Goal: Communication & Community: Answer question/provide support

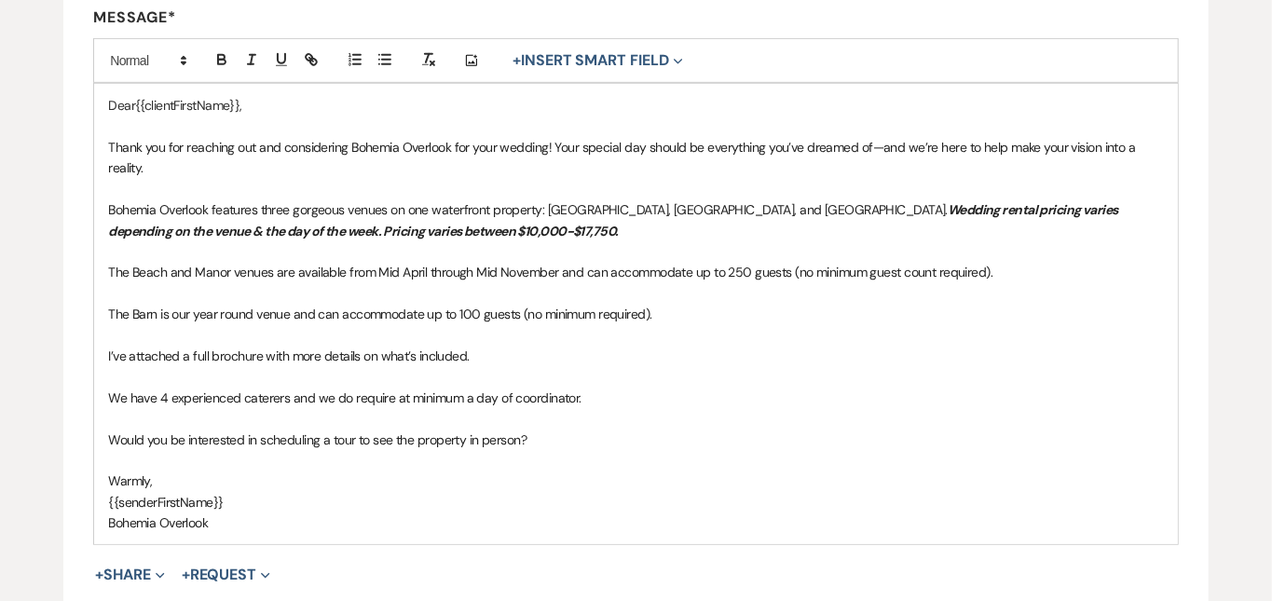
click at [1221, 425] on div "Edit Message Template This template was created on [DATE] * Required Template N…" at bounding box center [636, 233] width 1272 height 1130
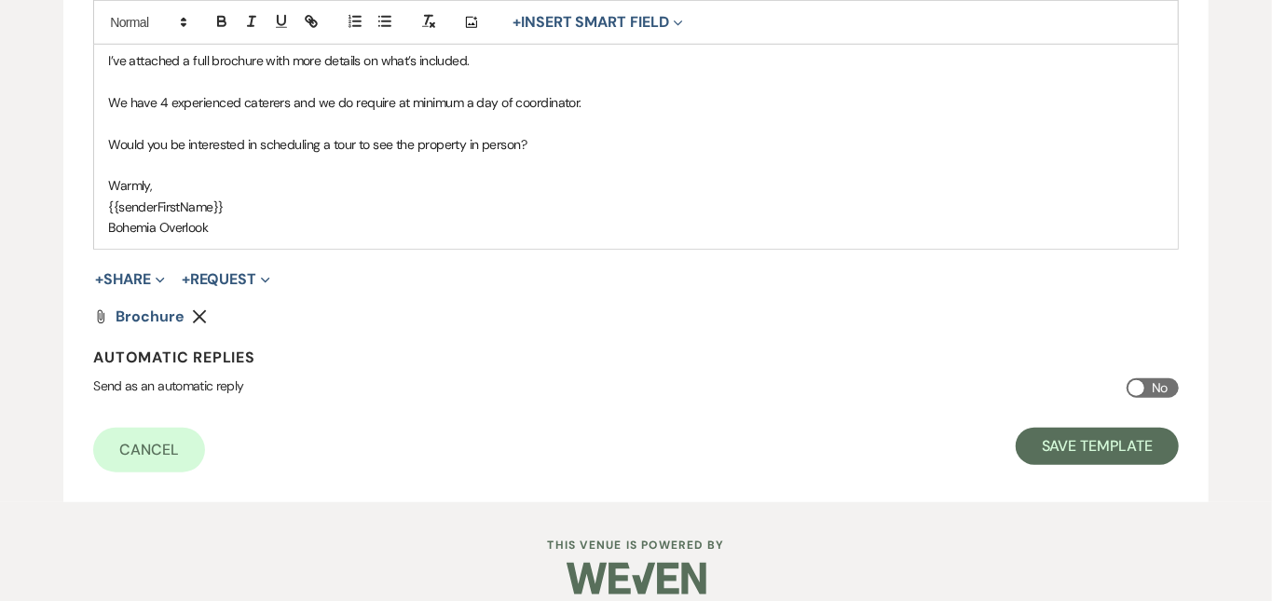
scroll to position [814, 0]
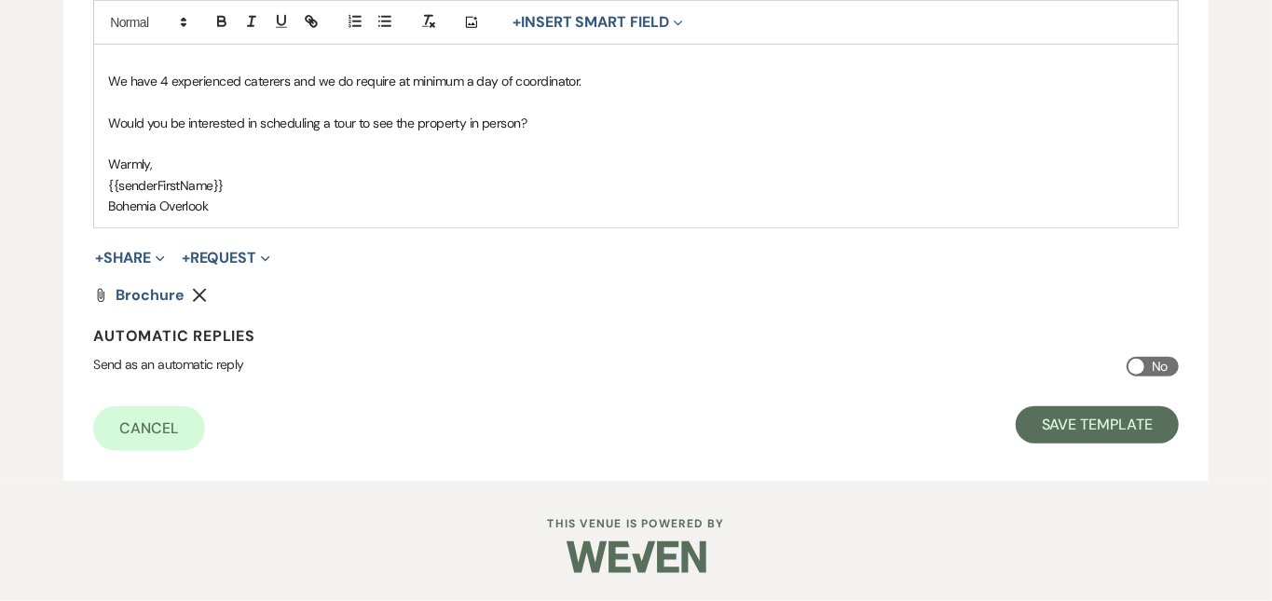
click at [630, 188] on p "{{senderFirstName}}" at bounding box center [636, 185] width 1056 height 21
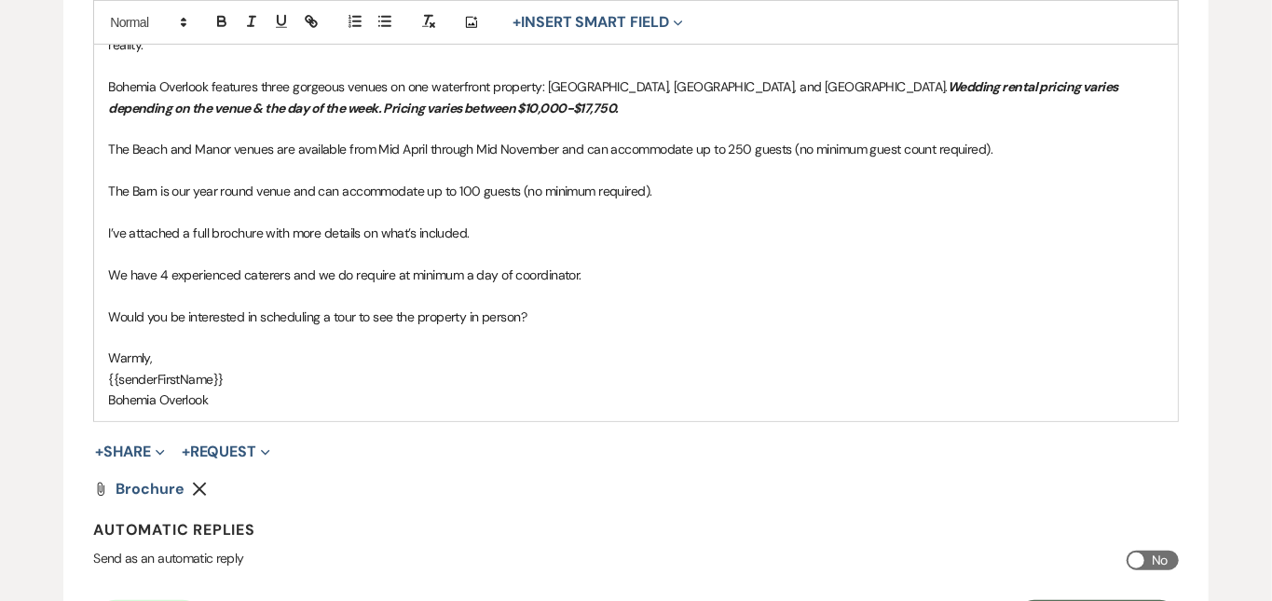
scroll to position [602, 0]
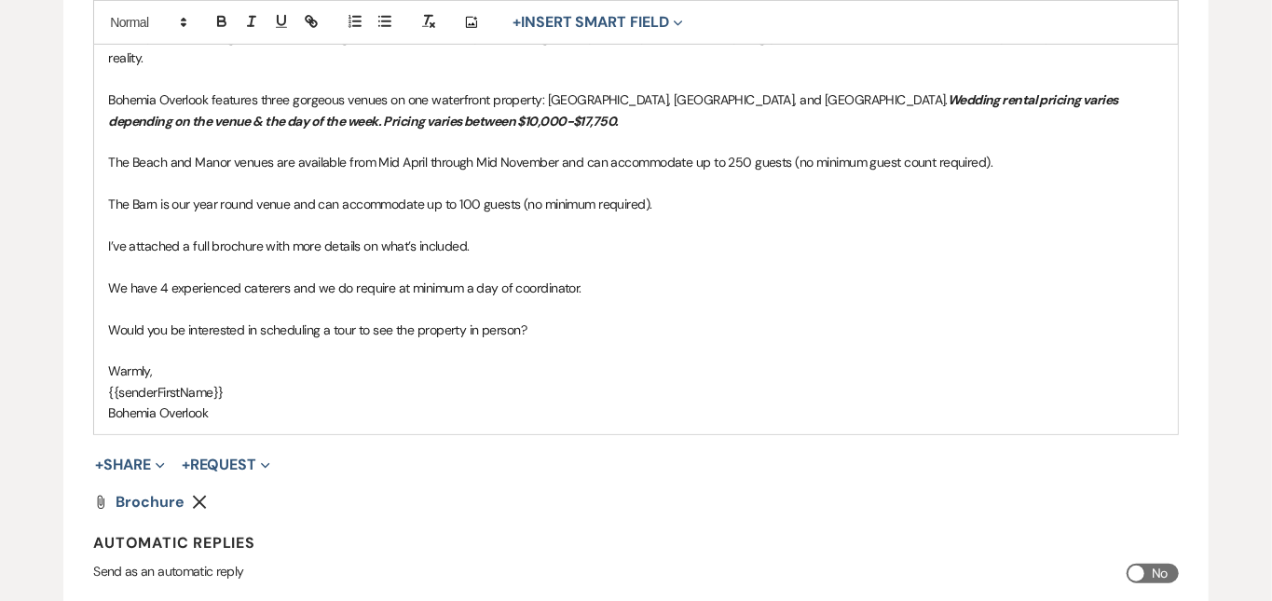
drag, startPoint x: 606, startPoint y: 292, endPoint x: 213, endPoint y: 259, distance: 393.7
click at [213, 259] on div "Dear{{clientFirstName}}, Thank you for reaching out and considering Bohemia Ove…" at bounding box center [636, 204] width 1084 height 460
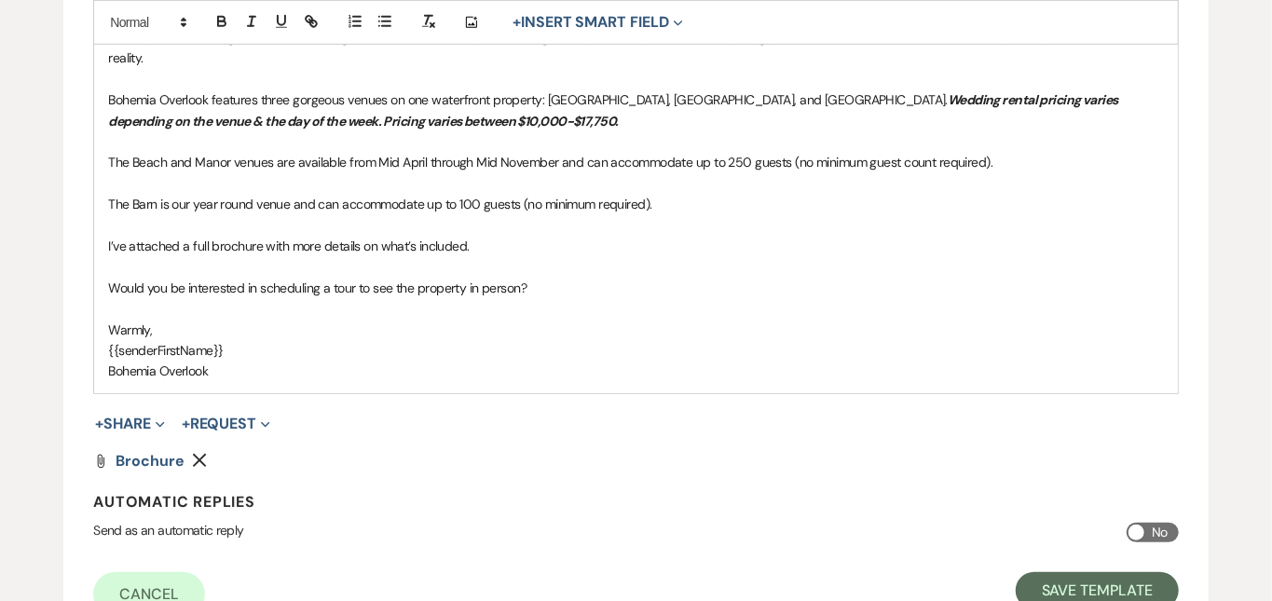
click at [520, 247] on p "I’ve attached a full brochure with more details on what’s included." at bounding box center [636, 246] width 1056 height 21
click at [1209, 274] on div "Edit Message Template This template was created on [DATE] * Required Template N…" at bounding box center [636, 102] width 1272 height 1089
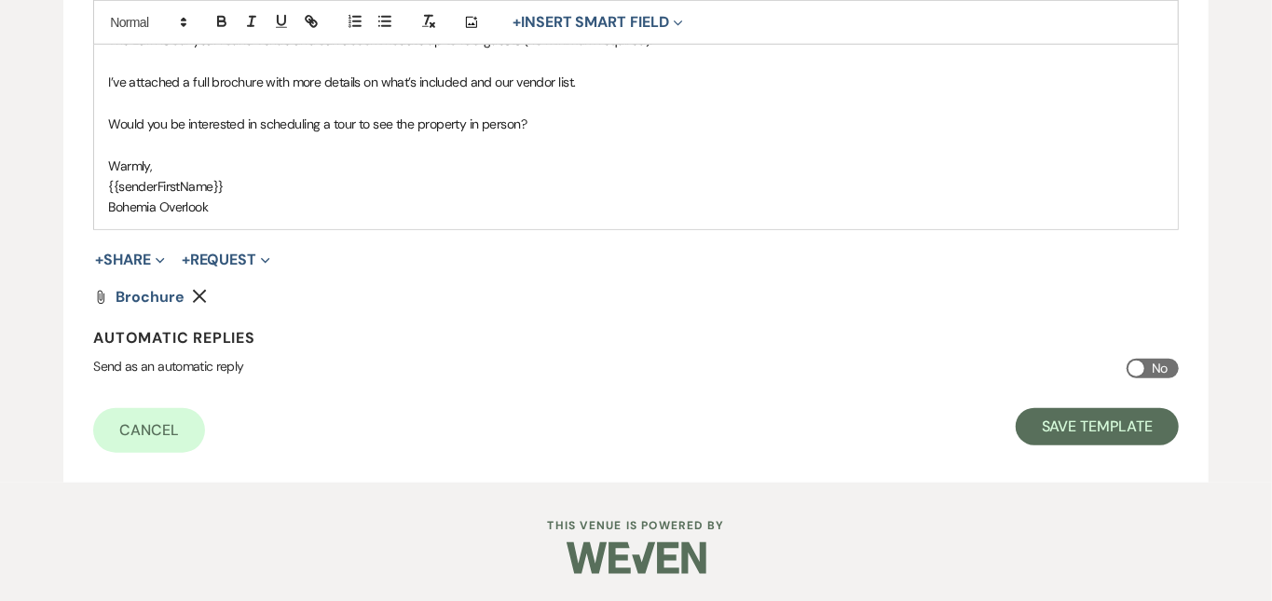
scroll to position [773, 0]
click at [138, 263] on button "+ Share Expand" at bounding box center [130, 259] width 70 height 15
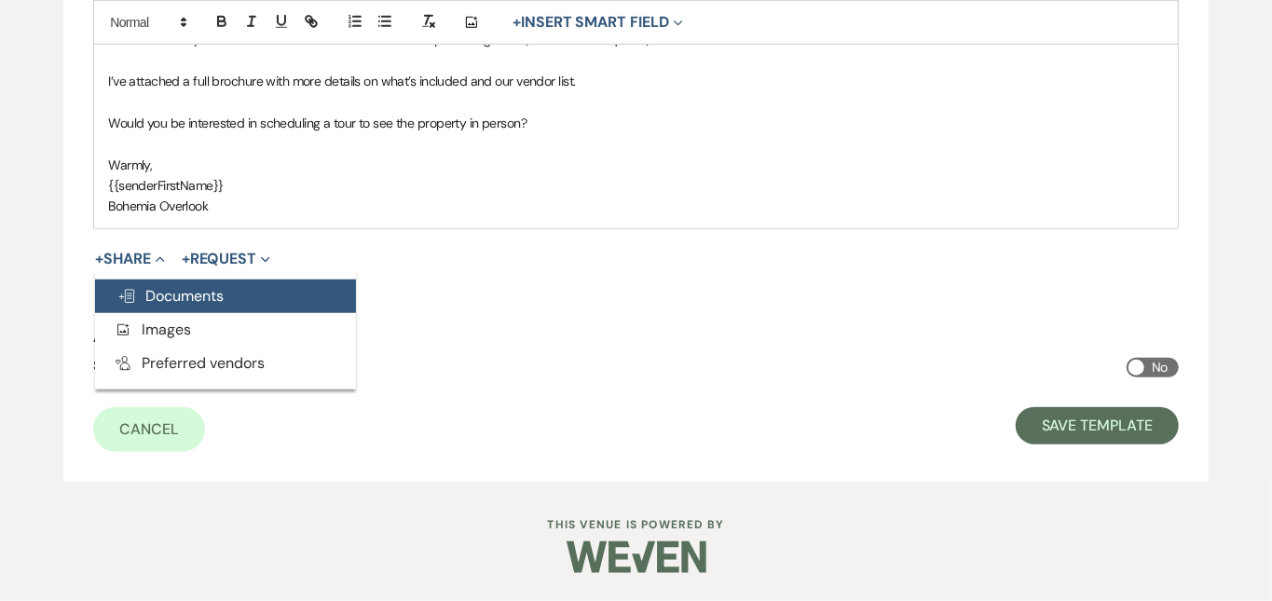
click at [147, 292] on span "Doc Upload Documents" at bounding box center [170, 296] width 106 height 20
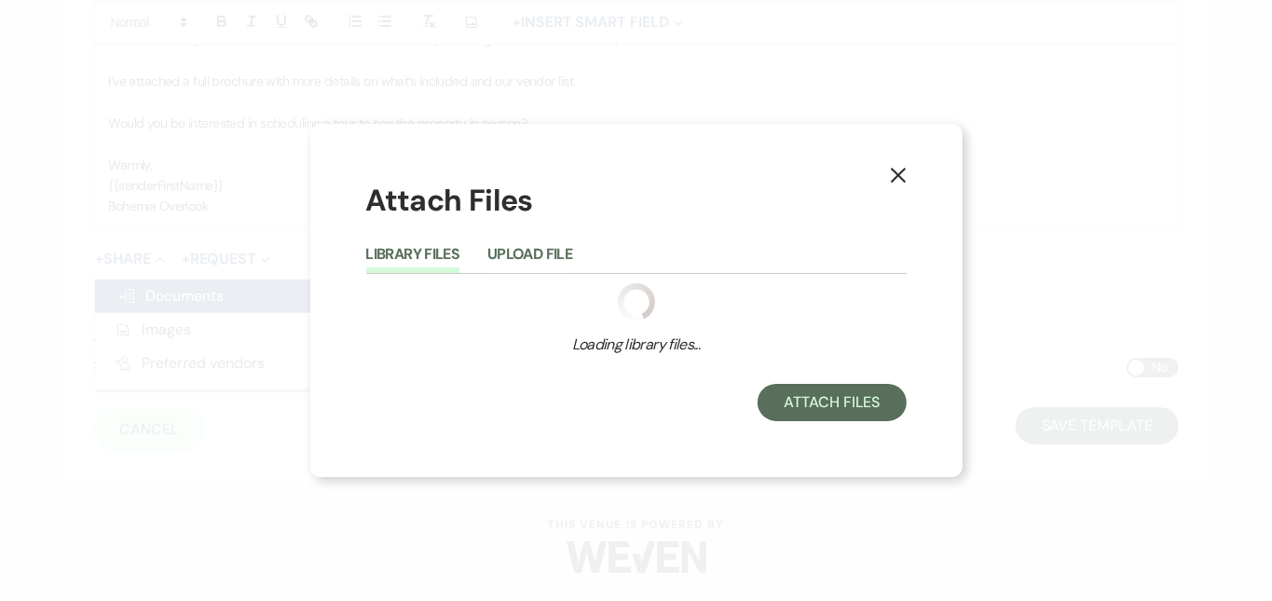
scroll to position [772, 0]
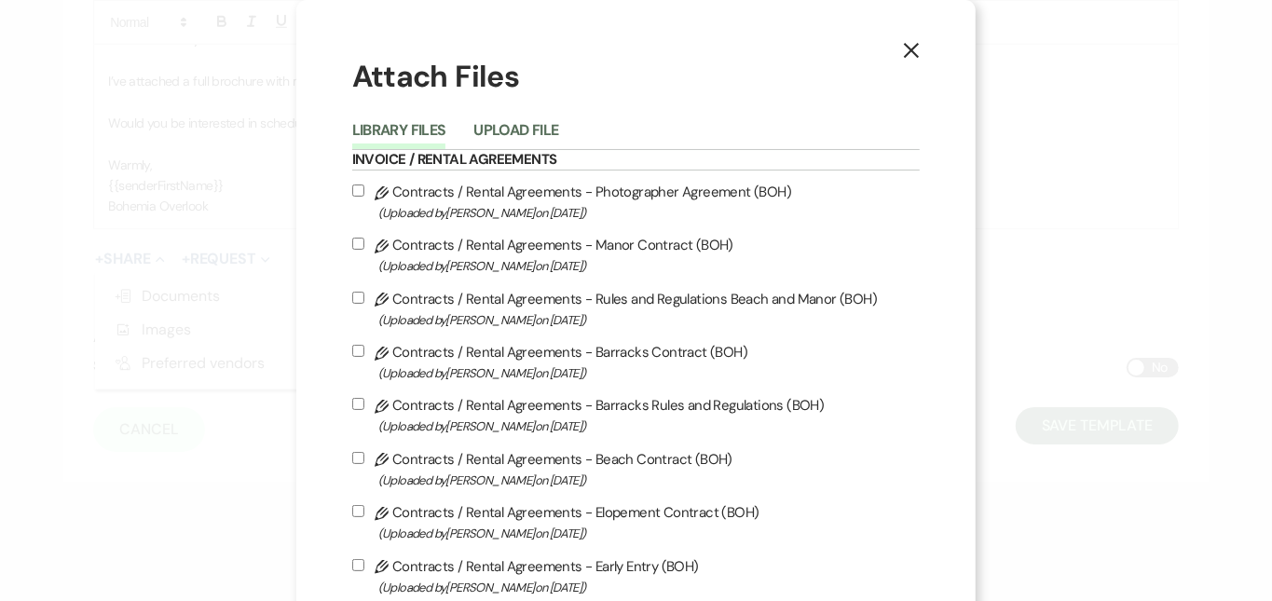
click at [541, 123] on button "Upload File" at bounding box center [515, 136] width 85 height 26
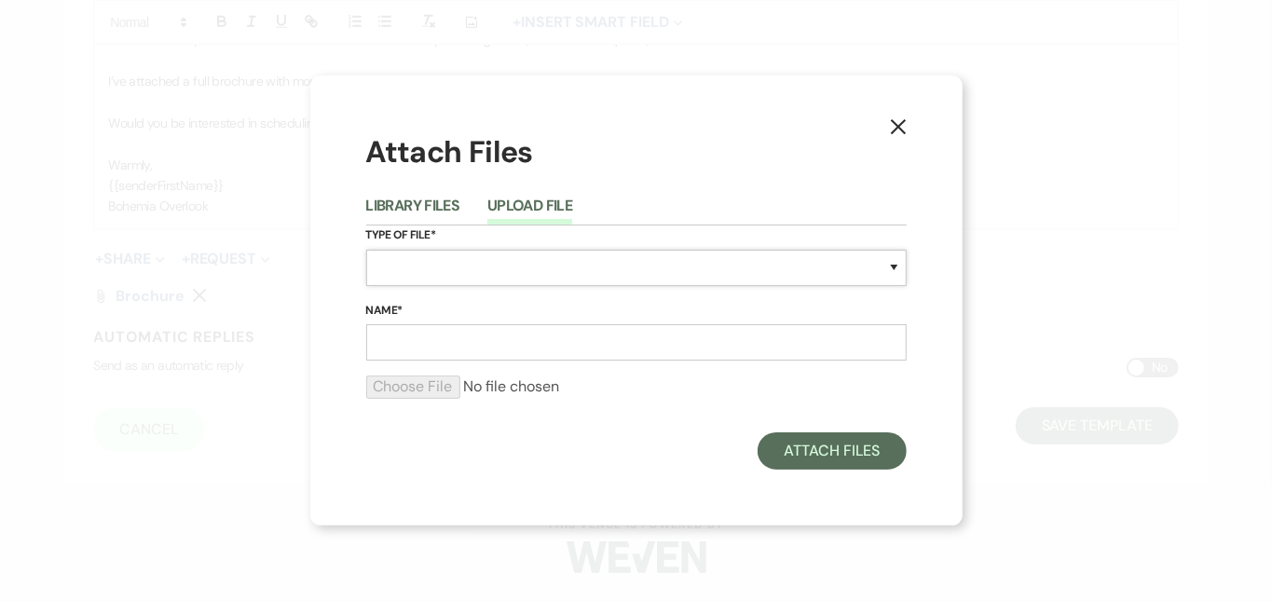
select select "61"
click at [467, 341] on input "Name*" at bounding box center [636, 342] width 541 height 36
type input "Vendors"
click at [395, 389] on input "file" at bounding box center [636, 387] width 541 height 22
type input "C:\fakepath\Bohemia Overlook Vendor List 2026.-3.pdf"
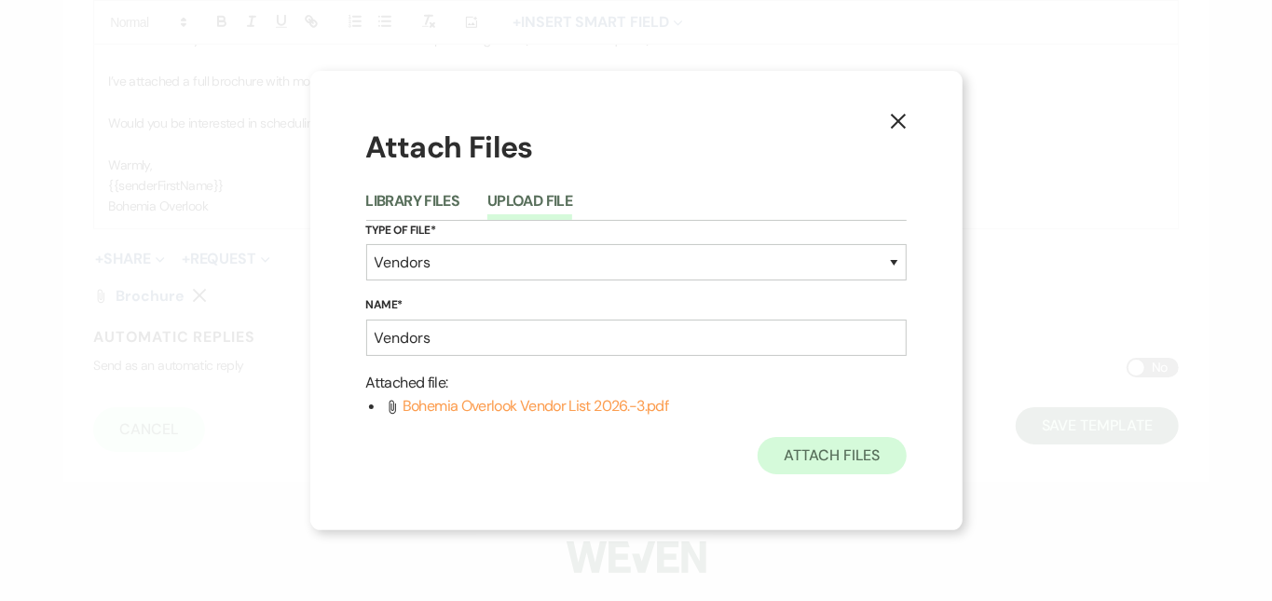
click at [871, 456] on button "Attach Files" at bounding box center [832, 455] width 148 height 37
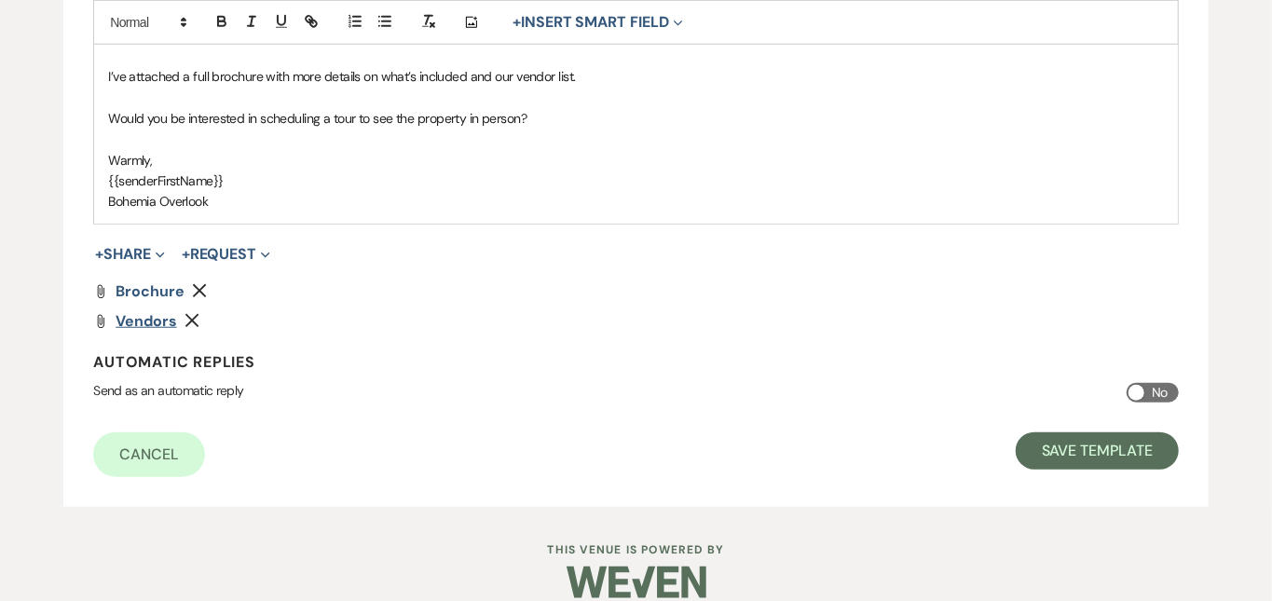
click at [165, 325] on span "Vendors" at bounding box center [146, 321] width 61 height 20
click at [166, 292] on span "Brochure" at bounding box center [150, 291] width 68 height 20
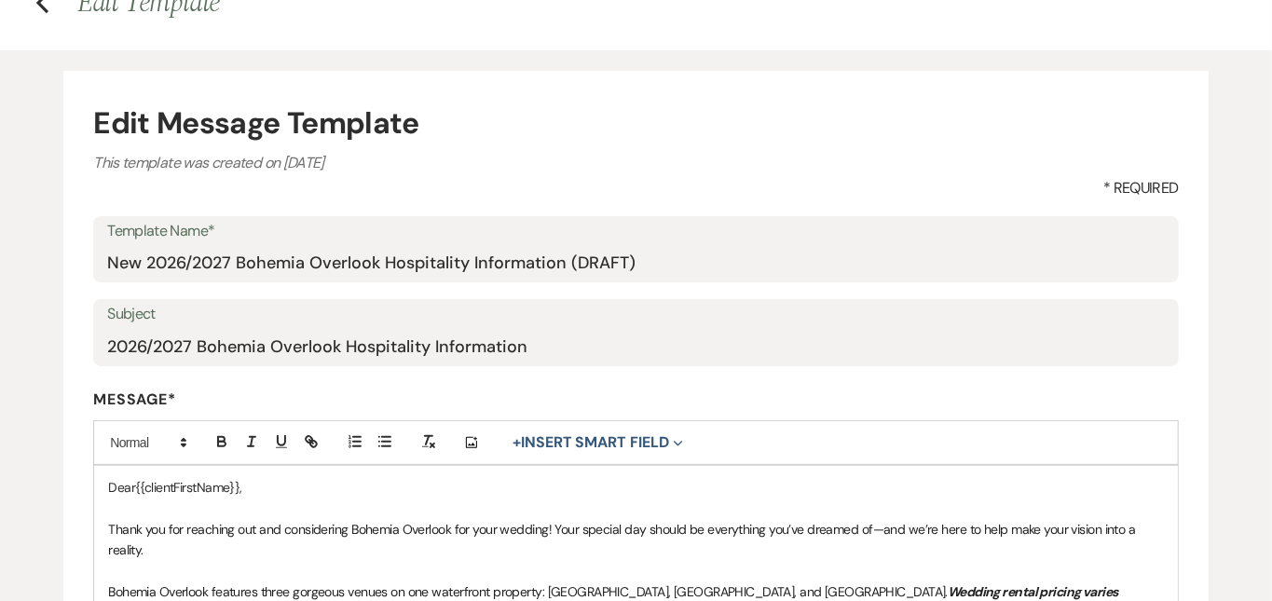
scroll to position [105, 0]
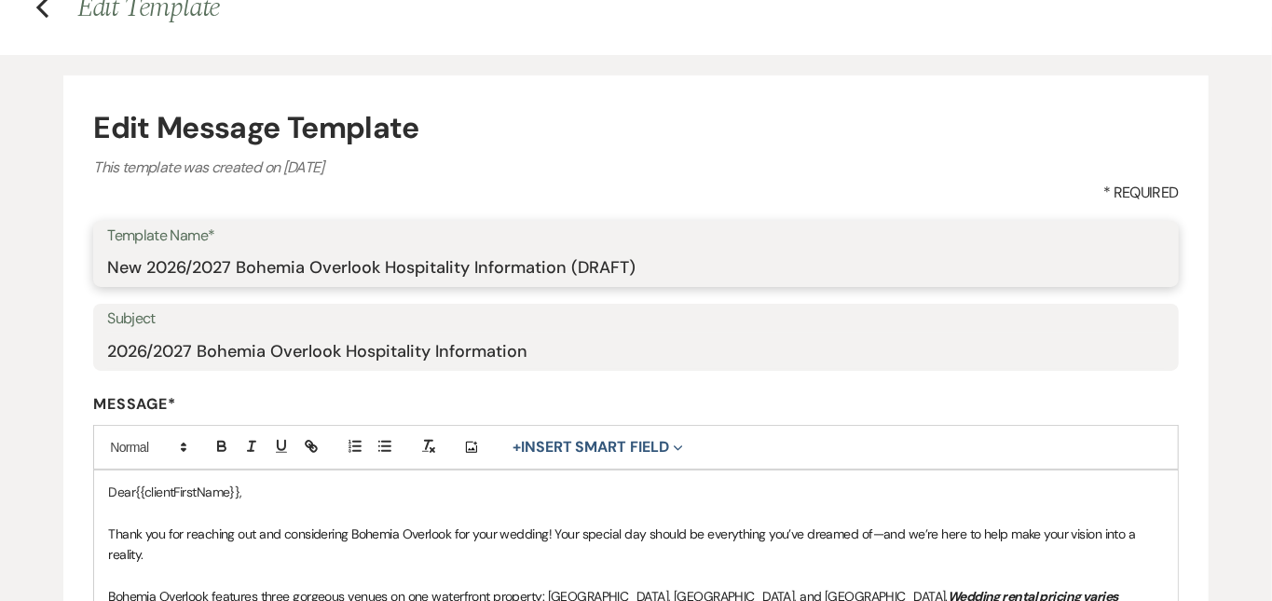
drag, startPoint x: 668, startPoint y: 267, endPoint x: 585, endPoint y: 264, distance: 83.0
click at [585, 264] on input "New 2026/2027 Bohemia Overlook Hospitality Information (DRAFT)" at bounding box center [636, 267] width 1058 height 36
drag, startPoint x: 147, startPoint y: 267, endPoint x: 99, endPoint y: 263, distance: 48.6
click at [99, 263] on div "Template Name* New 2026/2027 Bohemia Overlook Hospitality Information" at bounding box center [636, 254] width 1086 height 67
type input "2026/2027 Bohemia Overlook Hospitality Information"
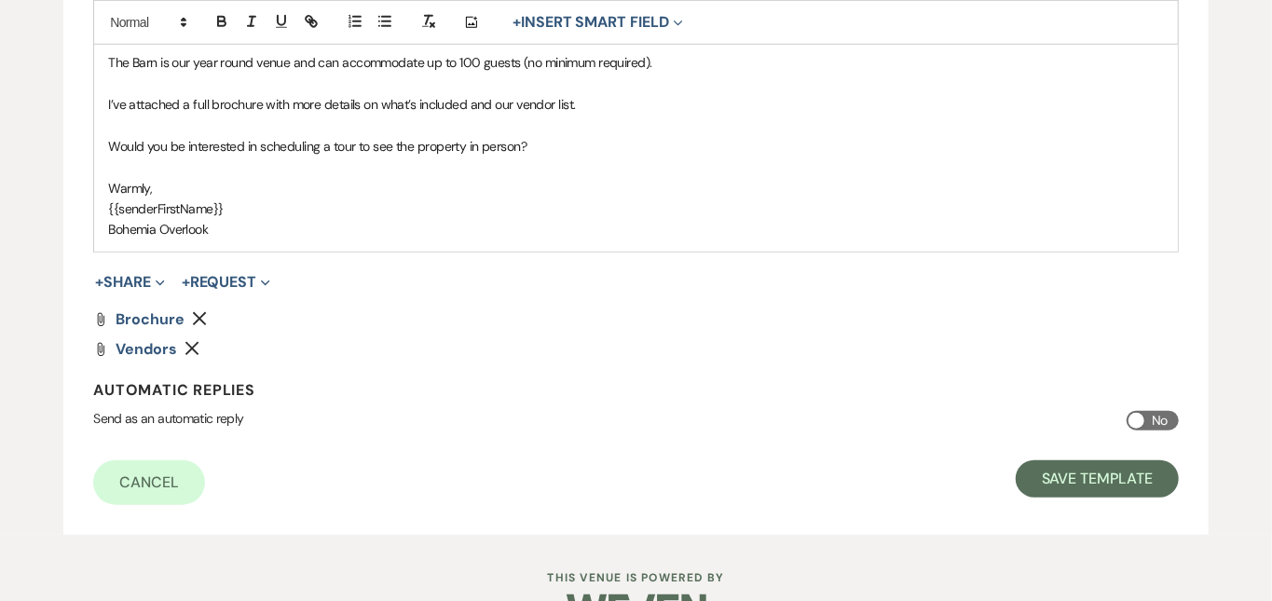
scroll to position [802, 0]
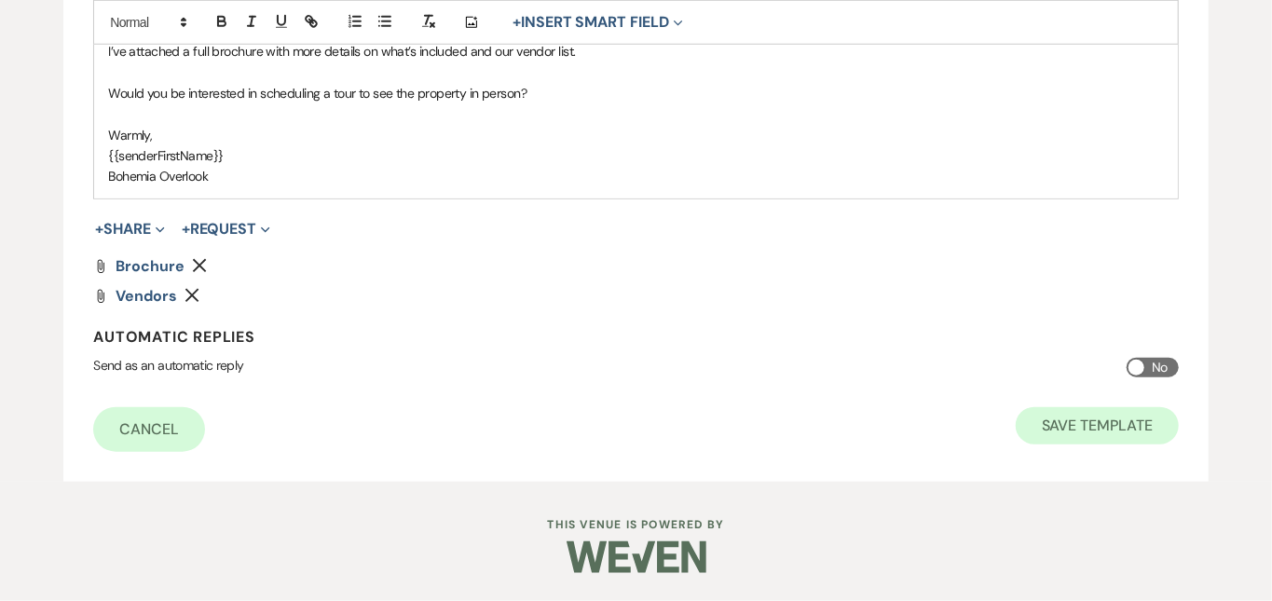
click at [1104, 425] on button "Save Template" at bounding box center [1097, 425] width 163 height 37
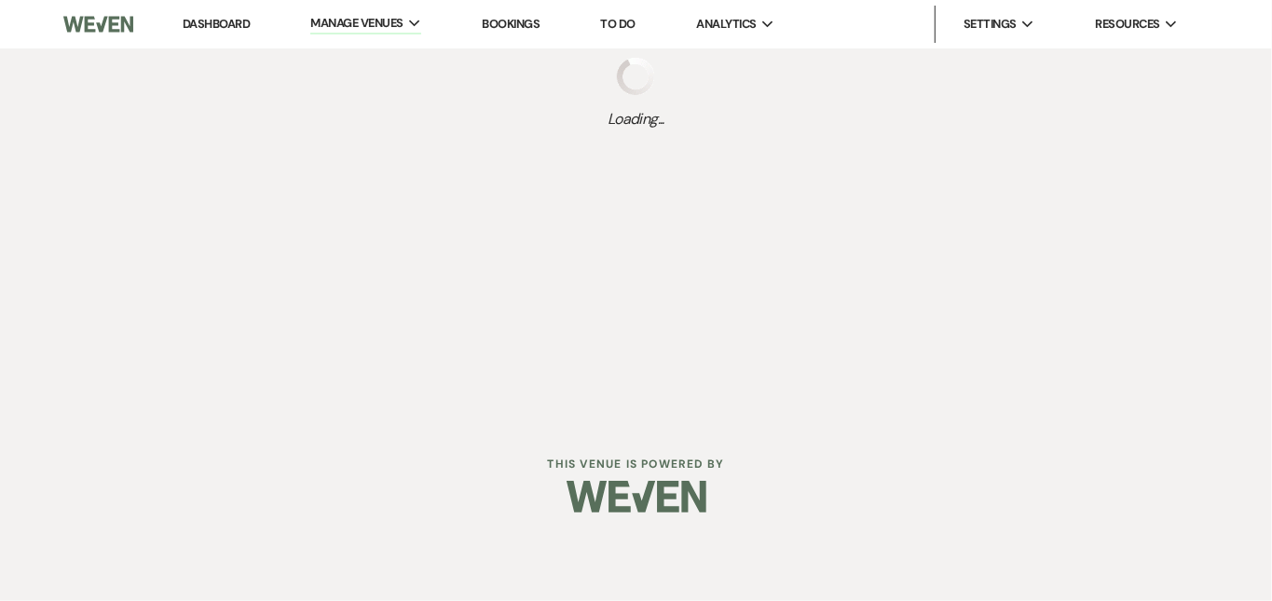
select select "Message Templates"
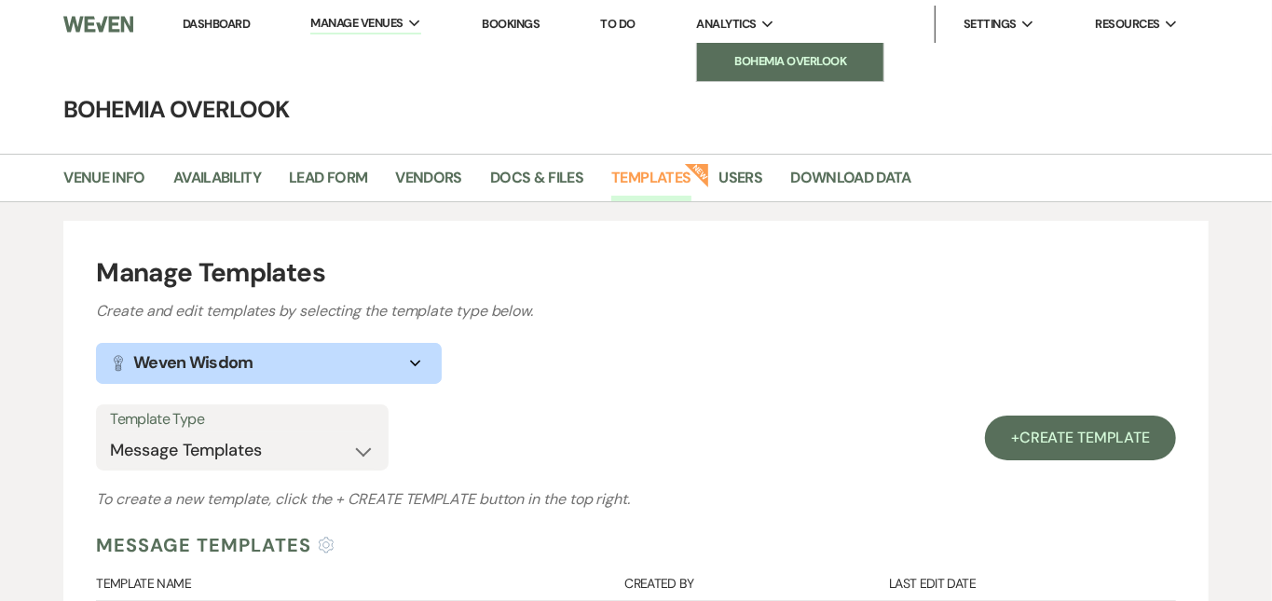
click at [779, 54] on li "Bohemia Overlook" at bounding box center [790, 61] width 168 height 19
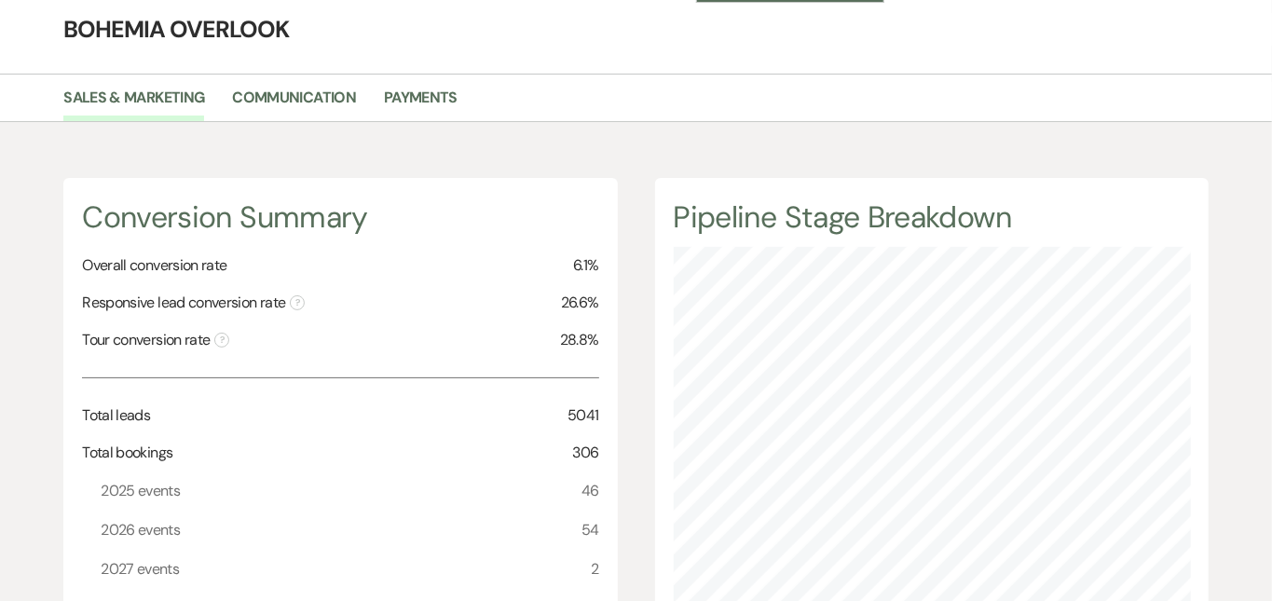
scroll to position [101, 0]
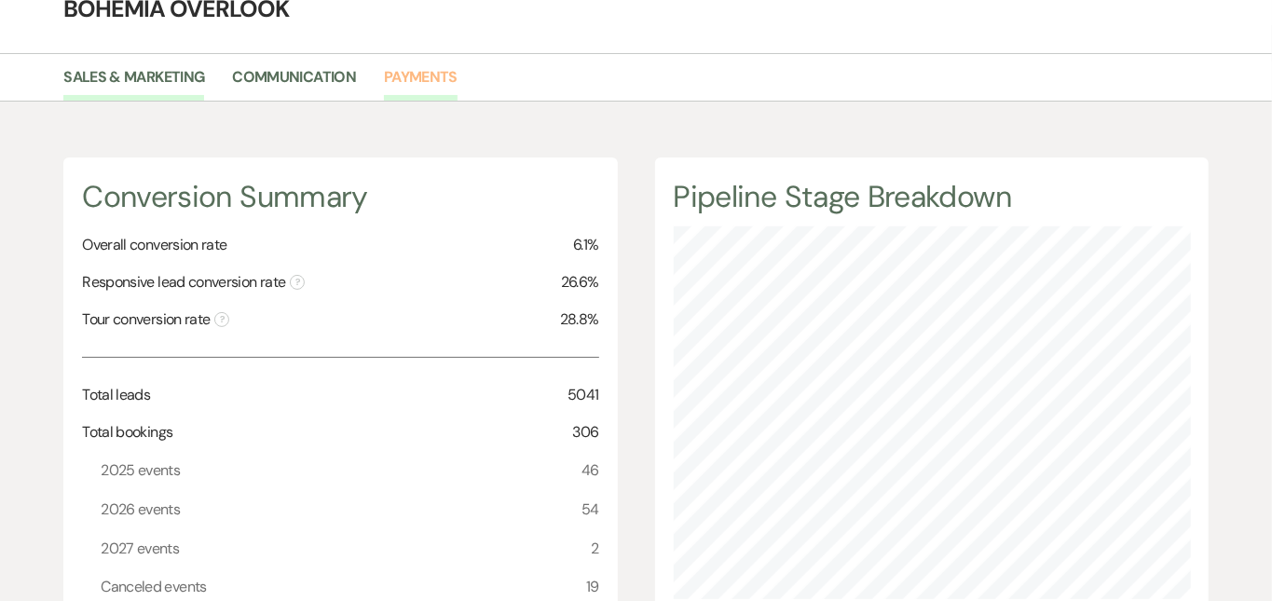
click at [430, 78] on link "Payments" at bounding box center [421, 82] width 74 height 35
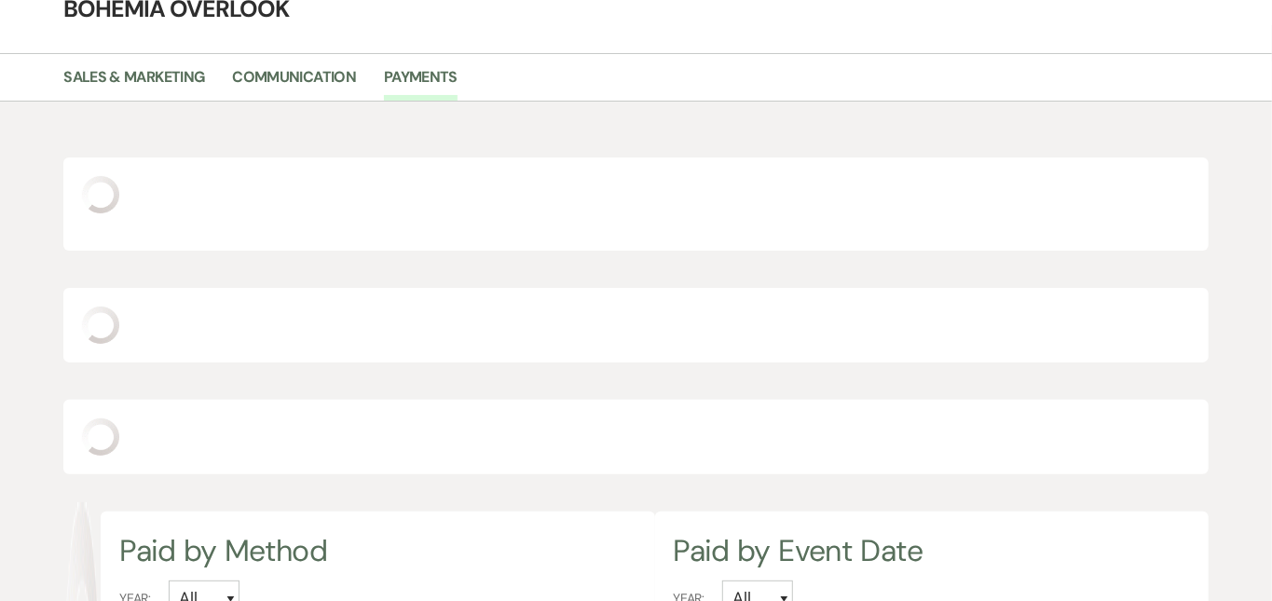
select select "2025"
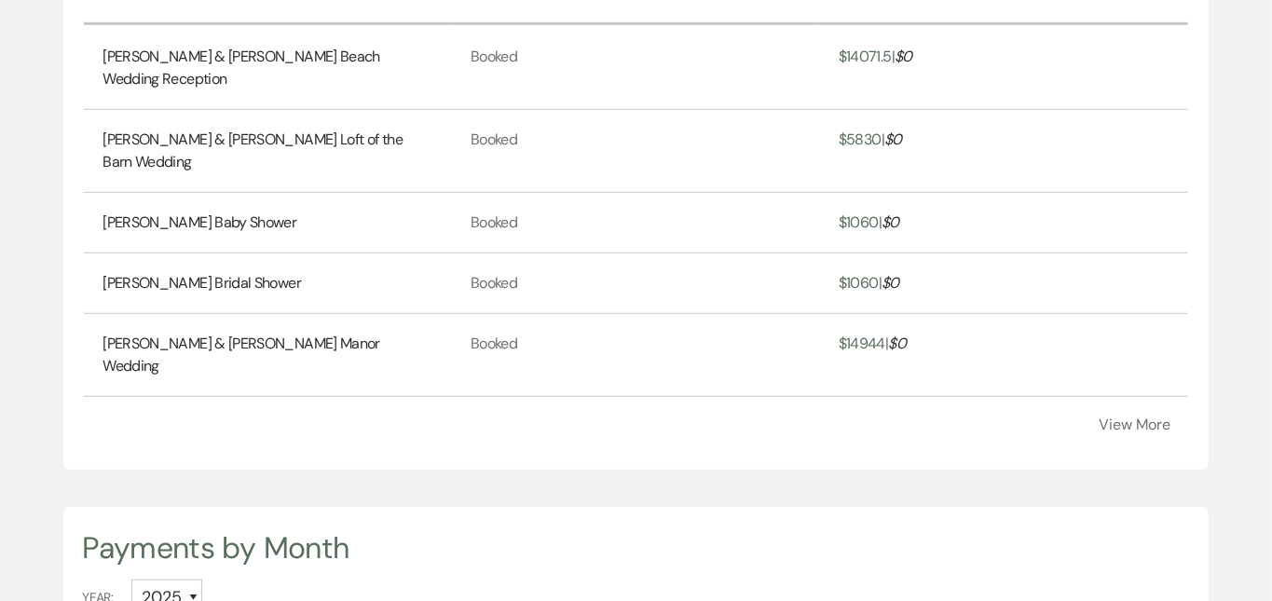
scroll to position [686, 0]
click at [1104, 431] on button "View More" at bounding box center [1136, 423] width 72 height 15
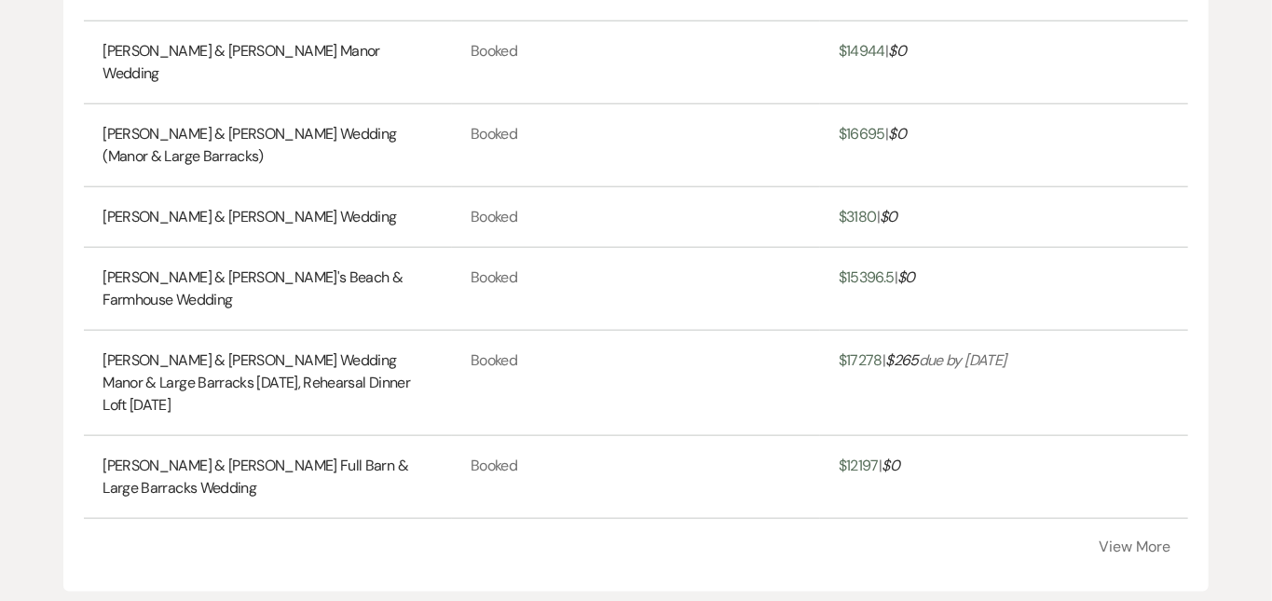
scroll to position [1005, 0]
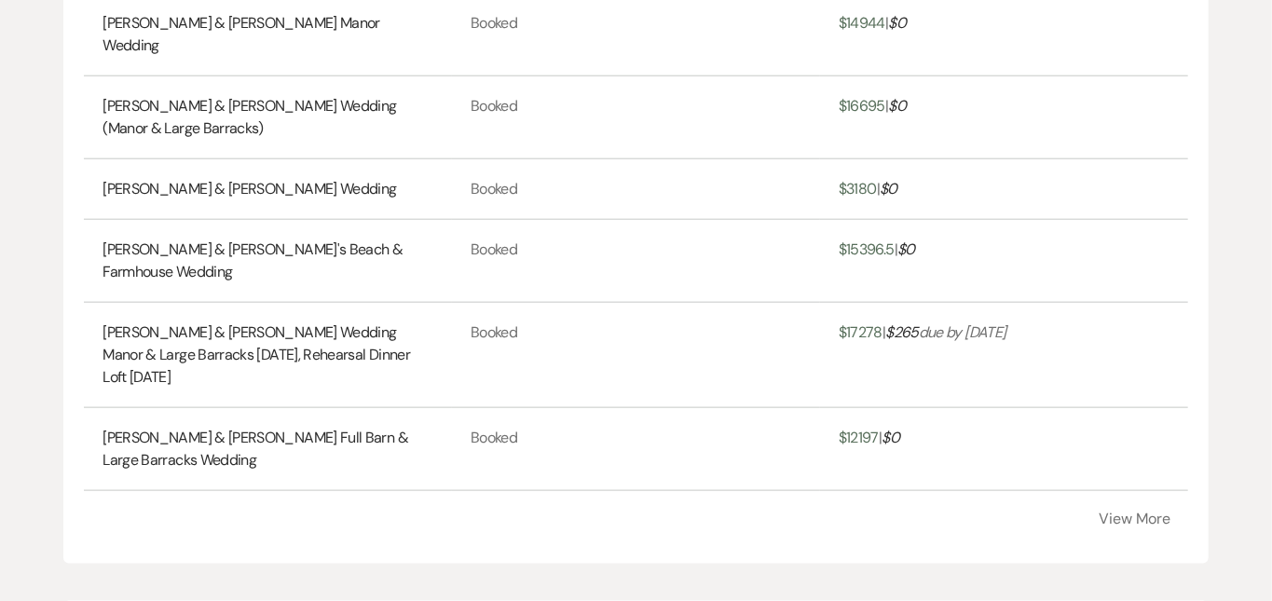
click at [1108, 512] on button "View More" at bounding box center [1136, 519] width 72 height 15
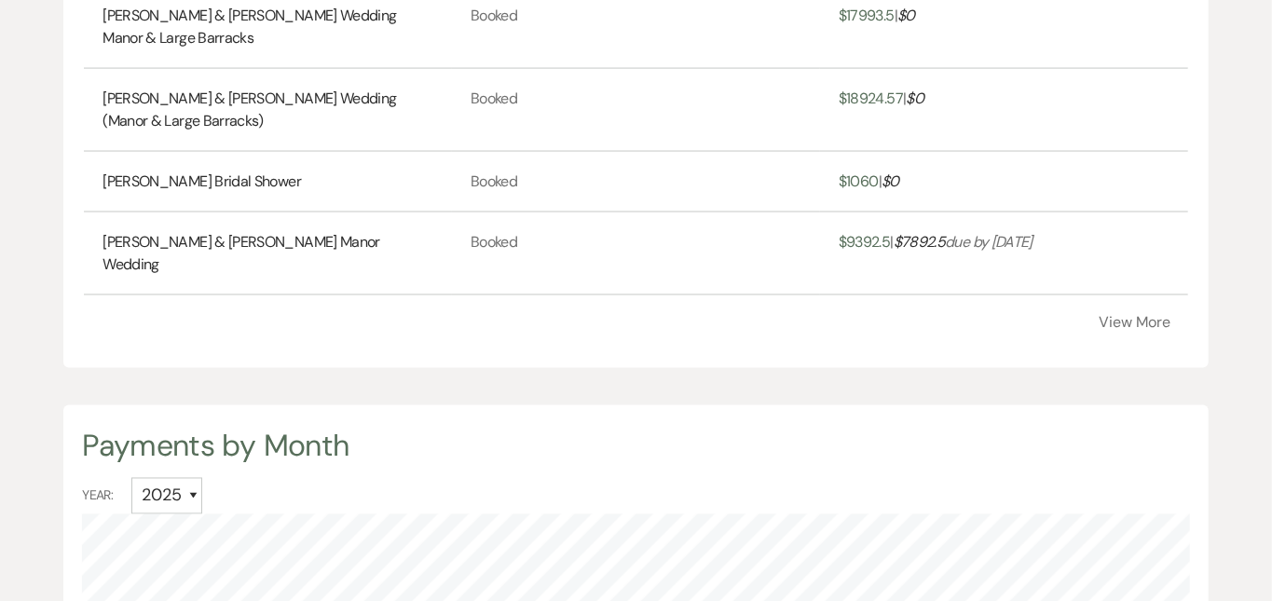
scroll to position [1594, 0]
click at [1118, 320] on button "View More" at bounding box center [1136, 322] width 72 height 15
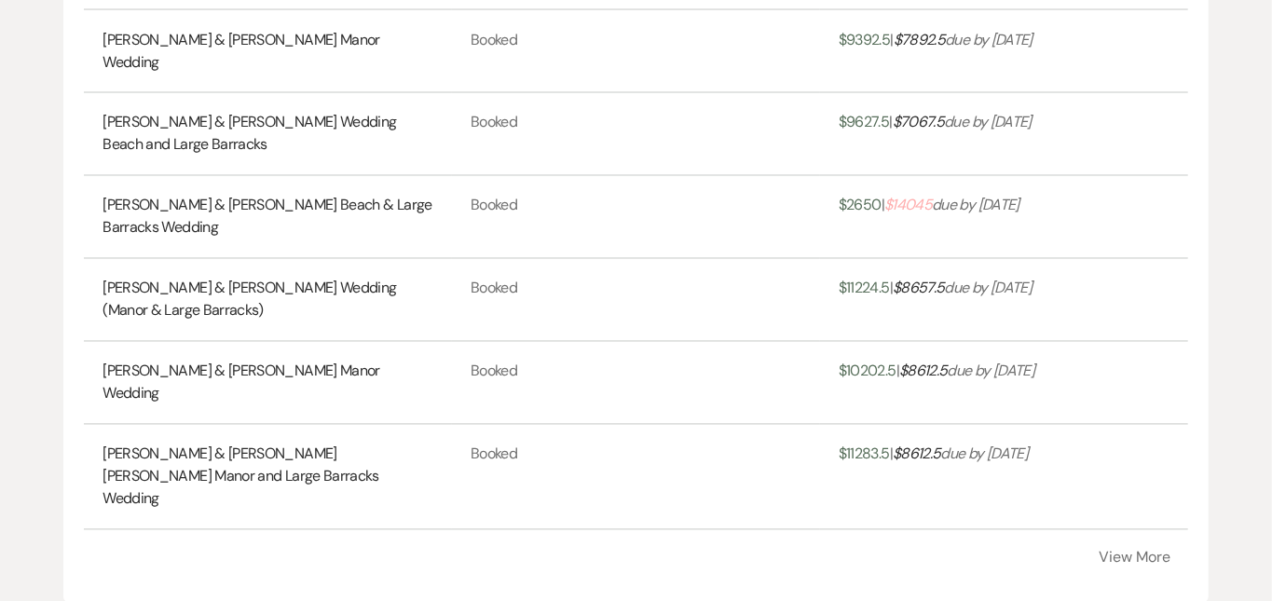
scroll to position [1799, 0]
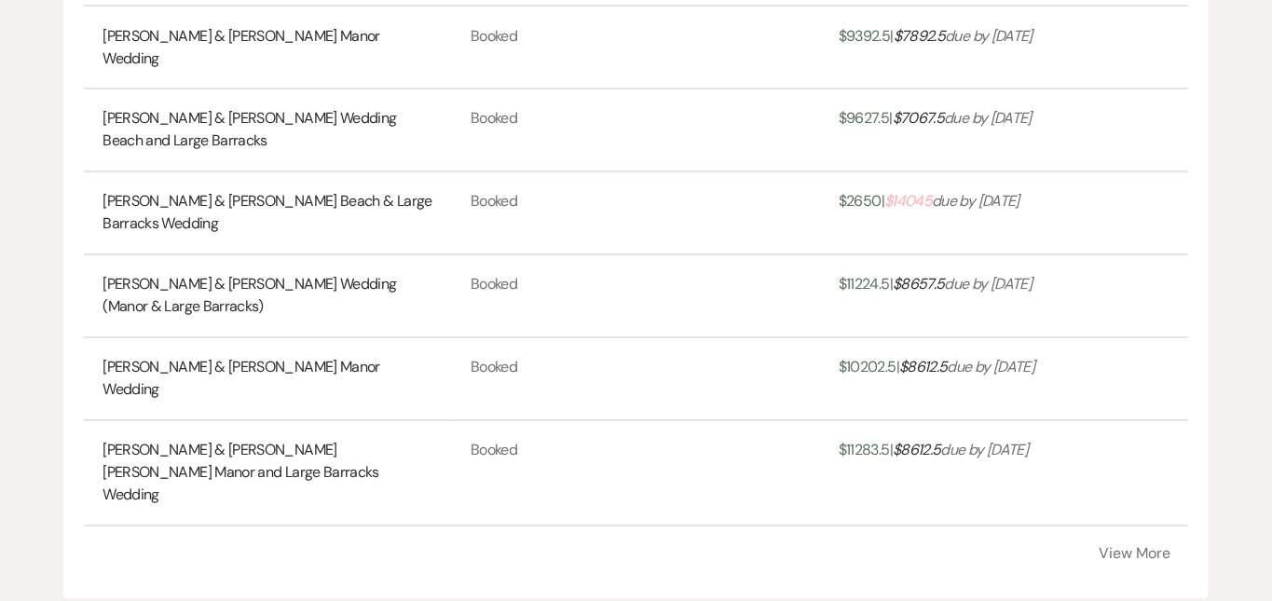
click at [1111, 547] on button "View More" at bounding box center [1136, 554] width 72 height 15
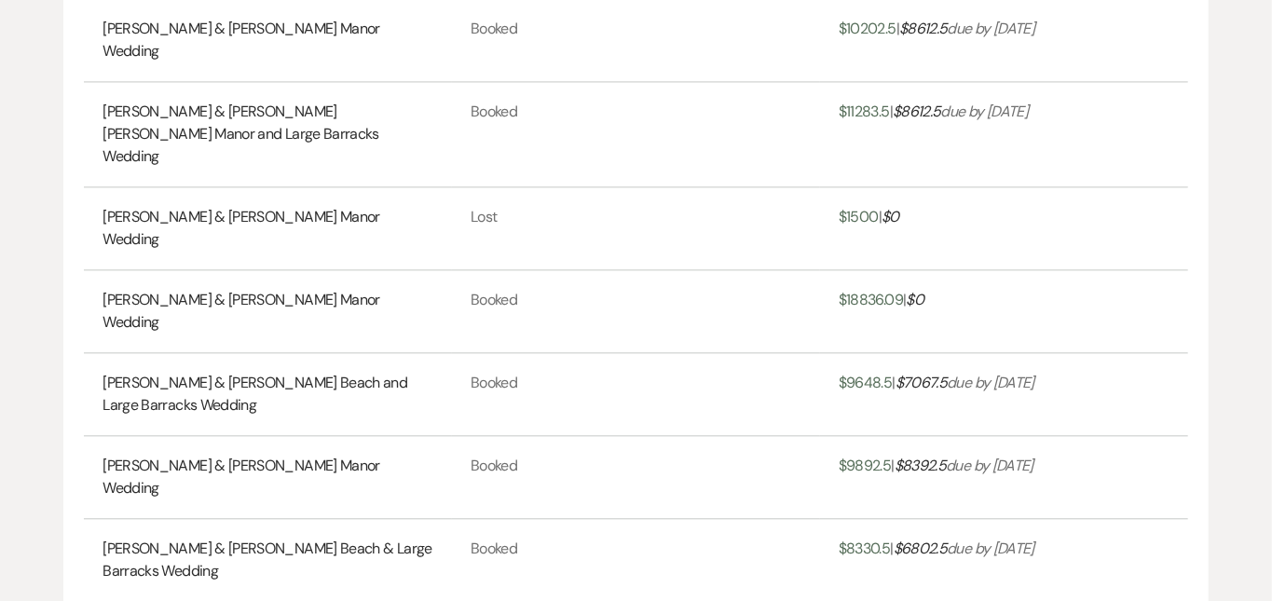
scroll to position [2148, 0]
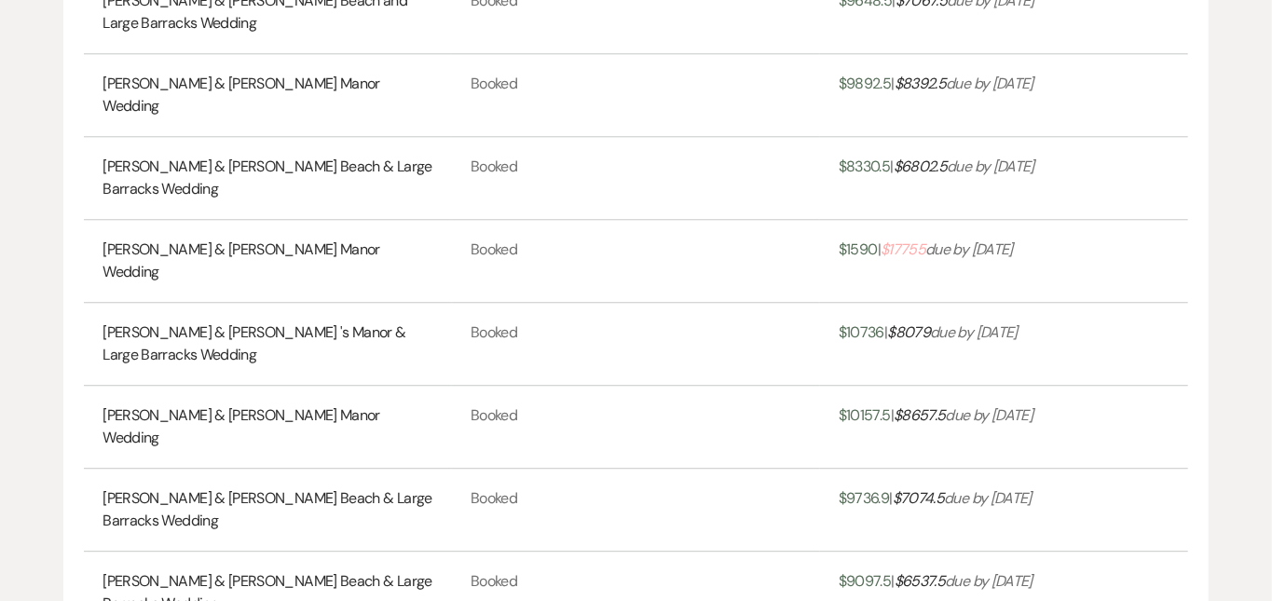
scroll to position [2524, 0]
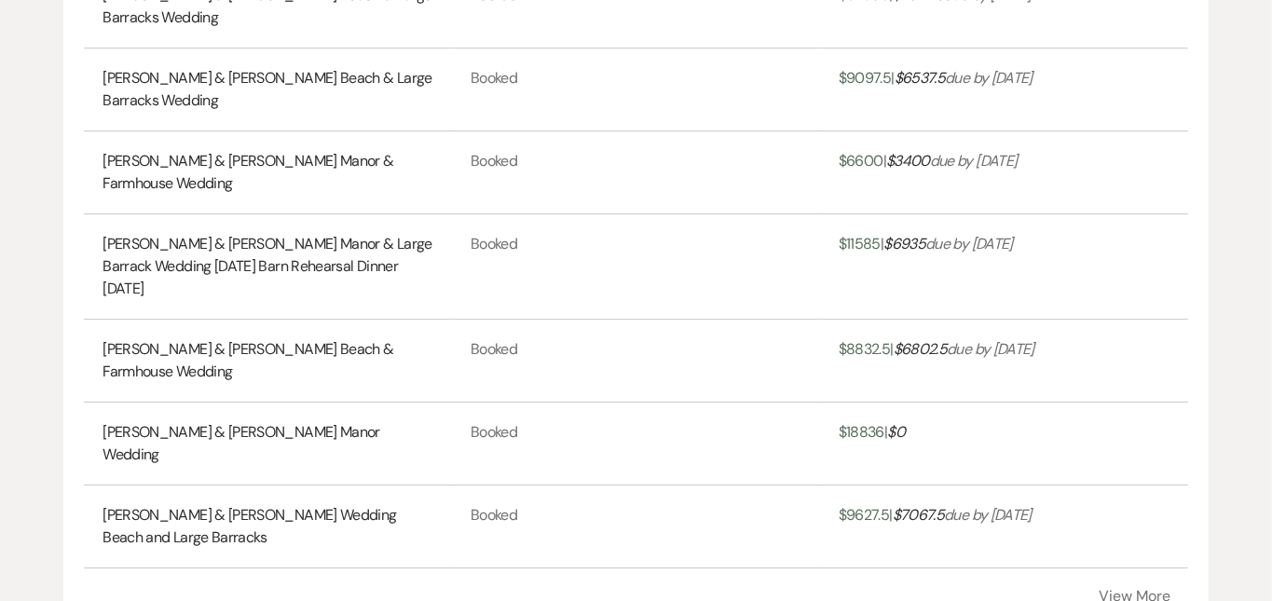
scroll to position [3044, 0]
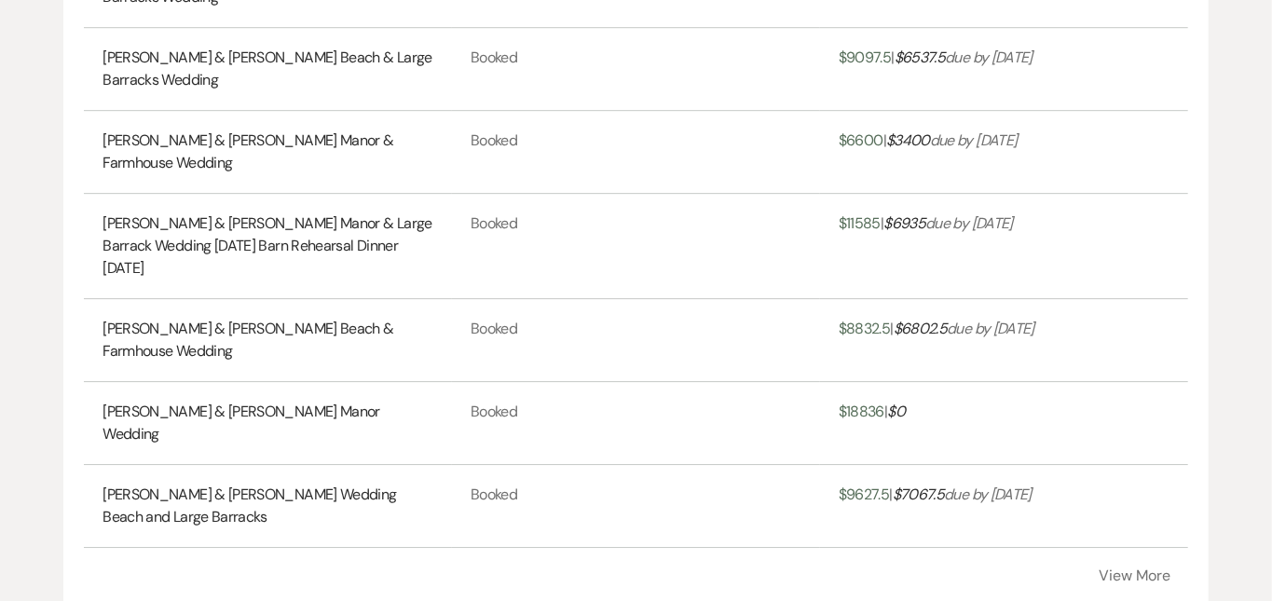
click at [1134, 569] on button "View More" at bounding box center [1136, 576] width 72 height 15
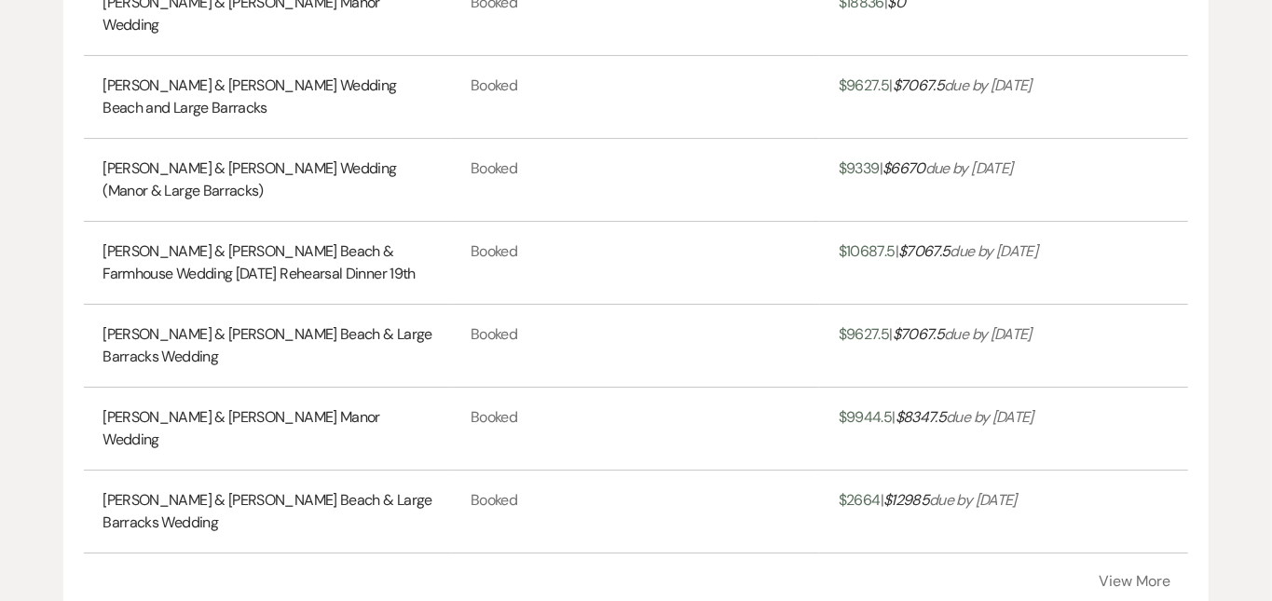
scroll to position [3478, 0]
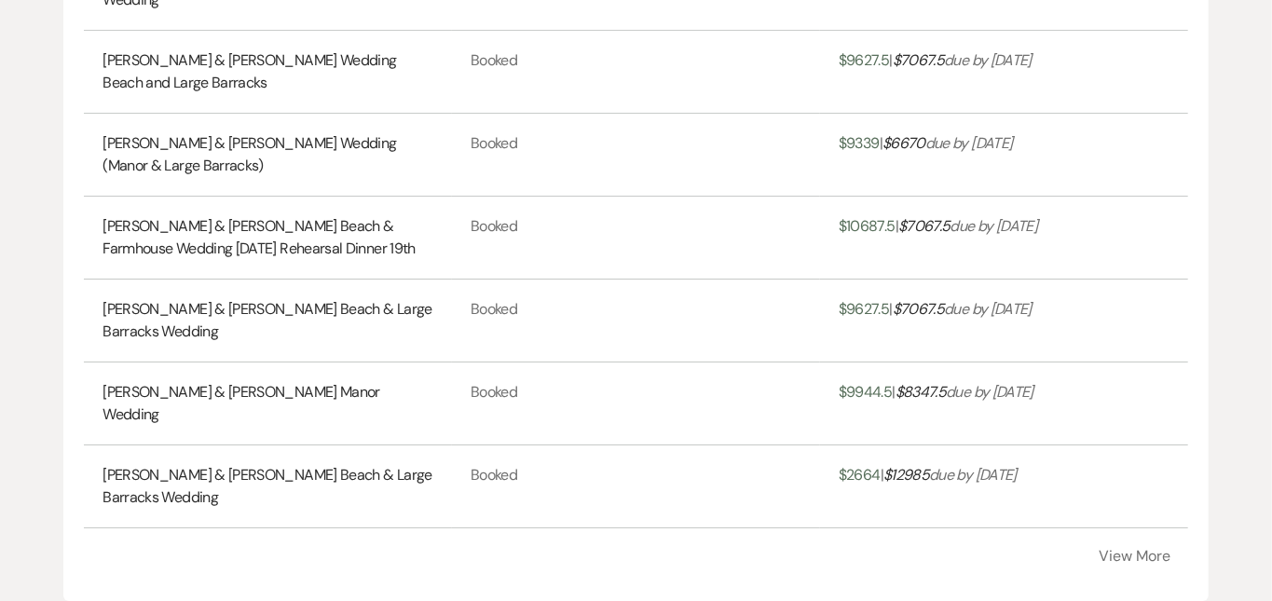
click at [1112, 549] on button "View More" at bounding box center [1136, 556] width 72 height 15
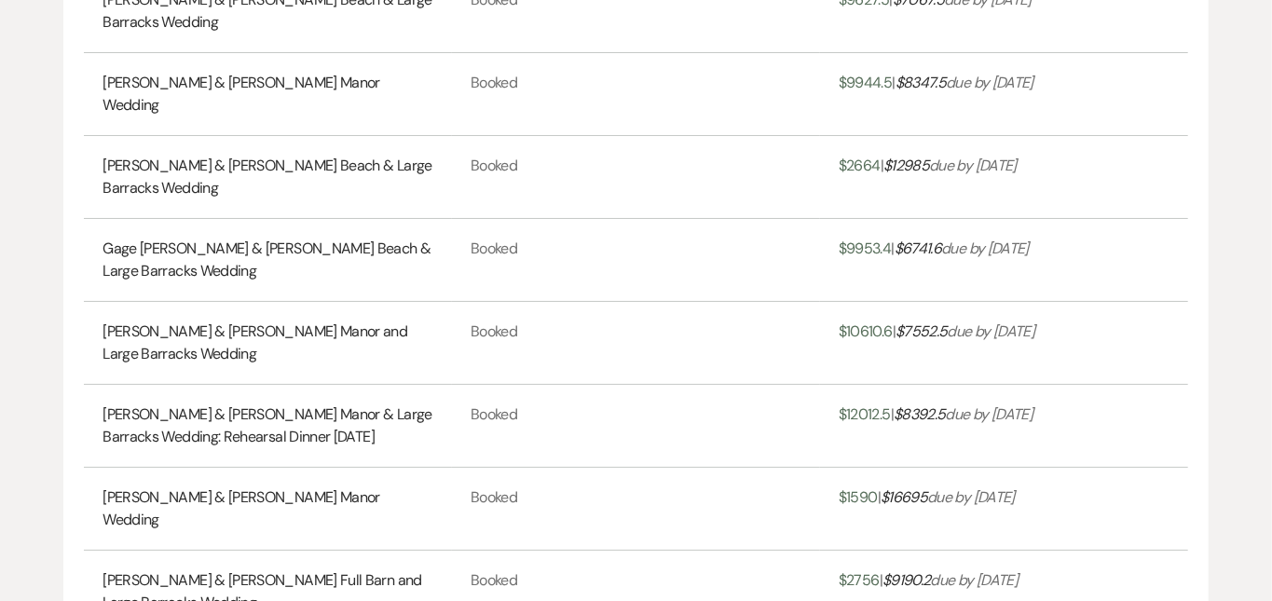
scroll to position [3792, 0]
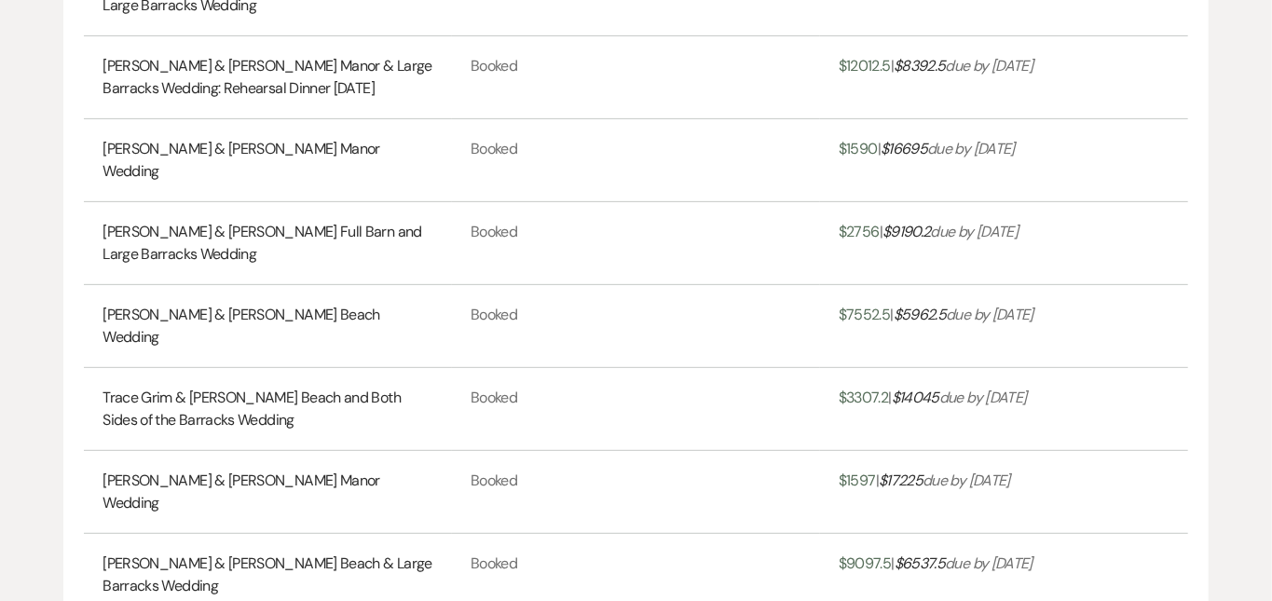
scroll to position [4140, 0]
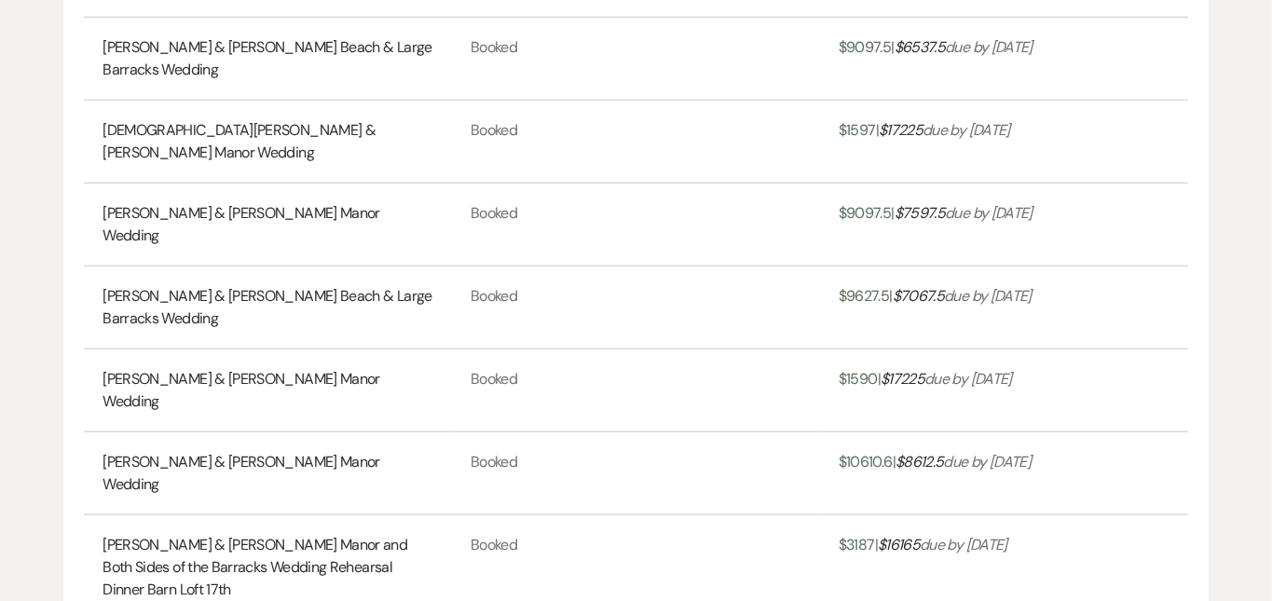
scroll to position [4658, 0]
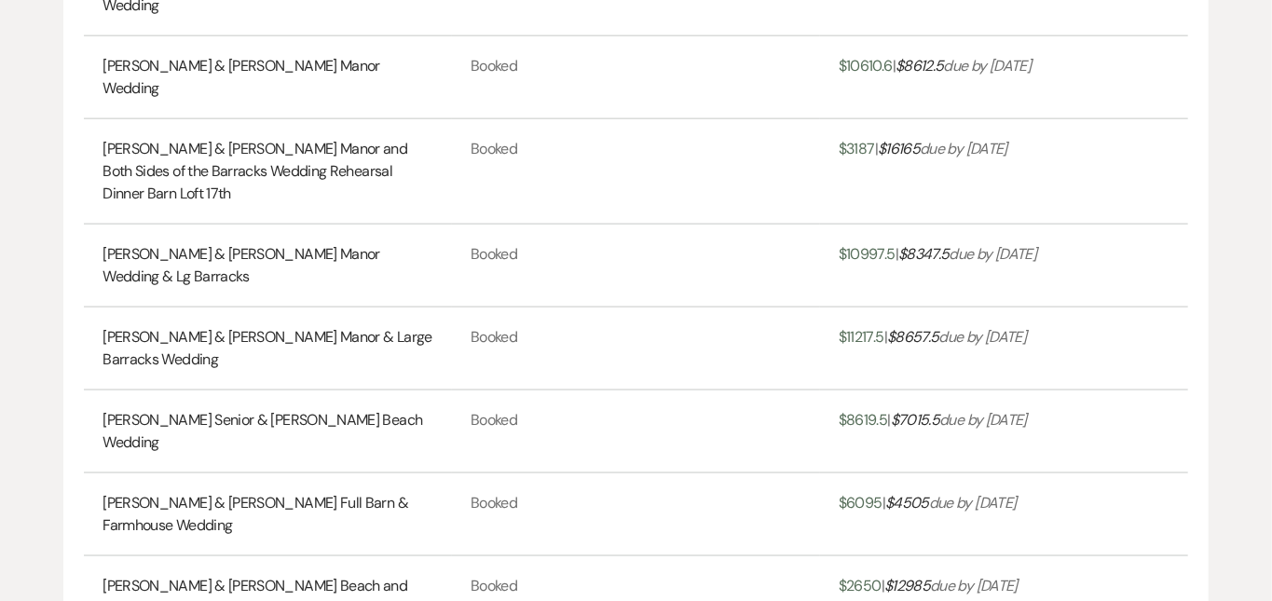
scroll to position [5053, 0]
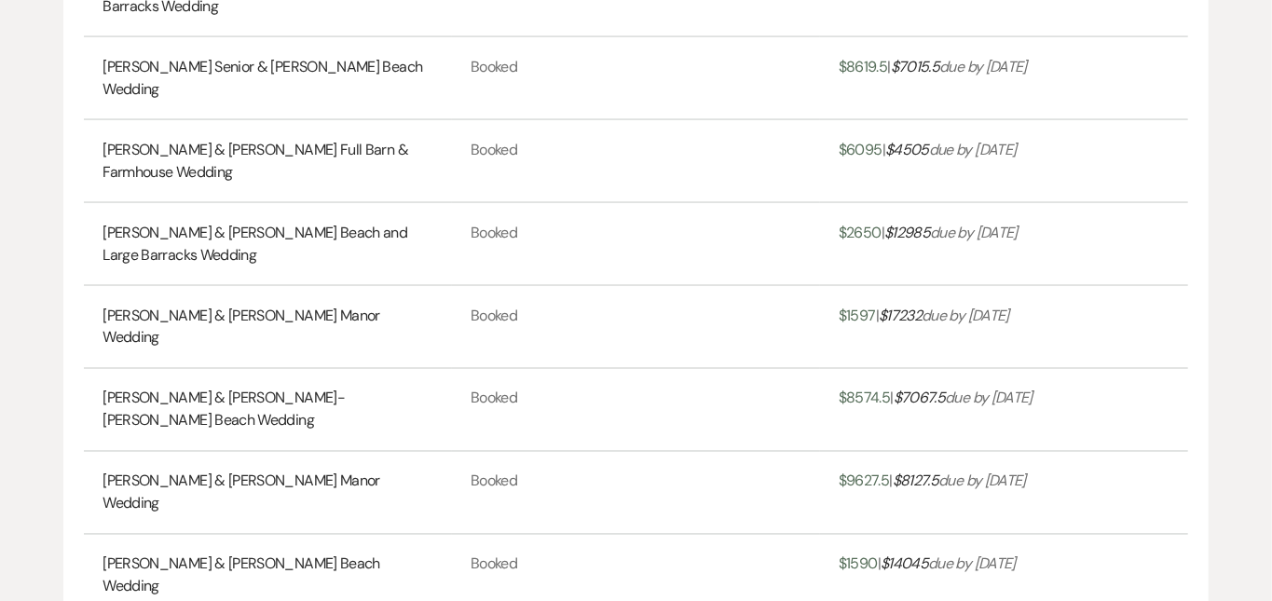
scroll to position [5407, 0]
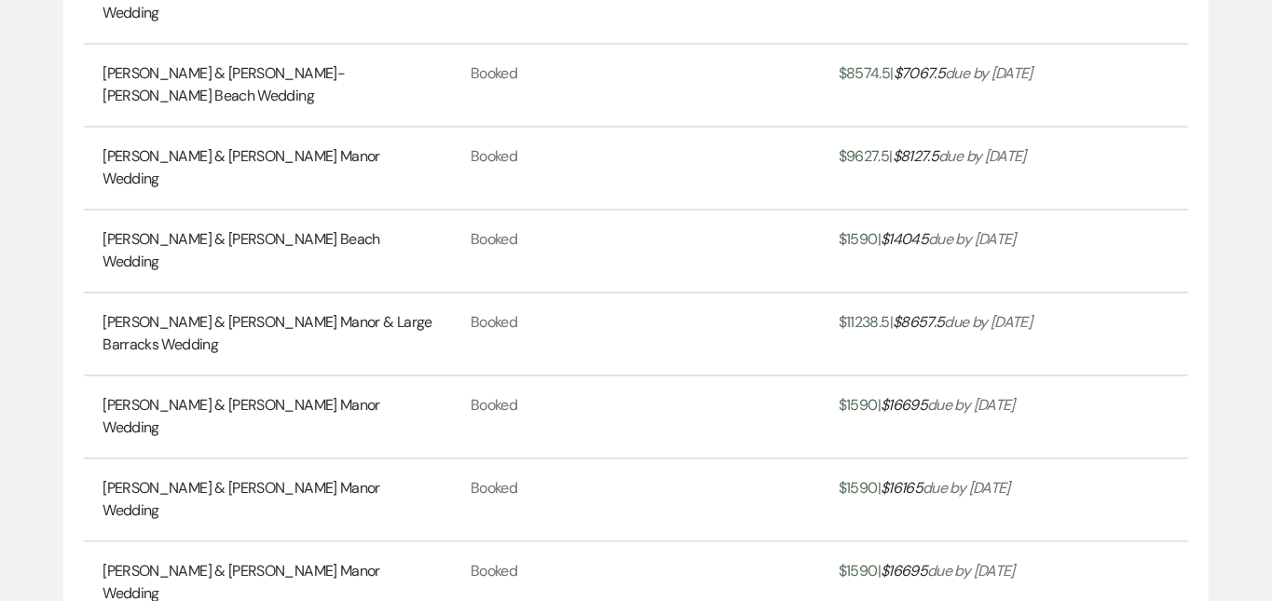
scroll to position [5727, 0]
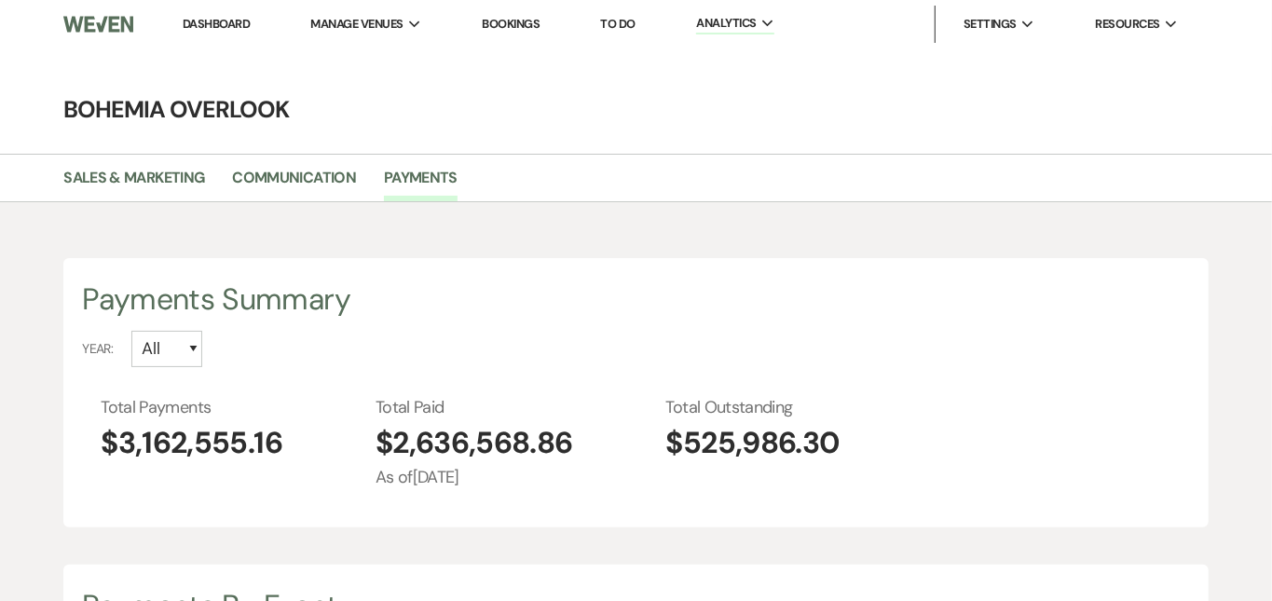
scroll to position [0, 0]
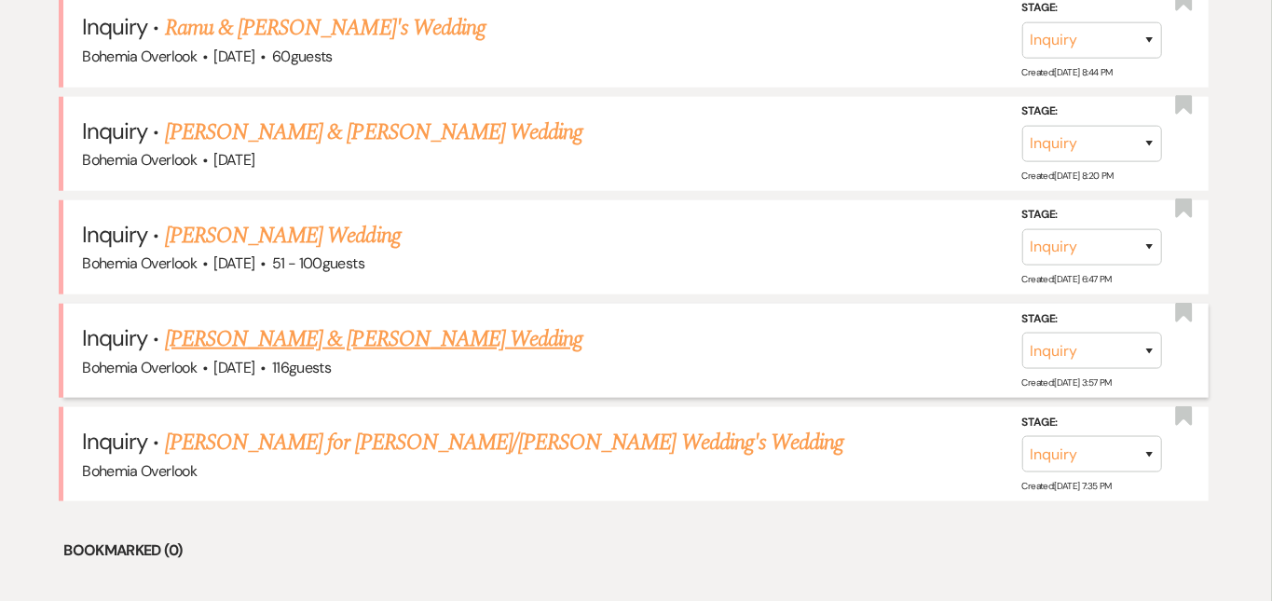
click at [351, 322] on link "Jamie DeWitt & Ashleigh Dreher's Wedding" at bounding box center [374, 339] width 418 height 34
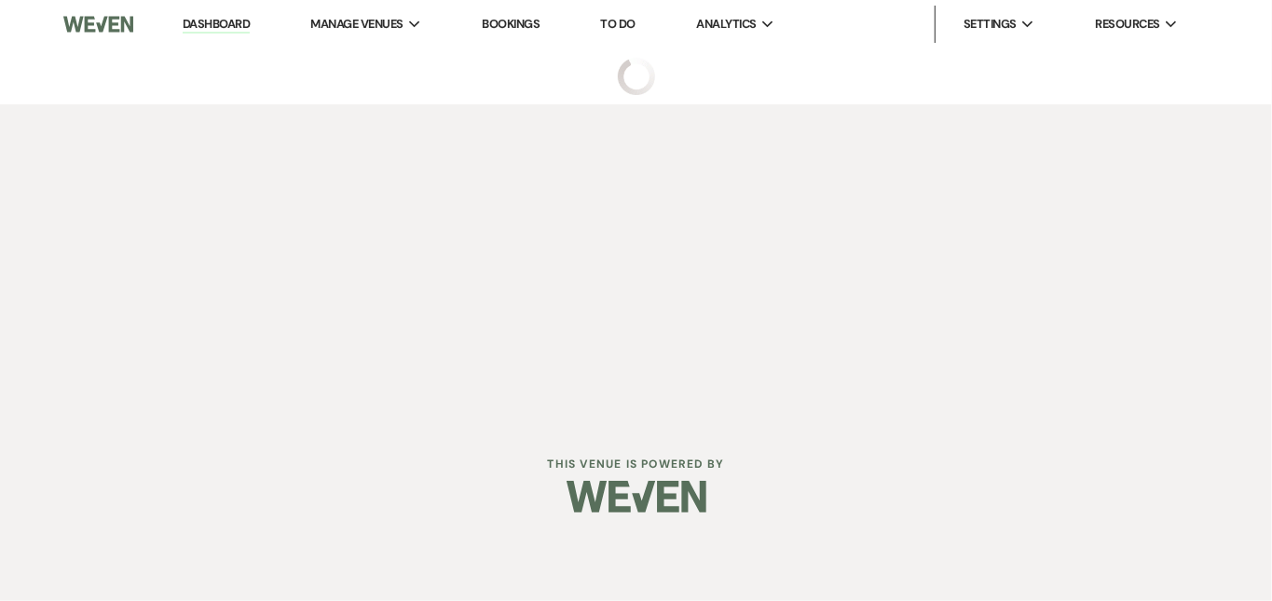
select select "5"
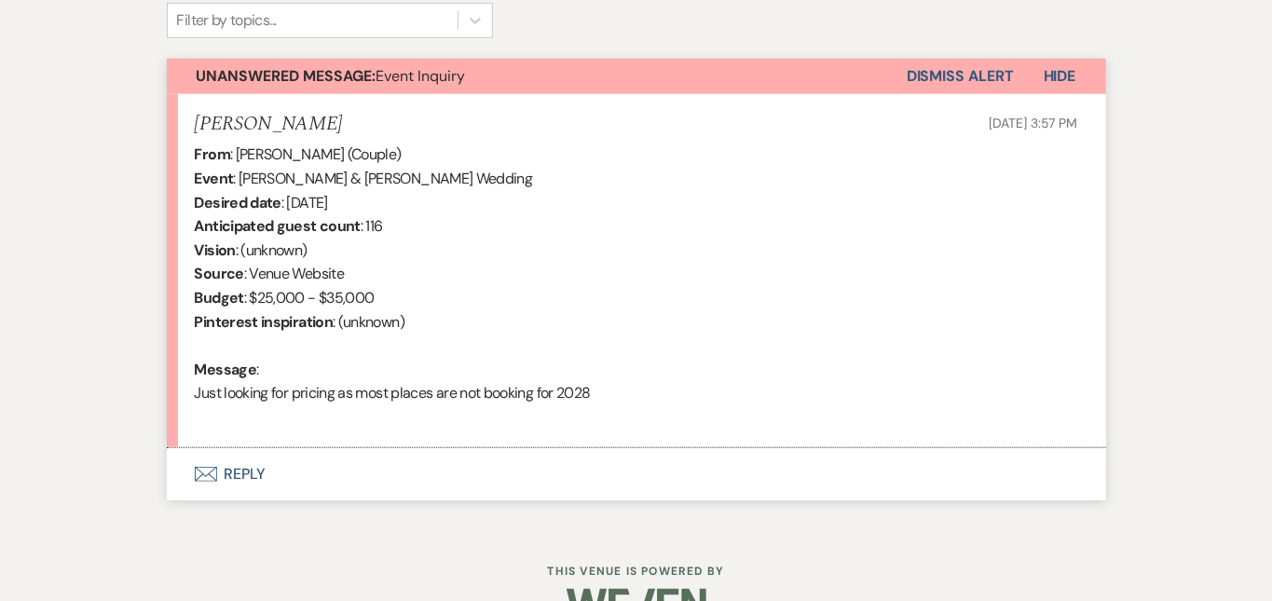
scroll to position [654, 0]
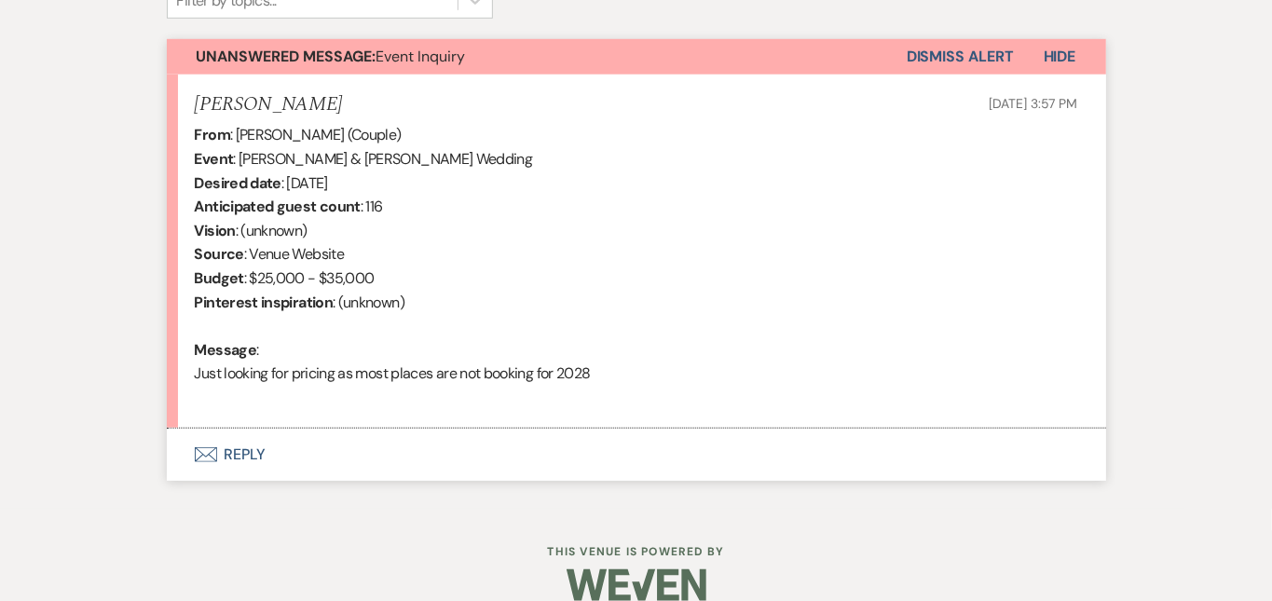
click at [531, 443] on button "Envelope Reply" at bounding box center [637, 455] width 940 height 52
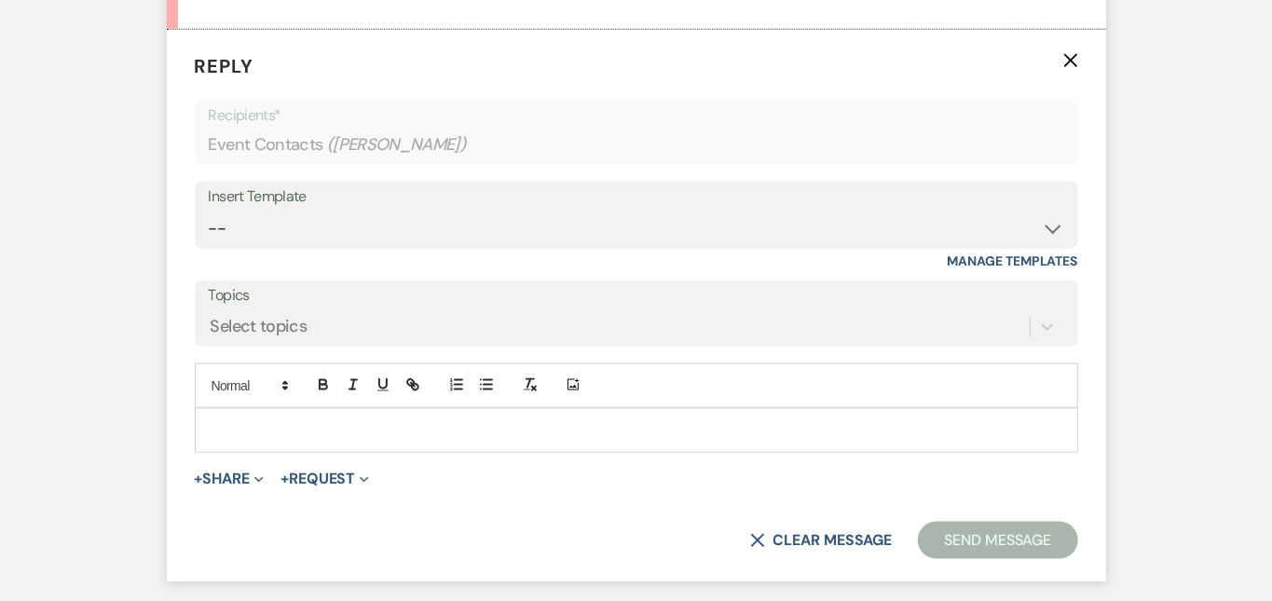
scroll to position [1056, 0]
select select "6161"
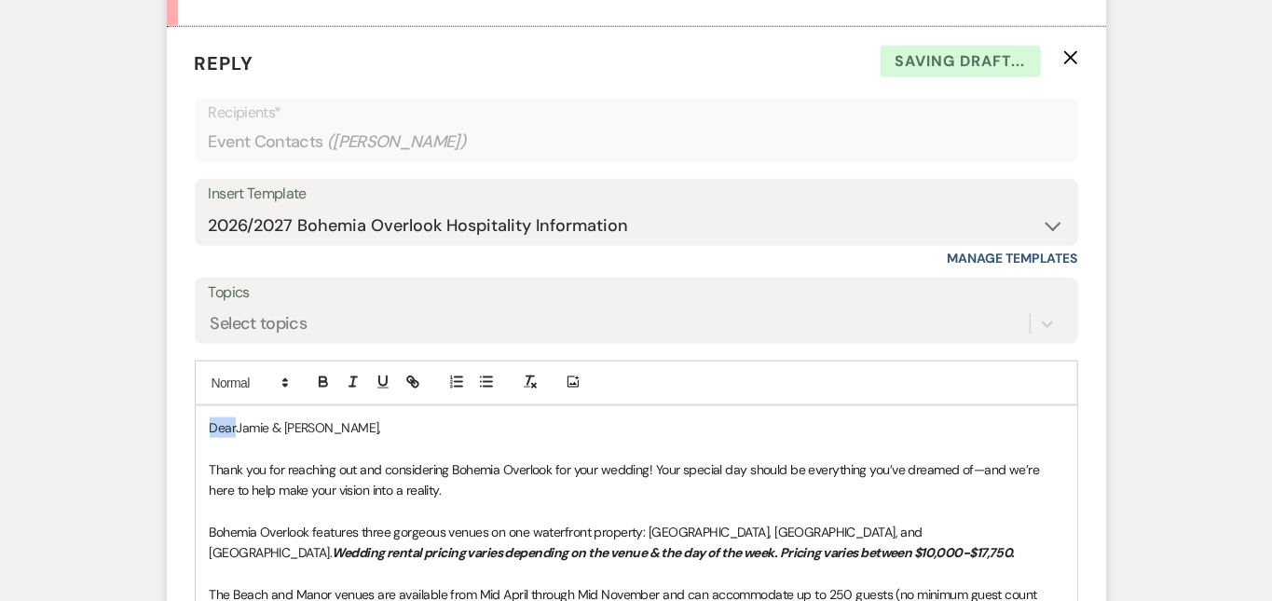
drag, startPoint x: 176, startPoint y: 423, endPoint x: 117, endPoint y: 382, distance: 71.6
click at [167, 382] on form "Reply X Saving draft... Recipients* Event Contacts ( Ashleigh Dreher ) Insert T…" at bounding box center [637, 531] width 940 height 1008
click at [1180, 353] on div "Messages Tasks Payments Rental Overview Documents Contacts Notes Event Messages…" at bounding box center [636, 249] width 1272 height 1674
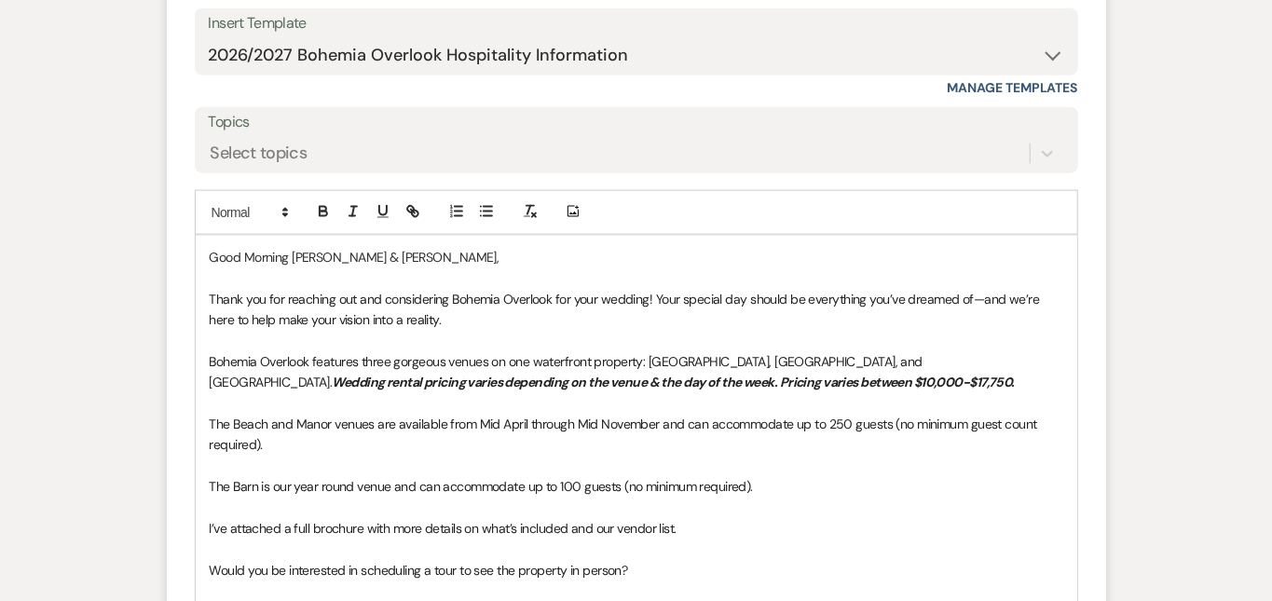
scroll to position [1309, 0]
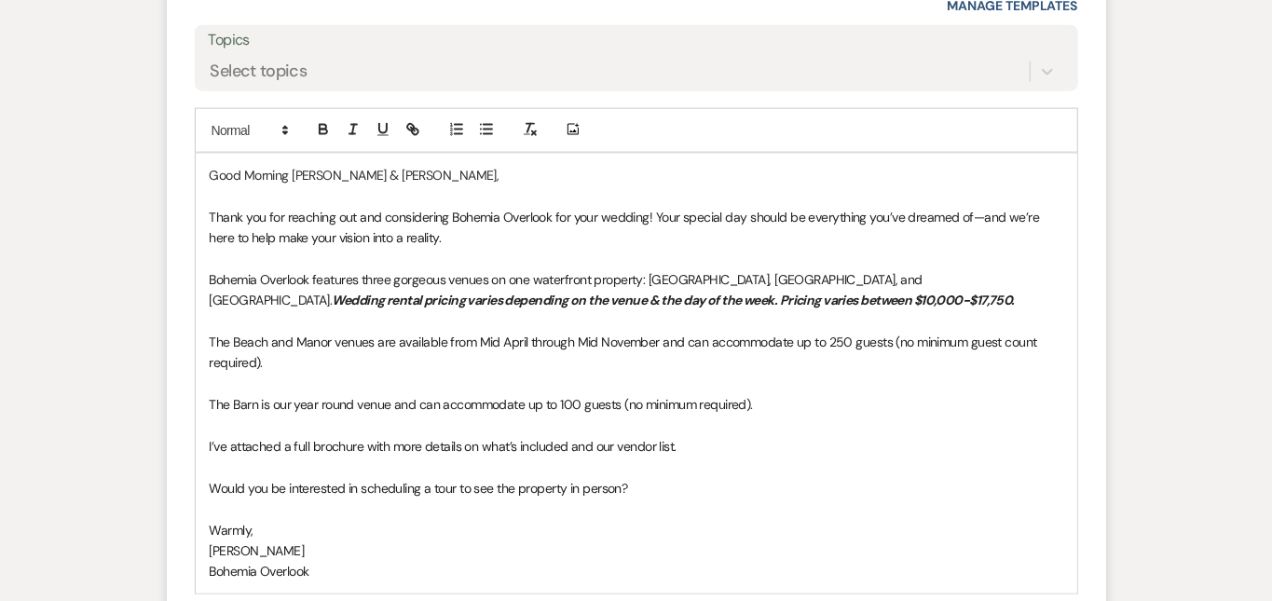
click at [750, 436] on p "I’ve attached a full brochure with more details on what’s included and our vend…" at bounding box center [637, 446] width 854 height 21
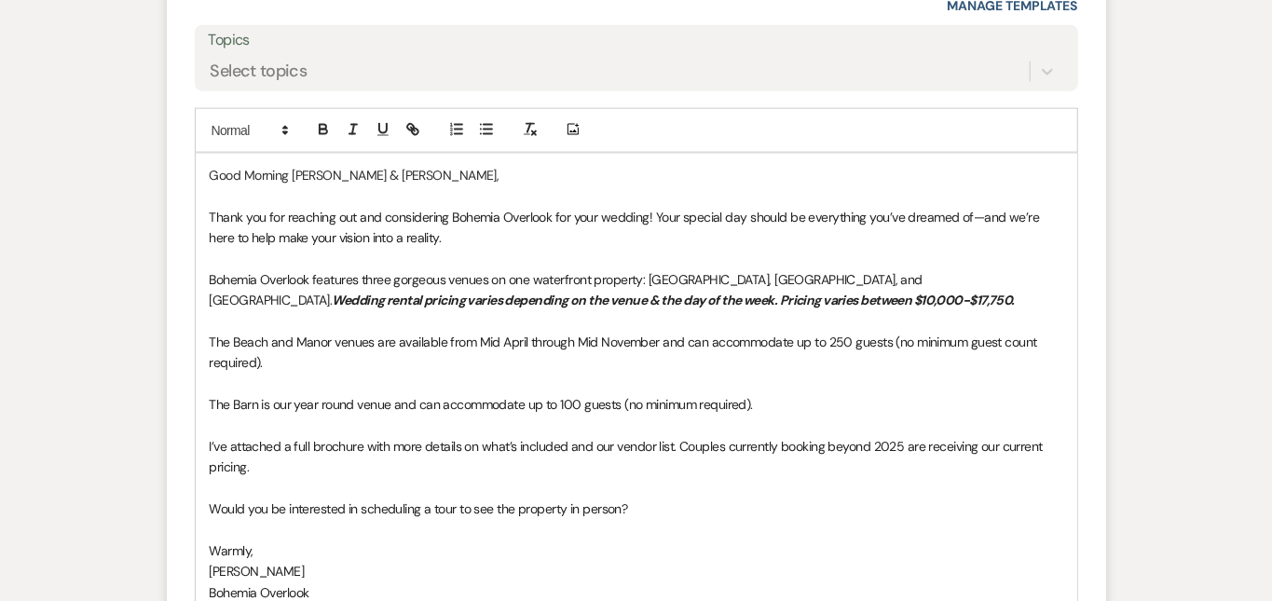
click at [1227, 356] on div "Messages Tasks Payments Rental Overview Documents Contacts Notes Event Messages…" at bounding box center [636, 6] width 1272 height 1694
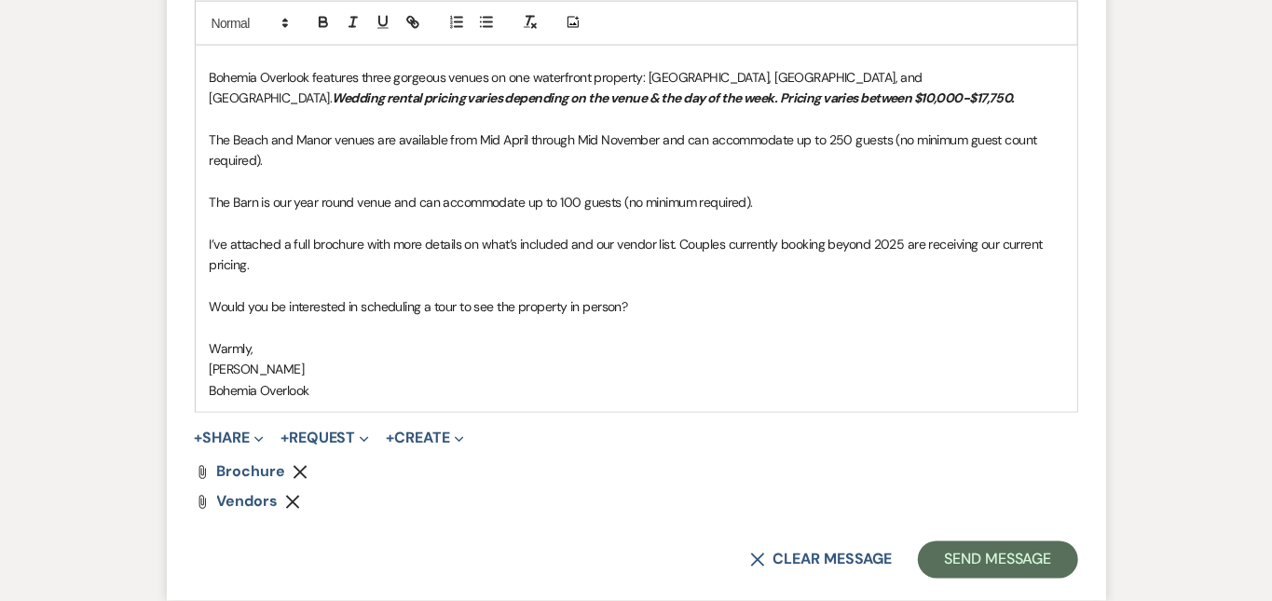
scroll to position [1512, 0]
click at [1077, 541] on button "Send Message" at bounding box center [997, 559] width 159 height 37
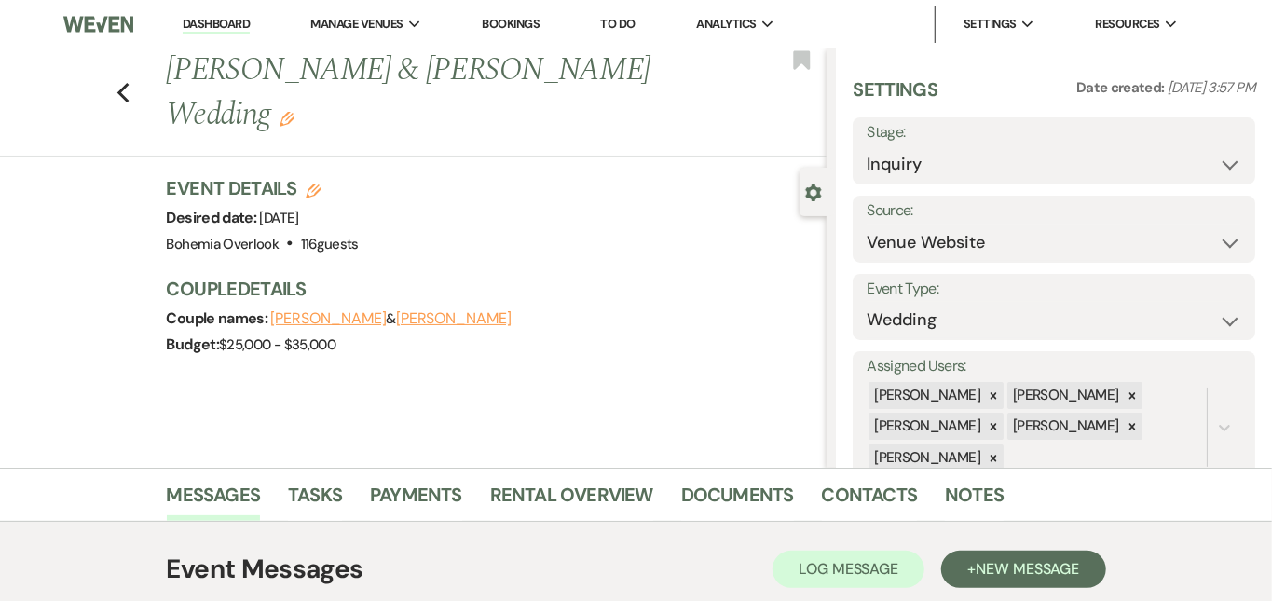
scroll to position [0, 0]
click at [228, 24] on link "Dashboard" at bounding box center [216, 25] width 67 height 18
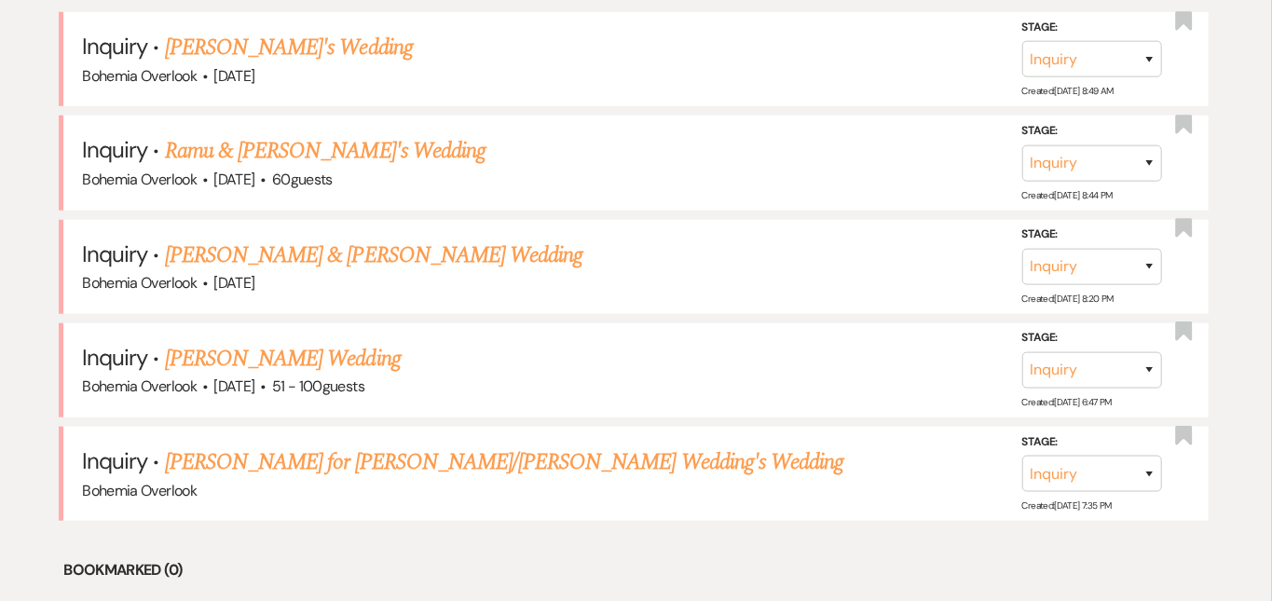
scroll to position [836, 0]
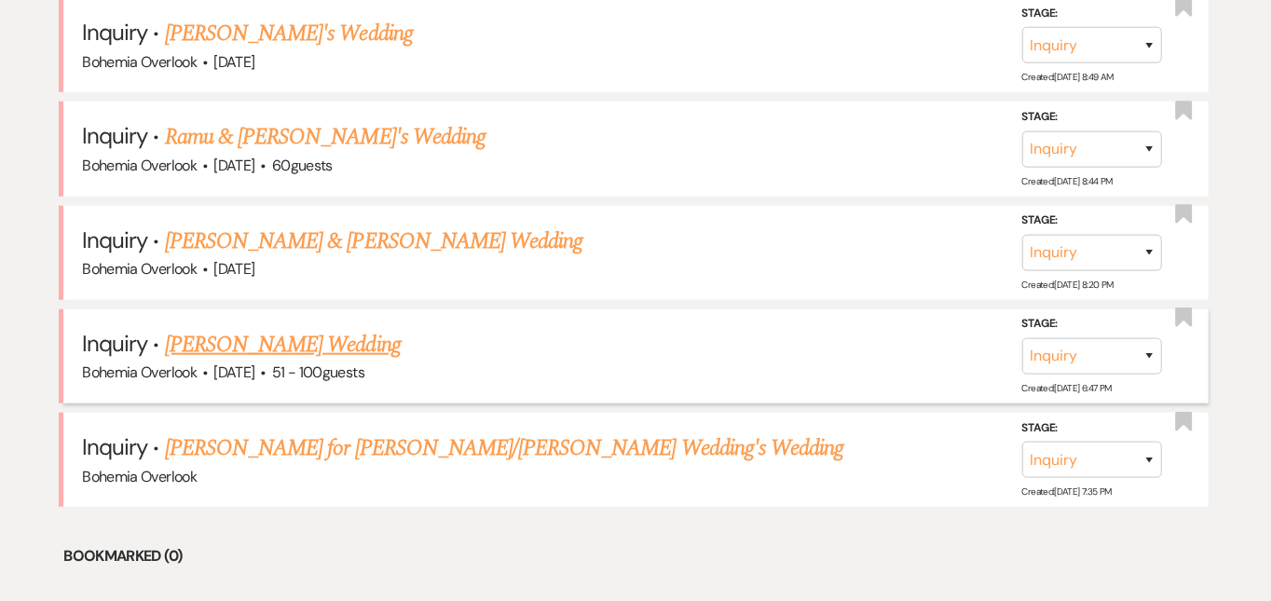
click at [308, 328] on link "Rebecca Spinks's Wedding" at bounding box center [283, 345] width 236 height 34
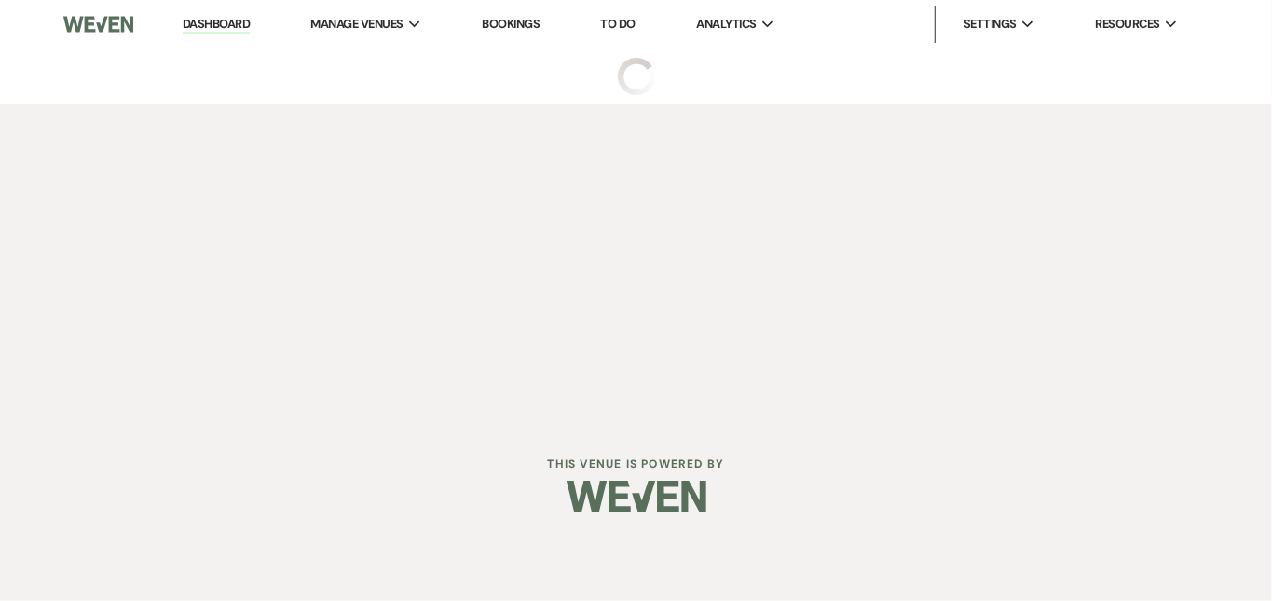
select select "2"
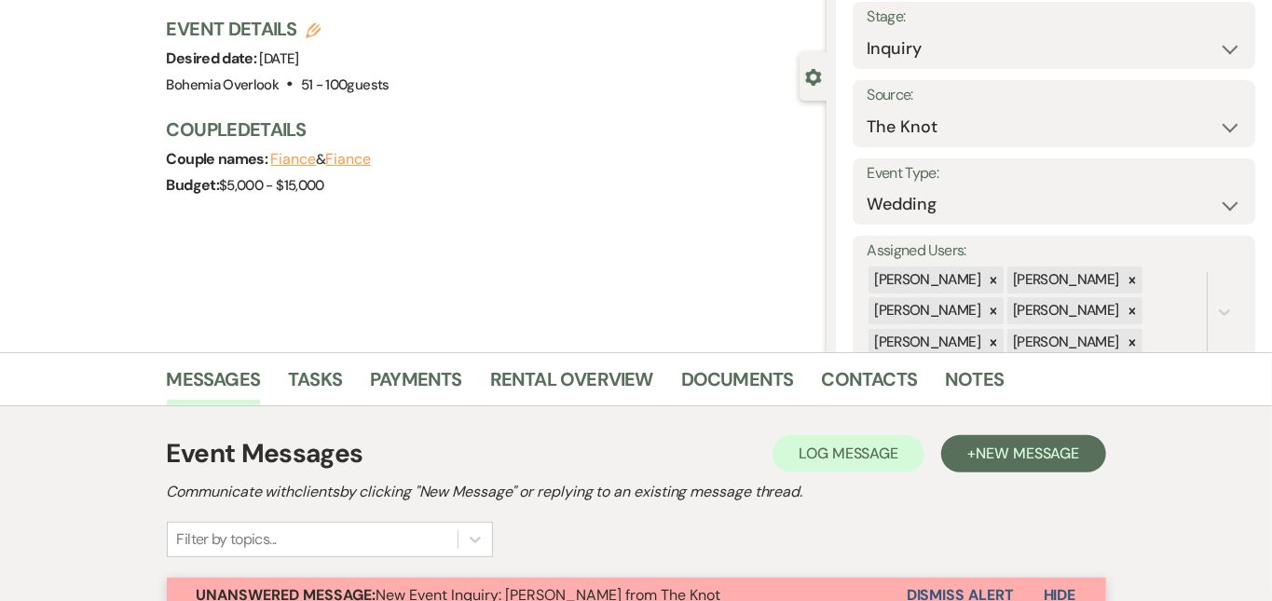
scroll to position [128, 0]
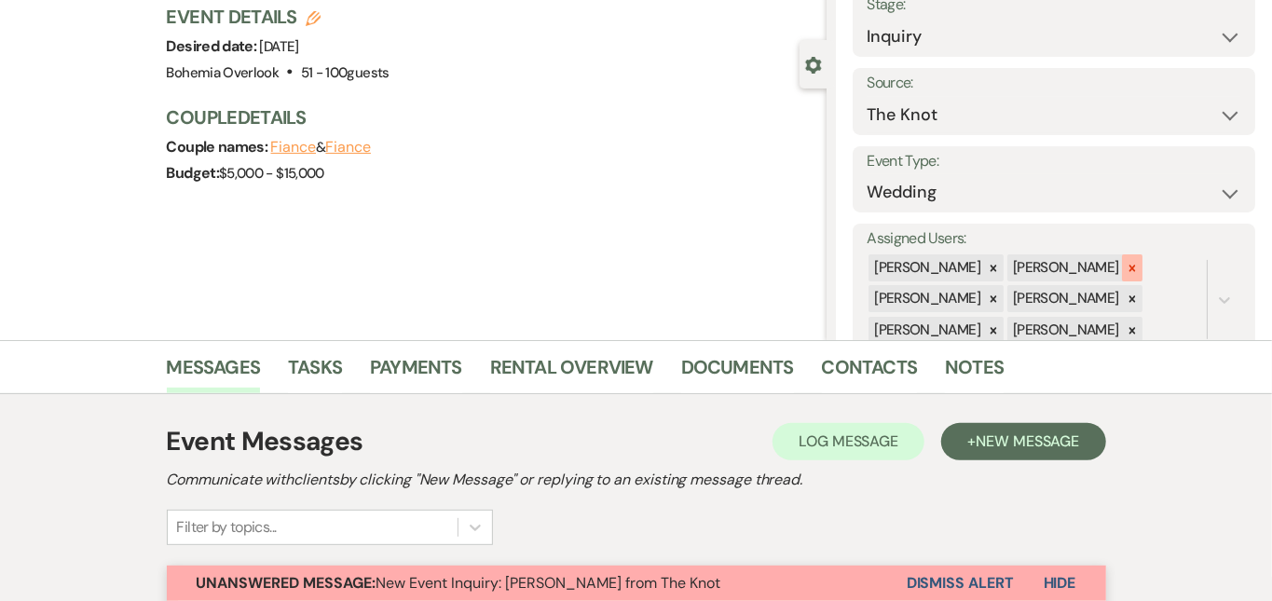
click at [1139, 262] on icon at bounding box center [1132, 268] width 13 height 13
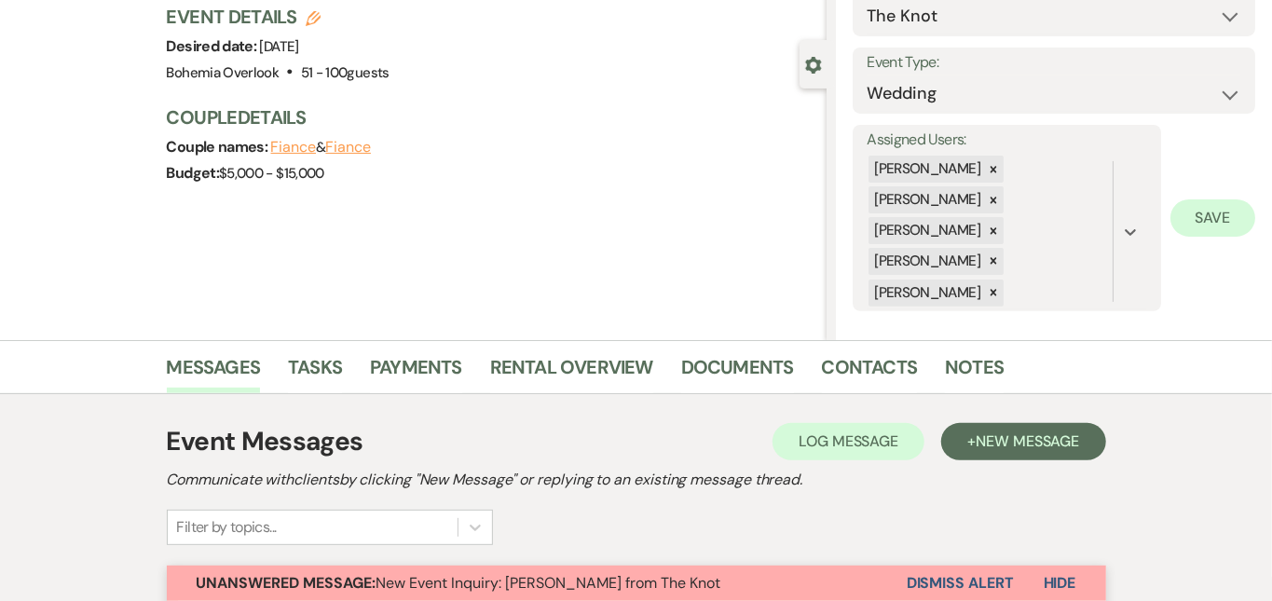
click at [1198, 217] on button "Save" at bounding box center [1213, 217] width 85 height 37
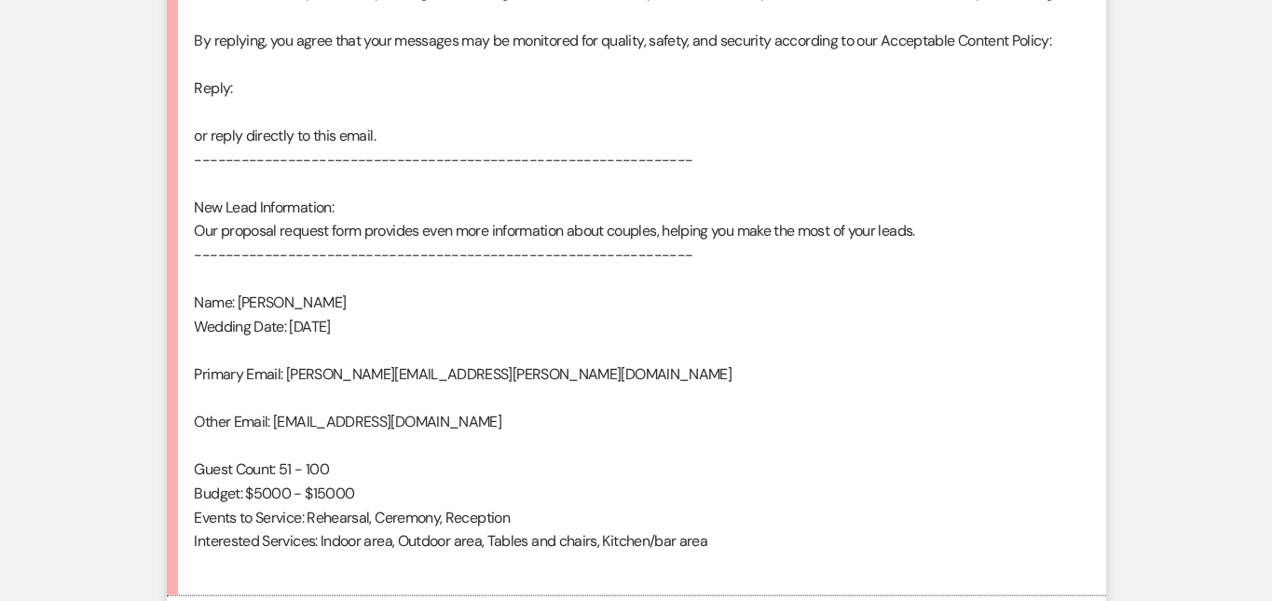
scroll to position [1161, 0]
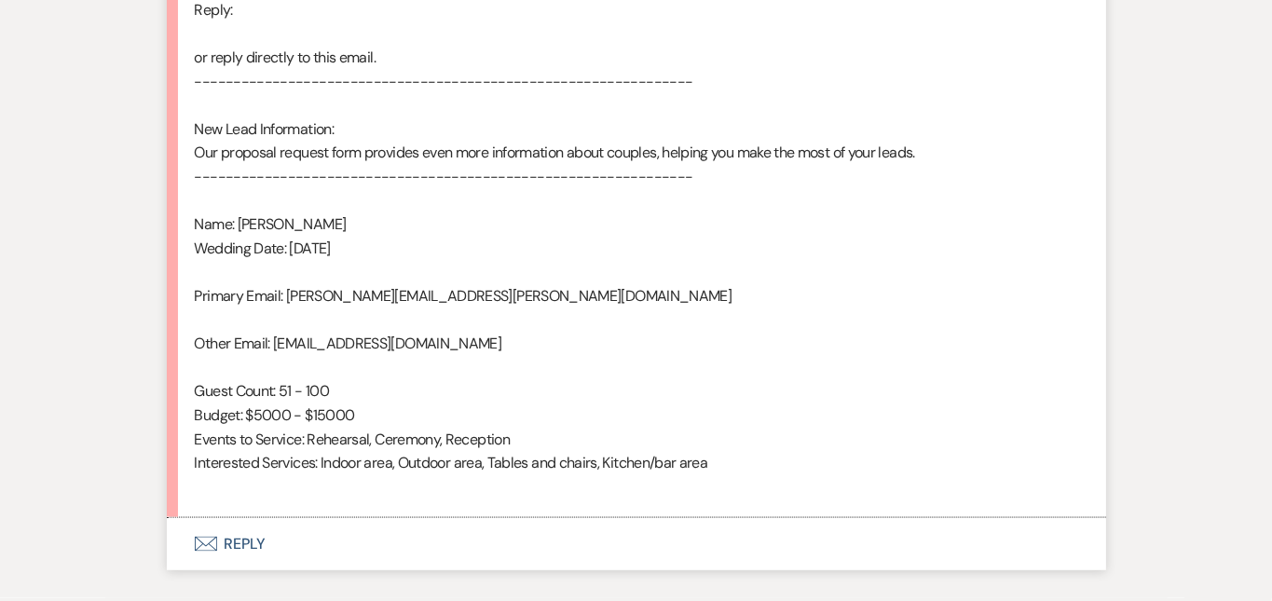
click at [497, 532] on button "Envelope Reply" at bounding box center [637, 544] width 940 height 52
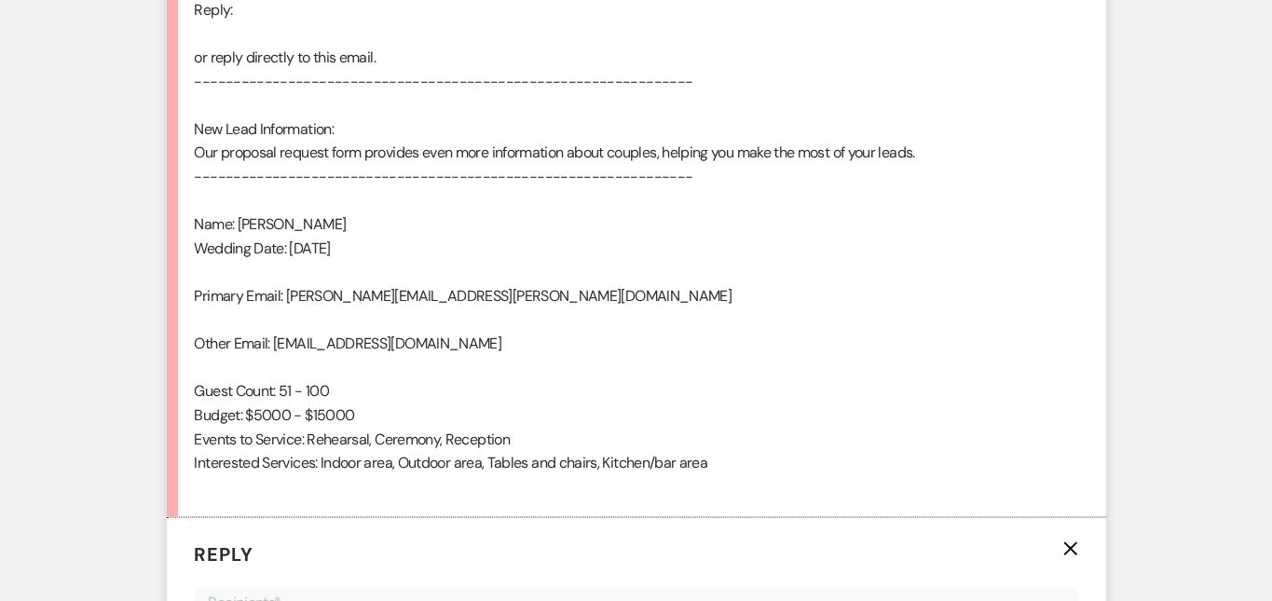
scroll to position [1646, 0]
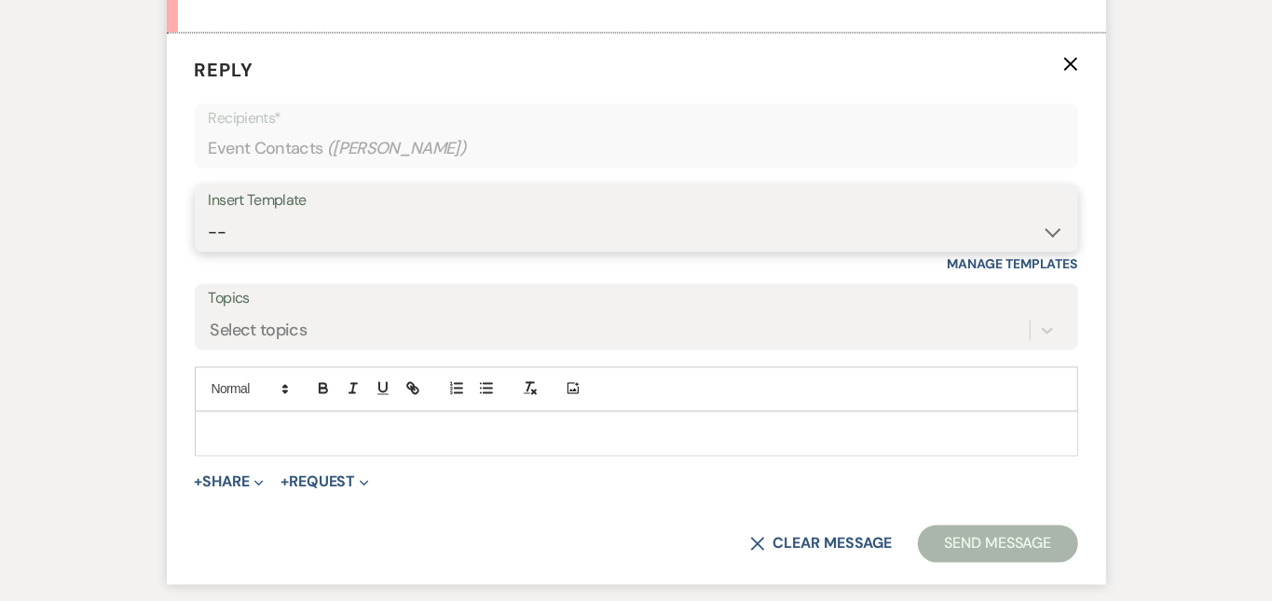
select select "6161"
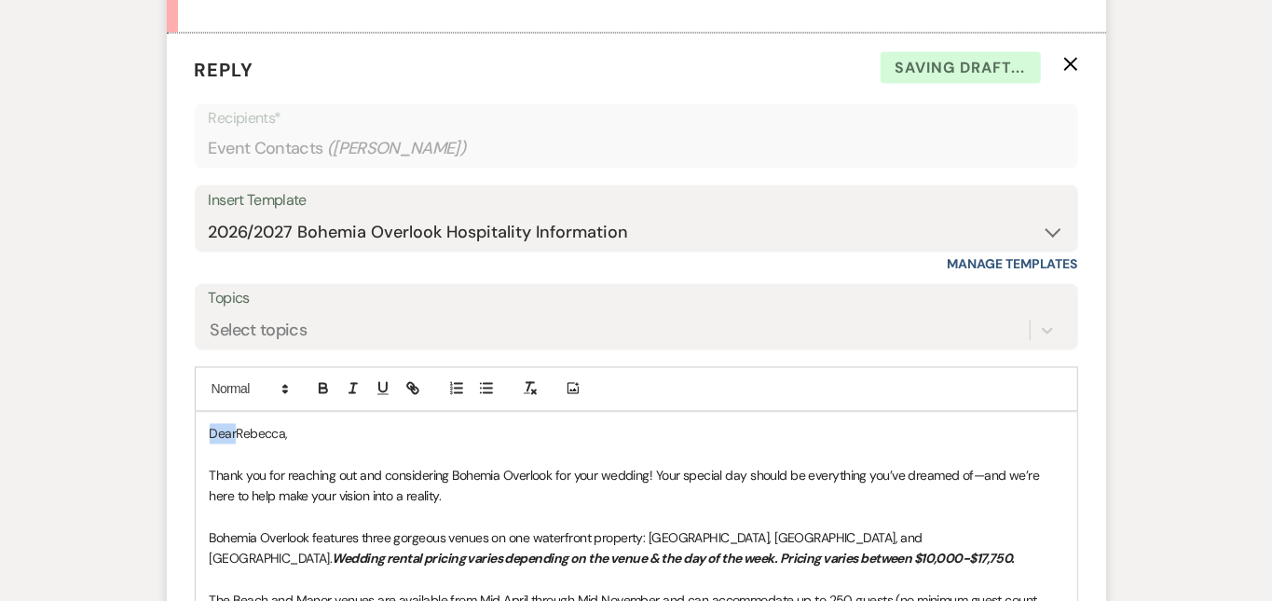
drag, startPoint x: 175, startPoint y: 428, endPoint x: 142, endPoint y: 398, distance: 44.9
click at [195, 398] on div "Add Photo DearRebecca, Thank you for reaching out and considering Bohemia Overl…" at bounding box center [637, 610] width 884 height 487
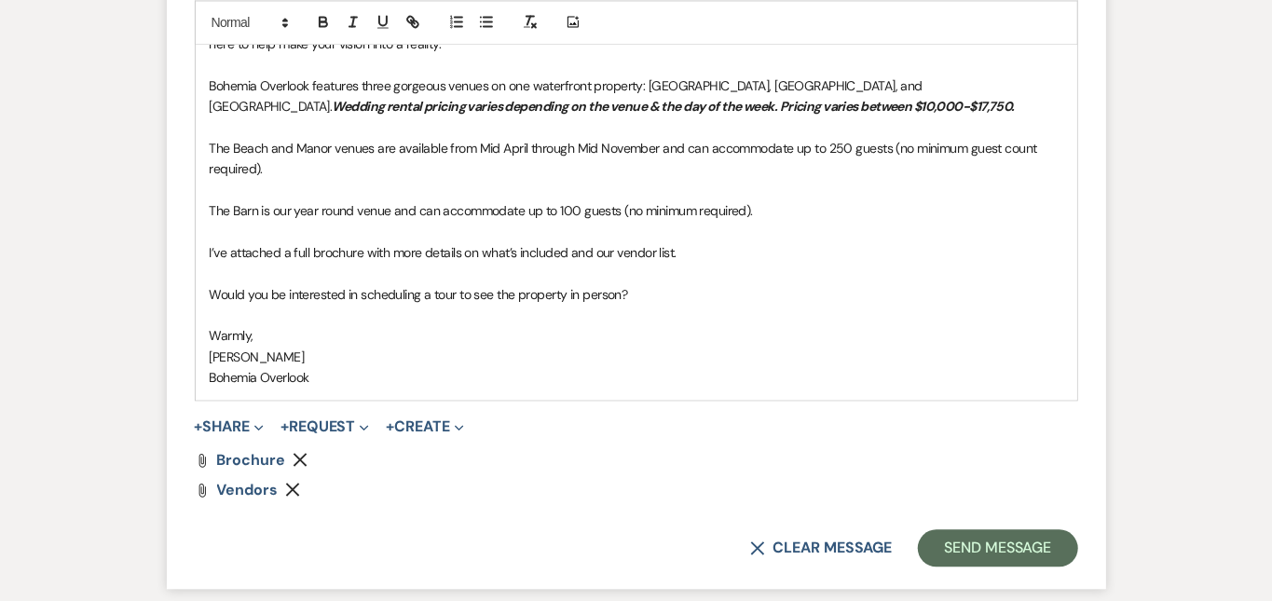
scroll to position [2119, 0]
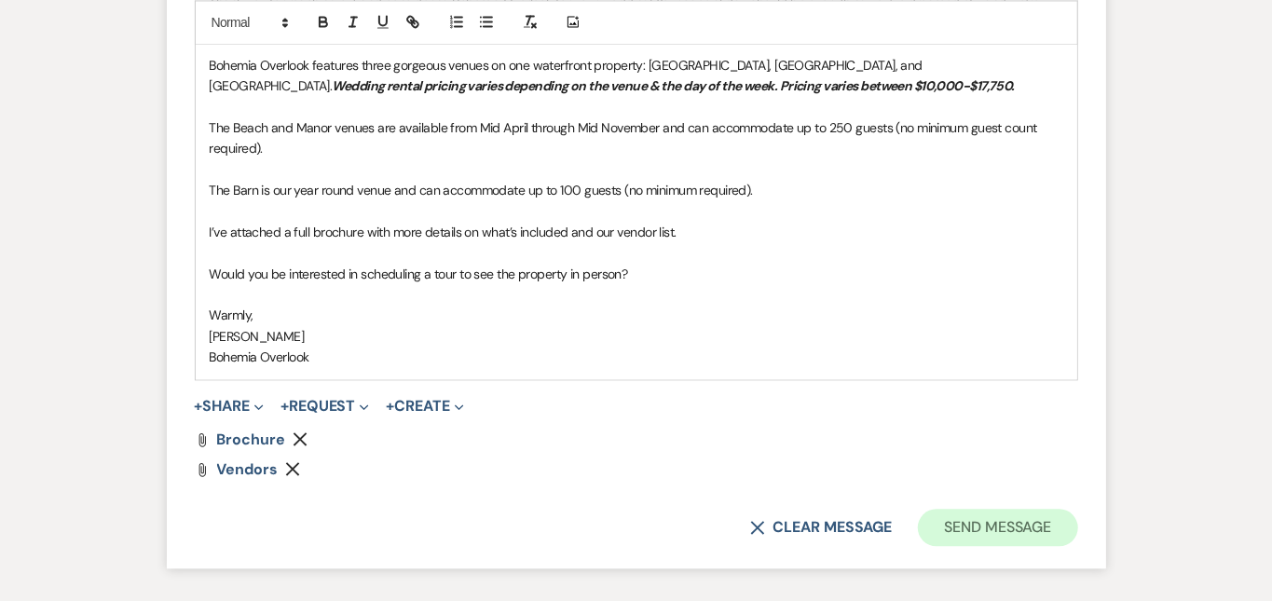
click at [1067, 509] on button "Send Message" at bounding box center [997, 527] width 159 height 37
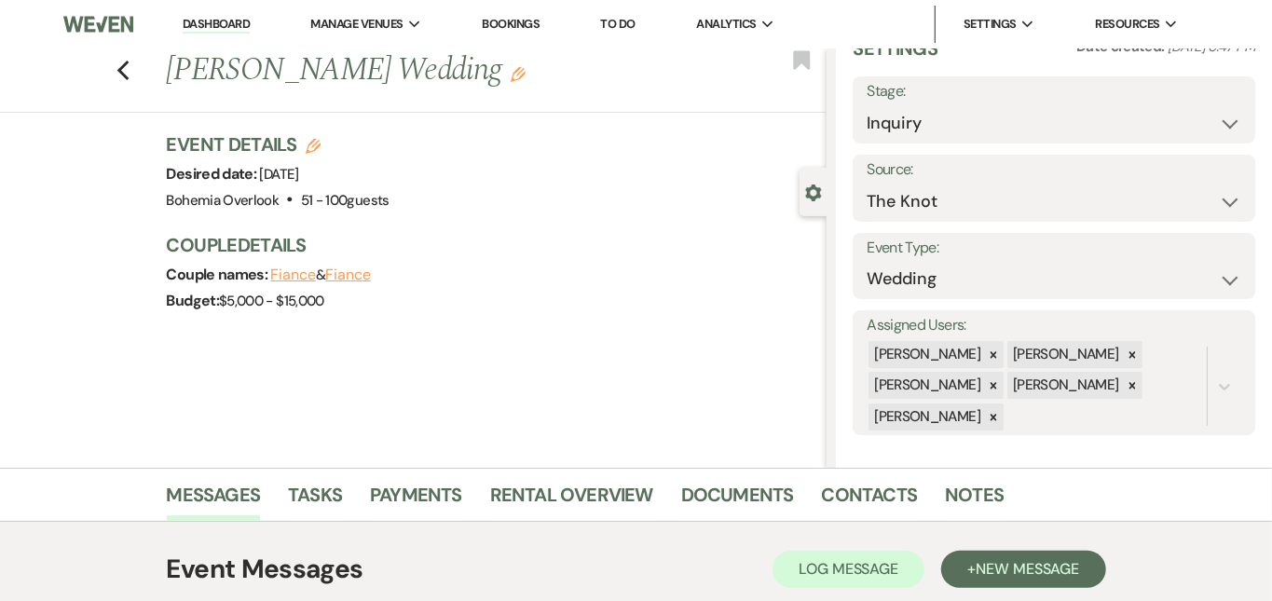
scroll to position [0, 0]
click at [239, 22] on link "Dashboard" at bounding box center [216, 25] width 67 height 18
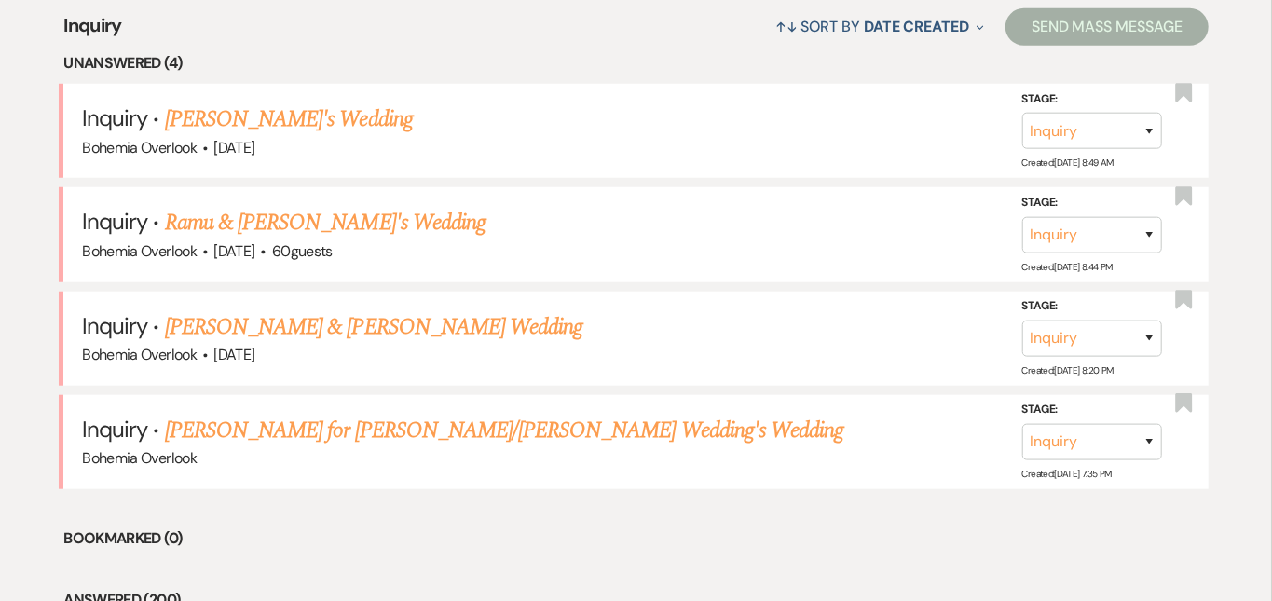
scroll to position [762, 0]
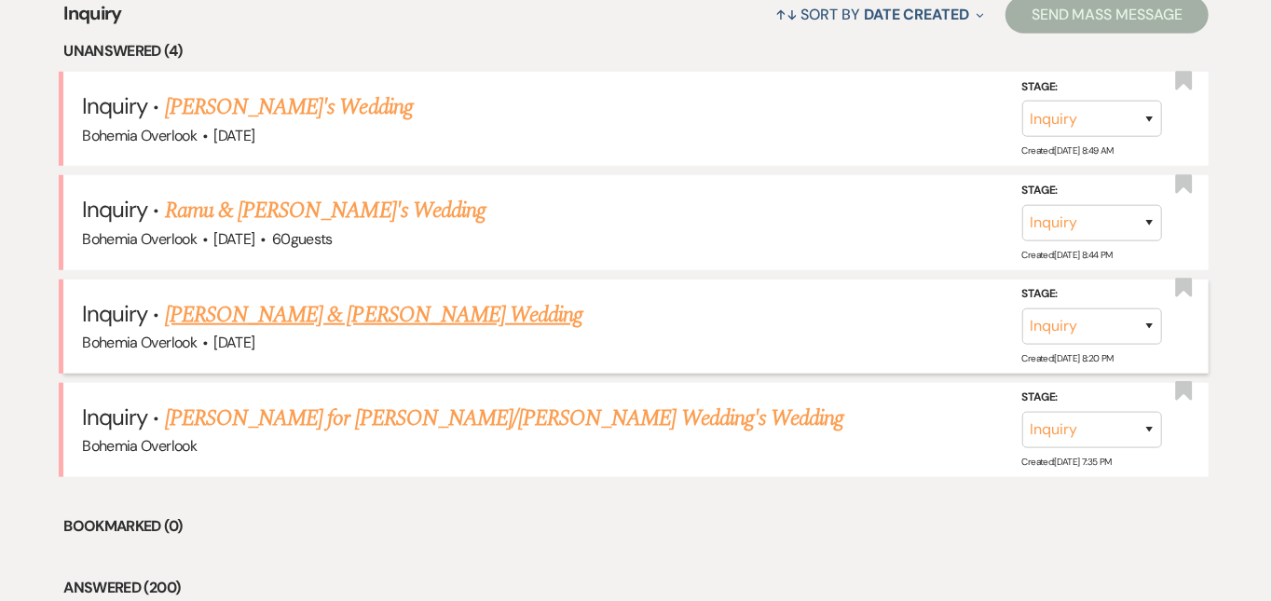
click at [270, 298] on link "Ryan & Hanna's Wedding" at bounding box center [374, 315] width 418 height 34
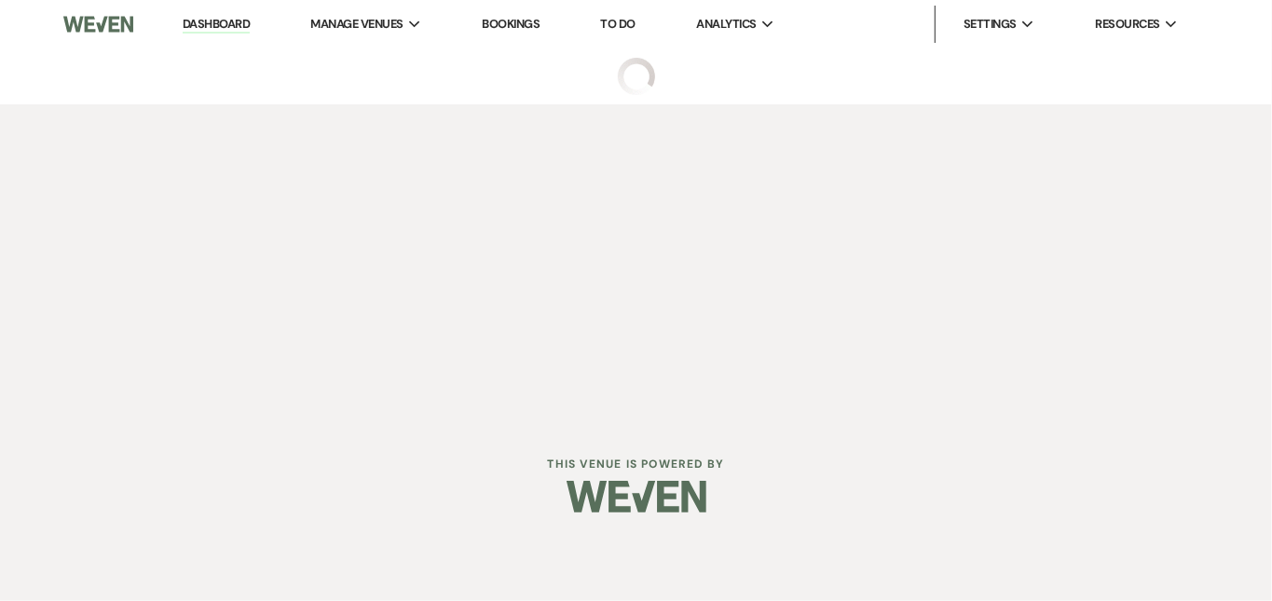
select select "7"
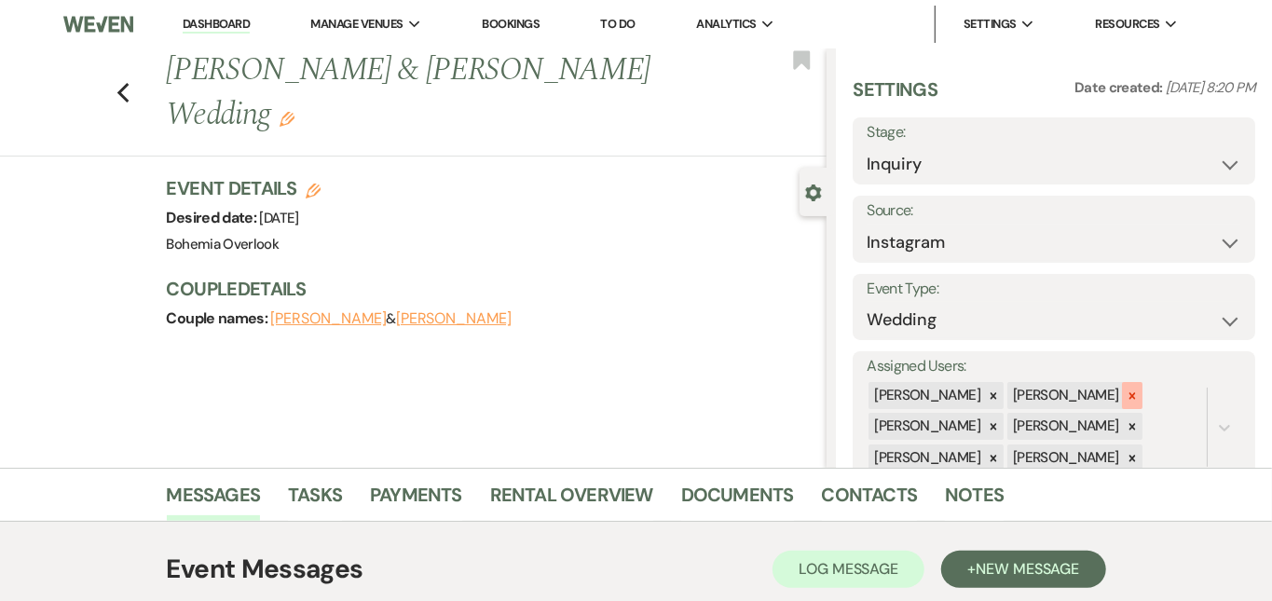
click at [1139, 390] on icon at bounding box center [1132, 396] width 13 height 13
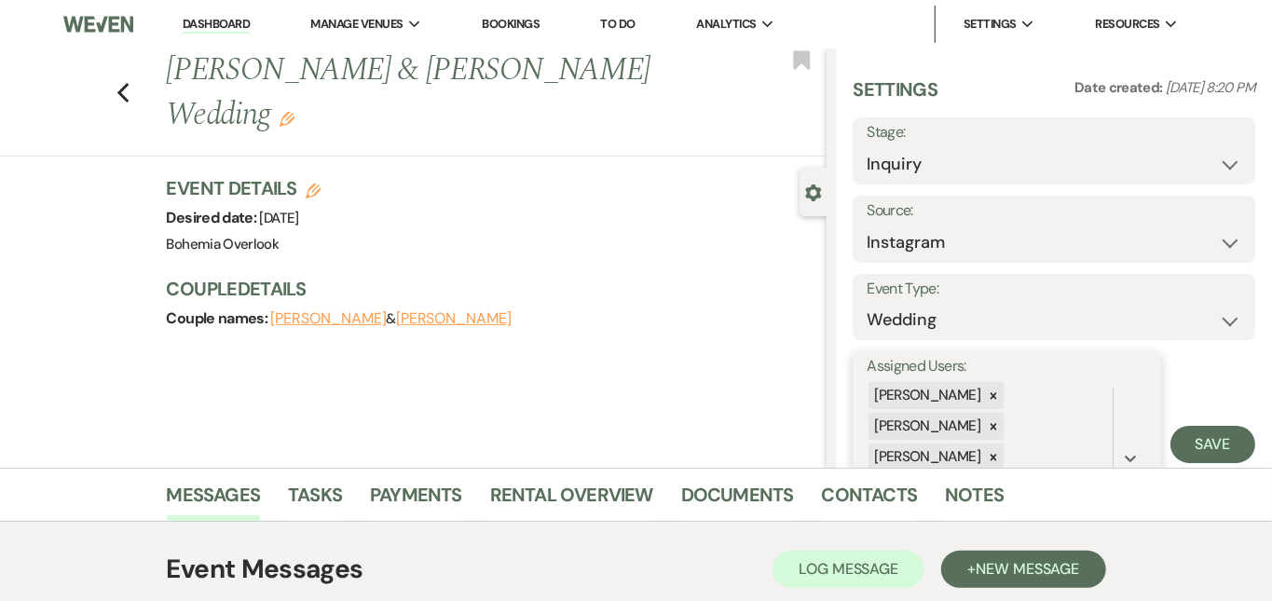
scroll to position [99, 0]
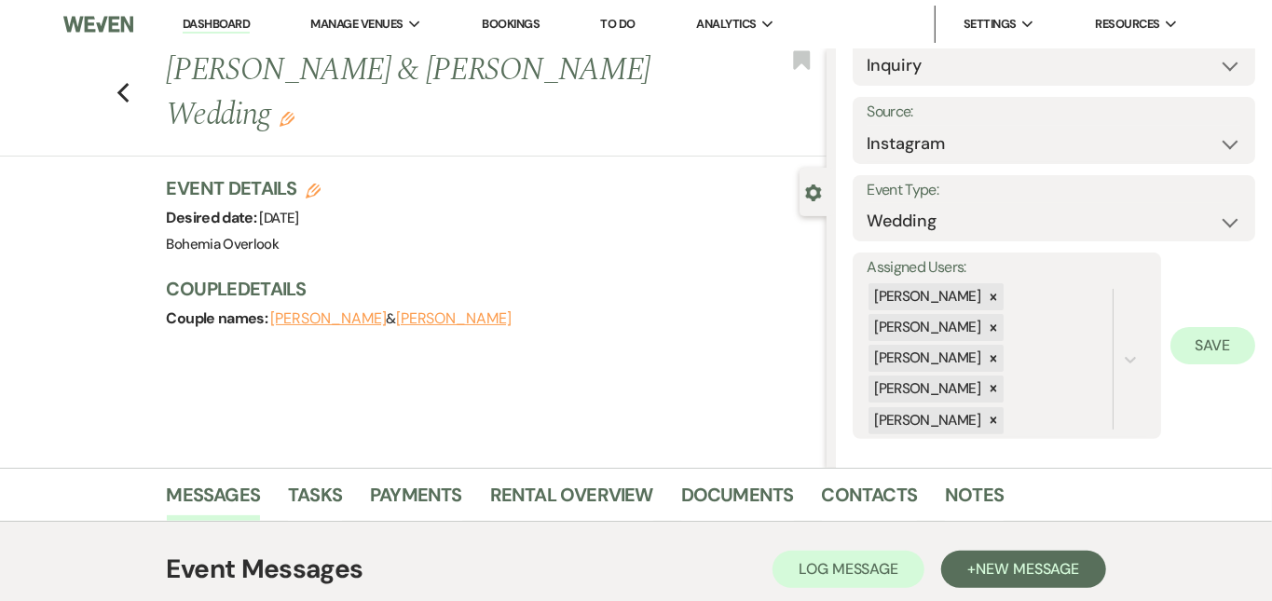
click at [1195, 343] on button "Save" at bounding box center [1213, 345] width 85 height 37
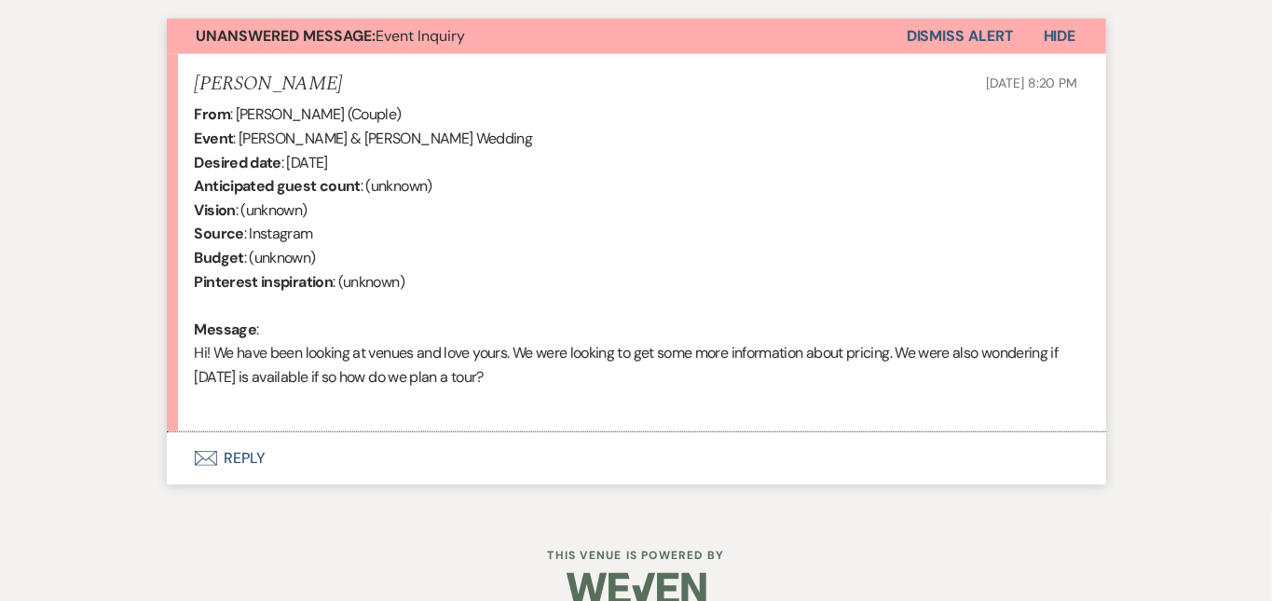
scroll to position [683, 0]
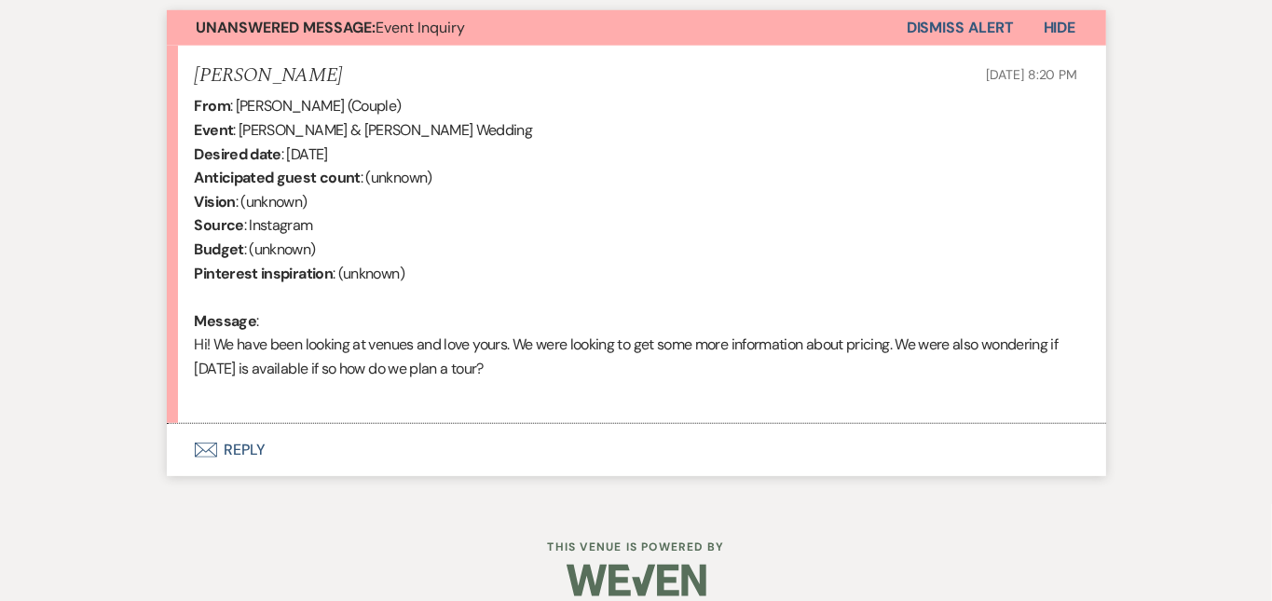
click at [768, 453] on button "Envelope Reply" at bounding box center [637, 450] width 940 height 52
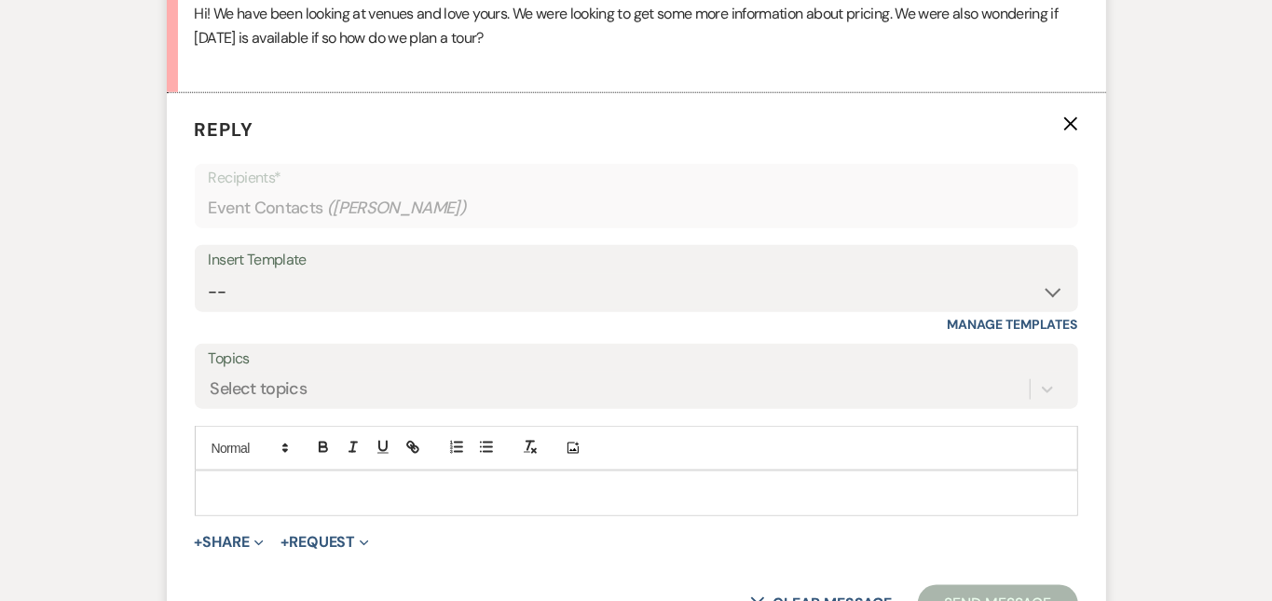
scroll to position [1079, 0]
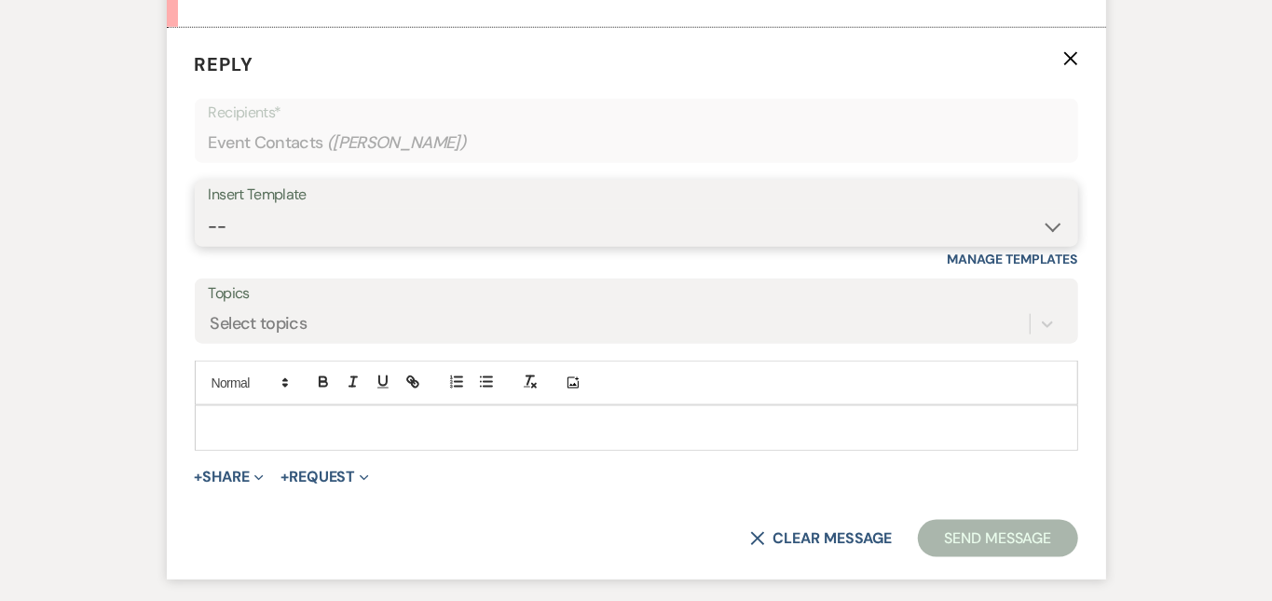
select select "6161"
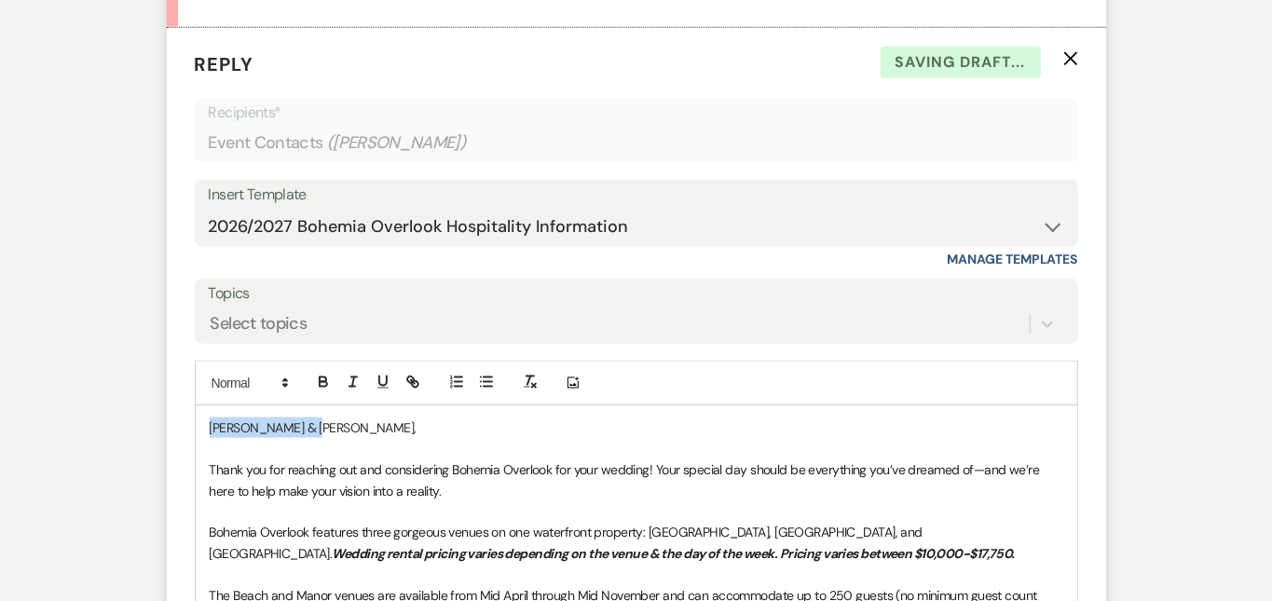
drag, startPoint x: 175, startPoint y: 432, endPoint x: 127, endPoint y: 392, distance: 62.3
click at [167, 392] on form "Reply X Saving draft... Recipients* Event Contacts ( Hanna ) Insert Template --…" at bounding box center [637, 532] width 940 height 1008
click at [233, 430] on p "DearRyan & Hanna," at bounding box center [637, 428] width 854 height 21
drag, startPoint x: 176, startPoint y: 420, endPoint x: 145, endPoint y: 405, distance: 34.2
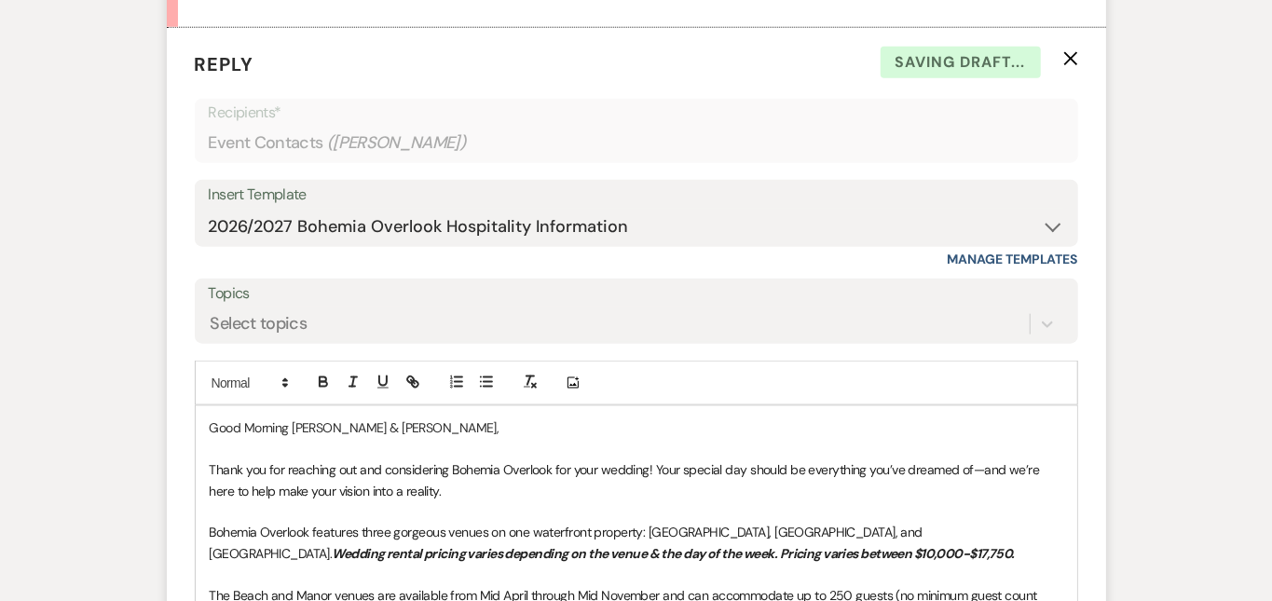
click at [1235, 356] on div "Messages Tasks Payments Rental Overview Documents Contacts Notes Event Messages…" at bounding box center [636, 237] width 1272 height 1697
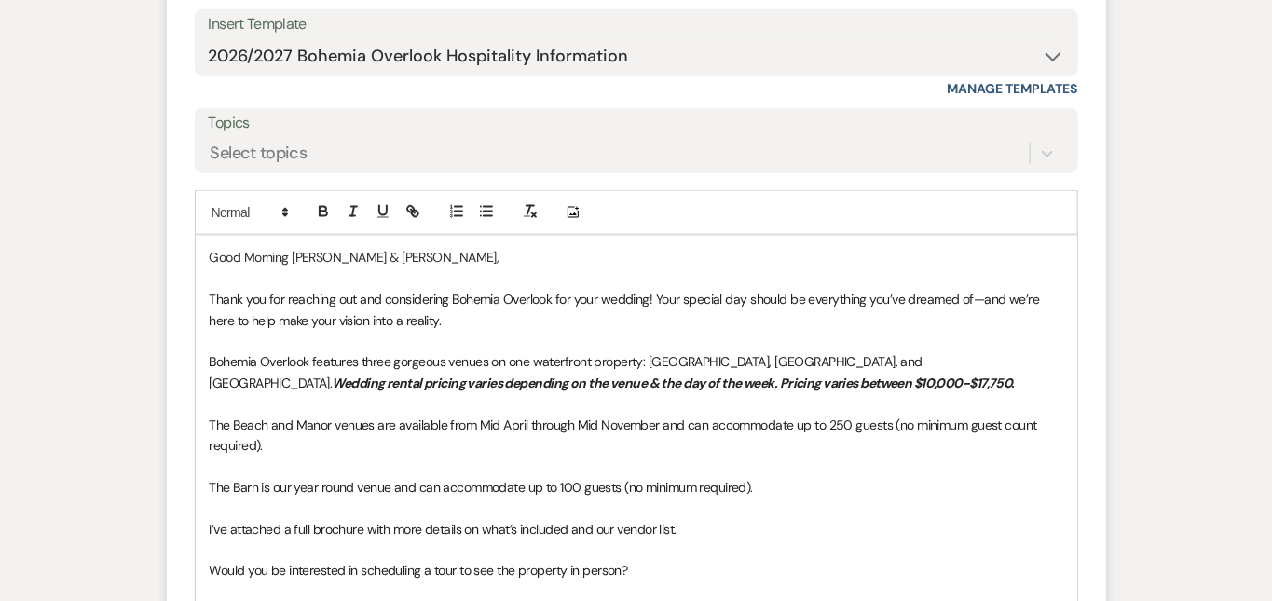
scroll to position [1251, 0]
click at [822, 539] on p at bounding box center [637, 549] width 854 height 21
click at [802, 518] on p "I’ve attached a full brochure with more details on what’s included and our vend…" at bounding box center [637, 528] width 854 height 21
click at [1168, 430] on div "Messages Tasks Payments Rental Overview Documents Contacts Notes Event Messages…" at bounding box center [636, 86] width 1272 height 1739
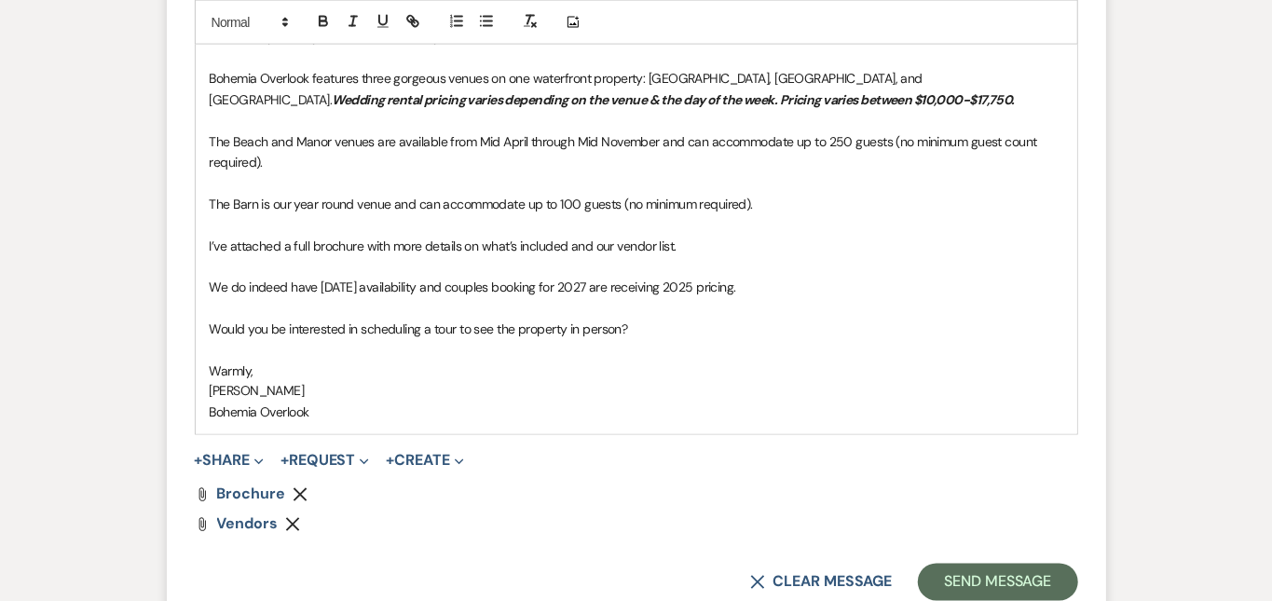
scroll to position [1567, 0]
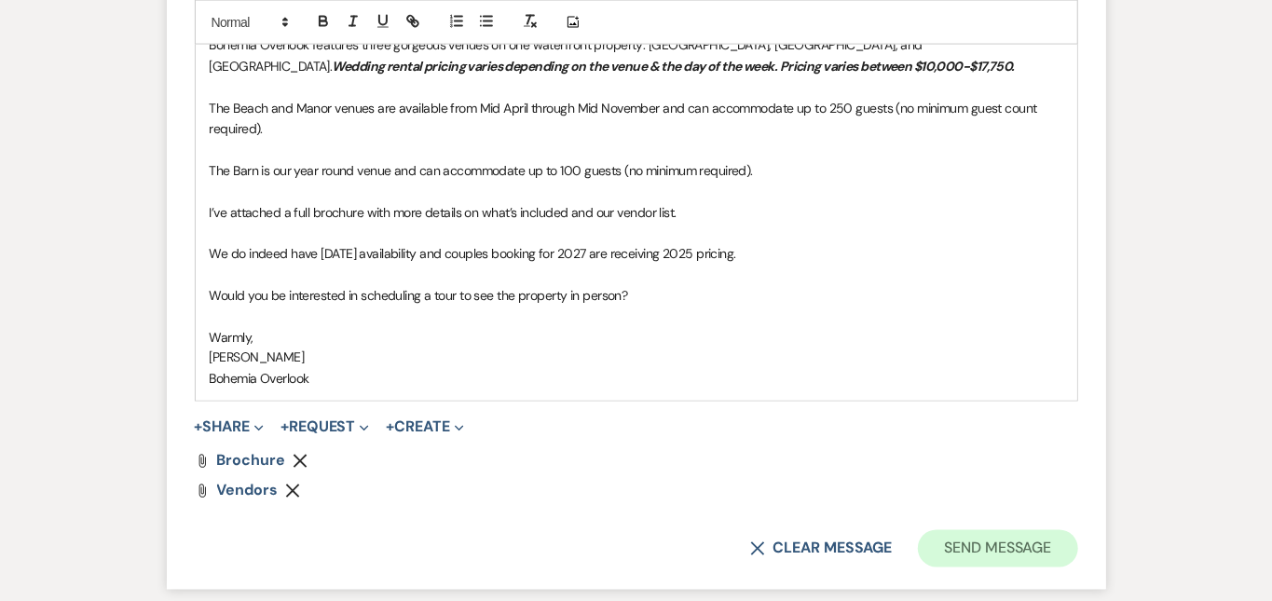
click at [1046, 530] on button "Send Message" at bounding box center [997, 548] width 159 height 37
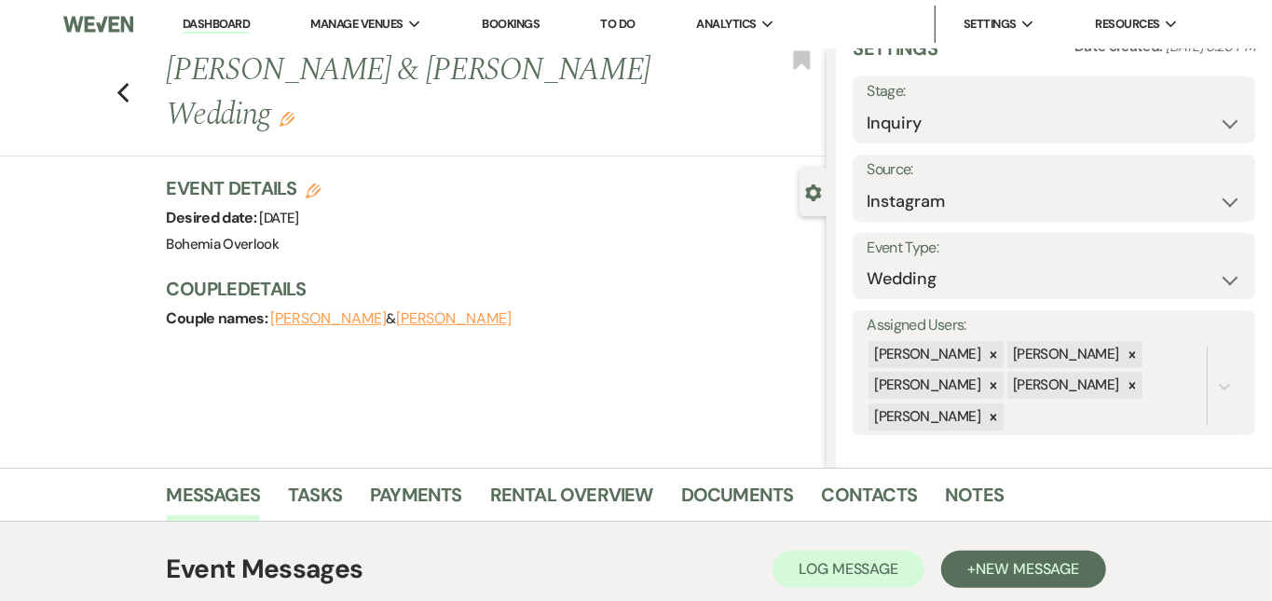
scroll to position [0, 0]
click at [222, 22] on link "Dashboard" at bounding box center [216, 25] width 67 height 18
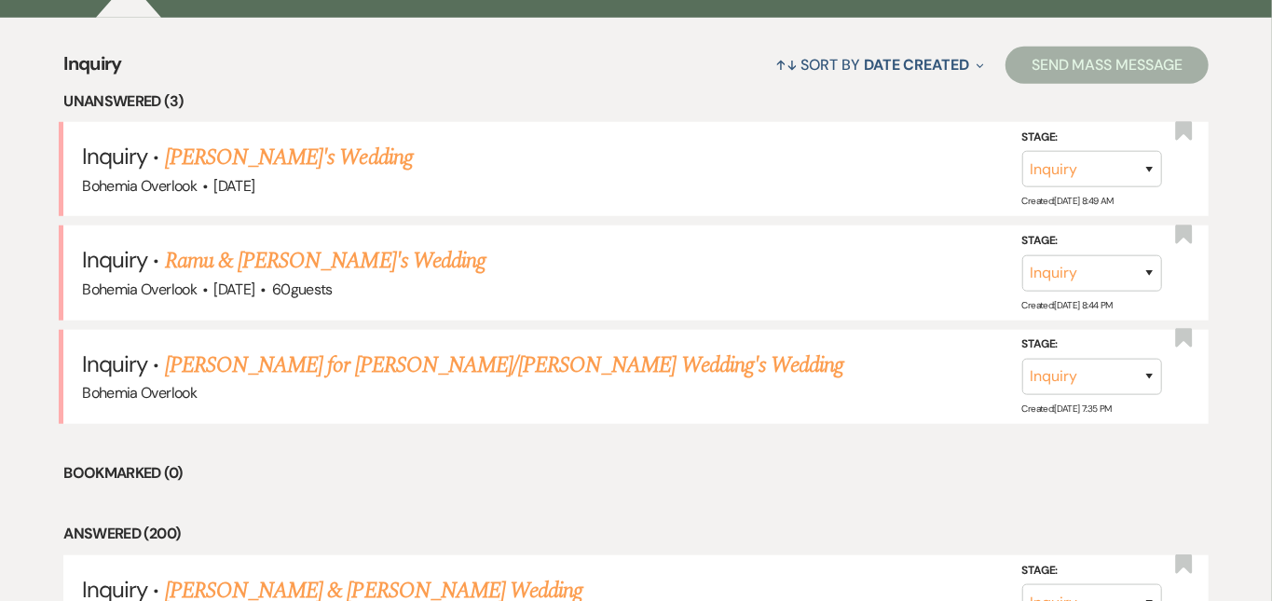
scroll to position [728, 0]
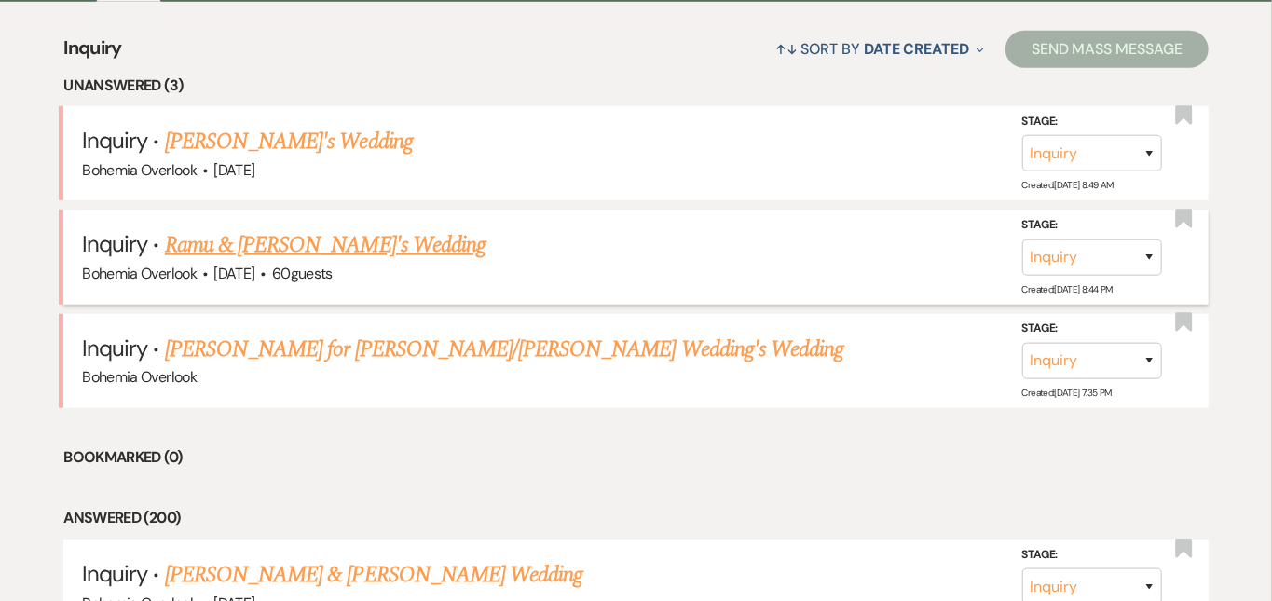
click at [354, 228] on link "Ramu & Noelle's Wedding" at bounding box center [325, 245] width 321 height 34
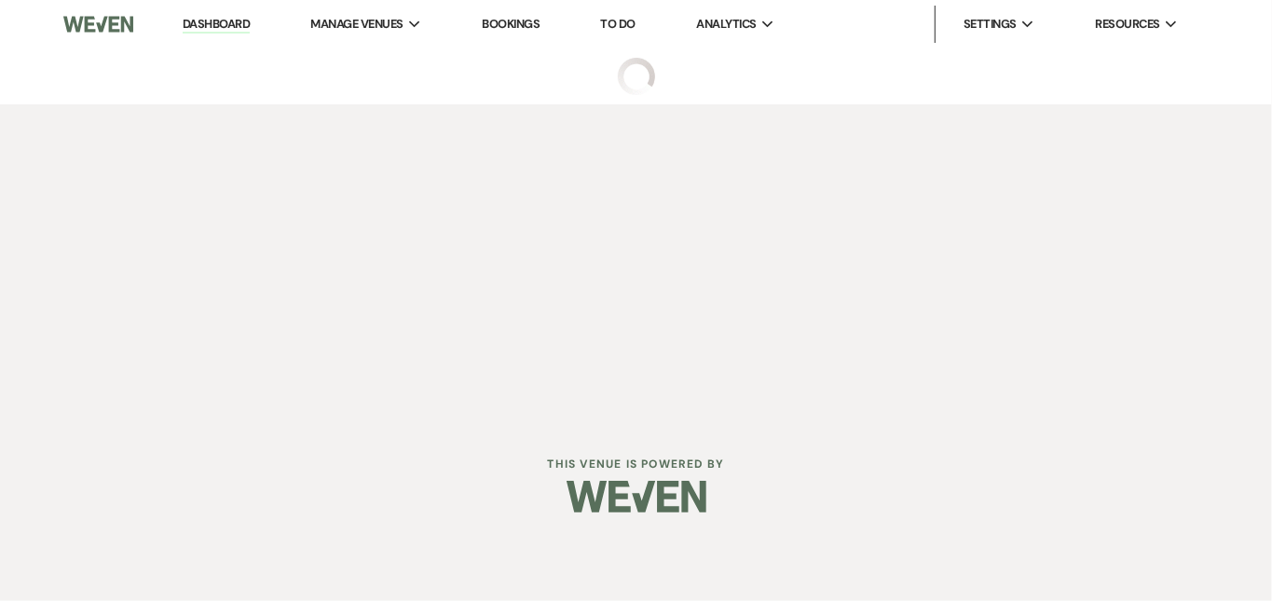
select select "5"
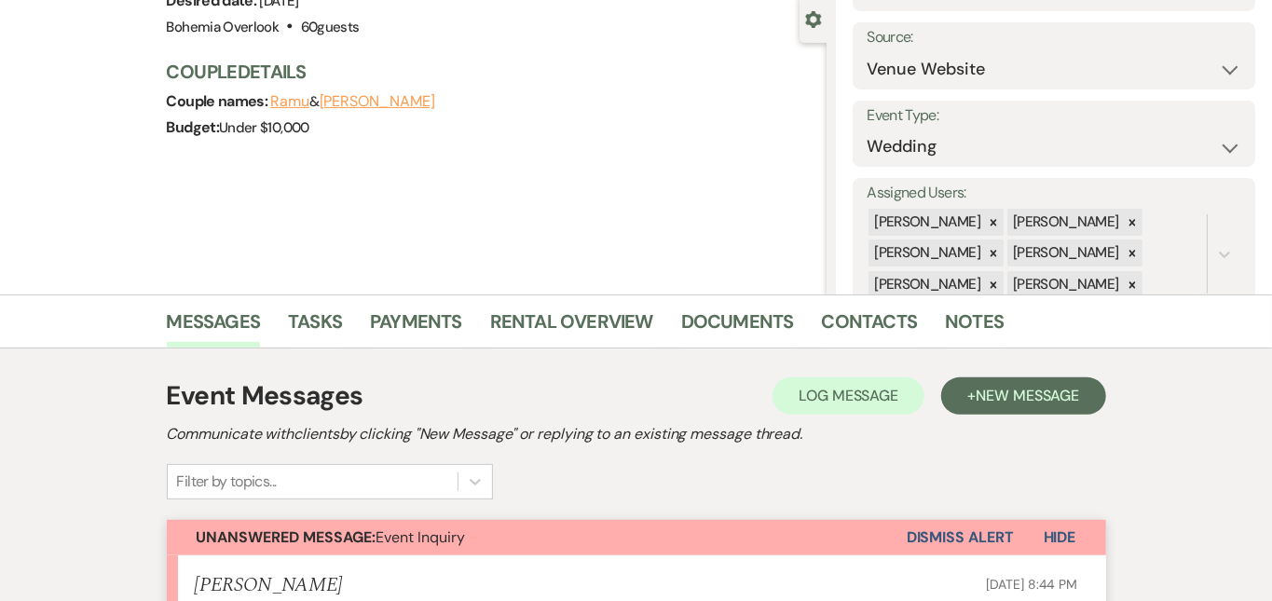
scroll to position [276, 0]
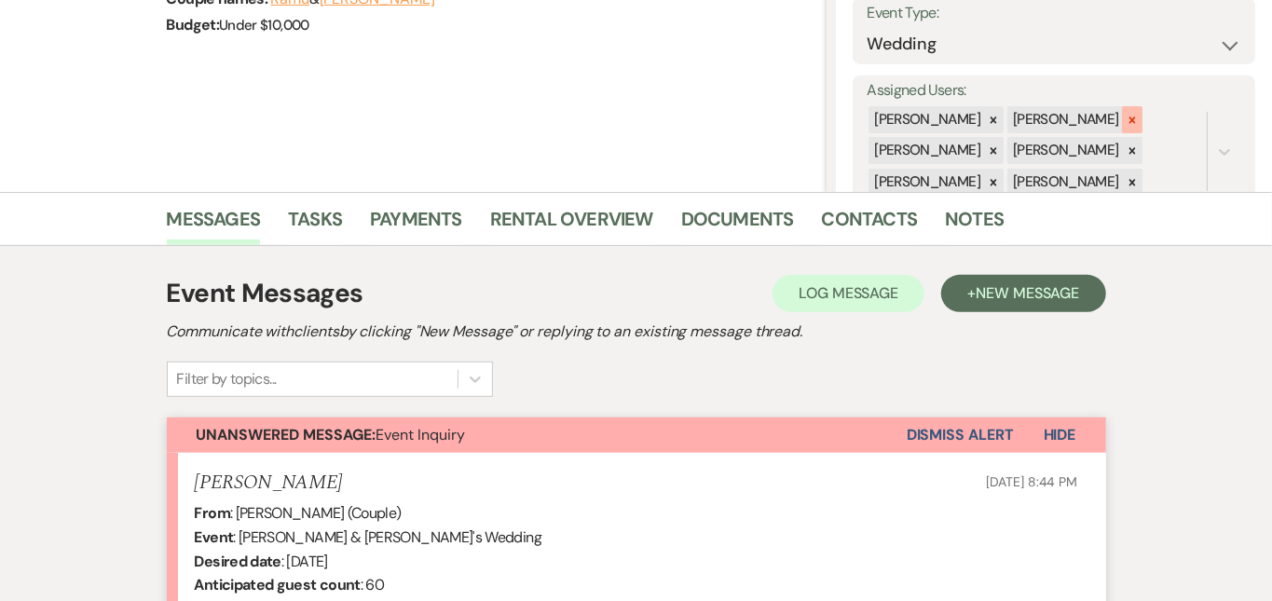
click at [1137, 110] on div at bounding box center [1132, 119] width 21 height 27
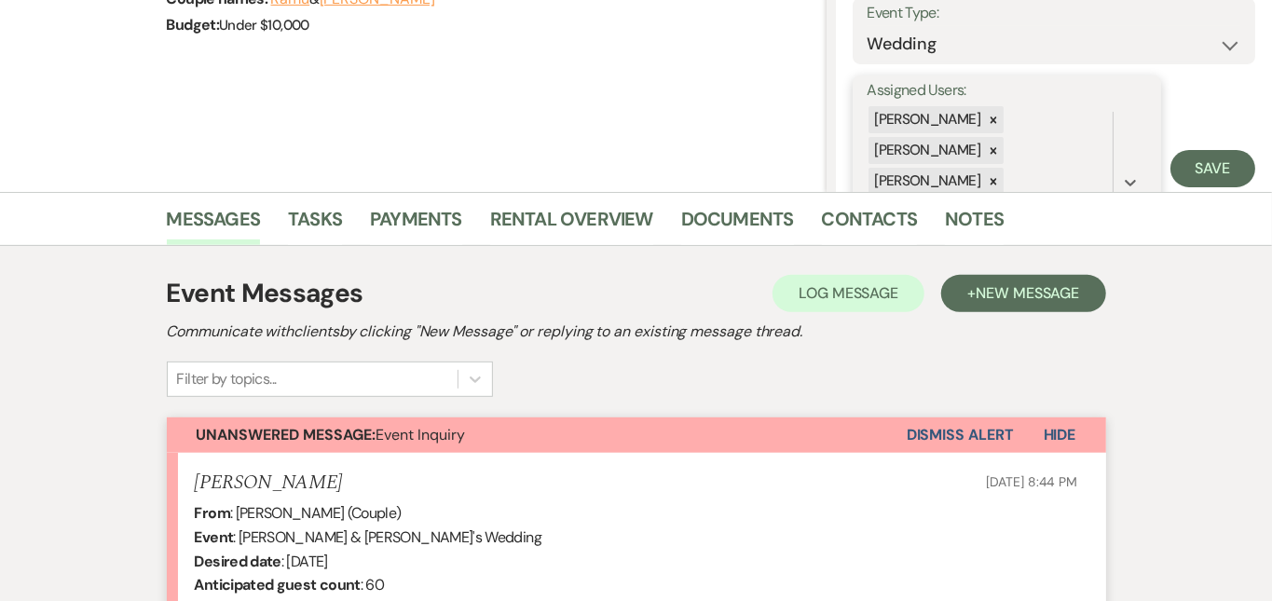
scroll to position [99, 0]
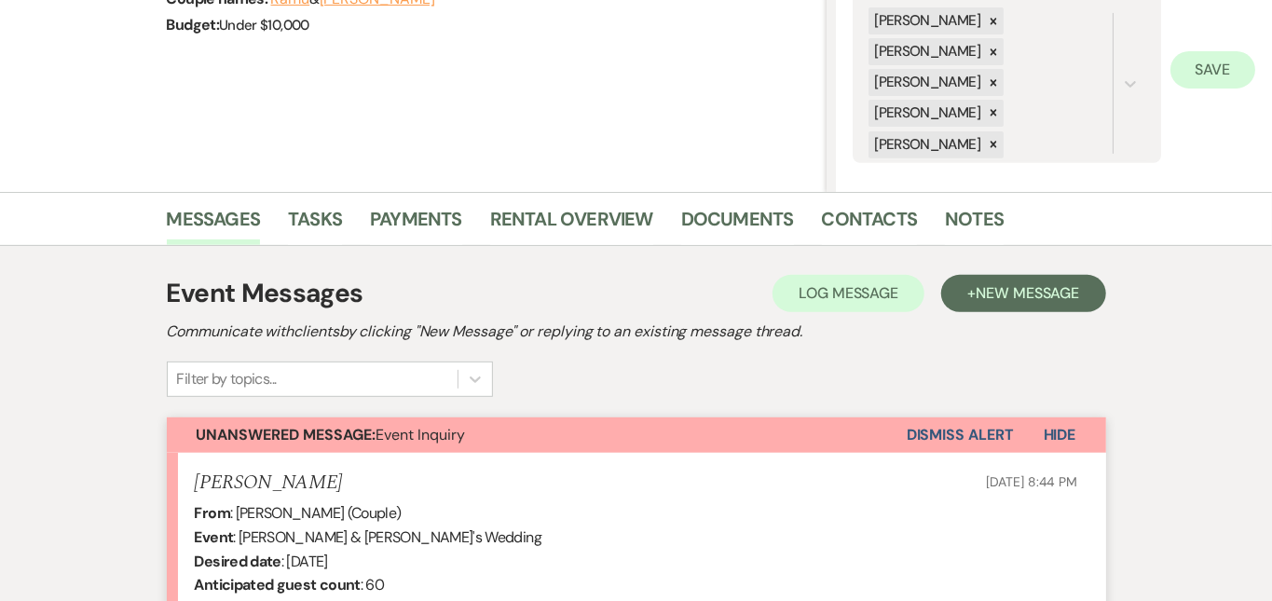
click at [1206, 71] on button "Save" at bounding box center [1213, 69] width 85 height 37
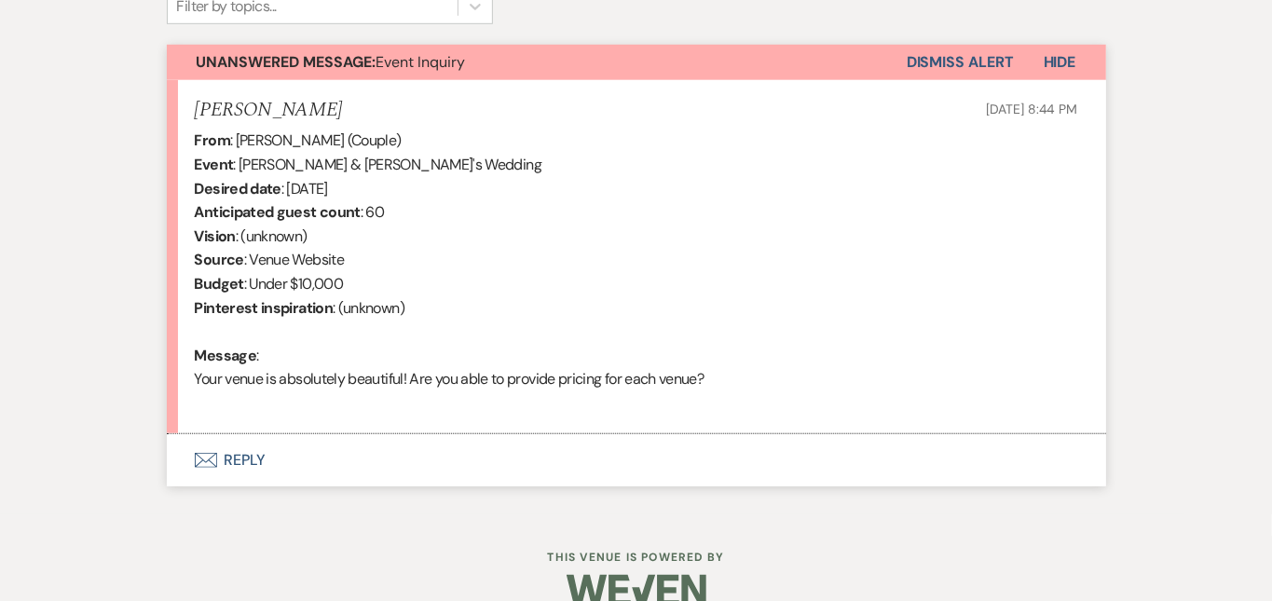
scroll to position [652, 0]
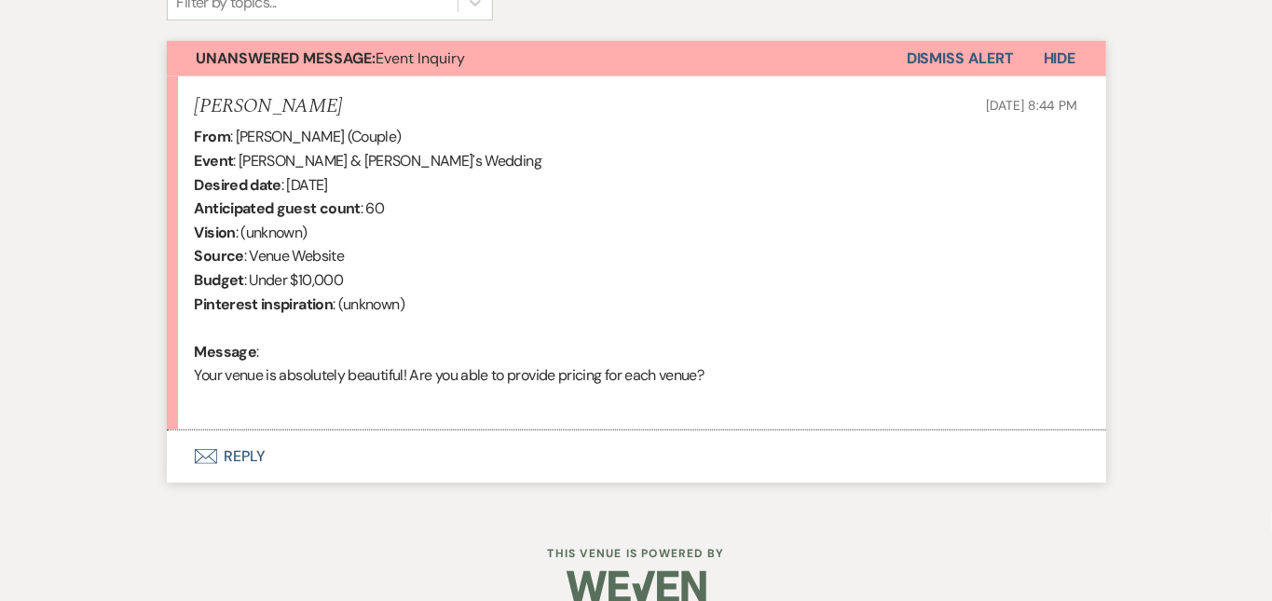
click at [578, 468] on button "Envelope Reply" at bounding box center [637, 457] width 940 height 52
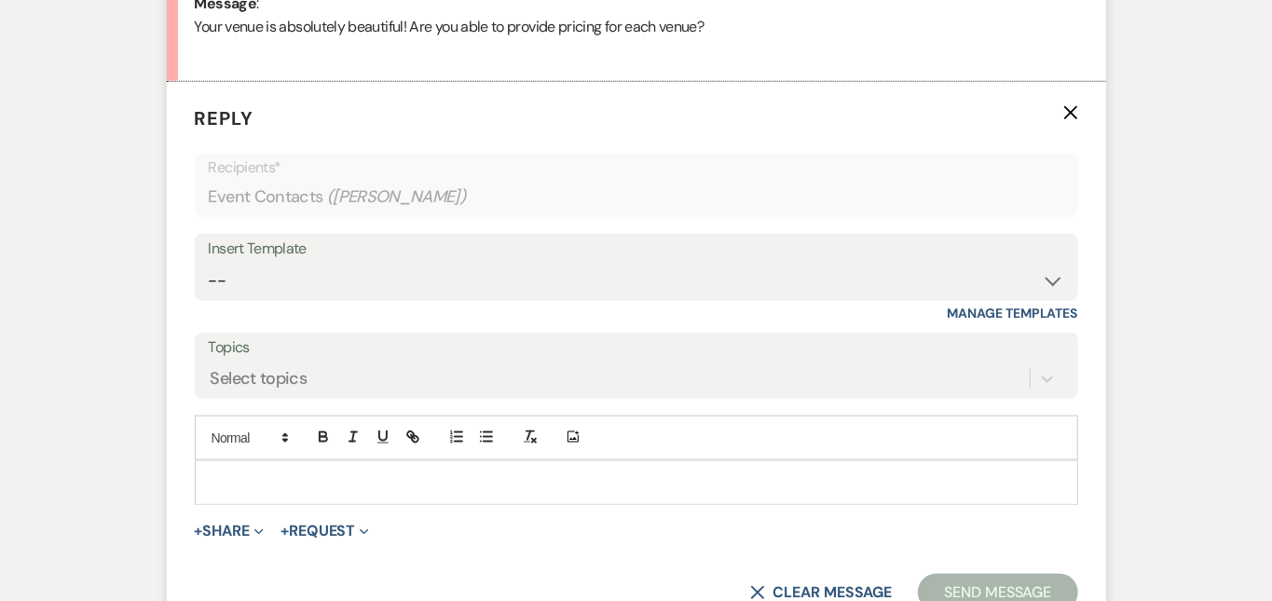
scroll to position [1056, 0]
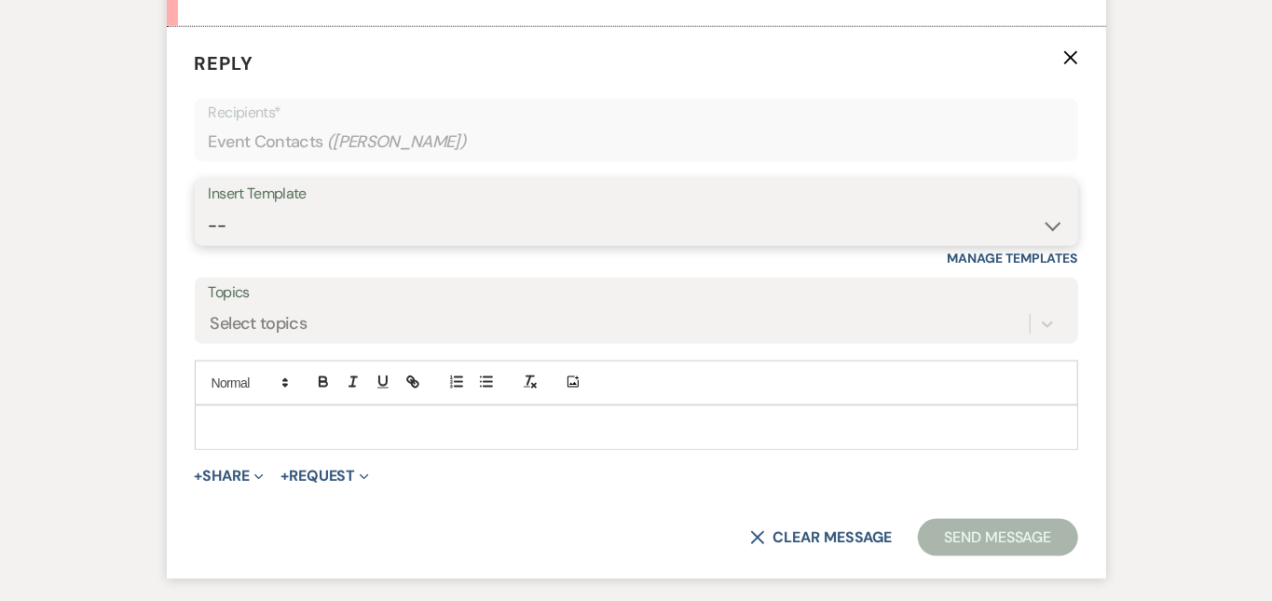
select select "6161"
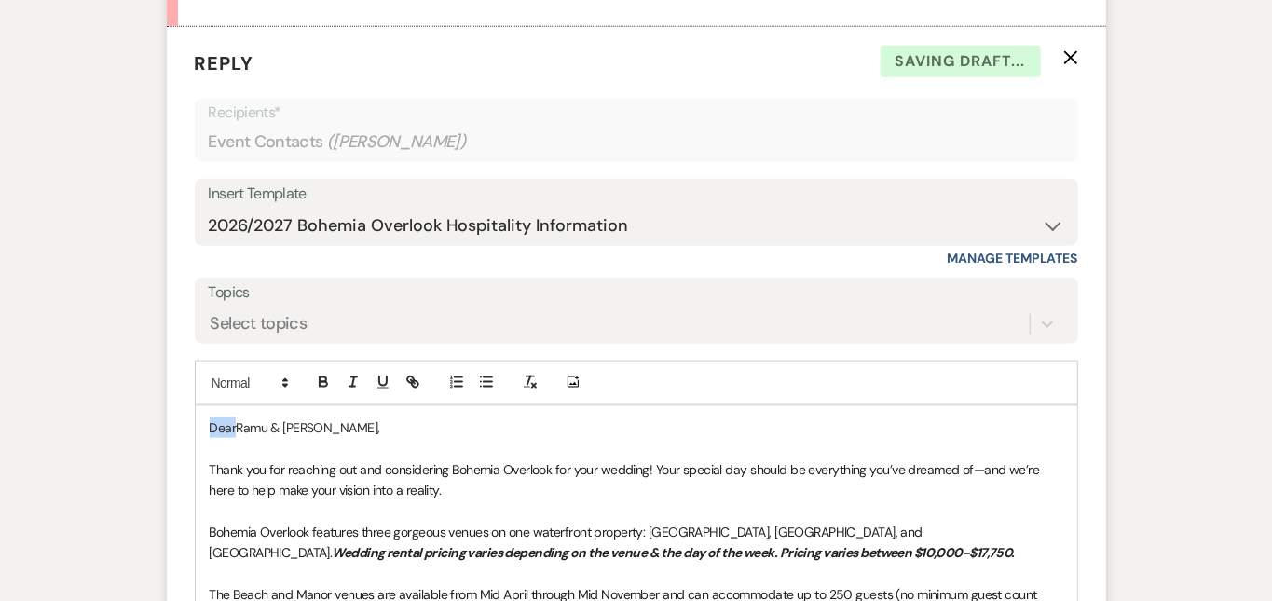
drag, startPoint x: 175, startPoint y: 424, endPoint x: 139, endPoint y: 400, distance: 43.7
click at [195, 400] on div "Add Photo DearRamu & Noelle, Thank you for reaching out and considering Bohemia…" at bounding box center [637, 604] width 884 height 487
click at [1257, 218] on div "Messages Tasks Payments Rental Overview Documents Contacts Notes Event Messages…" at bounding box center [636, 249] width 1272 height 1674
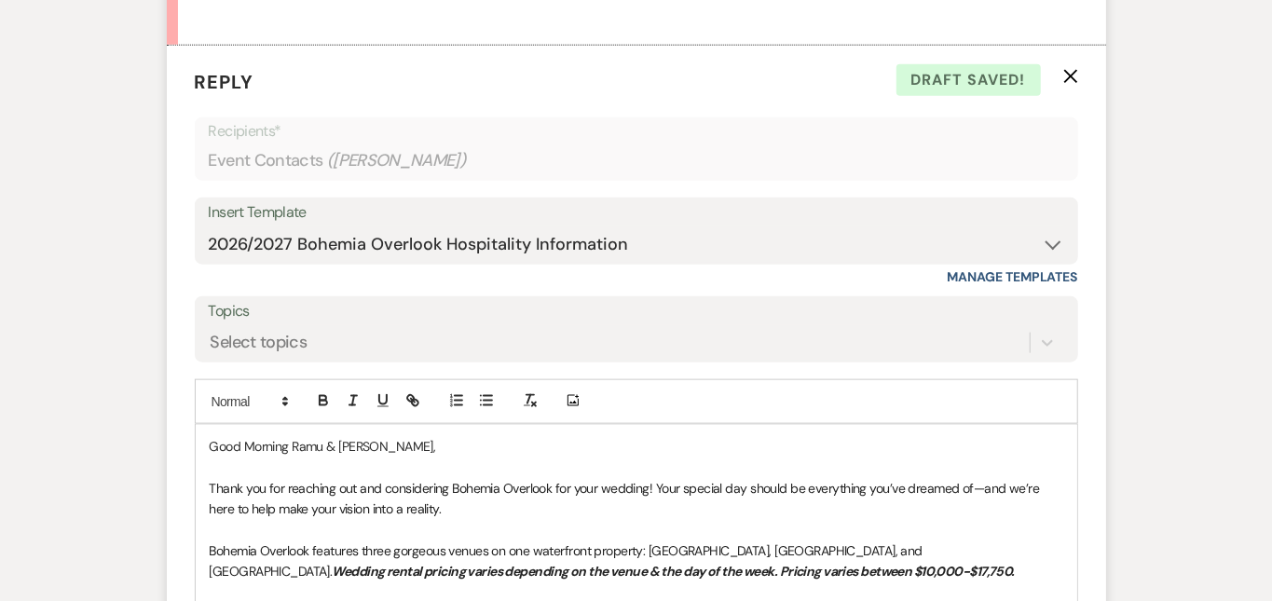
scroll to position [1048, 0]
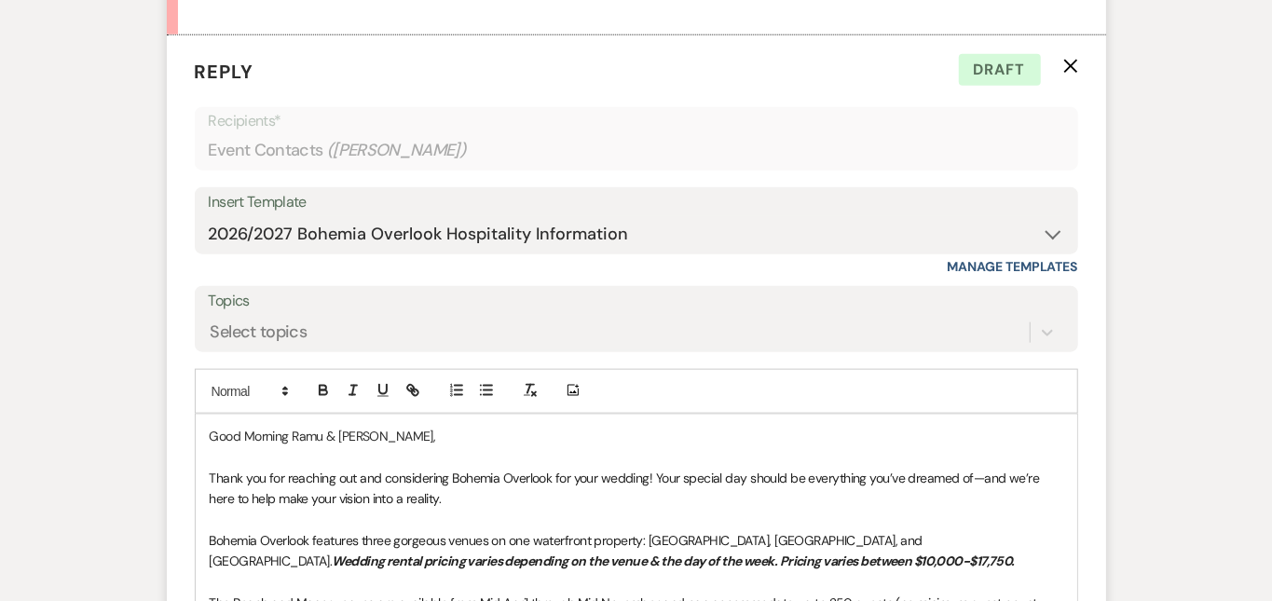
click at [281, 430] on p "Good Morning Ramu & Noelle," at bounding box center [637, 436] width 854 height 21
click at [1063, 431] on p "Good Morning Noelle," at bounding box center [637, 436] width 854 height 21
click at [1250, 344] on div "Messages Tasks Payments Rental Overview Documents Contacts Notes Event Messages…" at bounding box center [636, 257] width 1272 height 1674
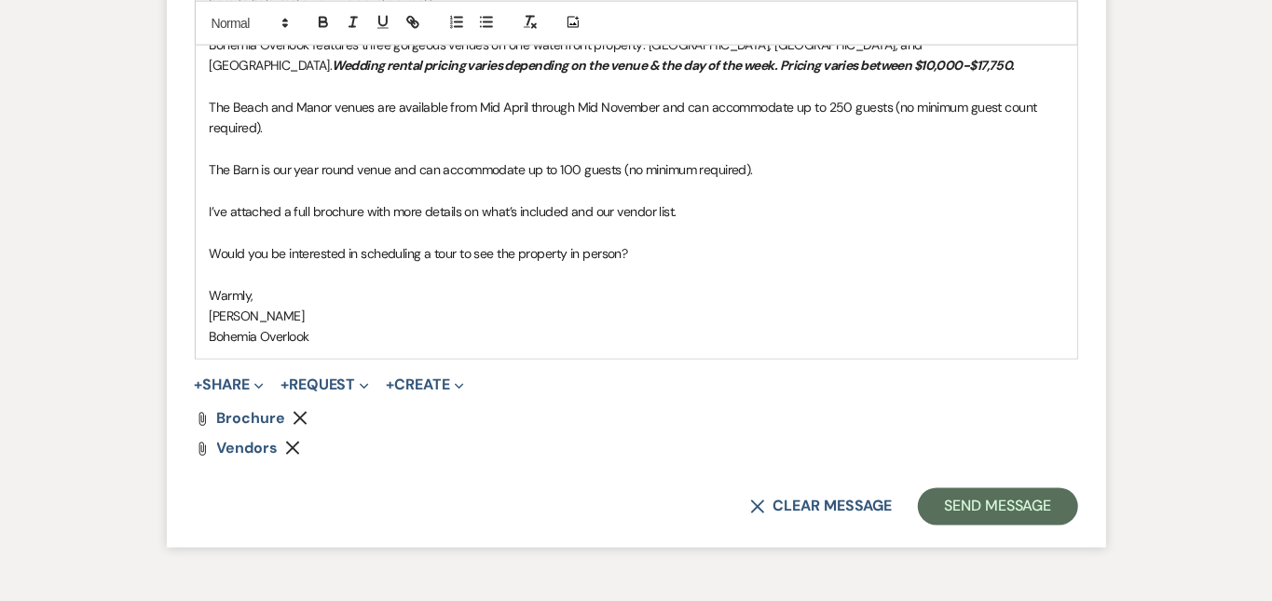
scroll to position [1586, 0]
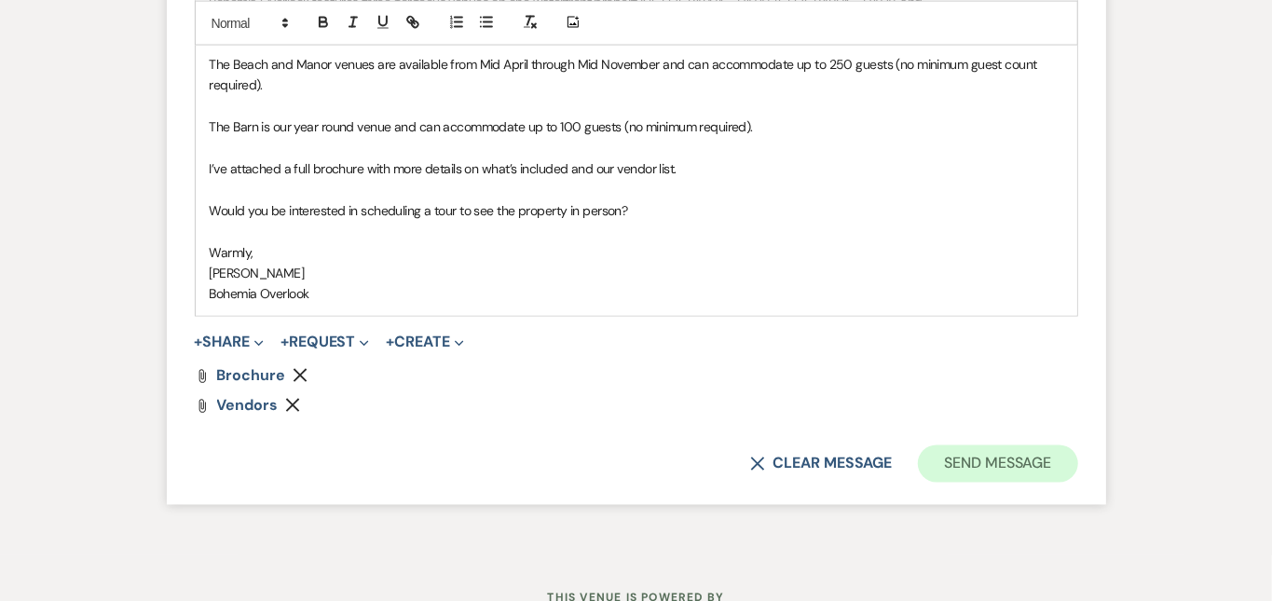
click at [1077, 446] on button "Send Message" at bounding box center [997, 464] width 159 height 37
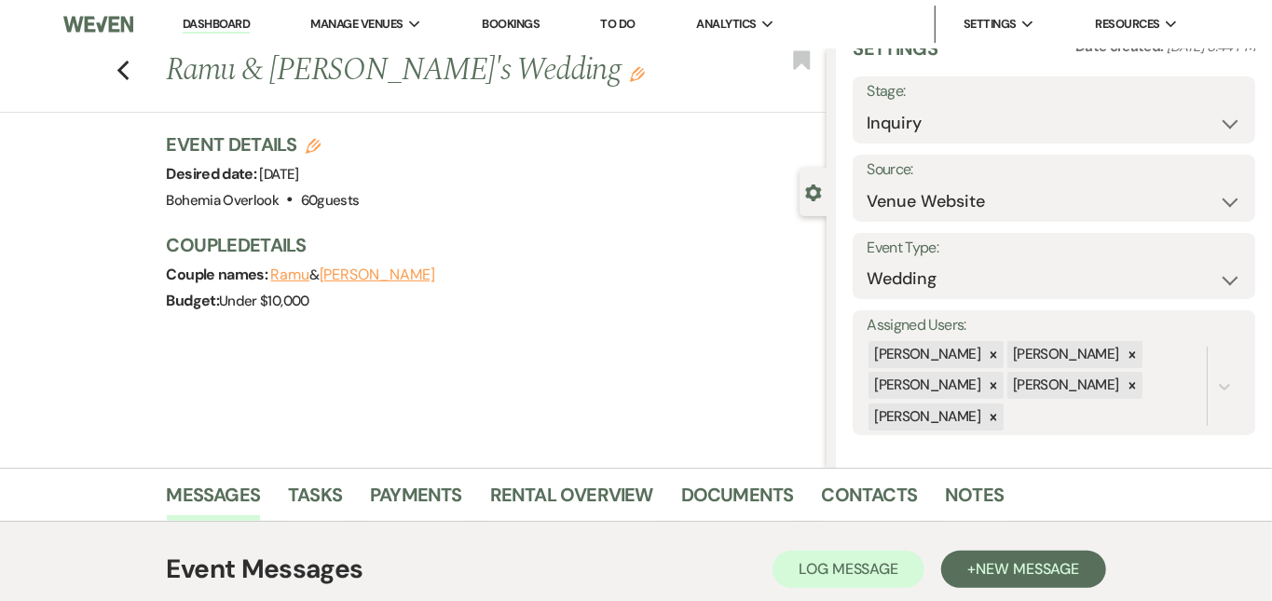
scroll to position [0, 0]
click at [225, 24] on link "Dashboard" at bounding box center [216, 25] width 67 height 18
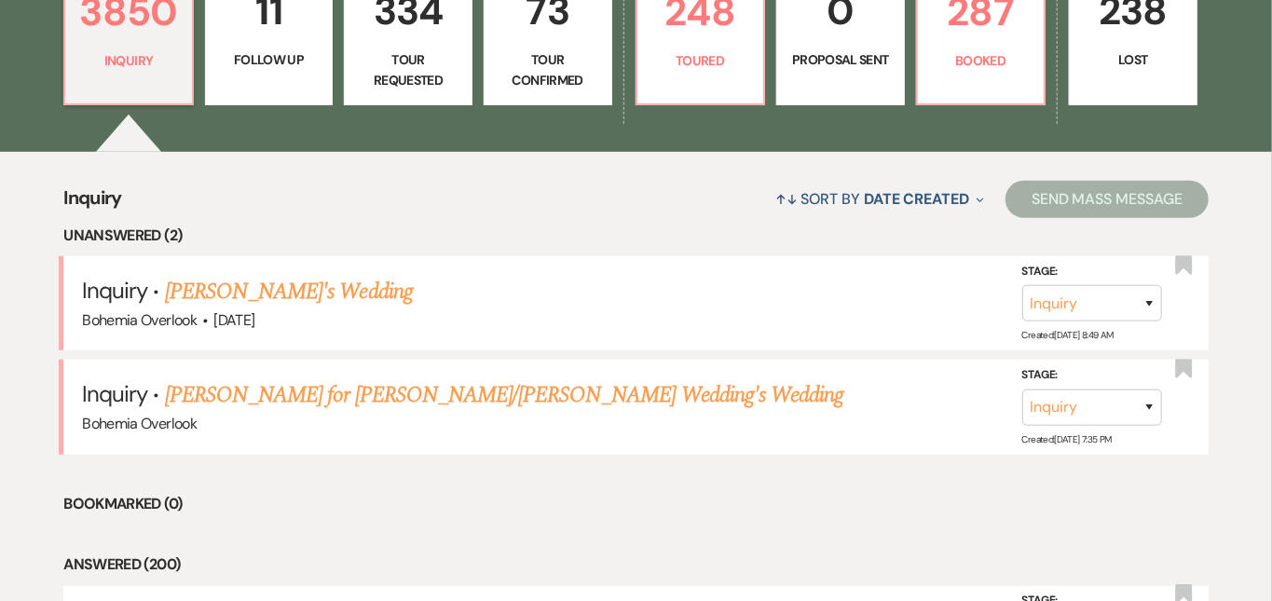
scroll to position [636, 0]
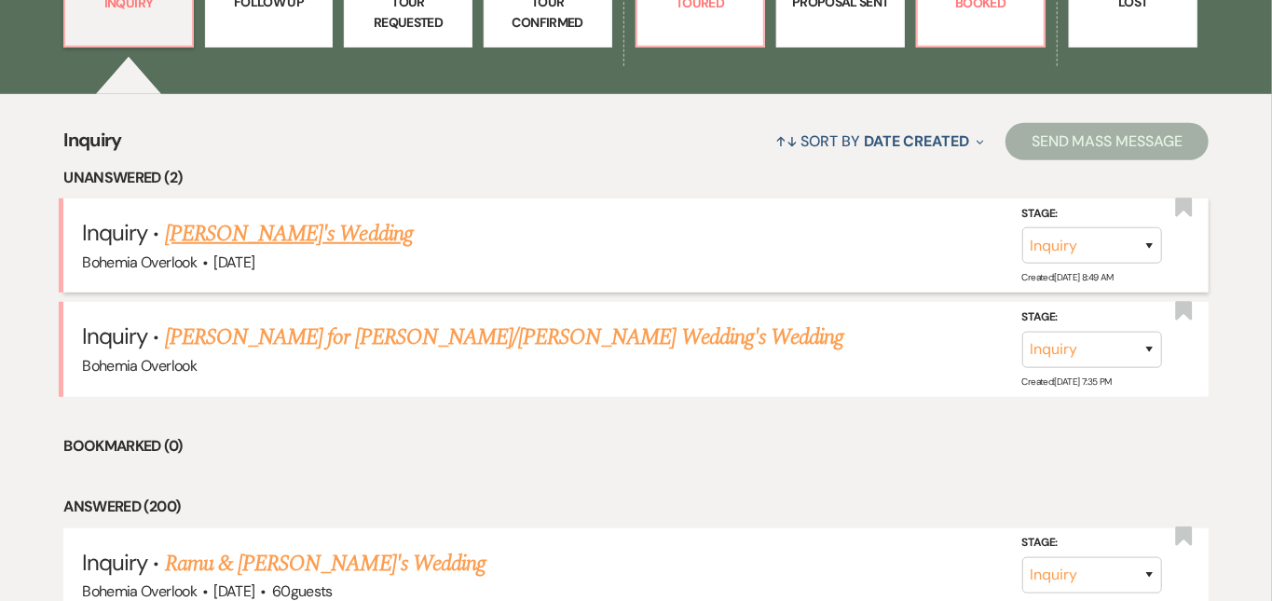
click at [324, 217] on link "Kadzo West's Wedding" at bounding box center [289, 234] width 248 height 34
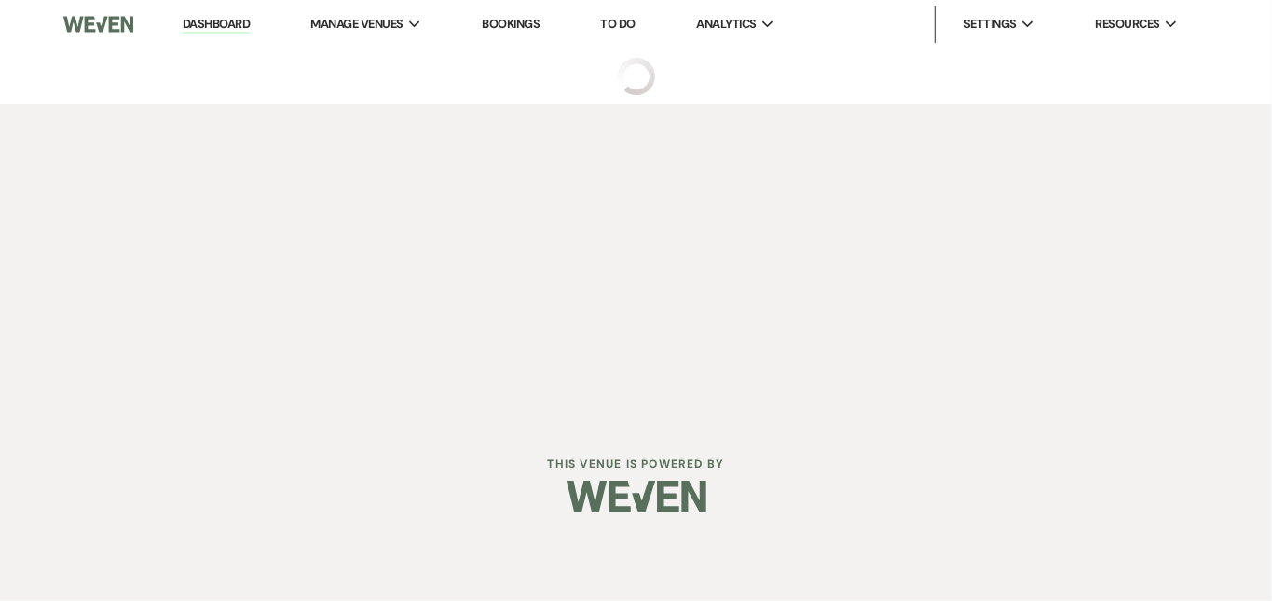
select select "5"
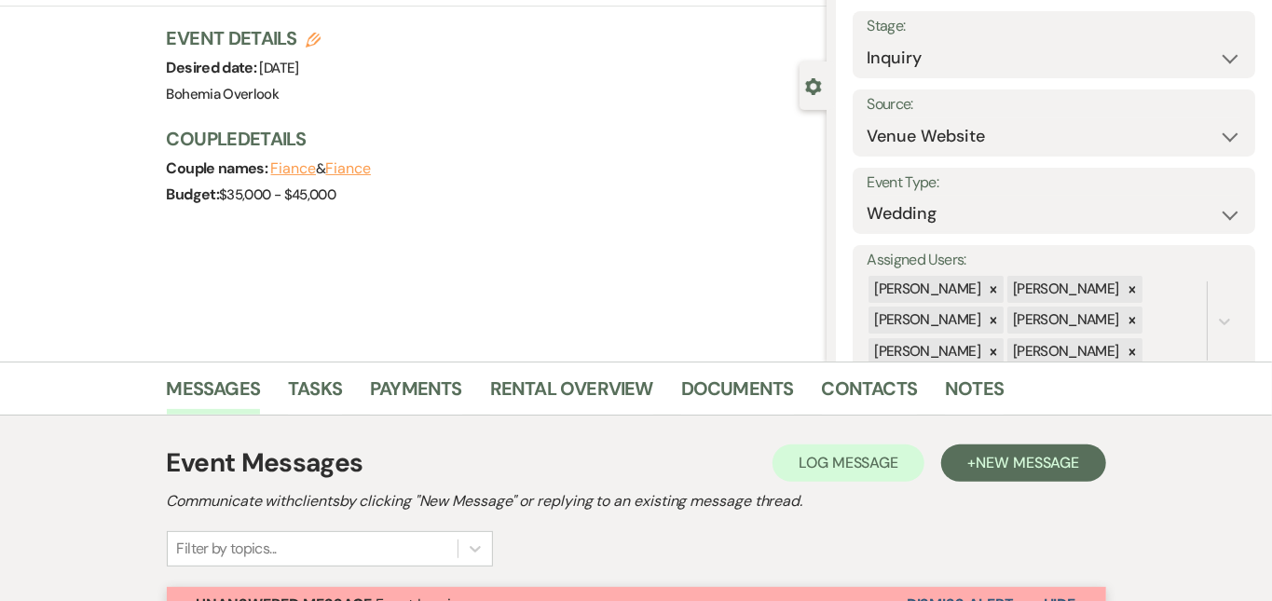
scroll to position [119, 0]
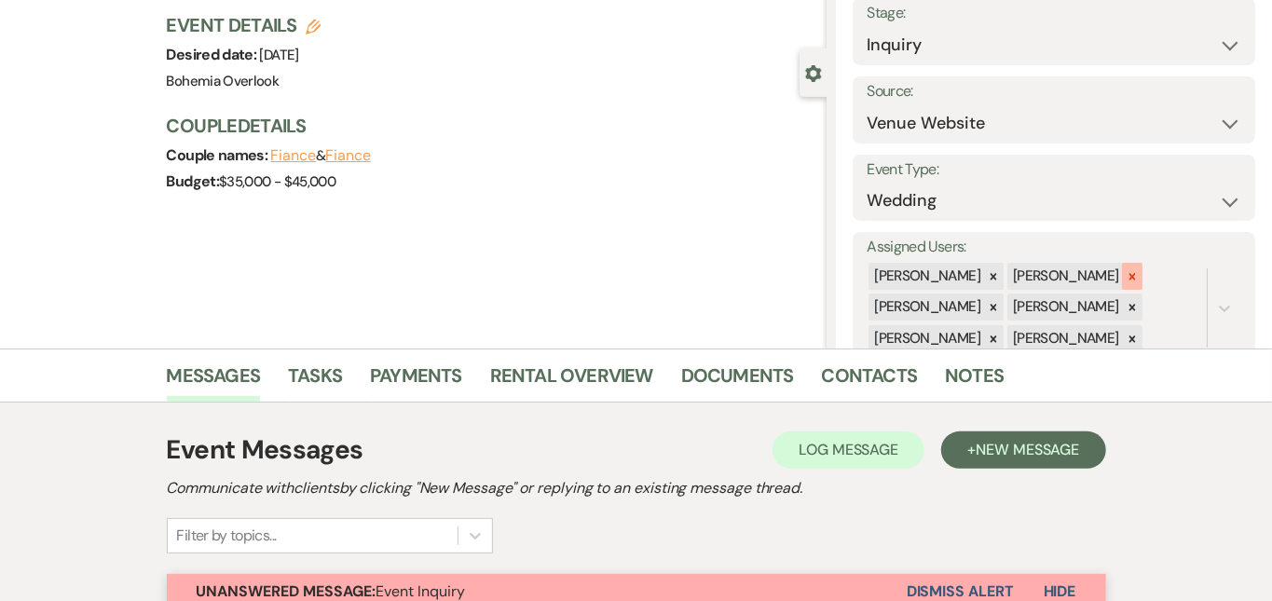
click at [1143, 263] on div at bounding box center [1132, 276] width 21 height 27
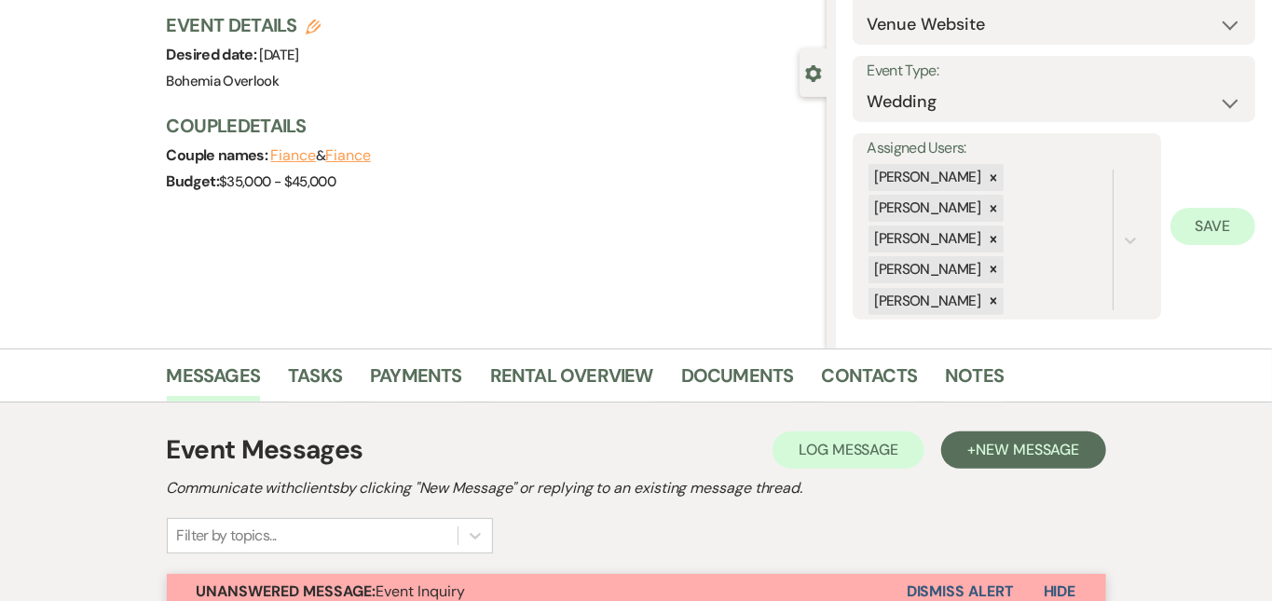
click at [1221, 208] on button "Save" at bounding box center [1213, 226] width 85 height 37
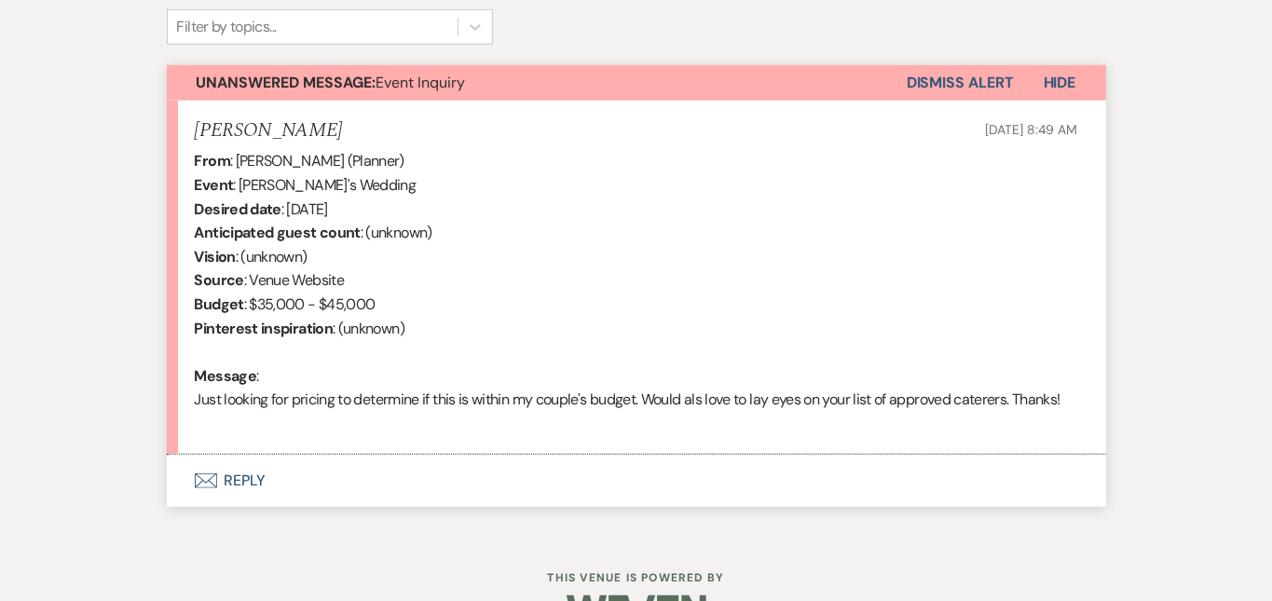
scroll to position [641, 0]
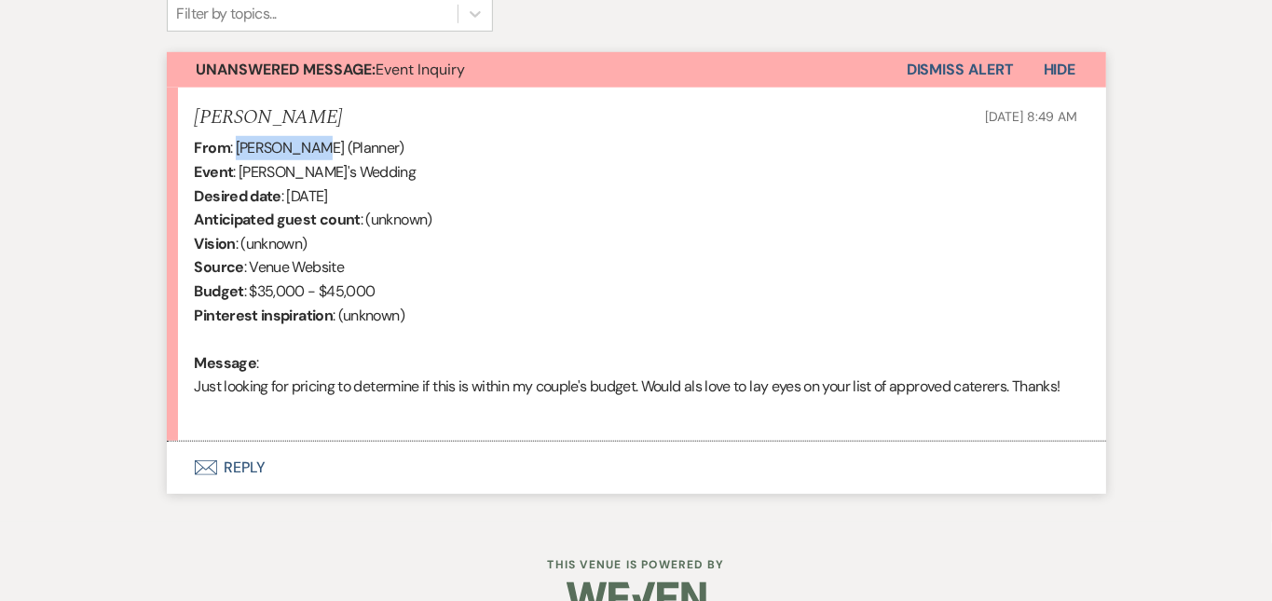
drag, startPoint x: 252, startPoint y: 149, endPoint x: 176, endPoint y: 144, distance: 75.7
click at [195, 144] on div "From : Kadzo West (Planner) Event : Kadzo West's Wedding Desired date : May 30t…" at bounding box center [637, 279] width 884 height 286
copy div "Kadzo West"
click at [774, 235] on div "From : Kadzo West (Planner) Event : Kadzo West's Wedding Desired date : May 30t…" at bounding box center [637, 279] width 884 height 286
click at [714, 455] on button "Envelope Reply" at bounding box center [637, 468] width 940 height 52
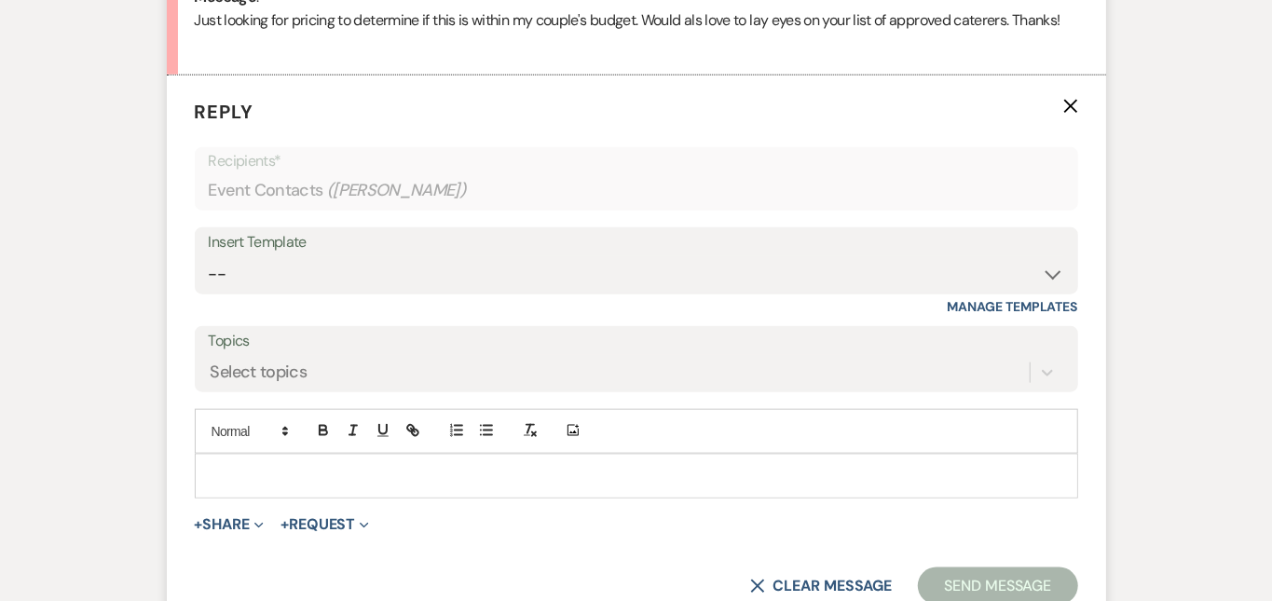
scroll to position [1056, 0]
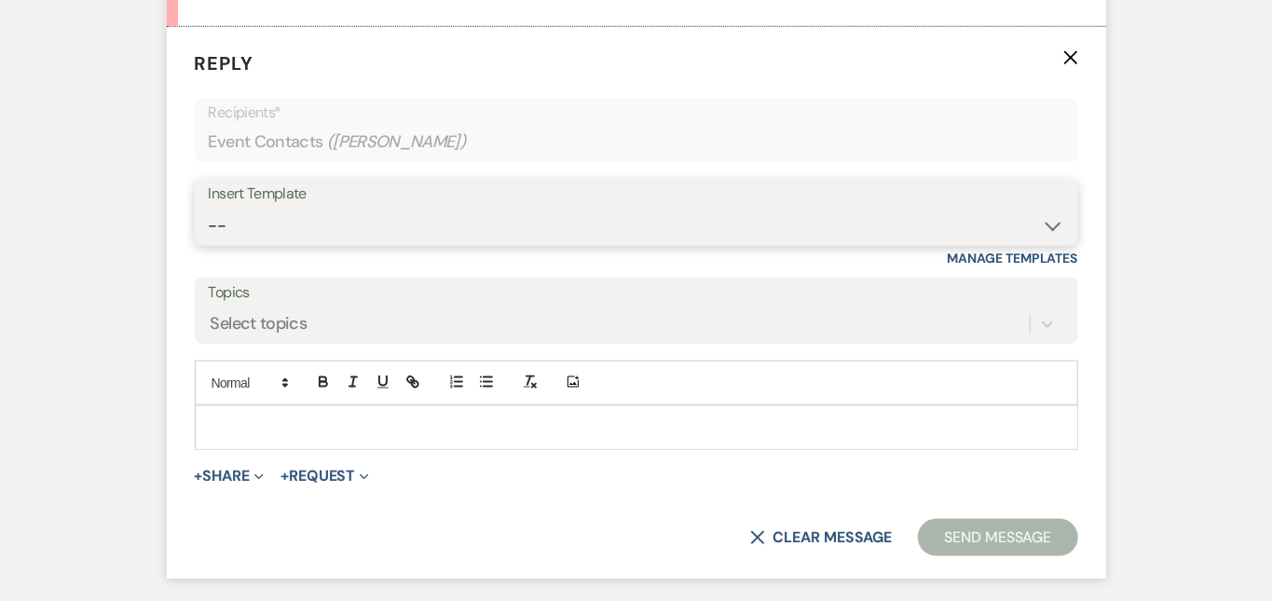
select select "6161"
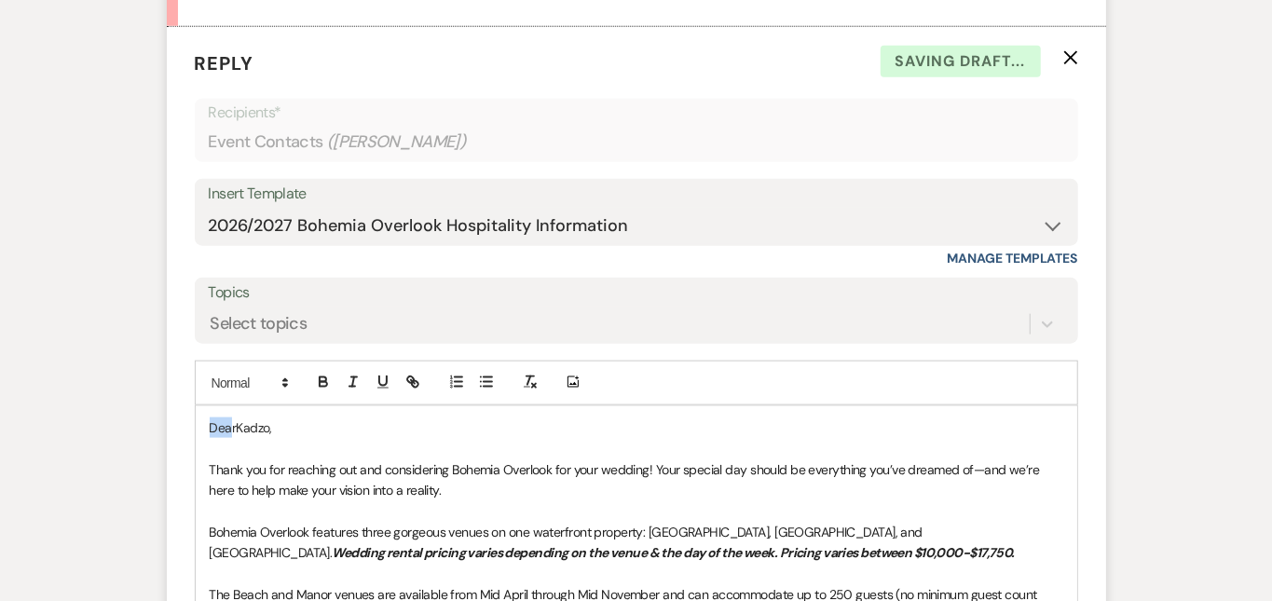
drag, startPoint x: 172, startPoint y: 422, endPoint x: 147, endPoint y: 400, distance: 33.7
click at [195, 400] on div "Add Photo DearKadzo, Thank you for reaching out and considering Bohemia Overloo…" at bounding box center [637, 604] width 884 height 487
click at [336, 427] on p "Good Morning Kadzo," at bounding box center [637, 428] width 854 height 21
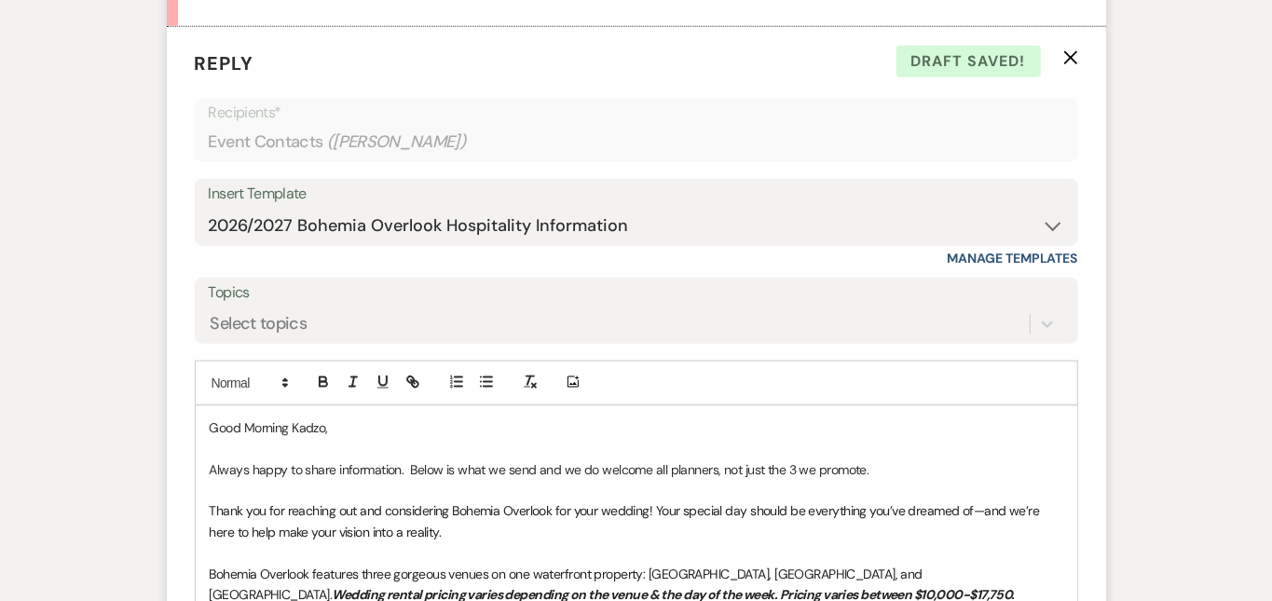
click at [1194, 350] on div "Messages Tasks Payments Rental Overview Documents Contacts Notes Event Messages…" at bounding box center [636, 270] width 1272 height 1716
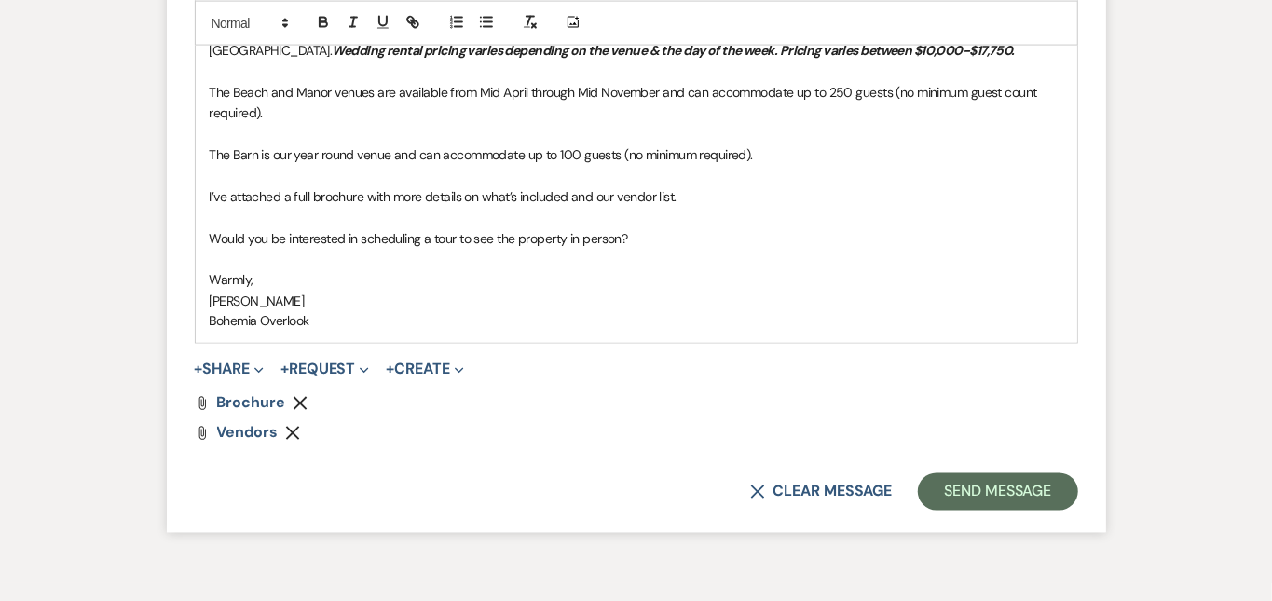
scroll to position [1629, 0]
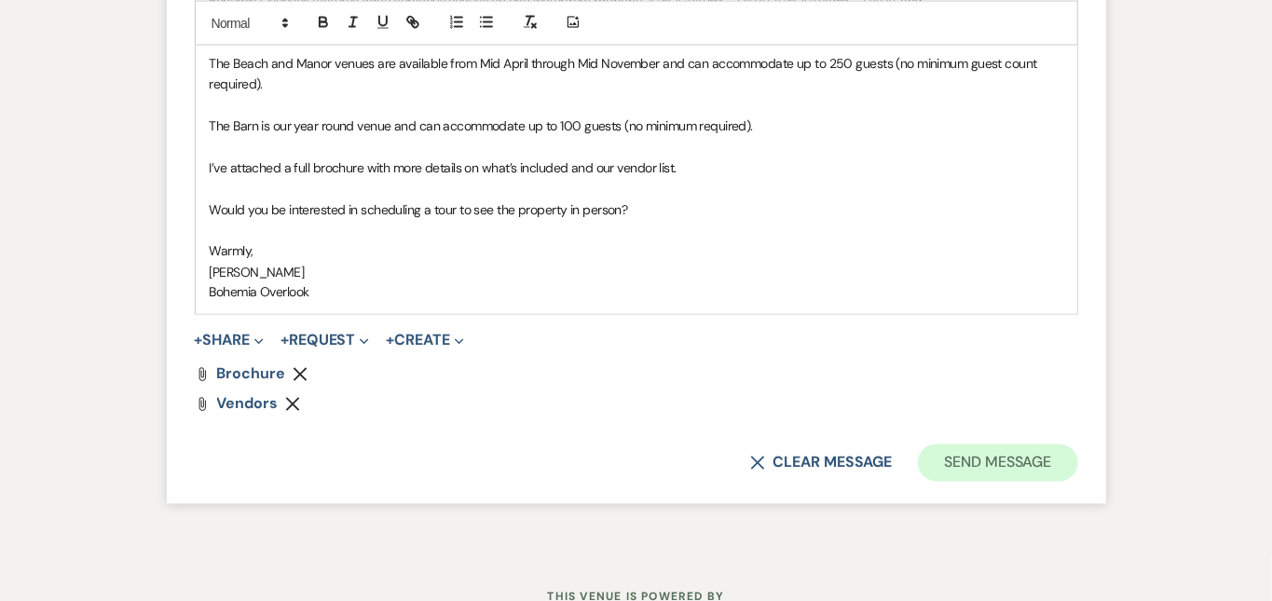
click at [1077, 445] on button "Send Message" at bounding box center [997, 463] width 159 height 37
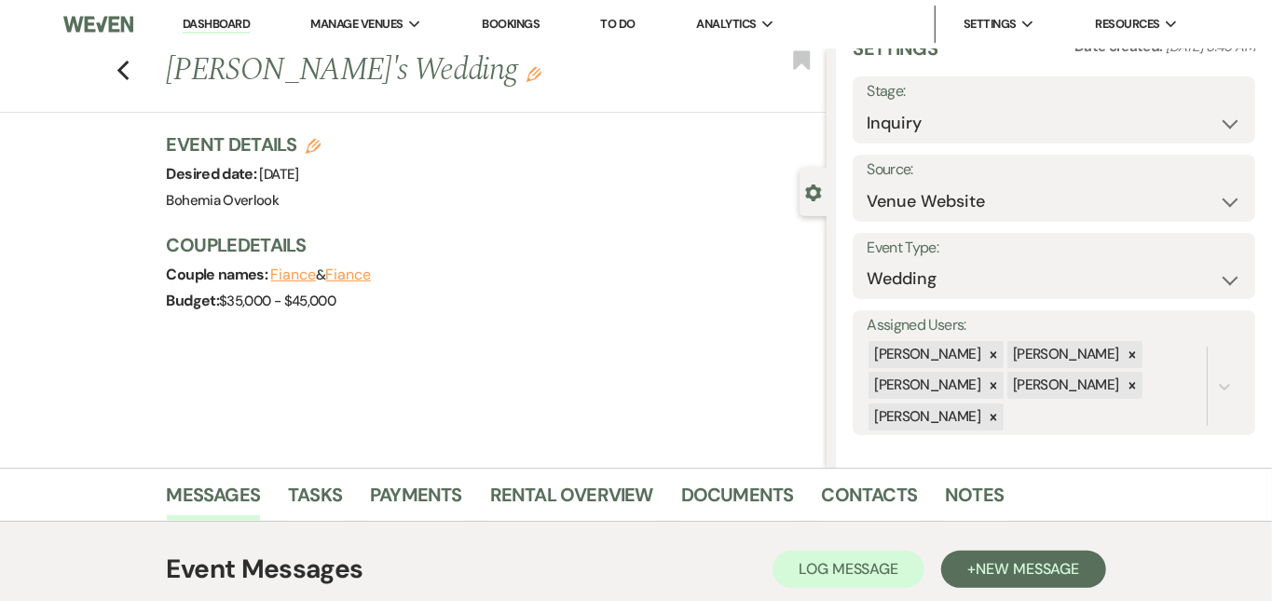
scroll to position [0, 0]
click at [210, 21] on link "Dashboard" at bounding box center [216, 25] width 67 height 18
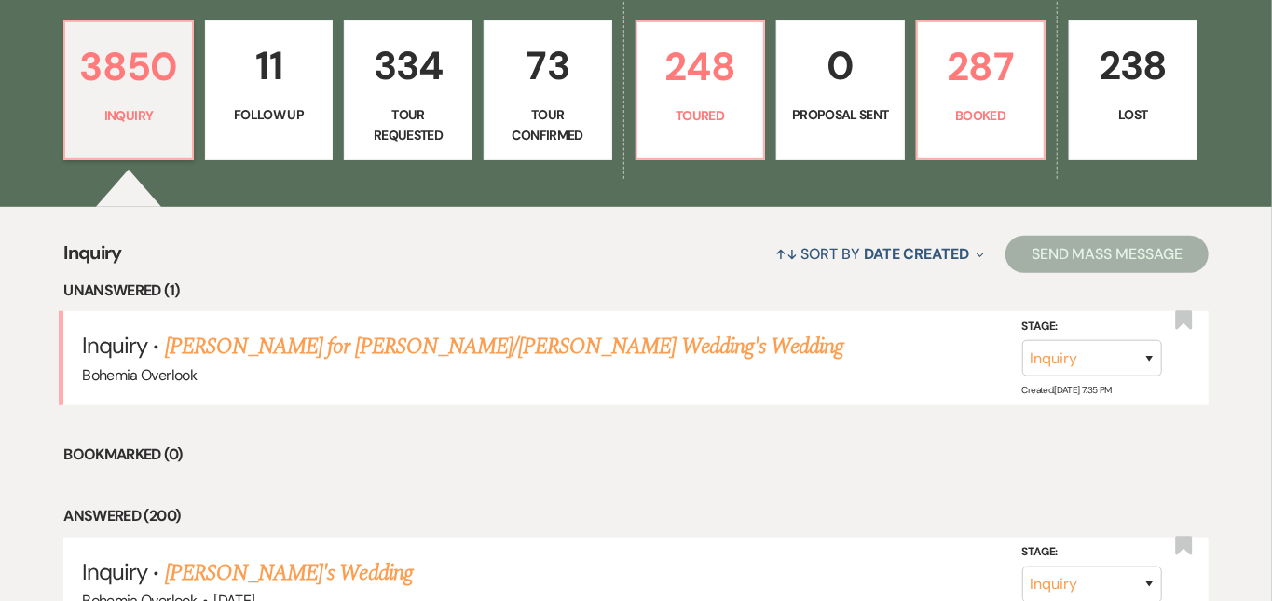
scroll to position [527, 0]
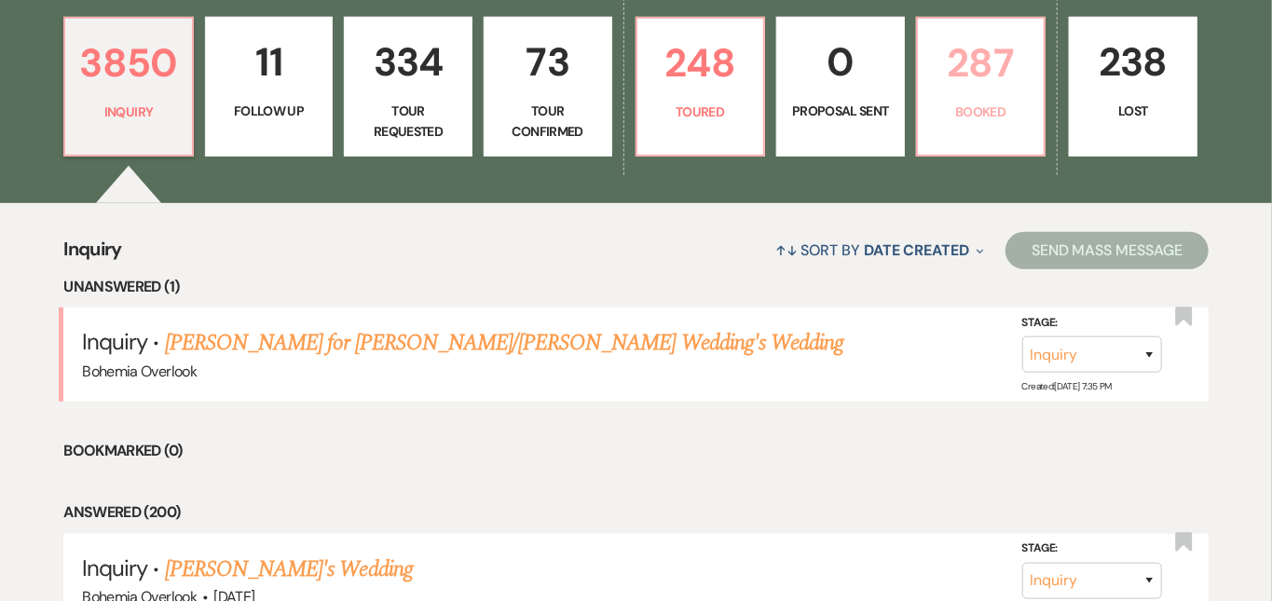
click at [1008, 49] on p "287" at bounding box center [981, 63] width 104 height 62
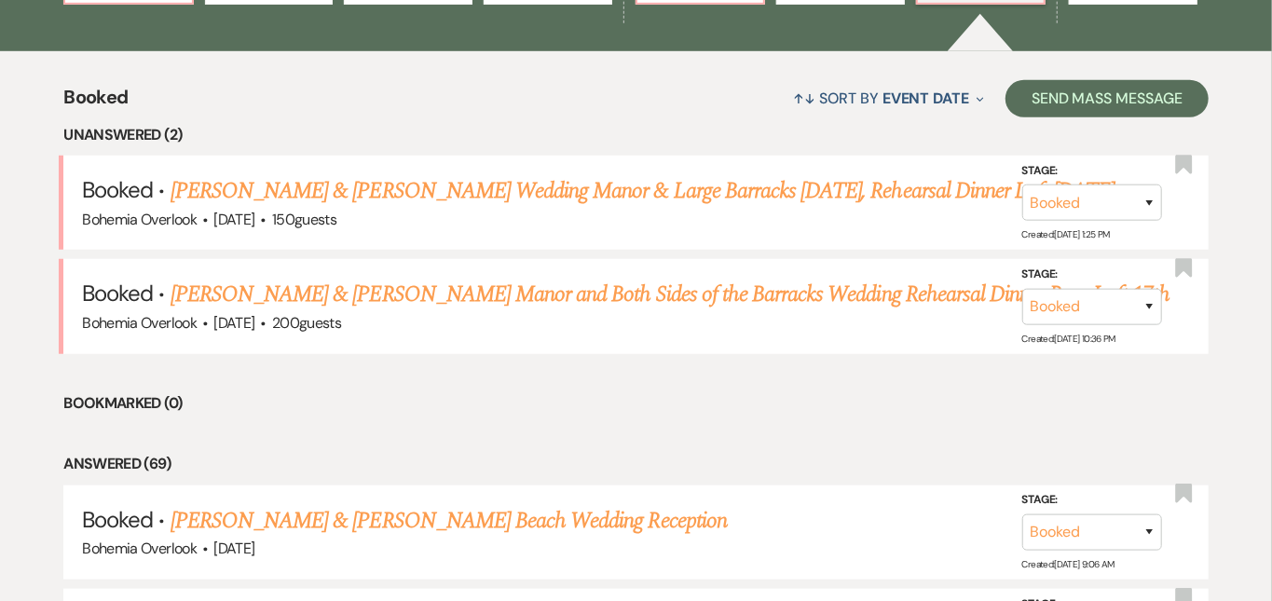
scroll to position [686, 0]
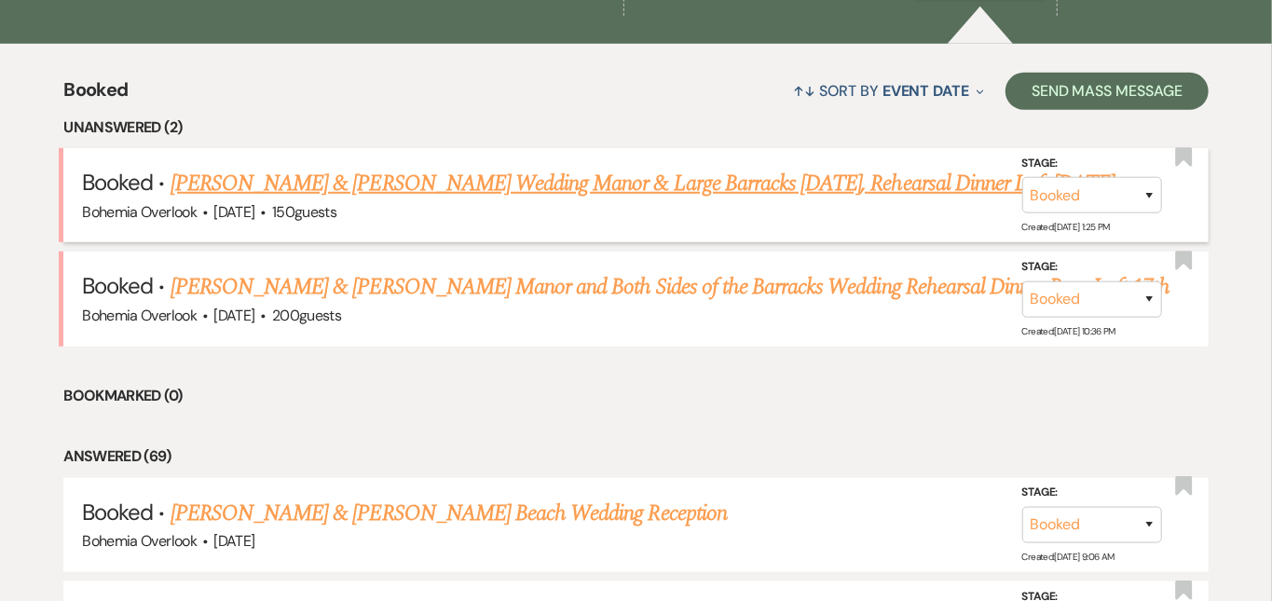
click at [705, 167] on link "[PERSON_NAME] & [PERSON_NAME] Wedding Manor & Large Barracks [DATE], Rehearsal …" at bounding box center [643, 184] width 945 height 34
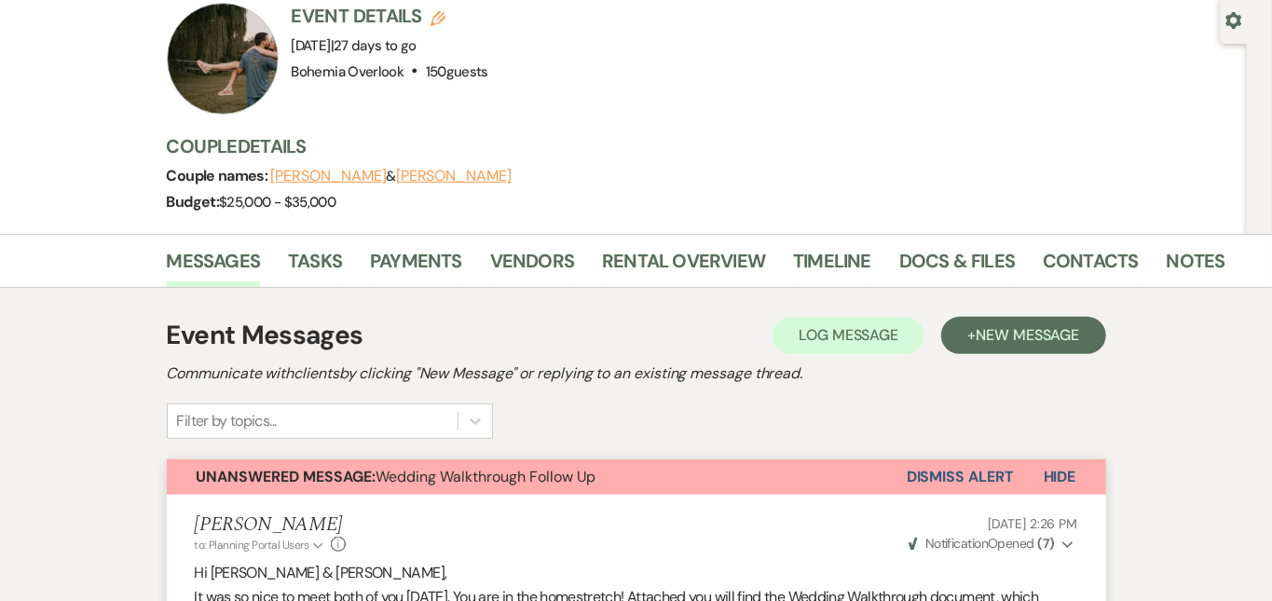
scroll to position [105, 0]
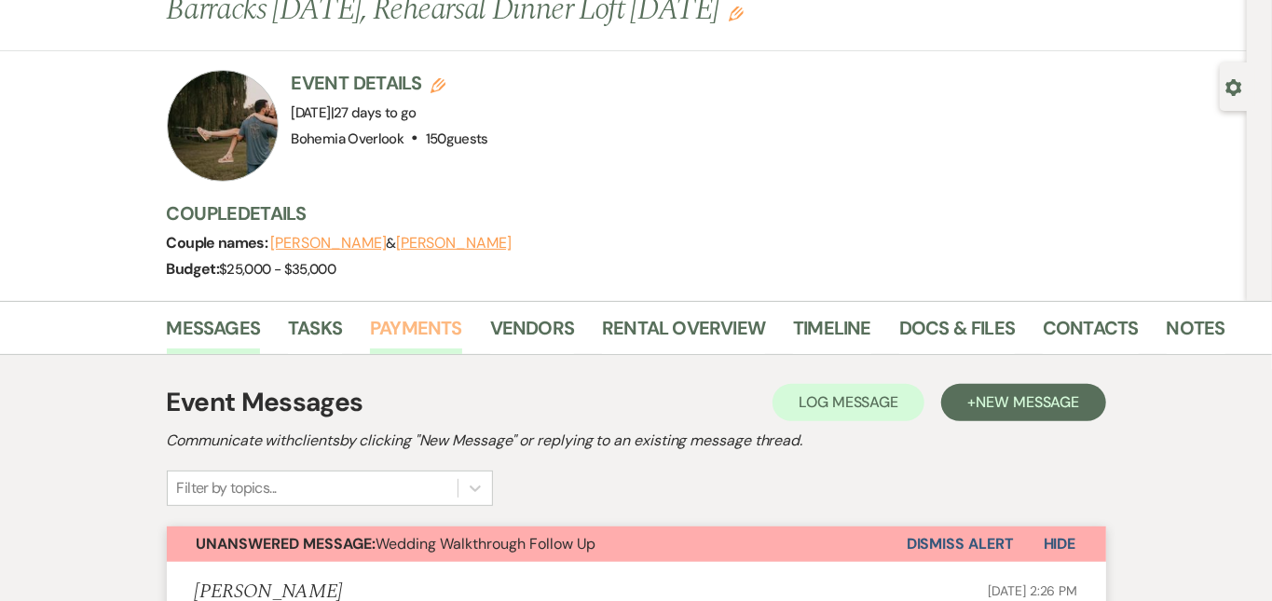
click at [373, 329] on link "Payments" at bounding box center [416, 333] width 92 height 41
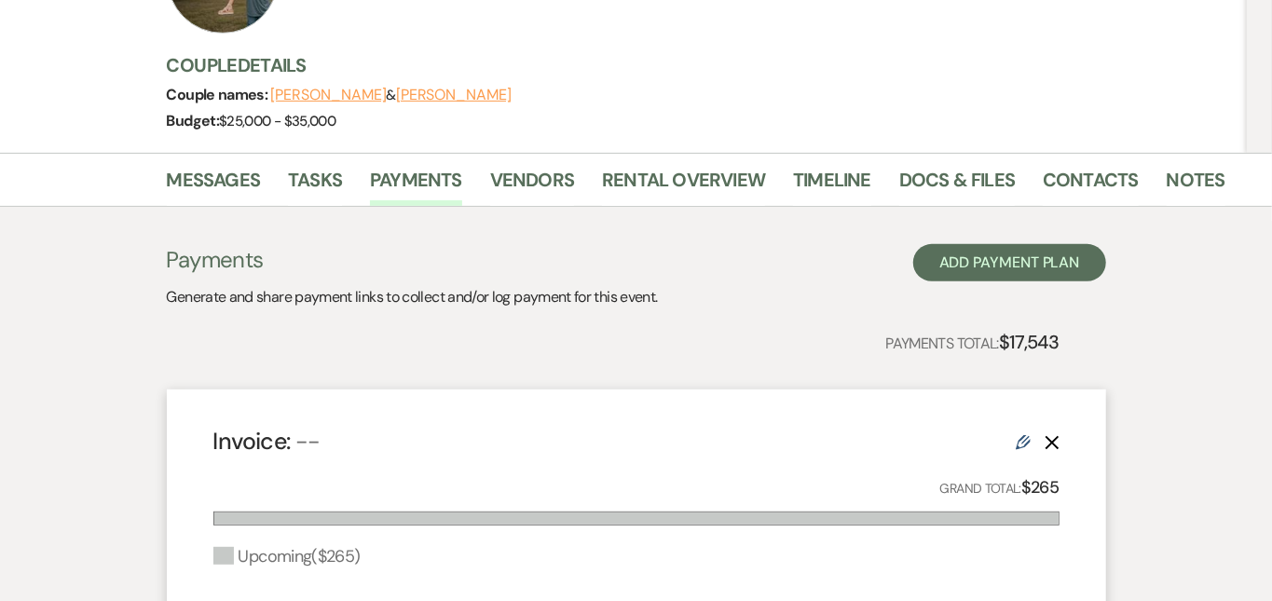
scroll to position [228, 0]
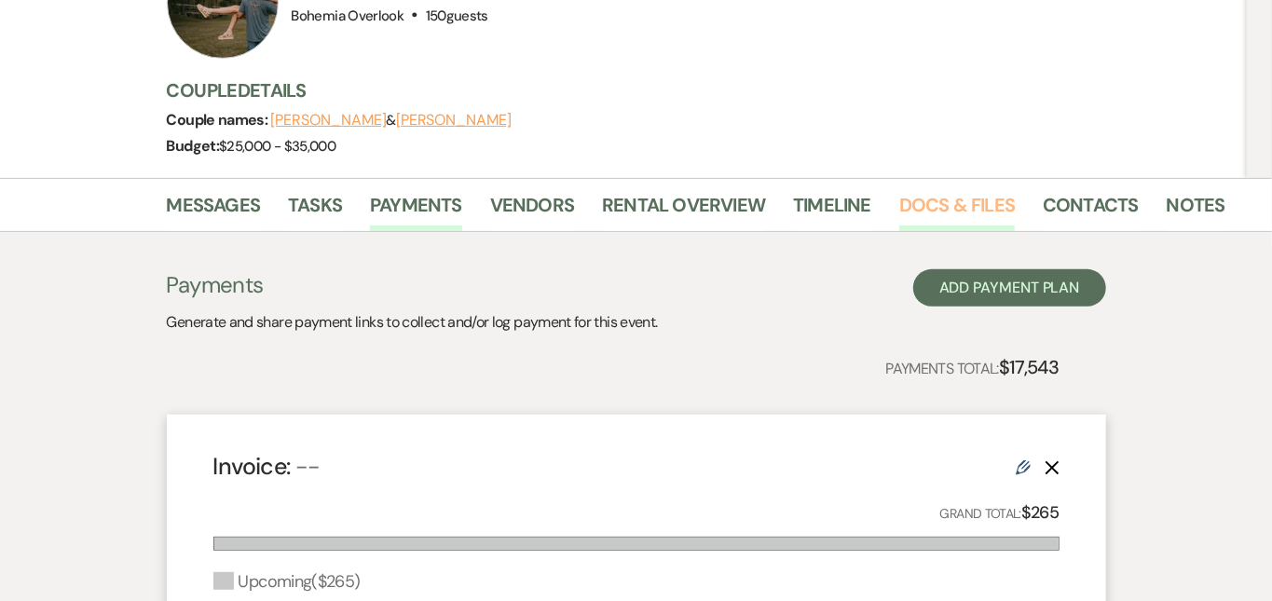
click at [921, 202] on link "Docs & Files" at bounding box center [957, 210] width 116 height 41
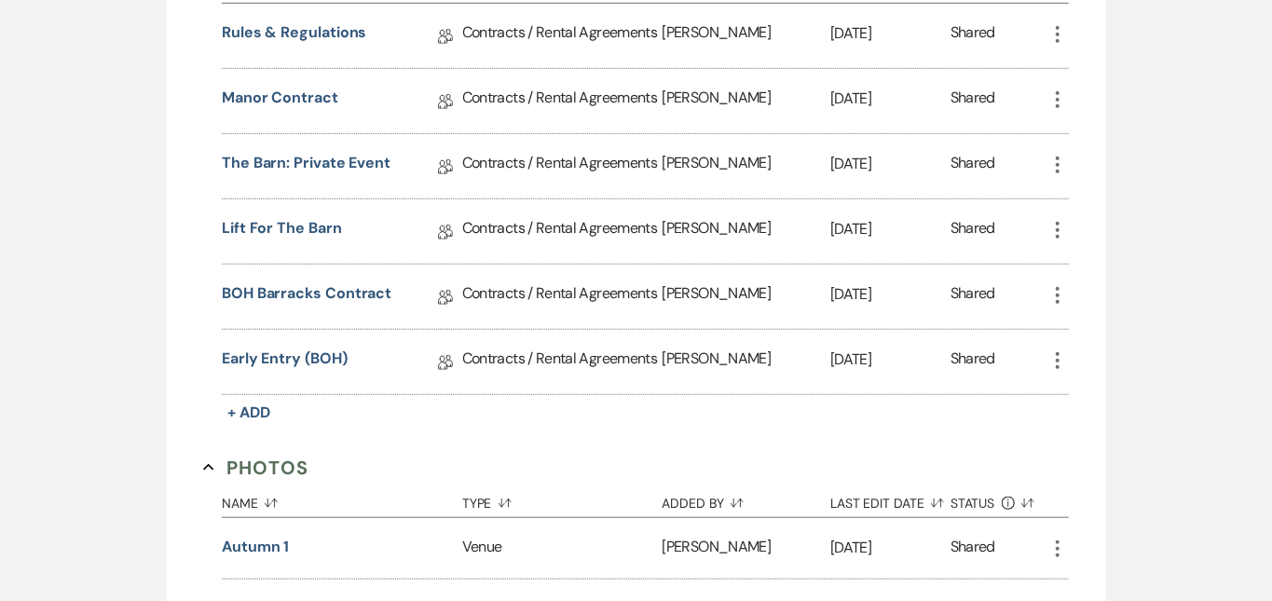
scroll to position [708, 0]
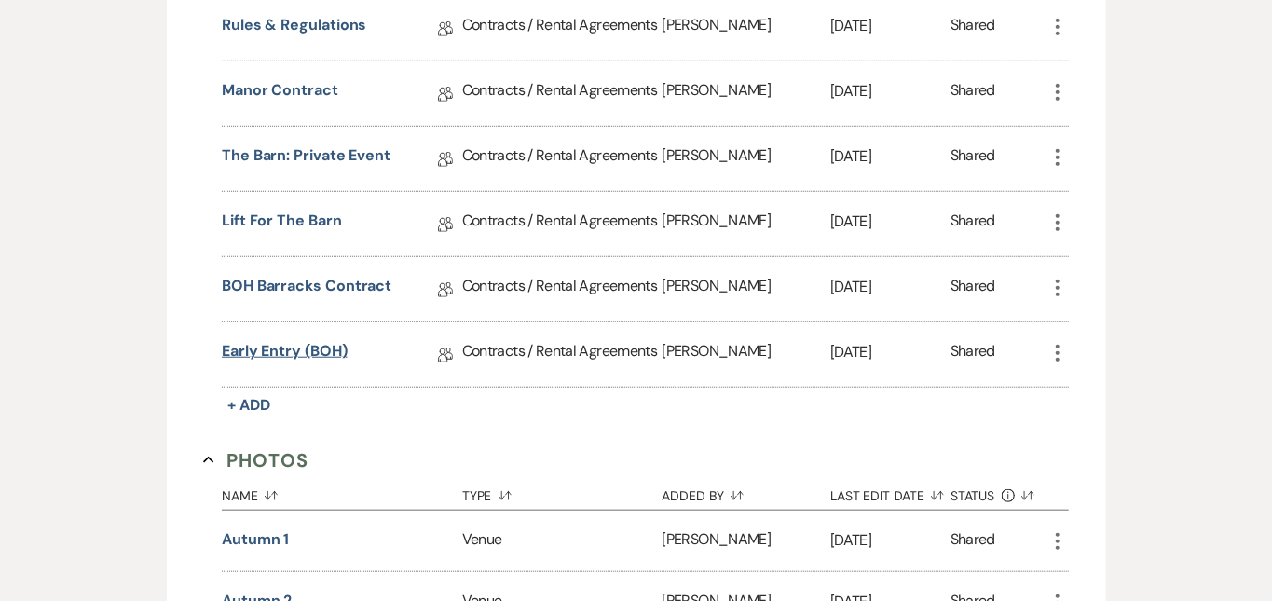
click at [261, 351] on link "Early Entry (BOH)" at bounding box center [285, 354] width 126 height 29
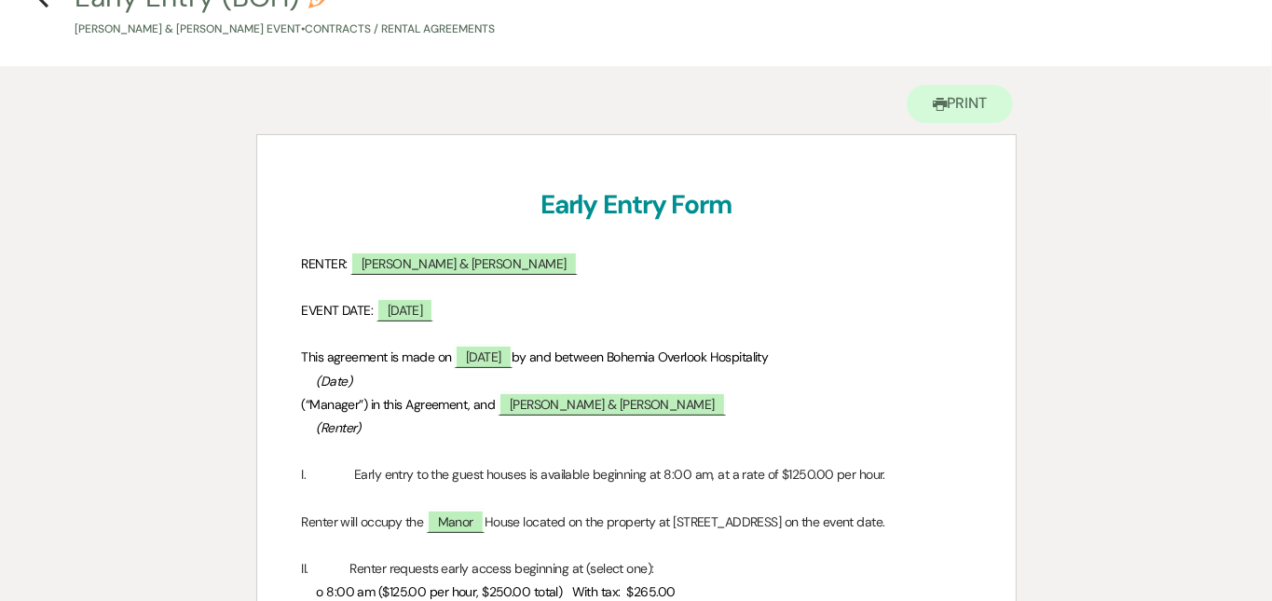
scroll to position [88, 0]
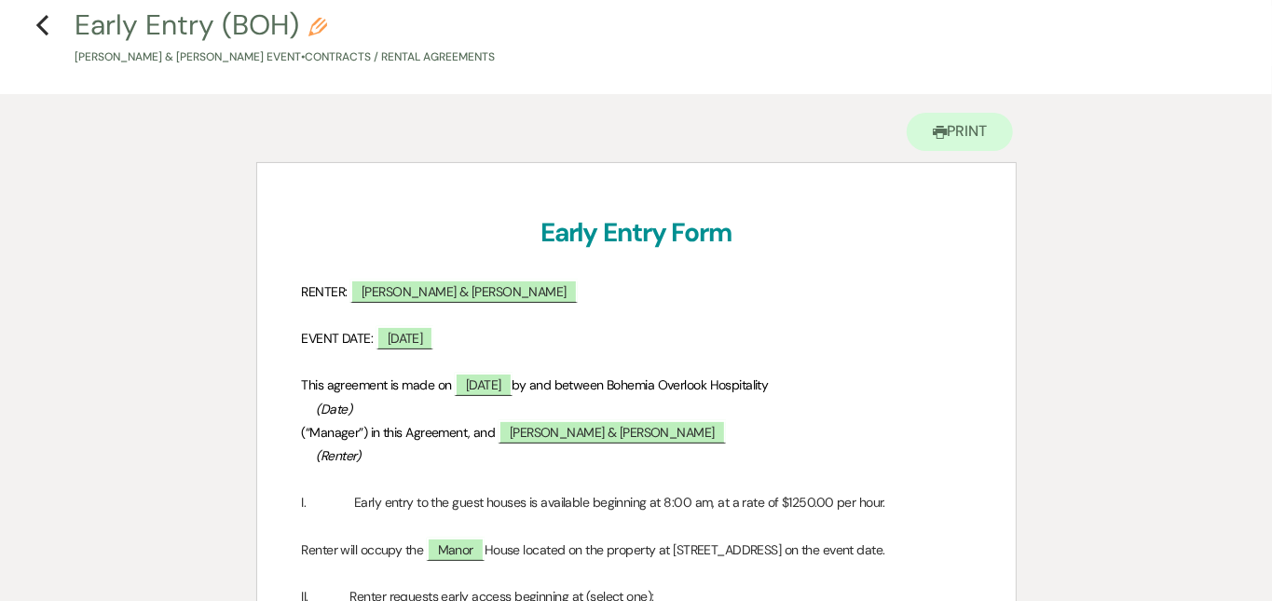
click at [321, 27] on icon "Pencil" at bounding box center [318, 27] width 19 height 19
select select "10"
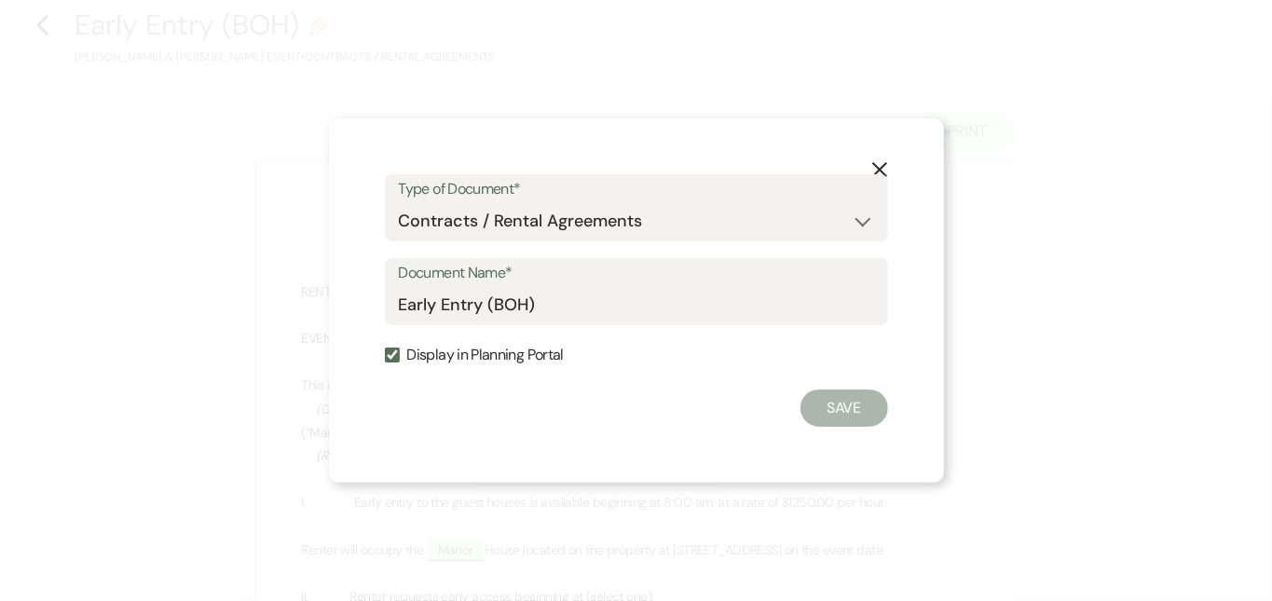
click at [389, 359] on input "Display in Planning Portal" at bounding box center [392, 355] width 15 height 15
checkbox input "false"
click at [810, 412] on button "Save" at bounding box center [845, 408] width 88 height 37
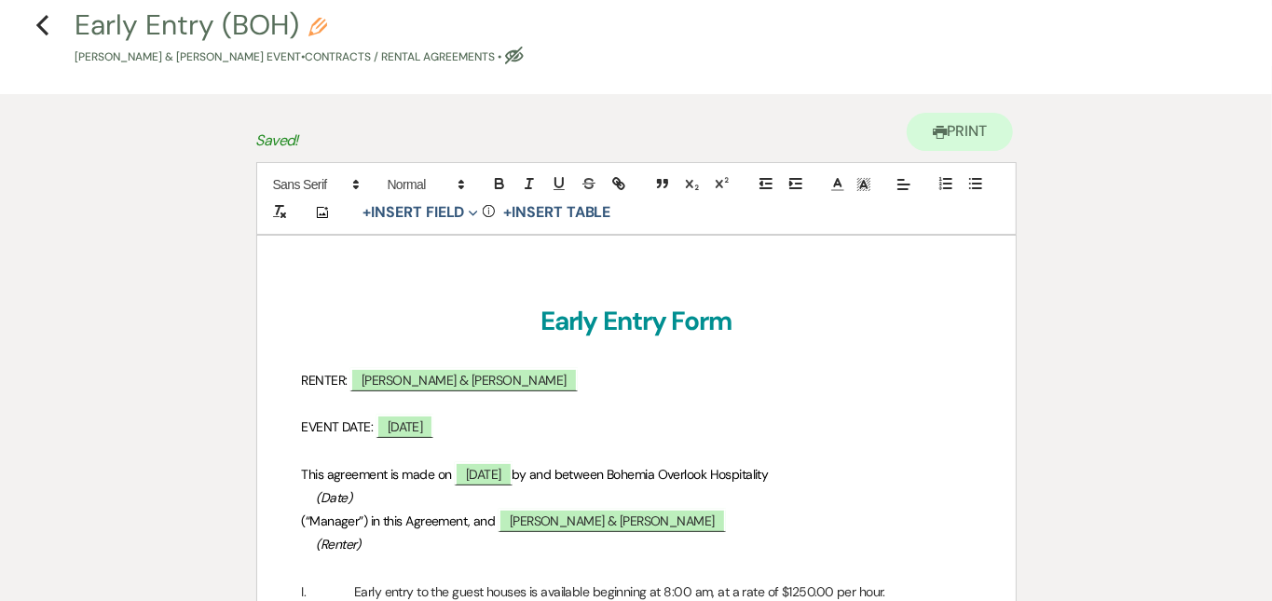
click at [832, 438] on p "EVENT DATE: ﻿ 10/11/2025 ﻿" at bounding box center [636, 427] width 669 height 23
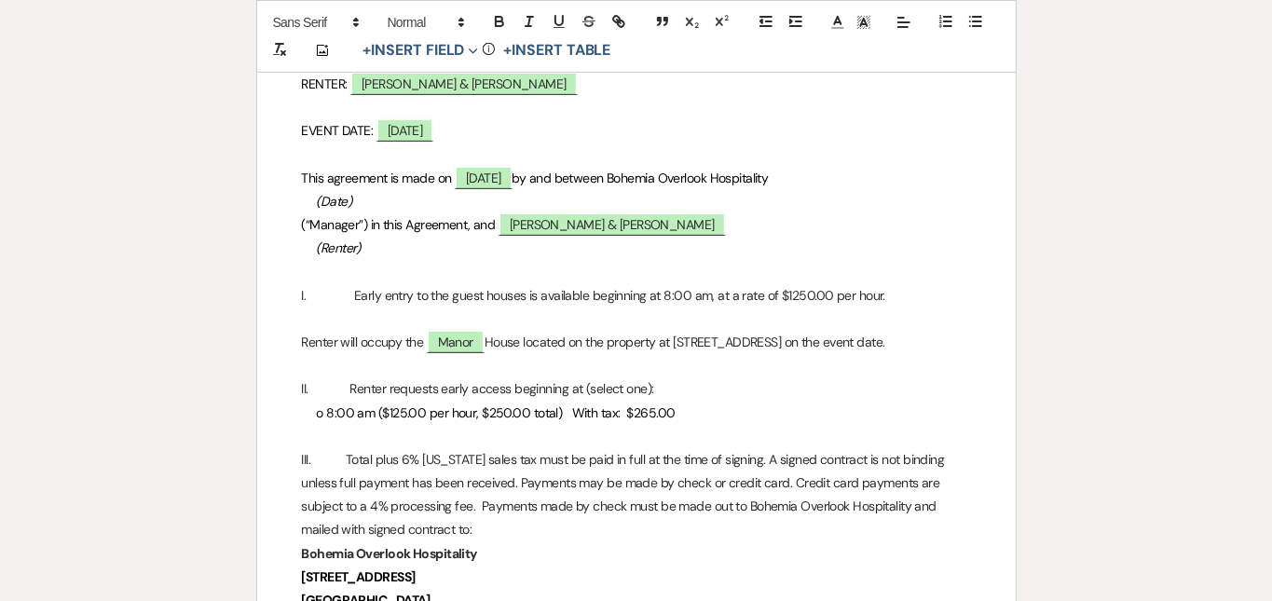
scroll to position [388, 0]
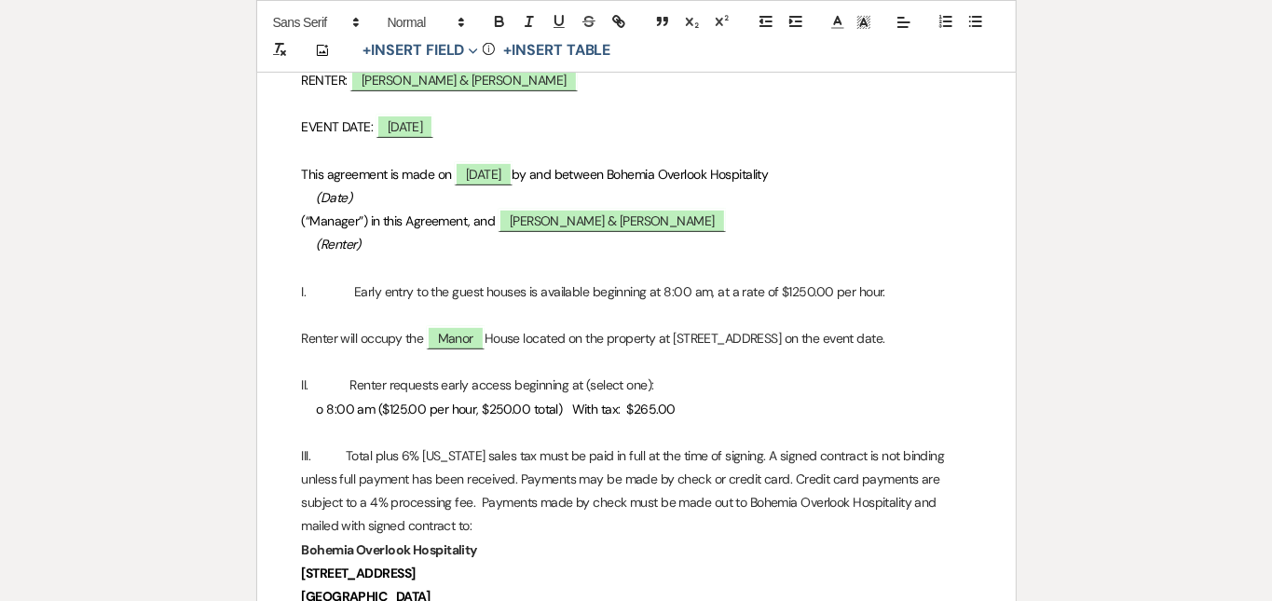
click at [828, 304] on p "I. Early entry to the guest houses is available beginning at 8:00 am, at a rate…" at bounding box center [636, 292] width 669 height 23
click at [1030, 255] on div "Printer Print Add Photo + Insert Field Expand Standard Field Smart Field Signat…" at bounding box center [636, 480] width 1272 height 1372
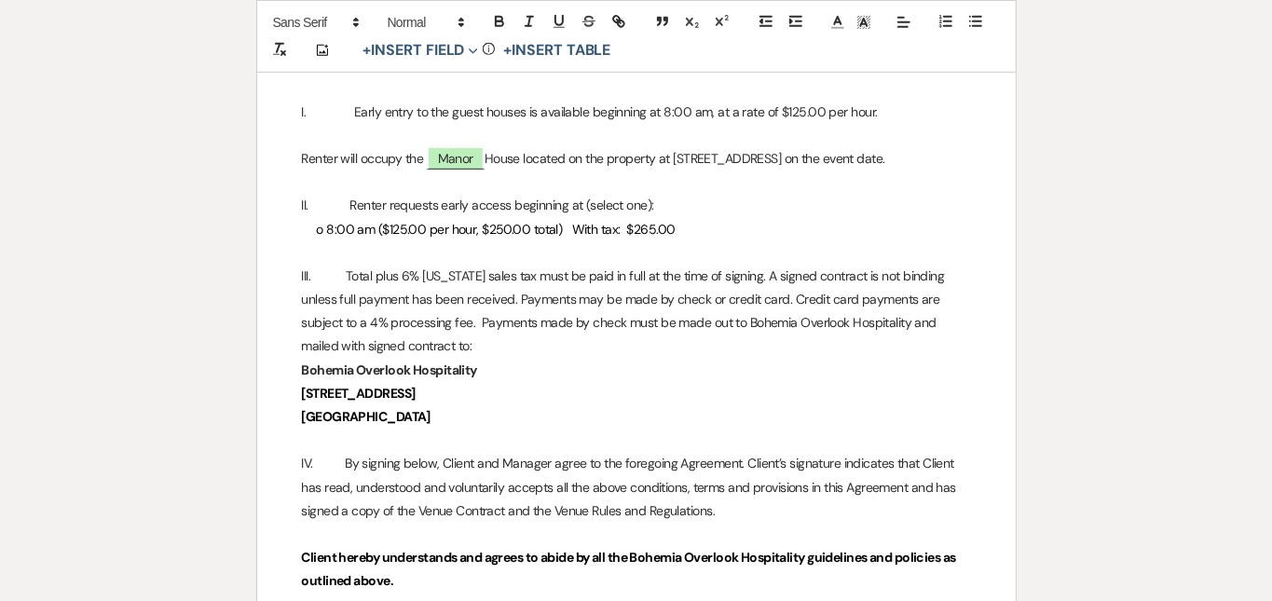
scroll to position [569, 0]
click at [518, 237] on span "o 8:00 am ($125.00 per hour, $250.00 total) With tax: $265.00" at bounding box center [496, 228] width 359 height 17
click at [1112, 226] on div "Printer Print Add Photo + Insert Field Expand Standard Field Smart Field Signat…" at bounding box center [636, 301] width 1272 height 1372
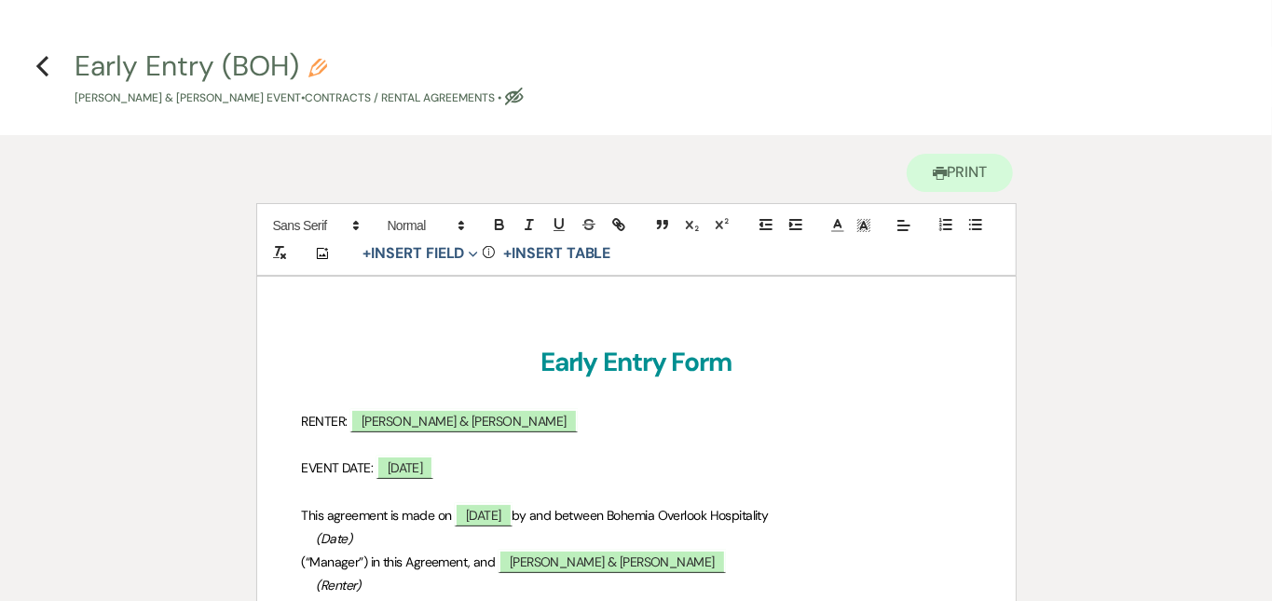
scroll to position [45, 0]
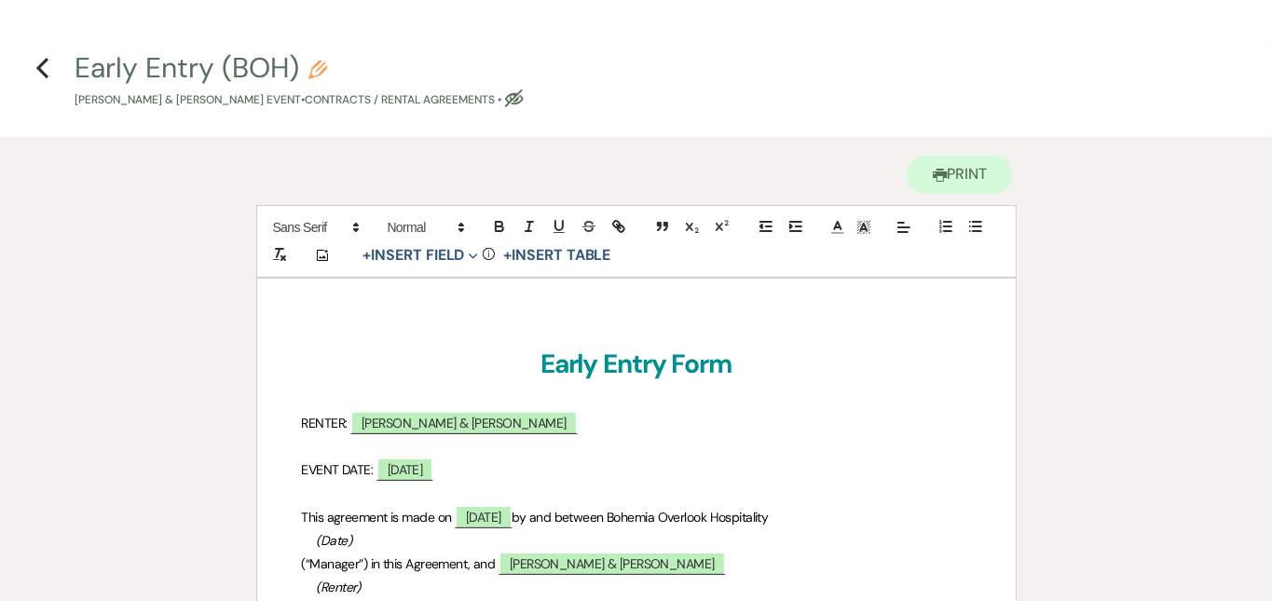
click at [524, 103] on use "button" at bounding box center [514, 98] width 19 height 18
select select "10"
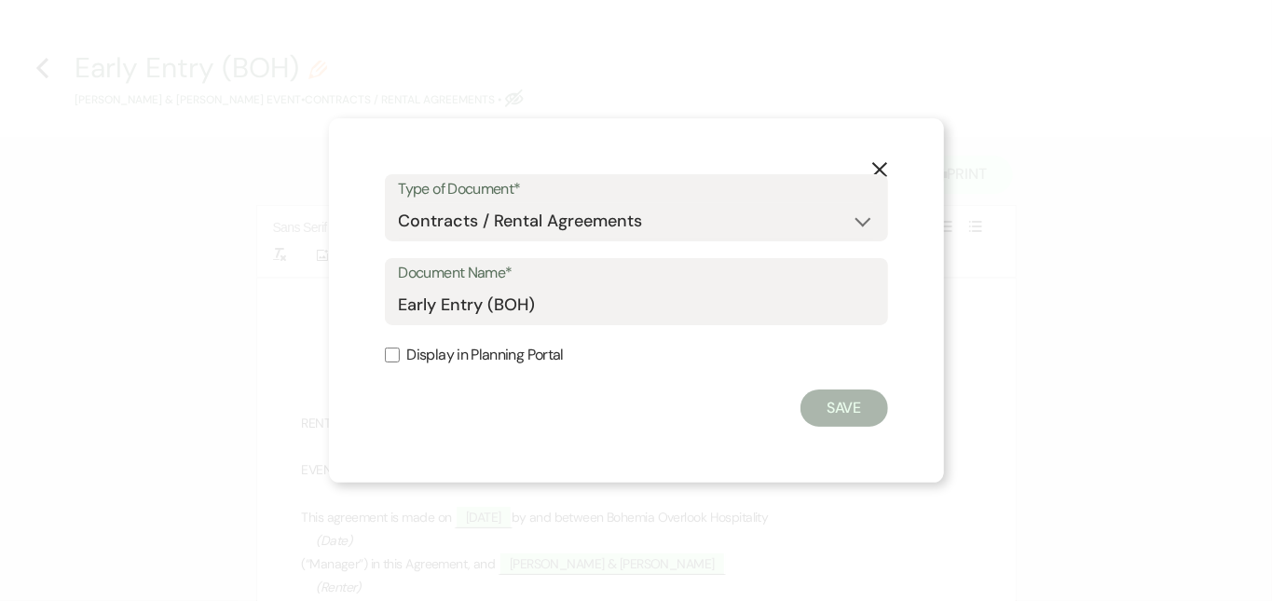
click at [395, 354] on input "Display in Planning Portal" at bounding box center [392, 355] width 15 height 15
checkbox input "true"
click at [870, 396] on button "Save" at bounding box center [845, 408] width 88 height 37
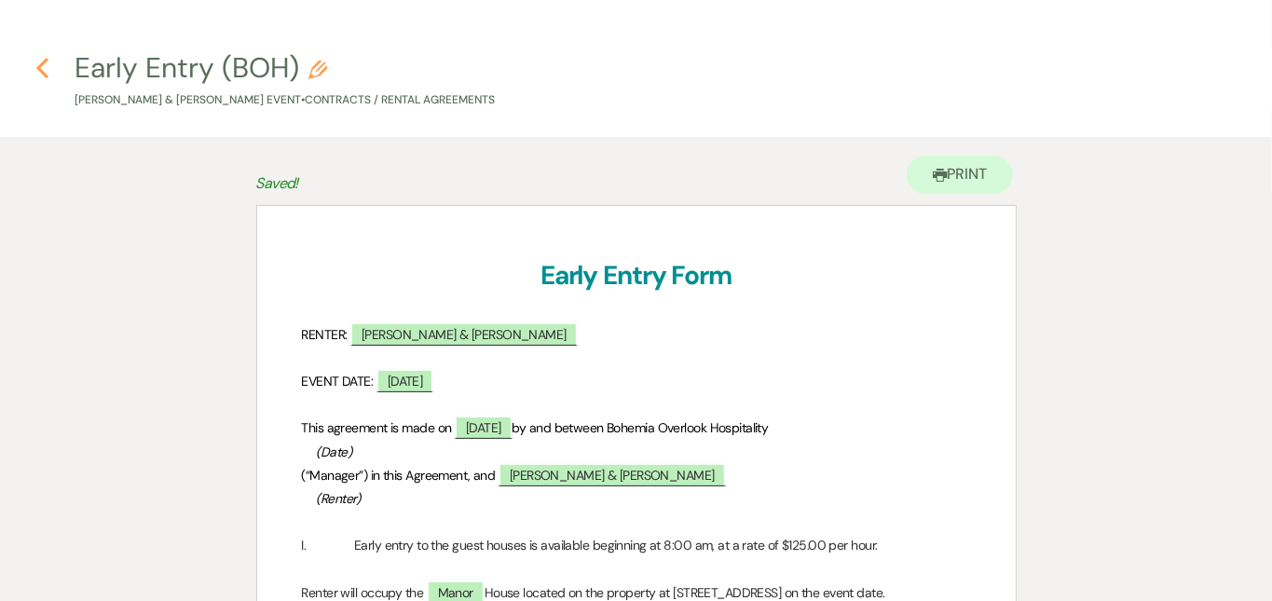
click at [41, 60] on icon "Previous" at bounding box center [42, 68] width 14 height 22
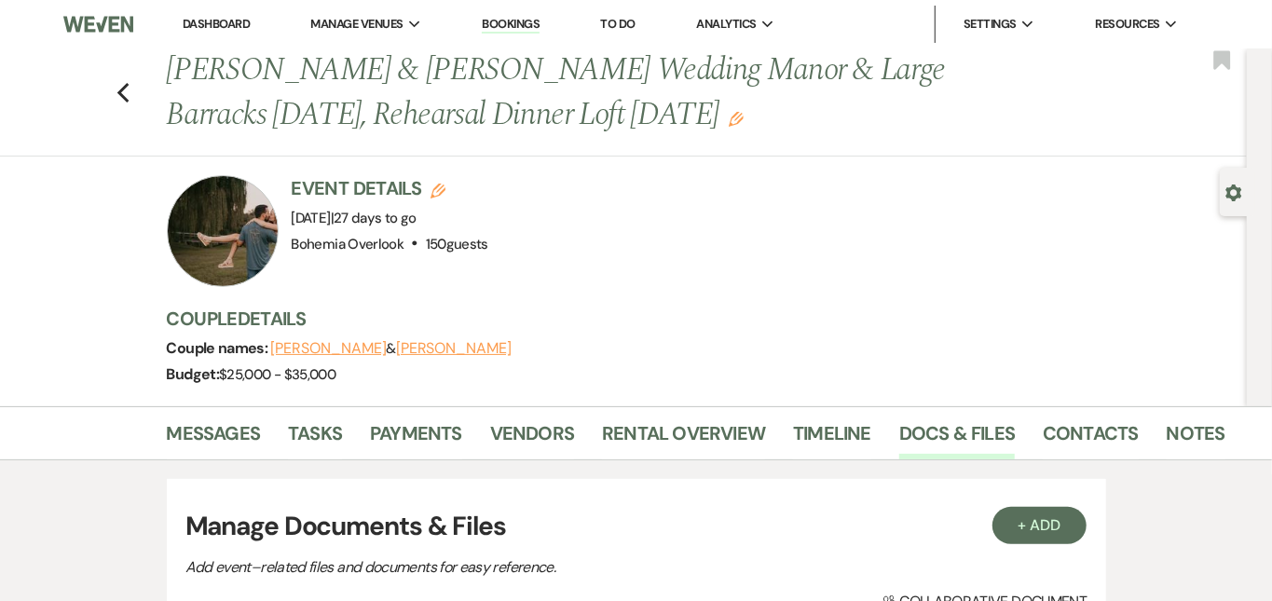
click at [214, 21] on link "Dashboard" at bounding box center [216, 24] width 67 height 16
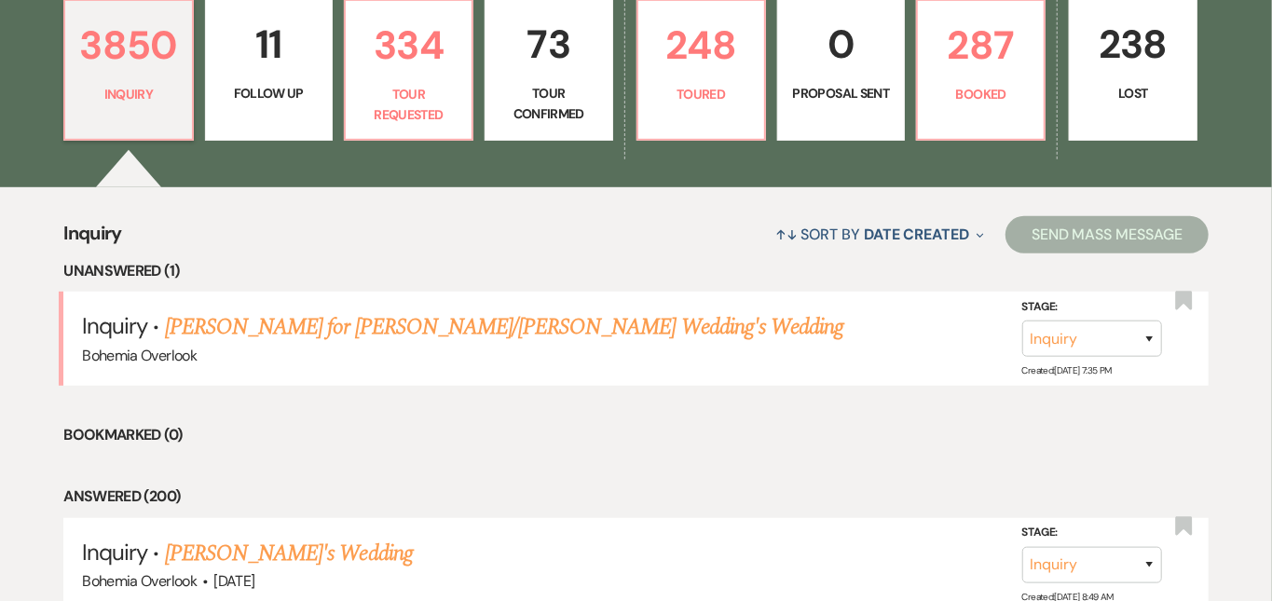
scroll to position [545, 0]
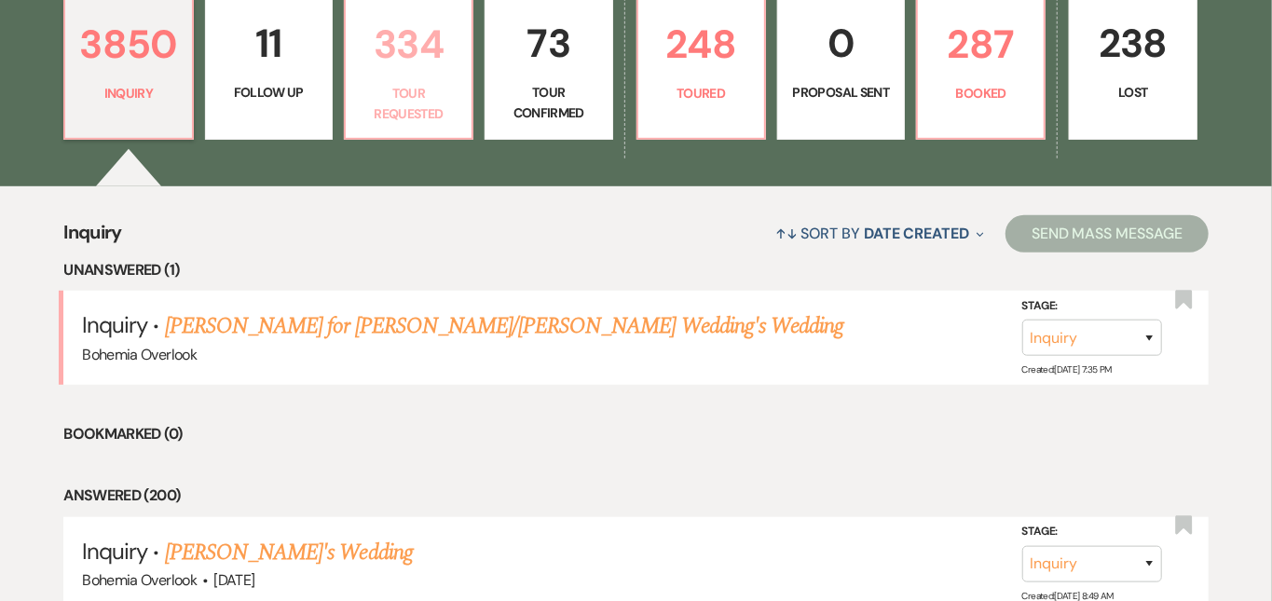
click at [448, 39] on p "334" at bounding box center [408, 44] width 103 height 62
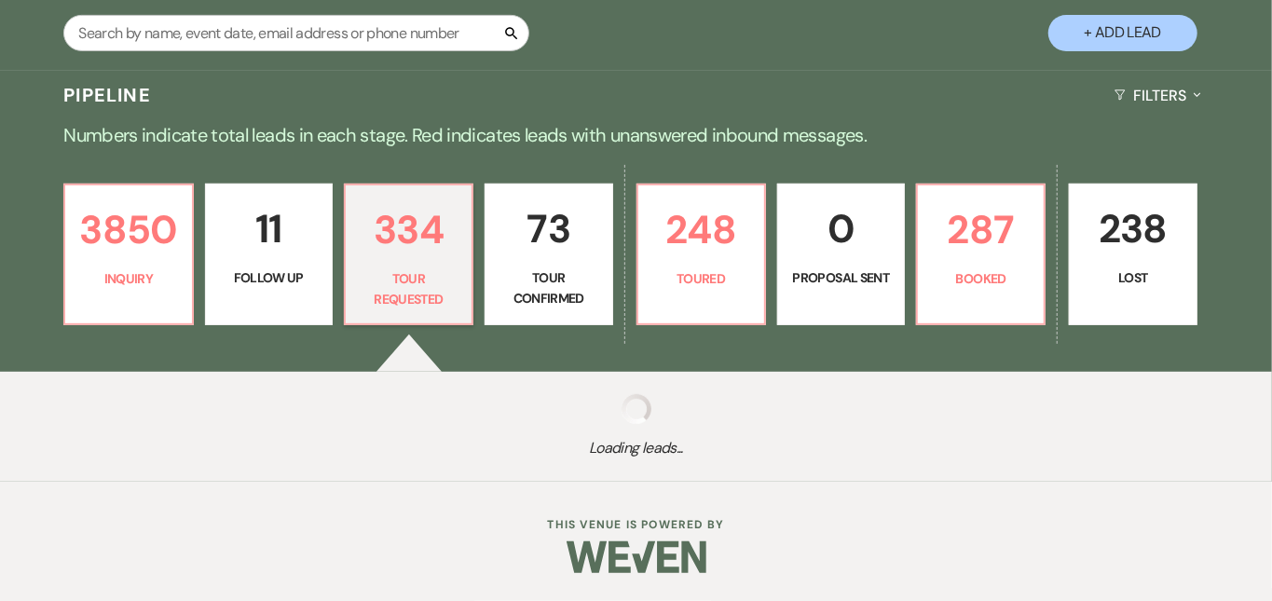
scroll to position [340, 0]
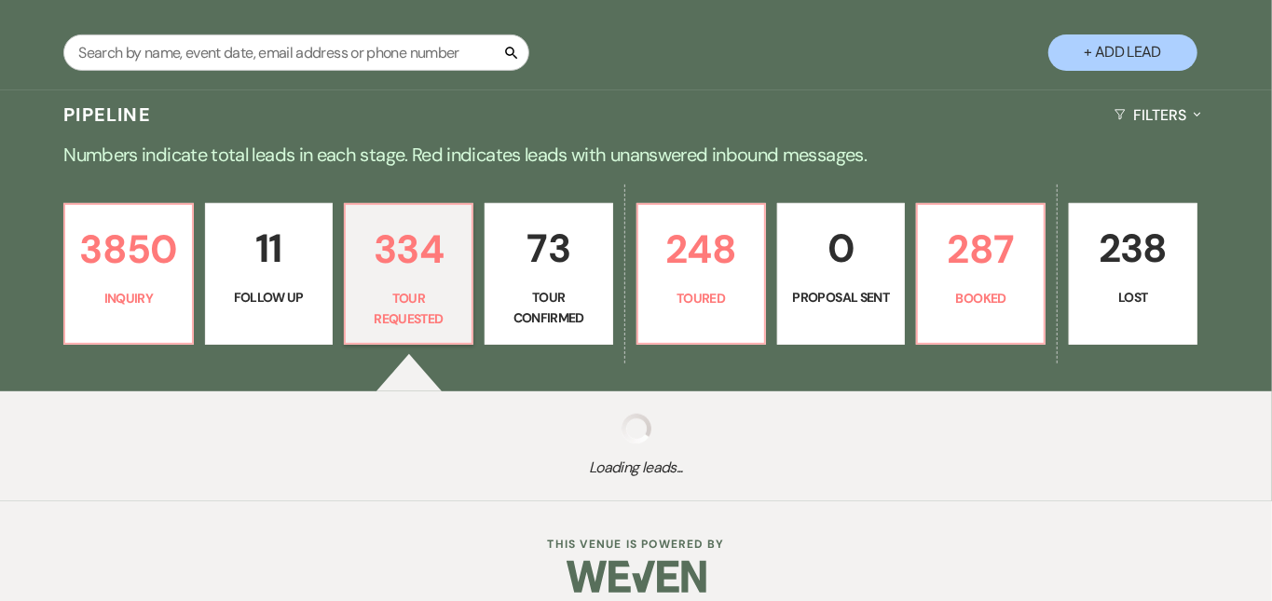
select select "2"
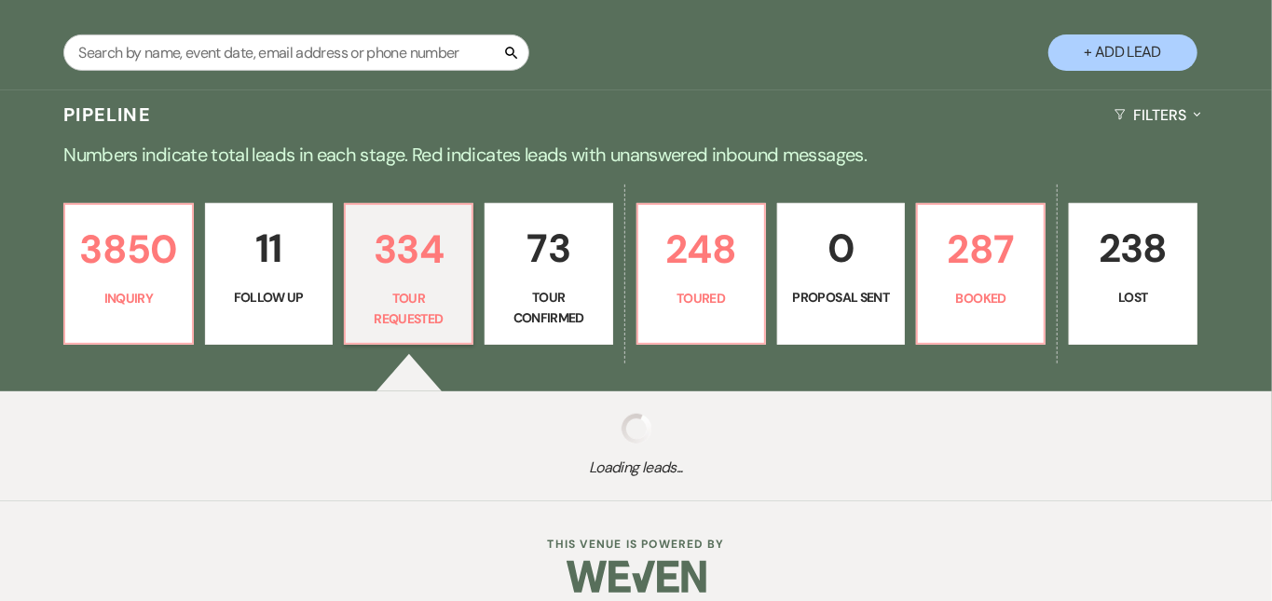
select select "2"
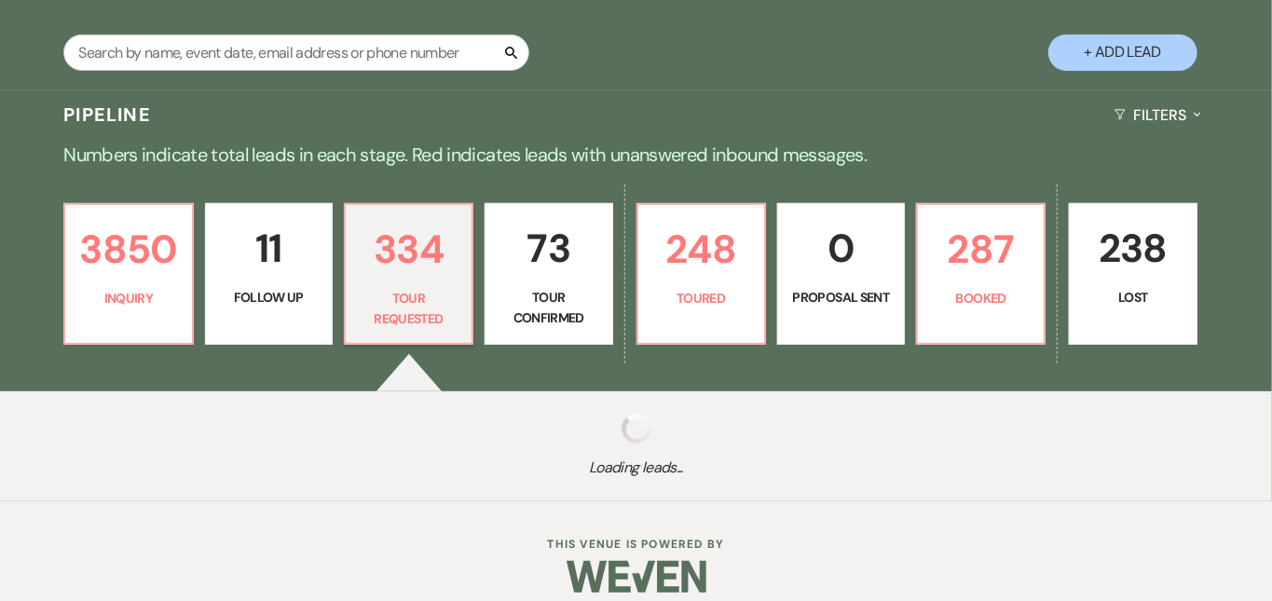
select select "2"
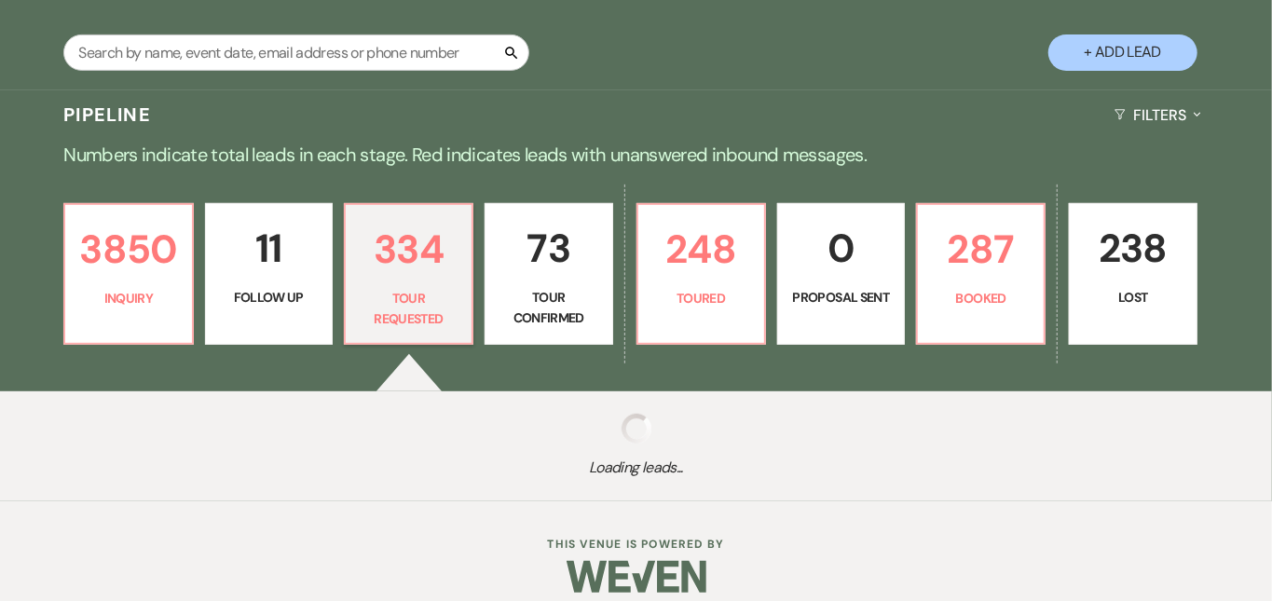
select select "2"
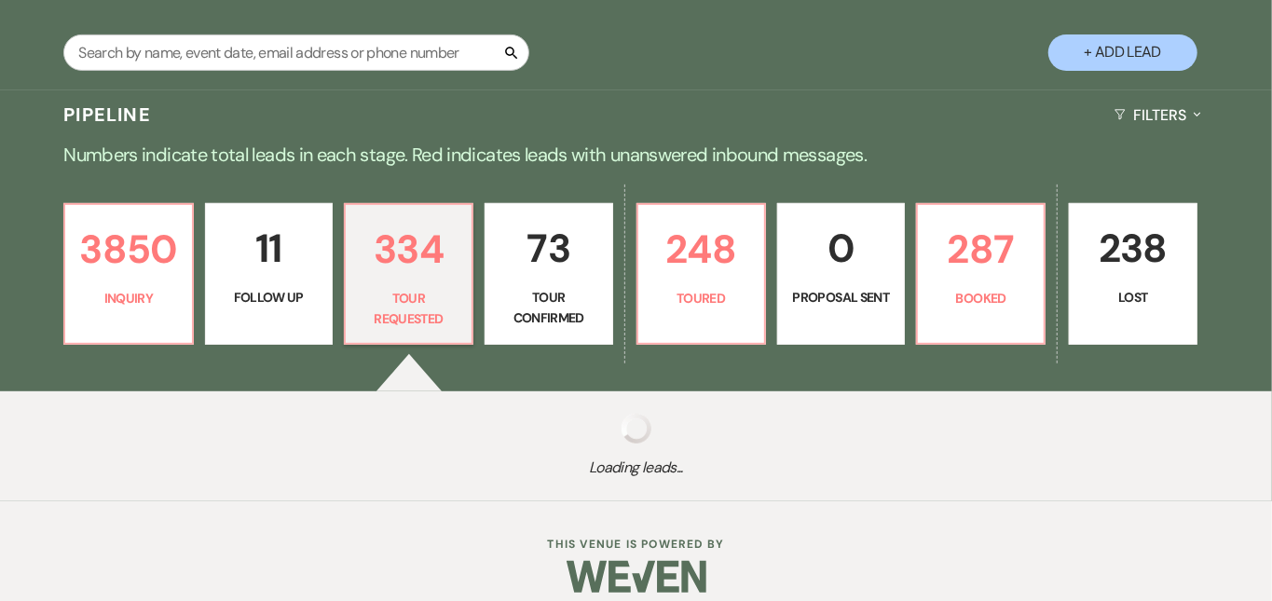
select select "2"
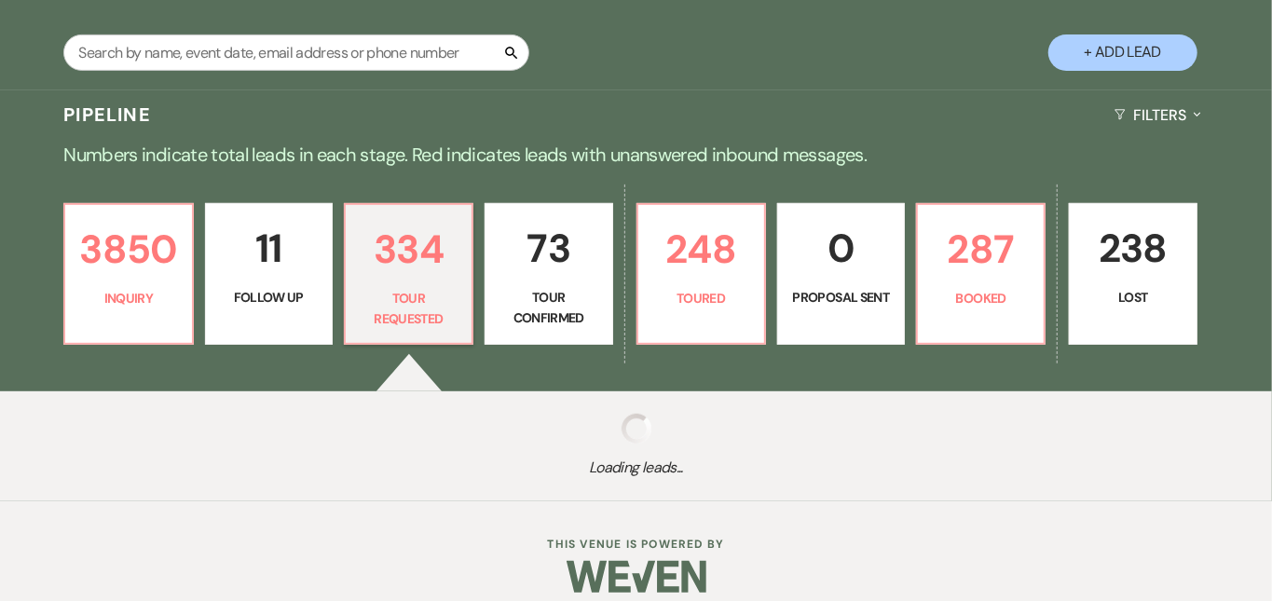
select select "2"
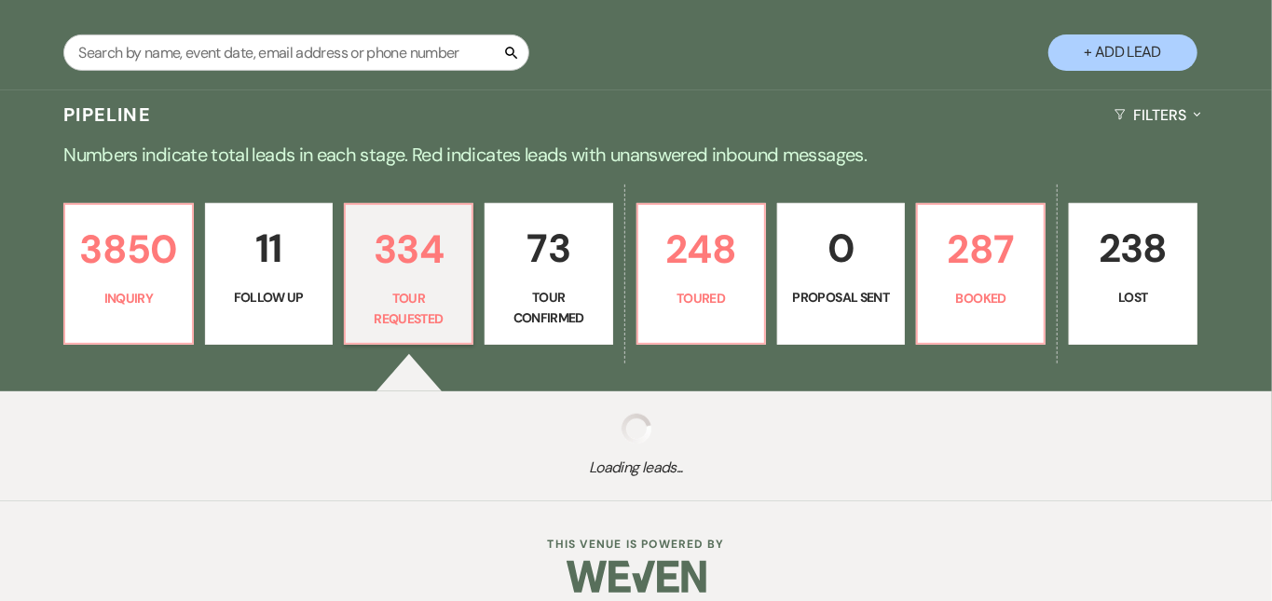
select select "2"
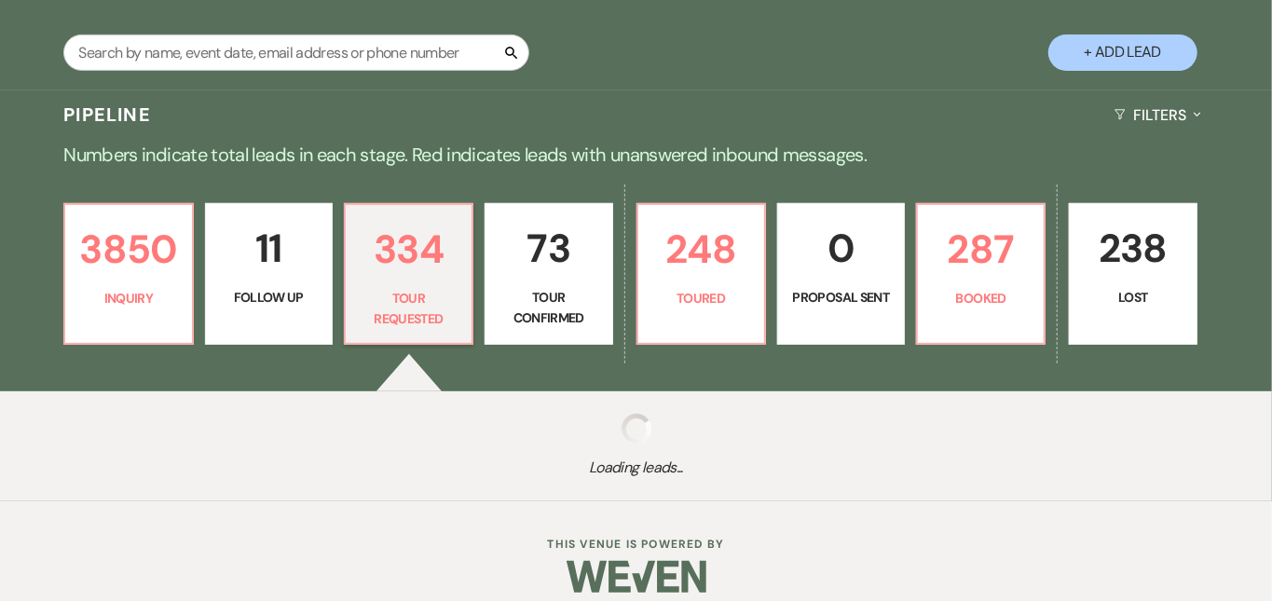
select select "2"
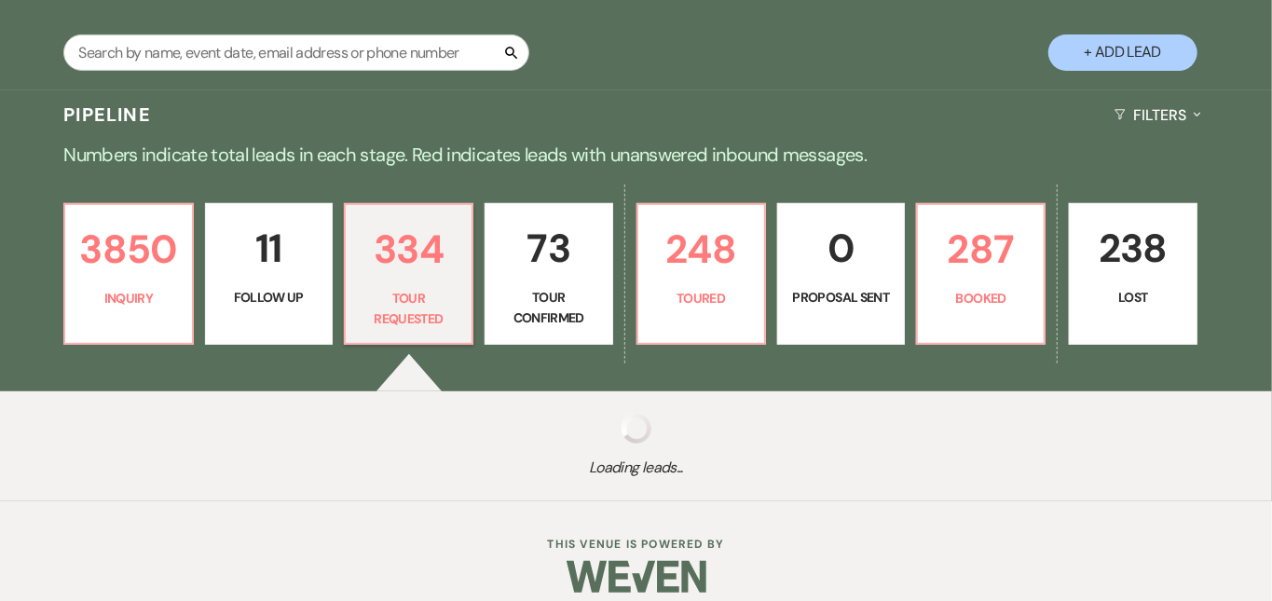
select select "2"
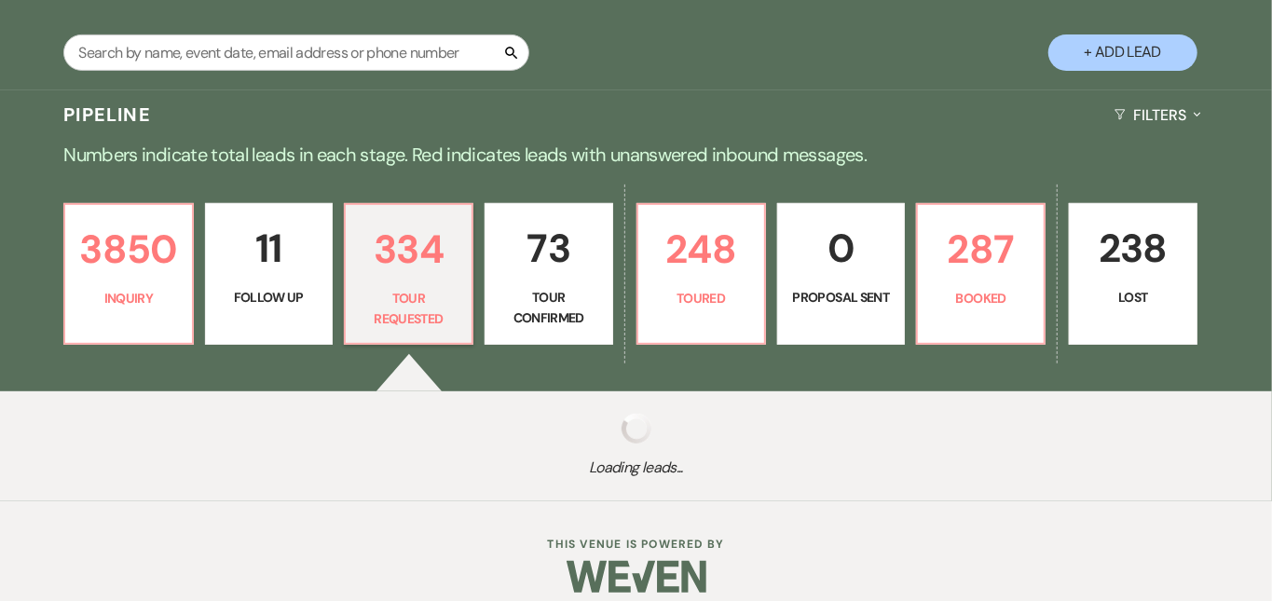
select select "2"
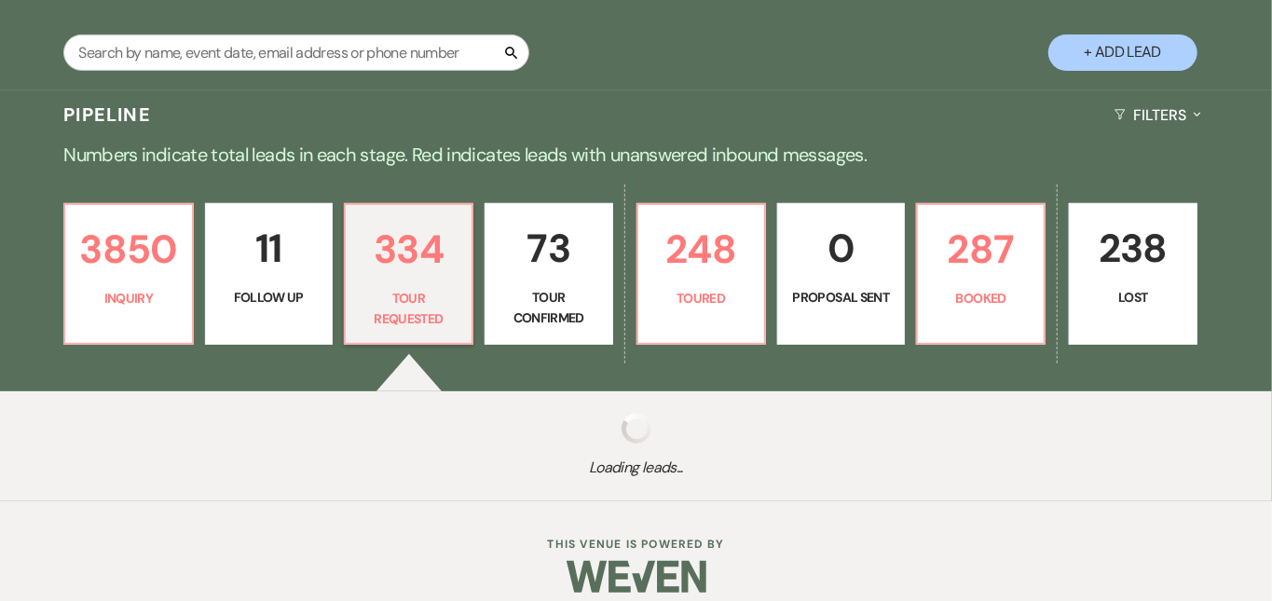
select select "2"
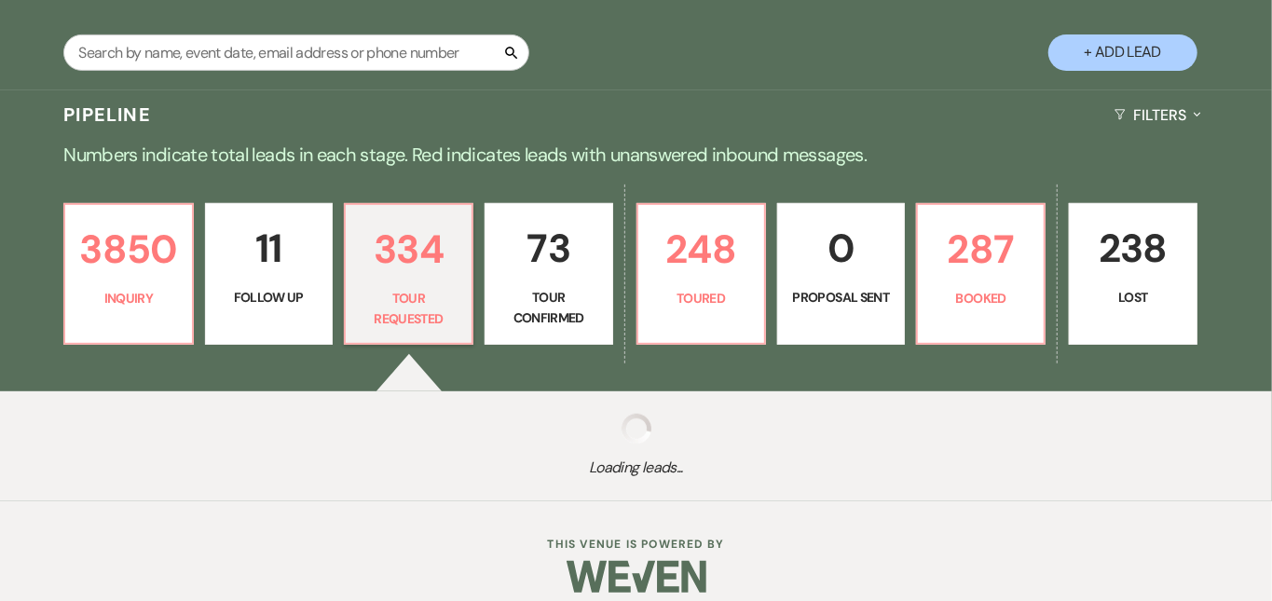
select select "2"
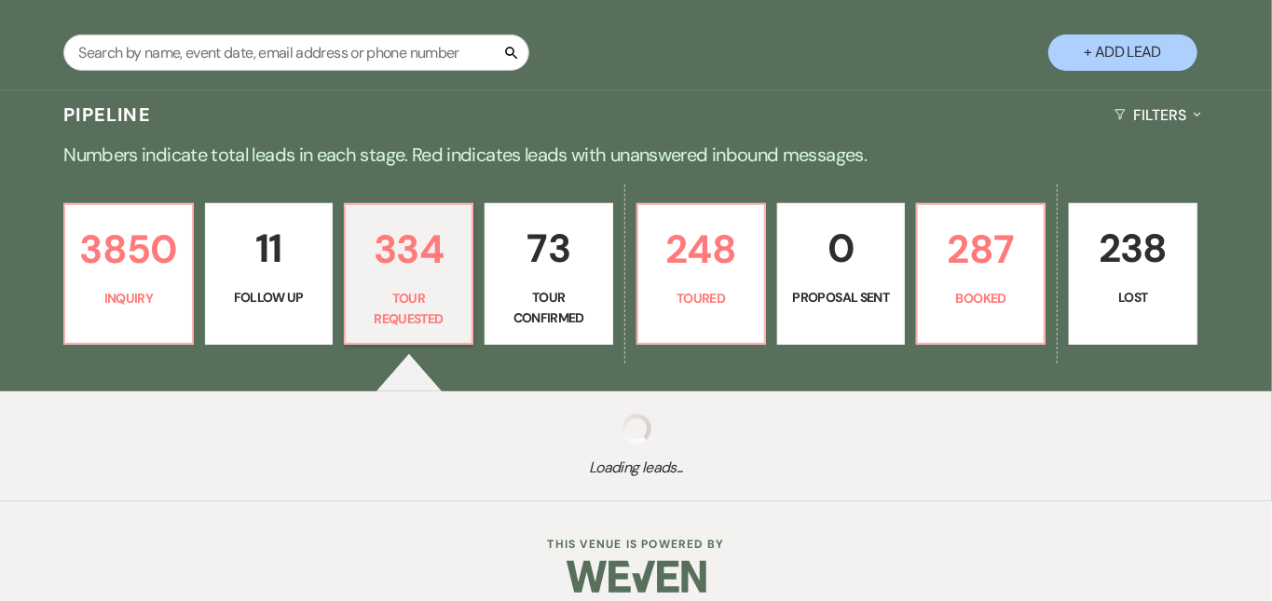
select select "2"
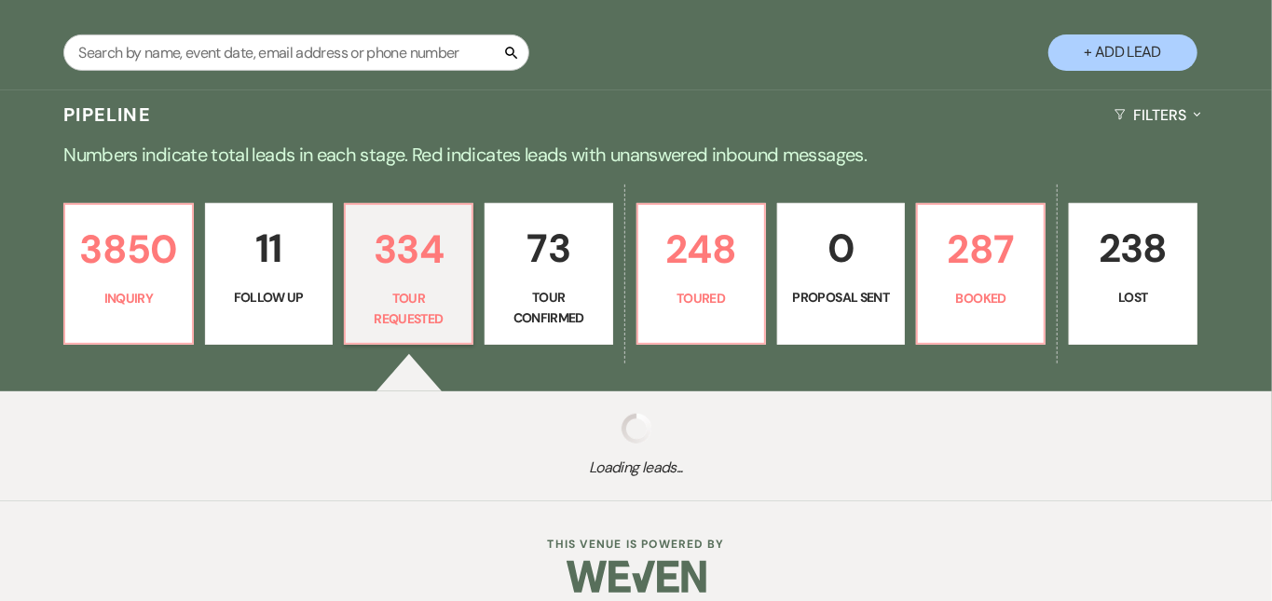
select select "2"
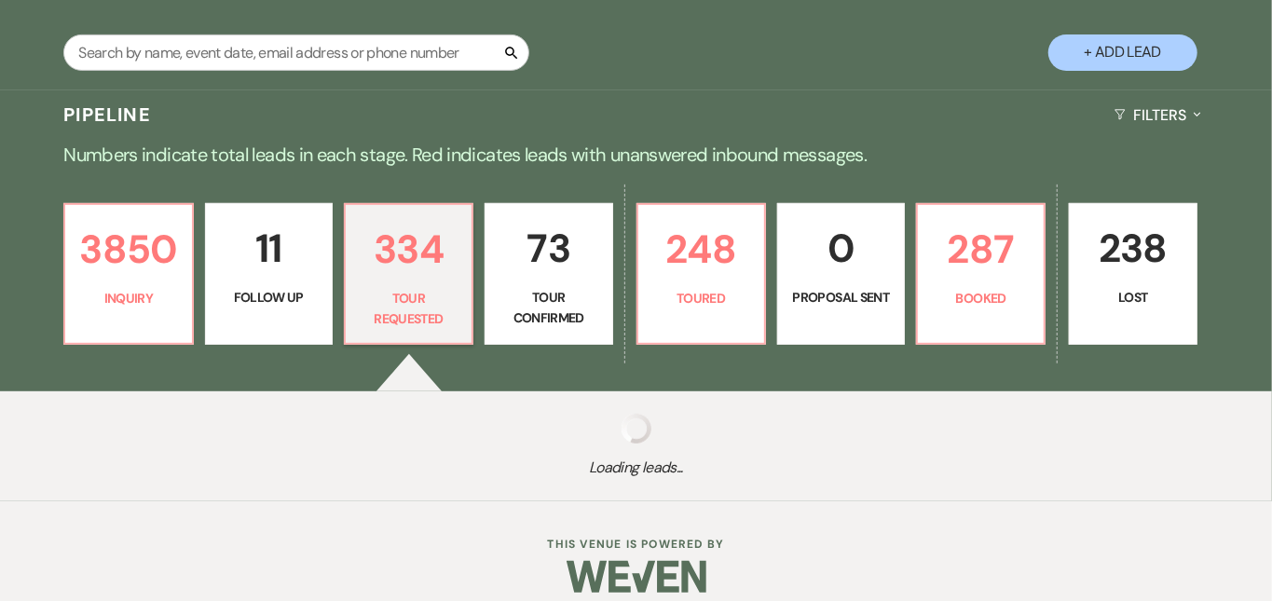
select select "2"
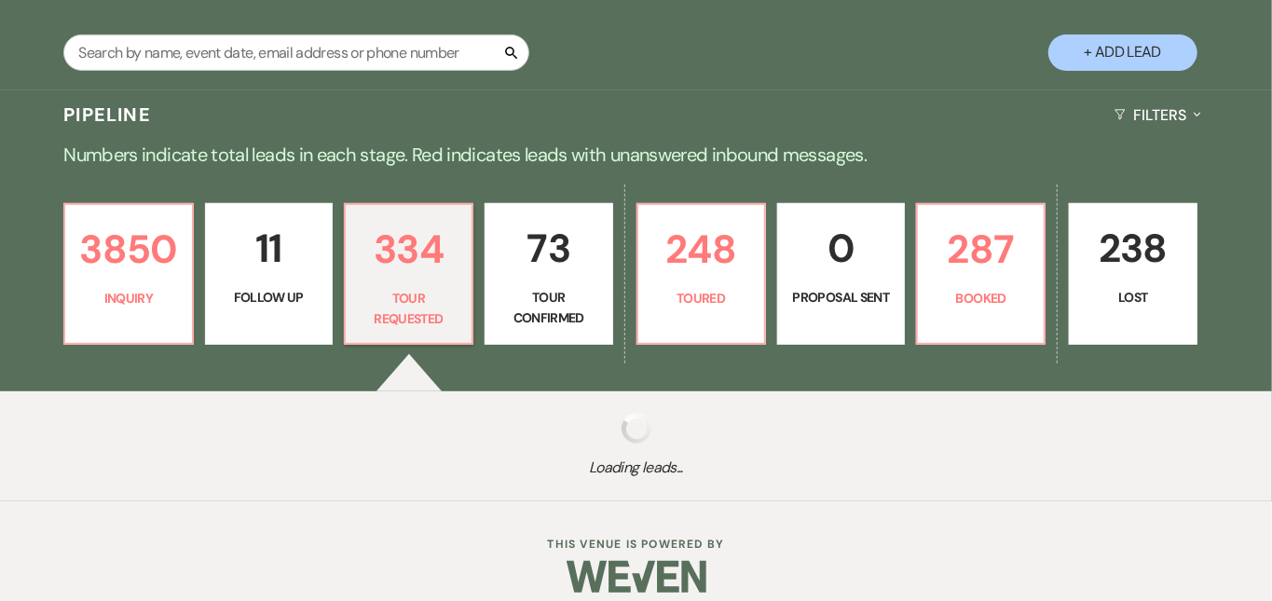
select select "2"
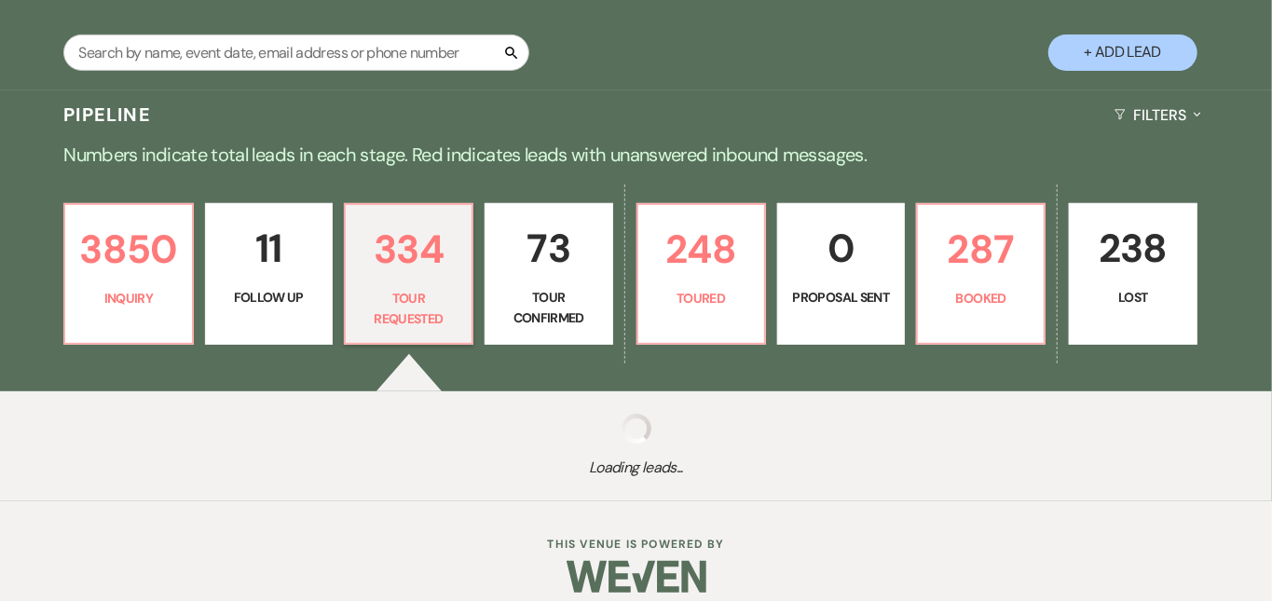
select select "2"
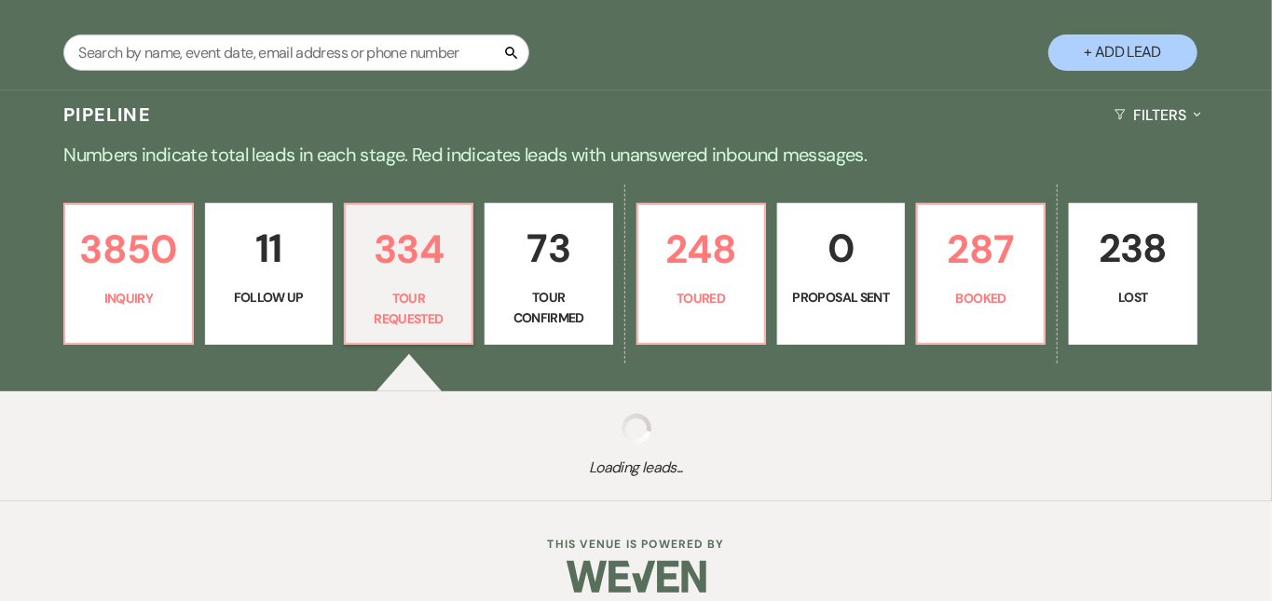
select select "2"
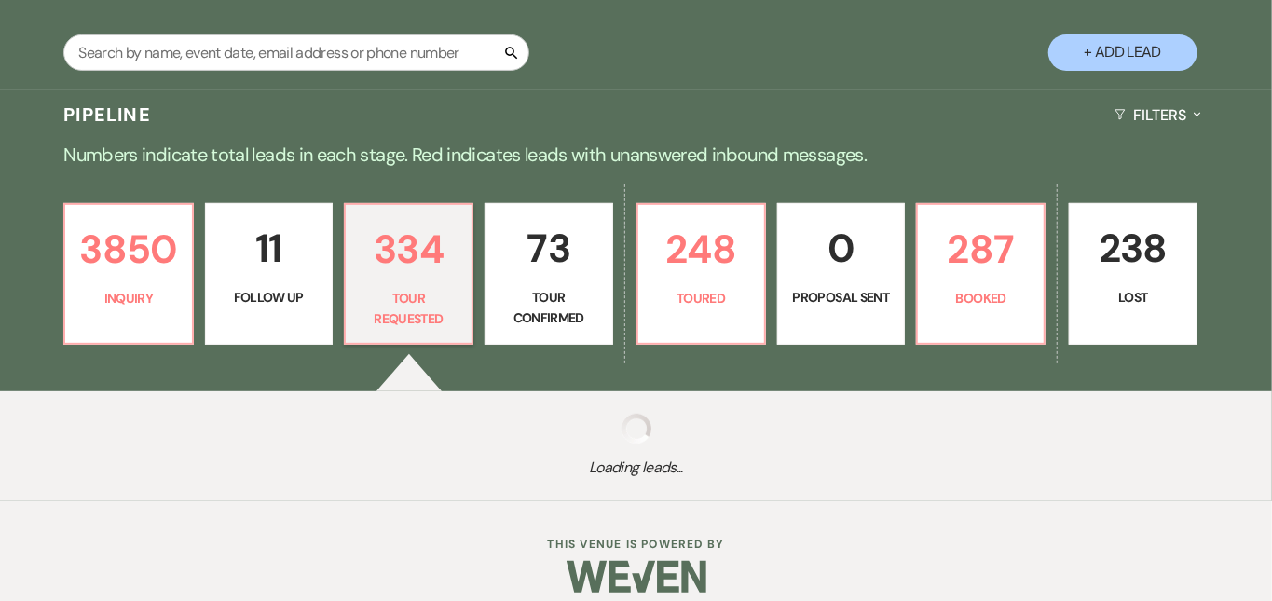
select select "2"
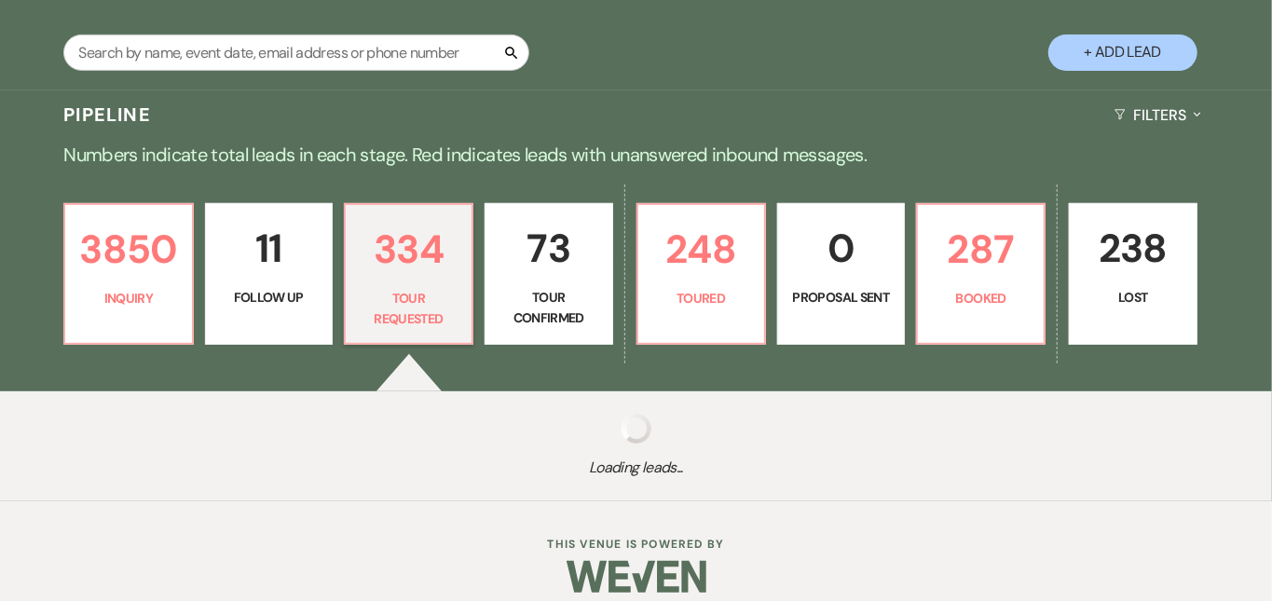
select select "2"
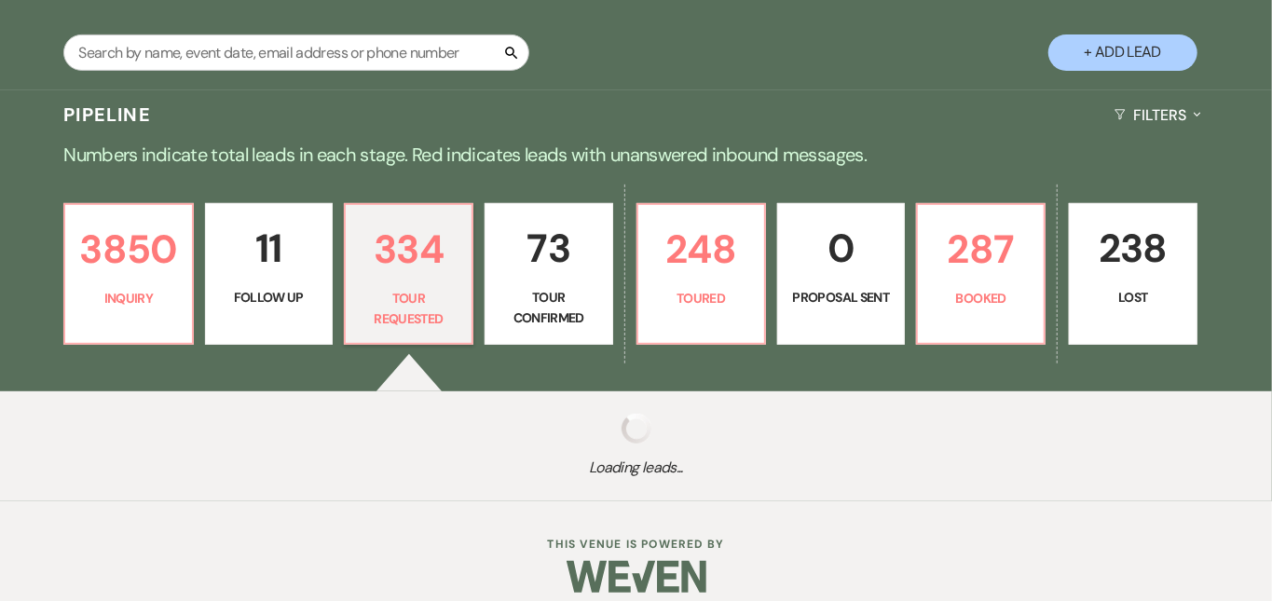
select select "2"
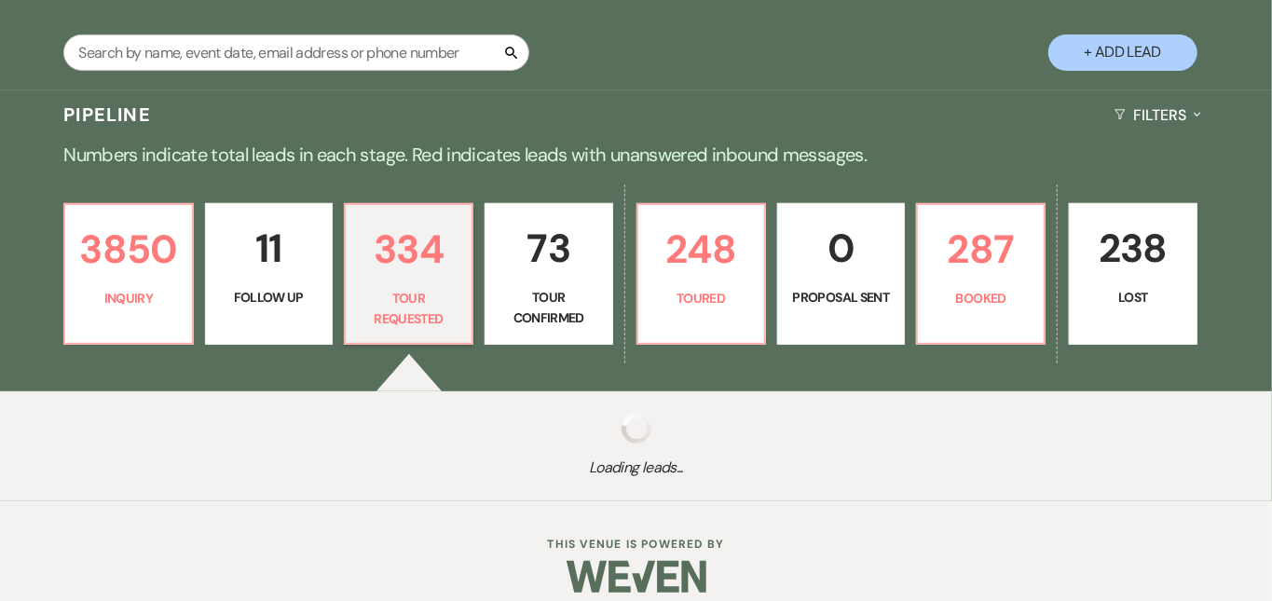
select select "2"
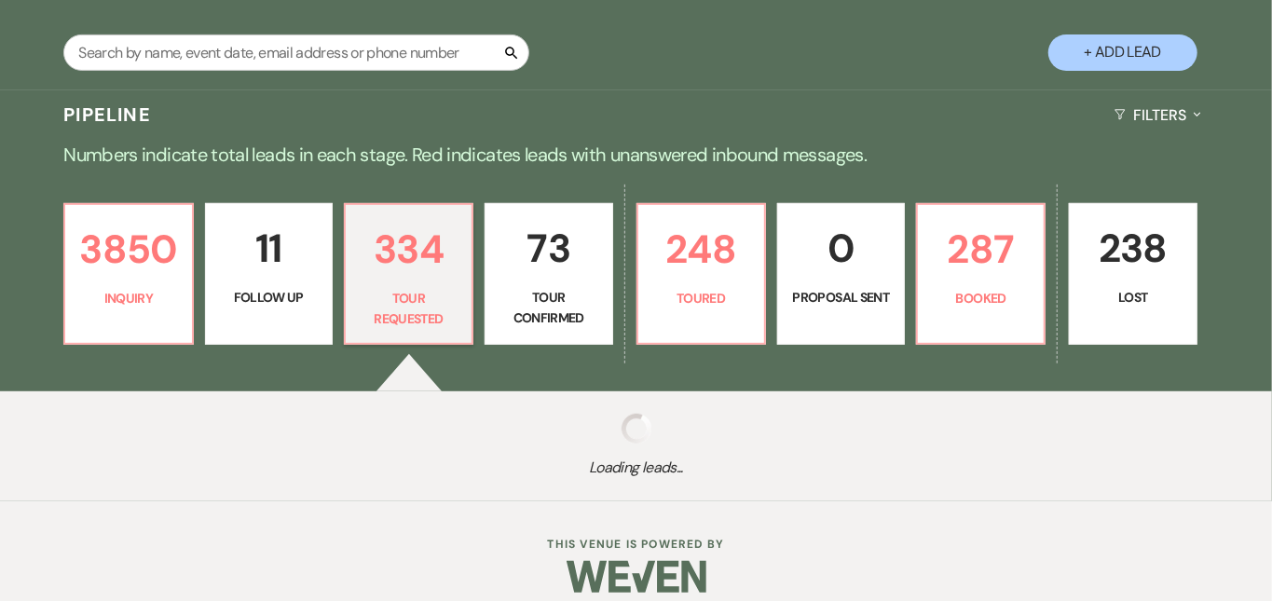
select select "2"
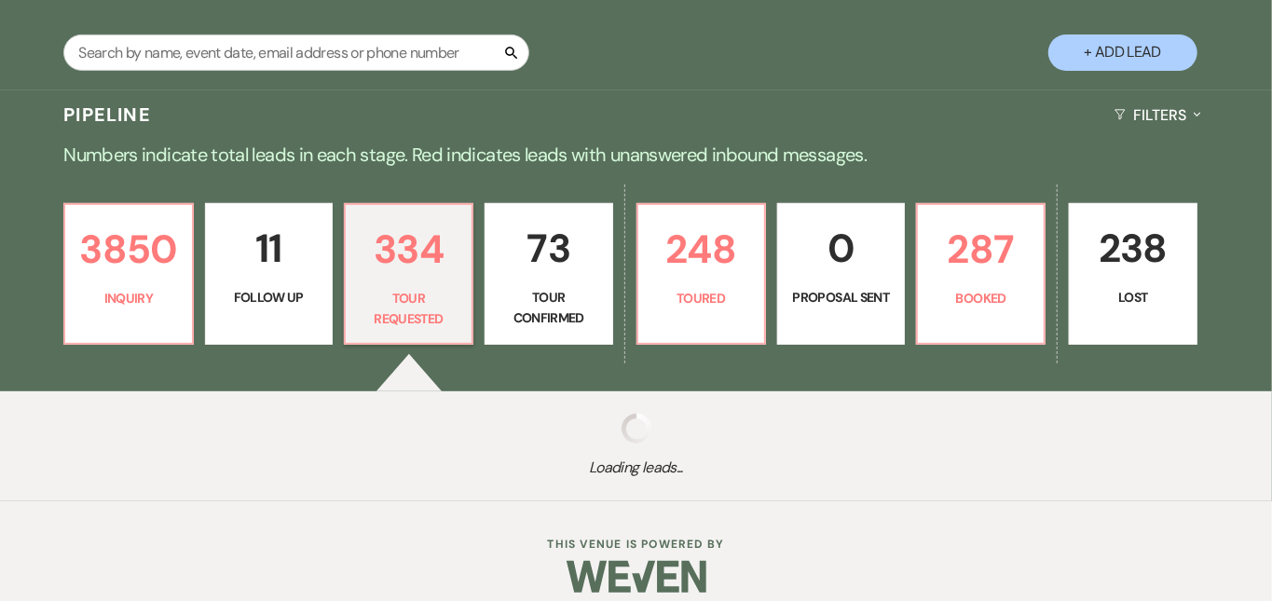
select select "2"
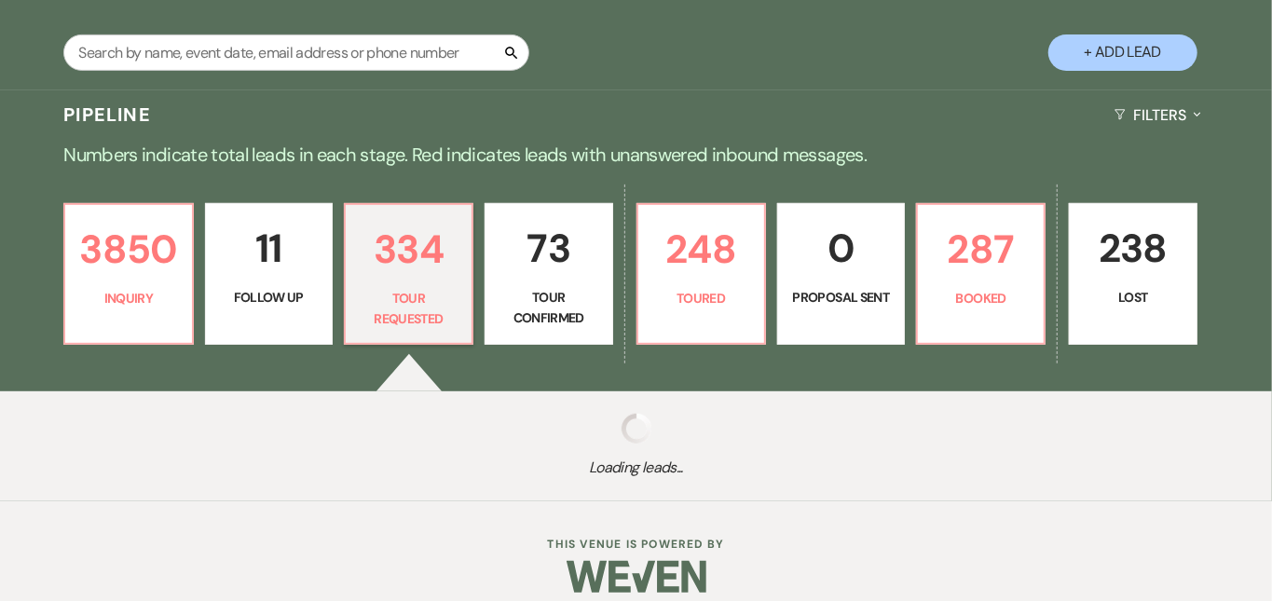
select select "2"
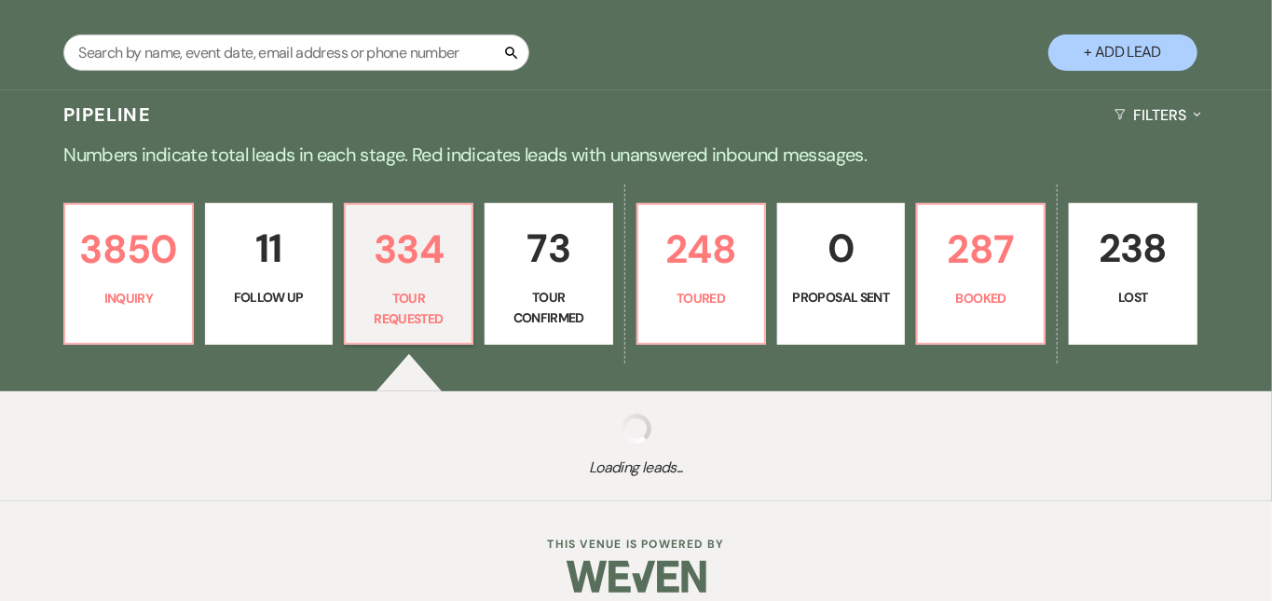
select select "2"
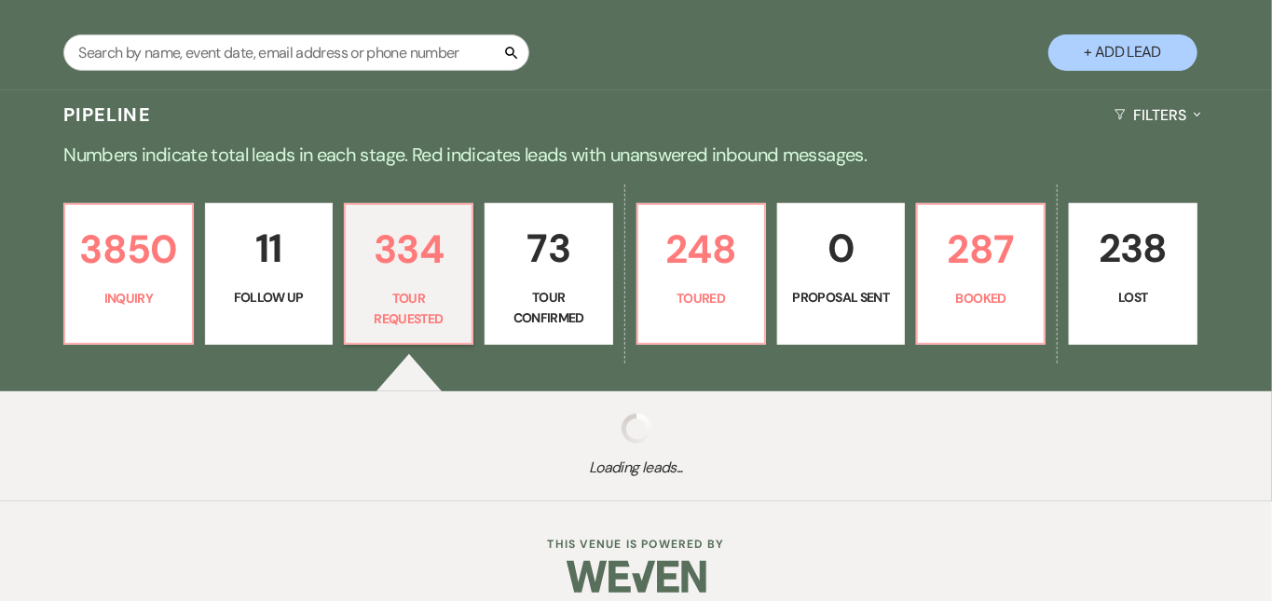
select select "2"
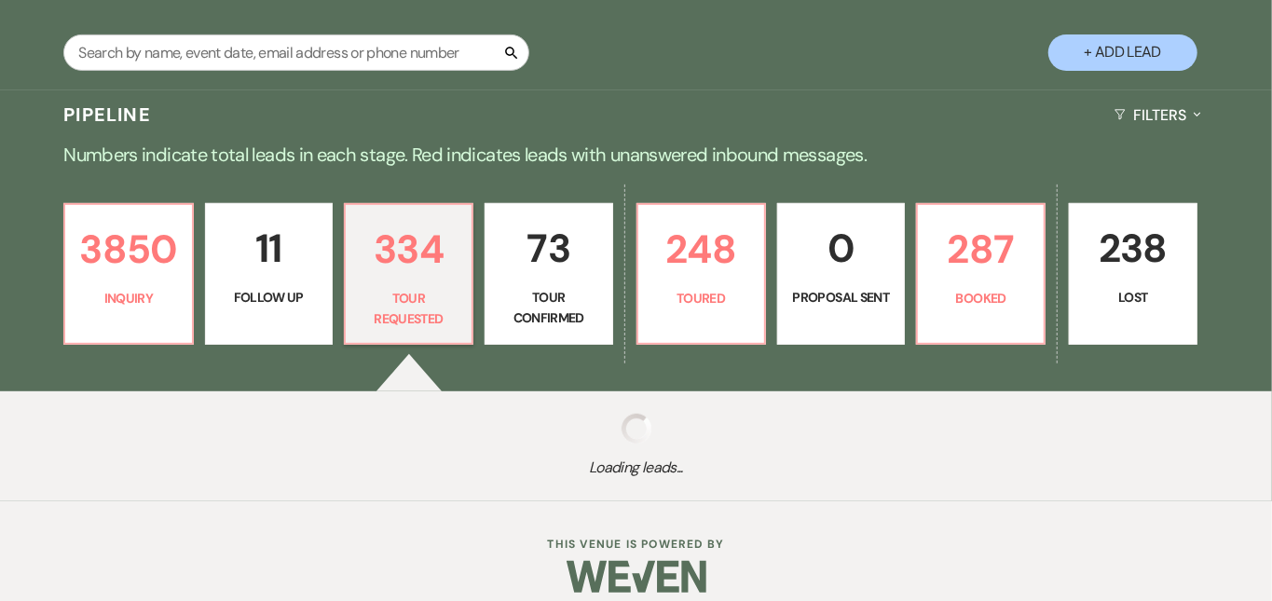
select select "2"
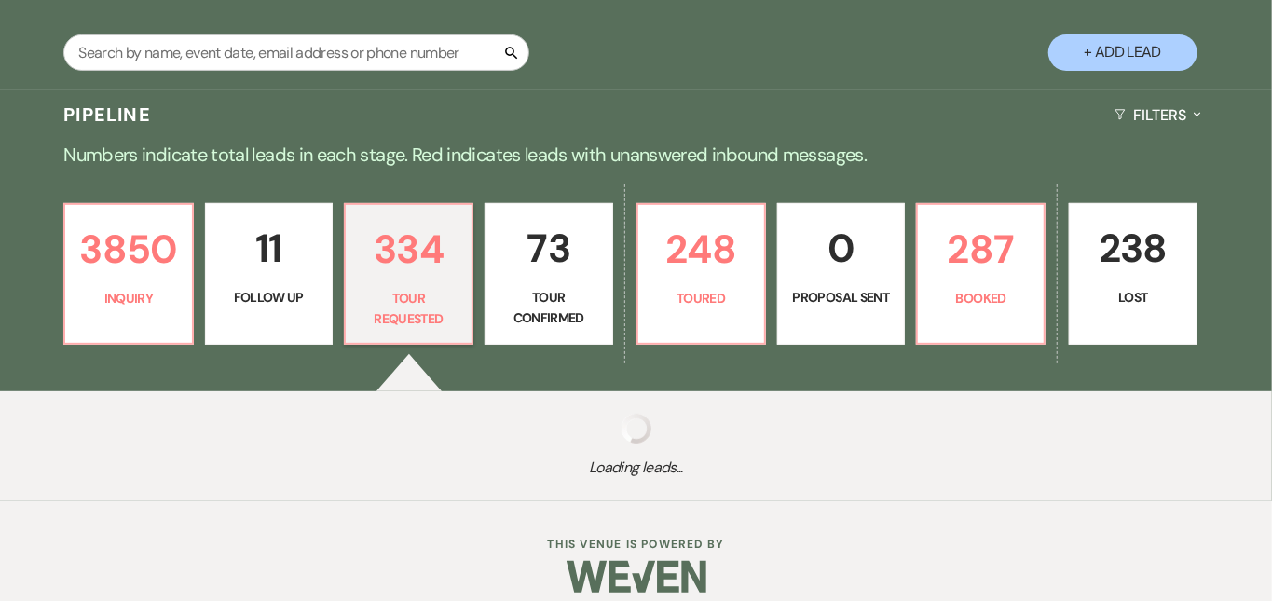
select select "2"
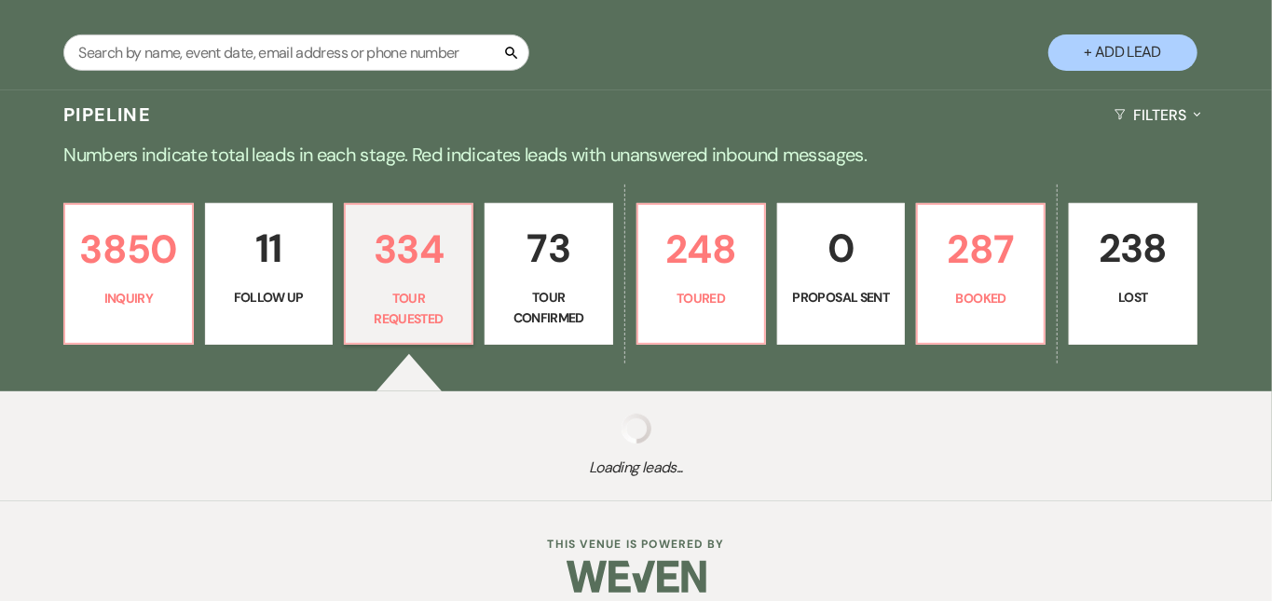
select select "2"
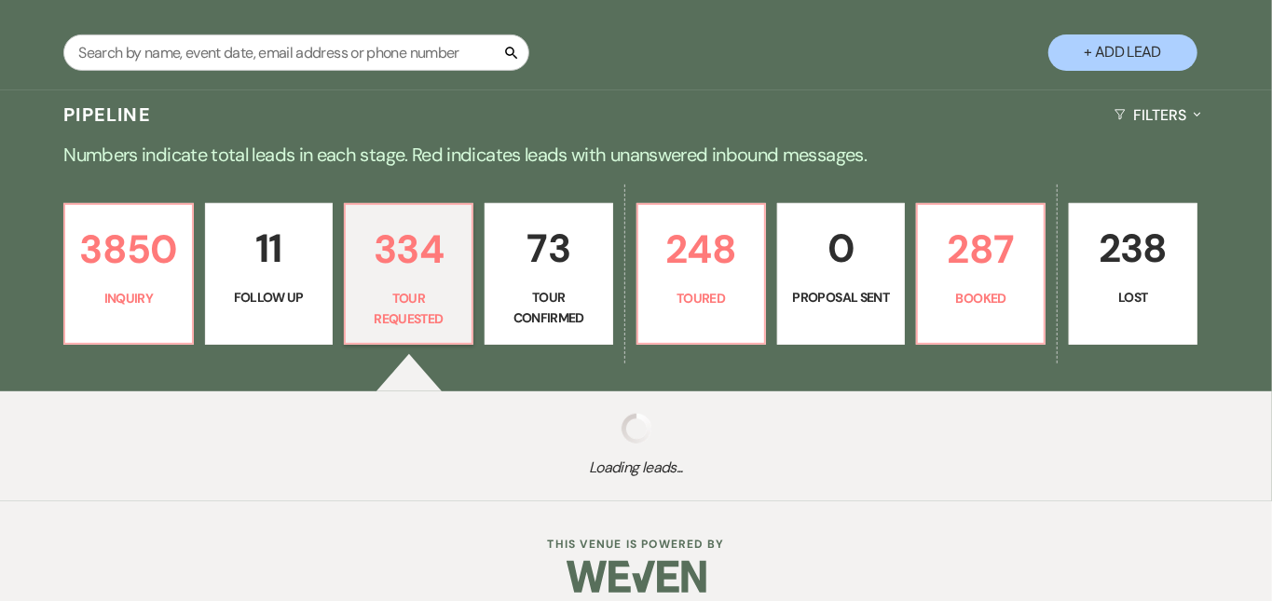
select select "2"
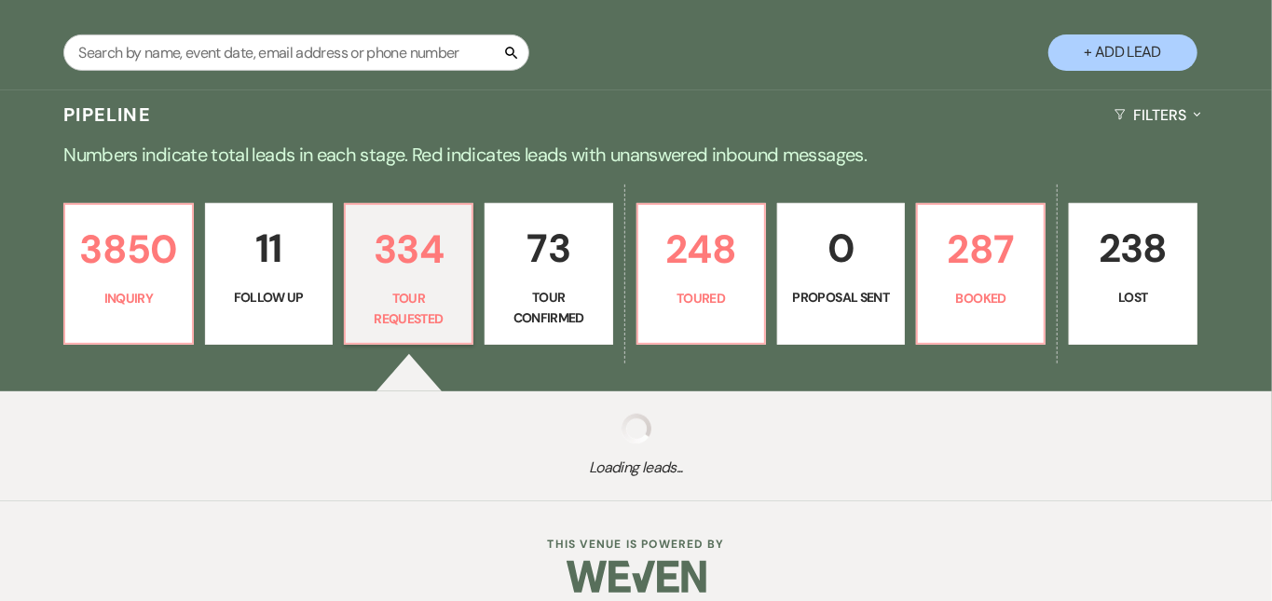
select select "2"
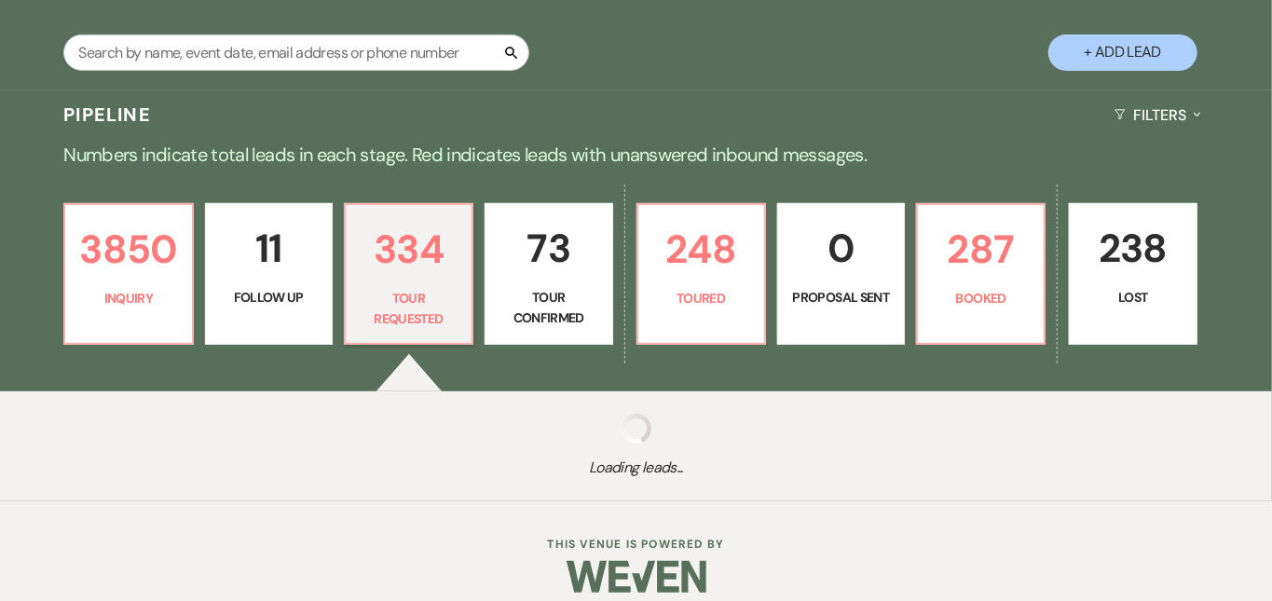
select select "2"
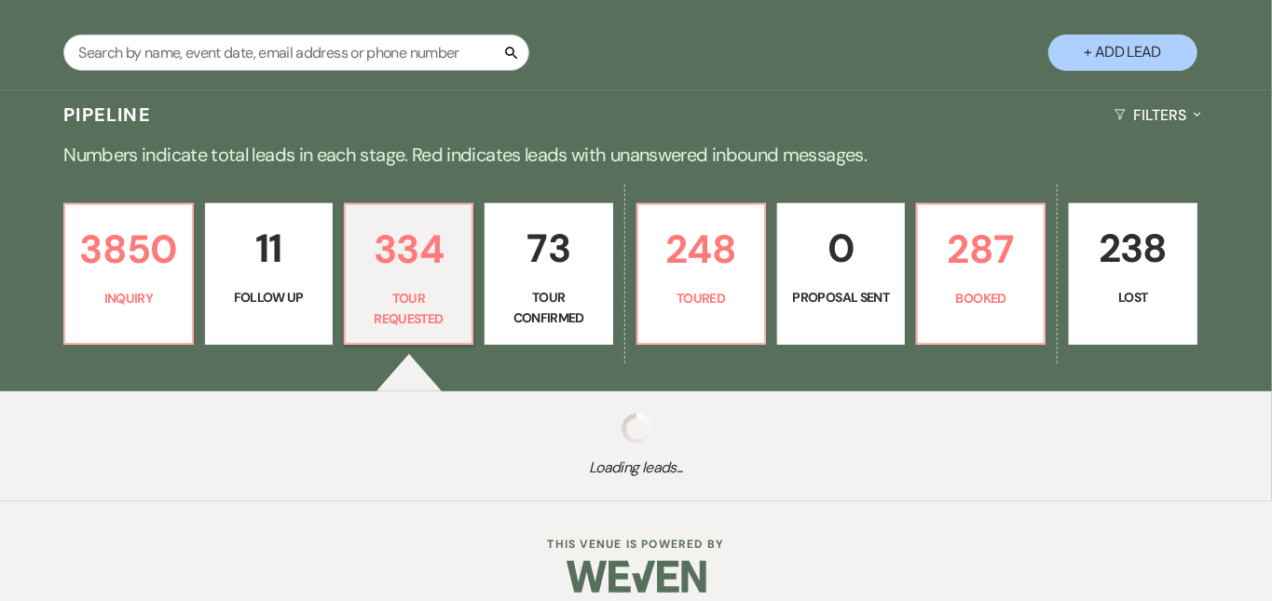
select select "2"
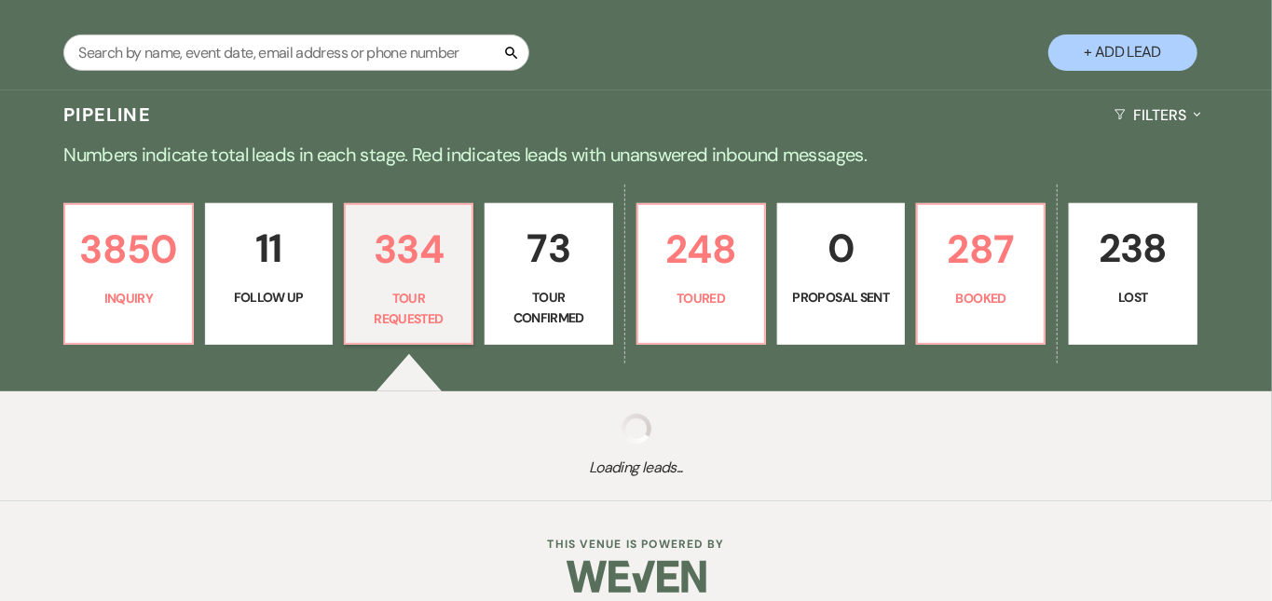
select select "2"
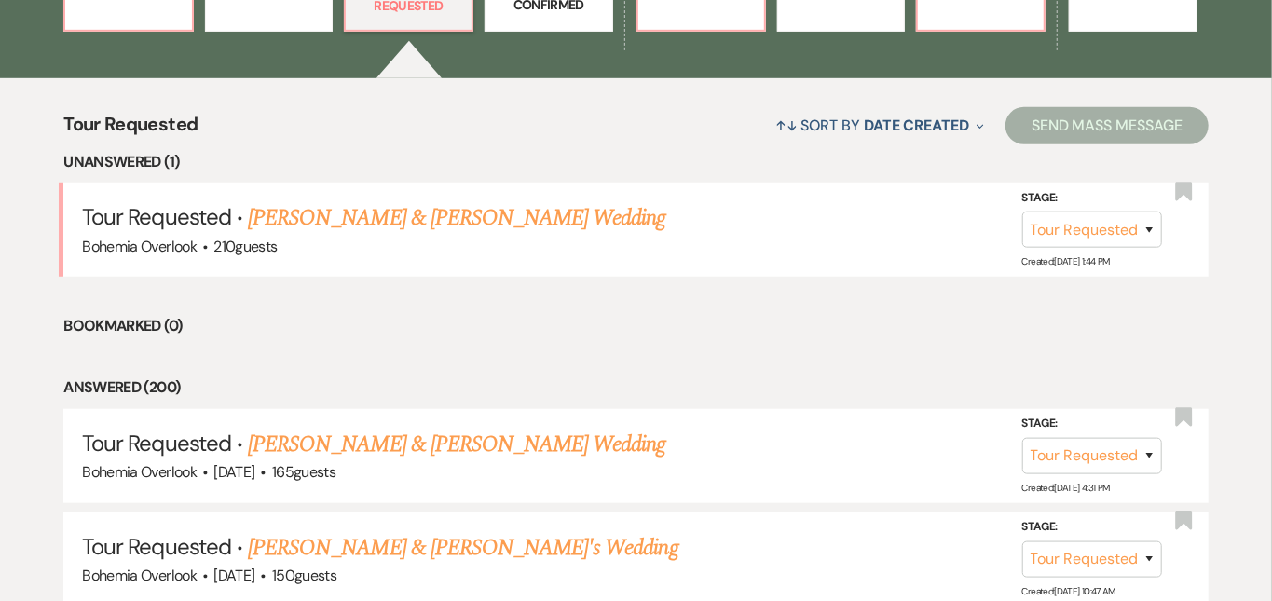
scroll to position [660, 0]
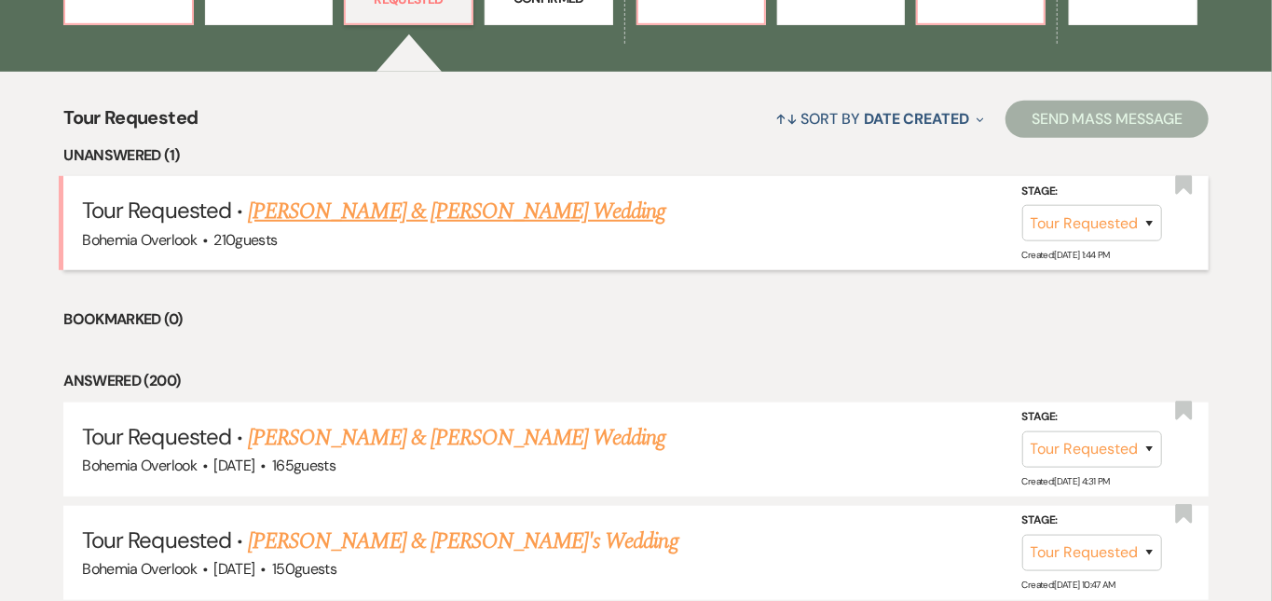
click at [563, 195] on link "Tim White & Brighid A Brennan's Wedding" at bounding box center [457, 212] width 418 height 34
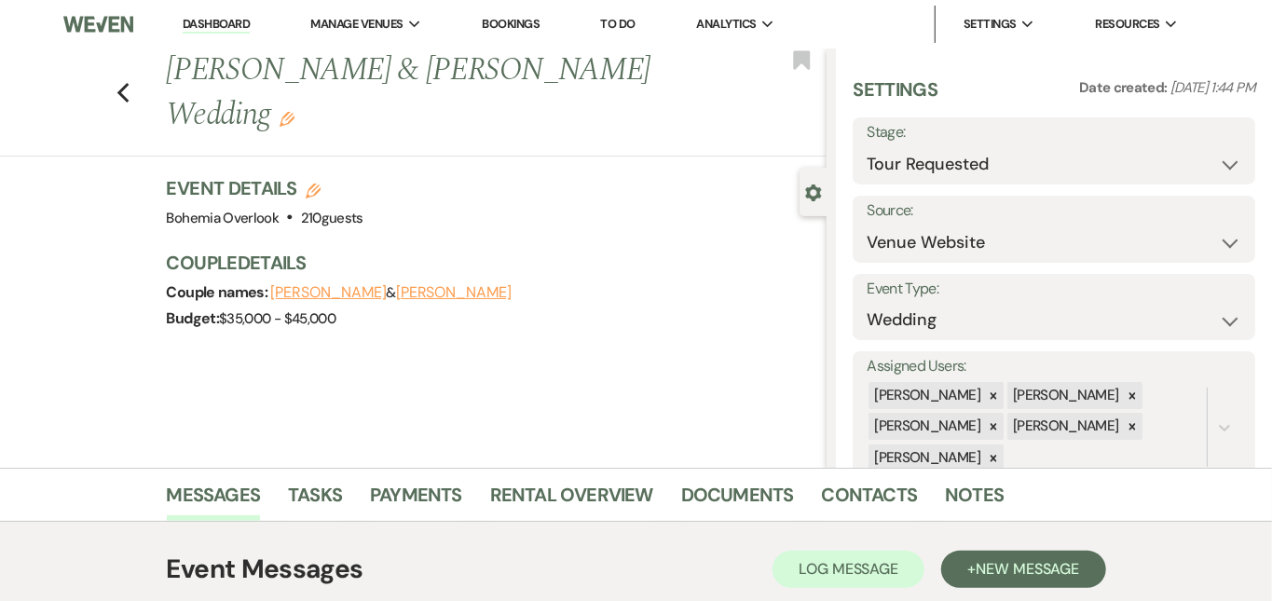
click at [225, 23] on link "Dashboard" at bounding box center [216, 25] width 67 height 18
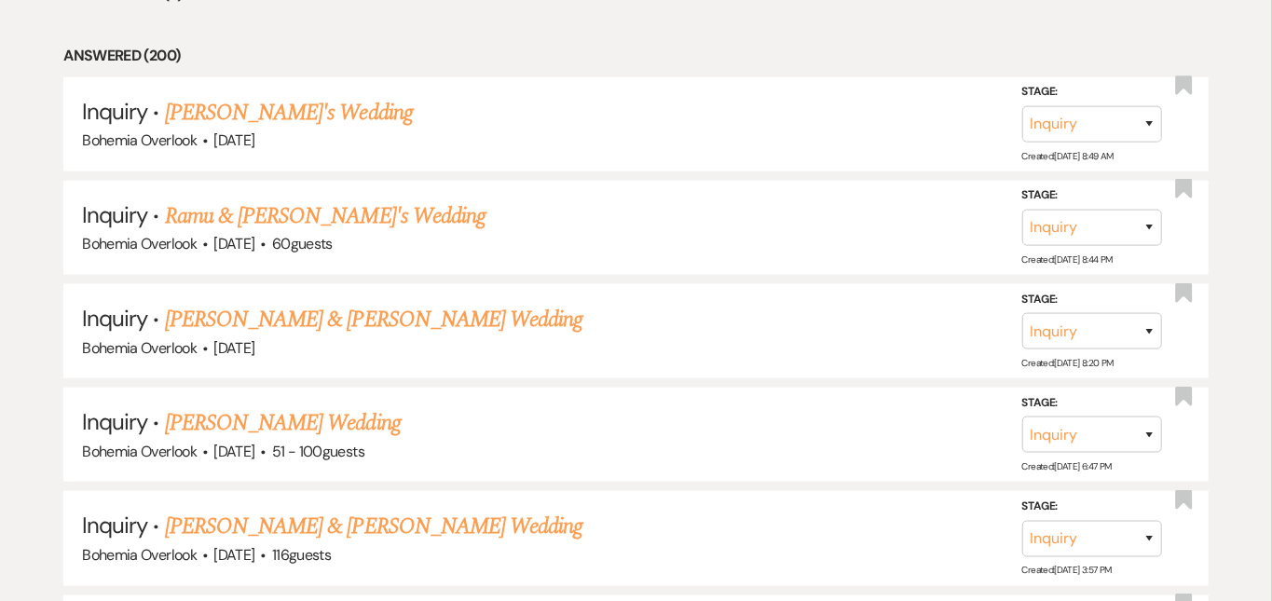
scroll to position [997, 0]
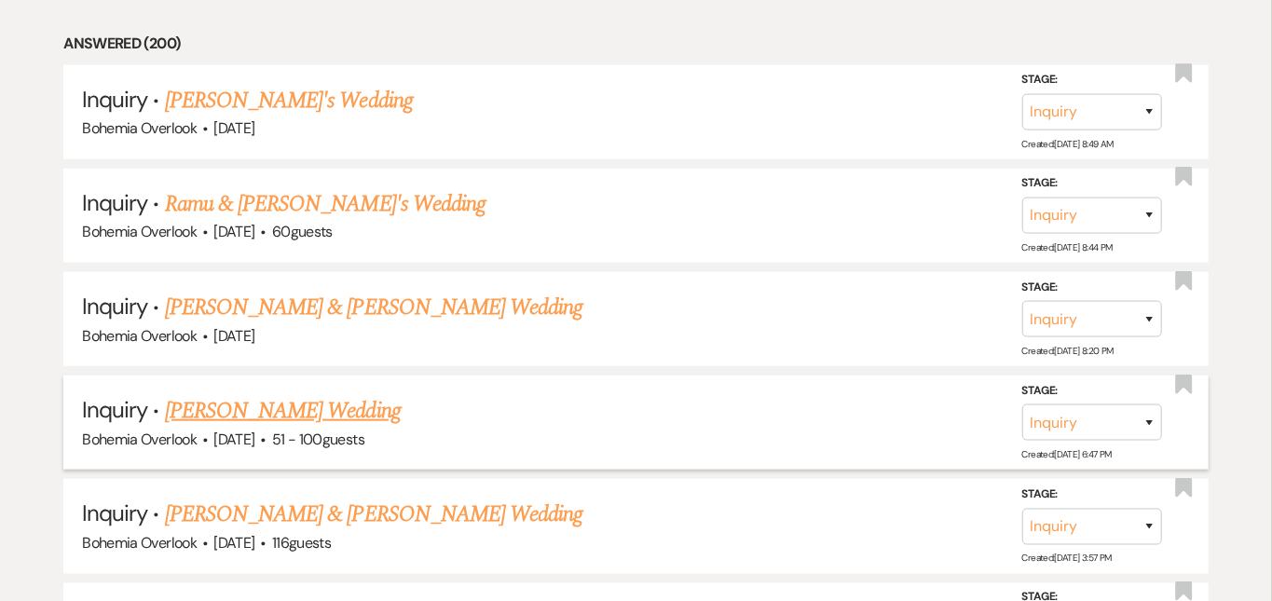
click at [371, 394] on link "Rebecca Spinks's Wedding" at bounding box center [283, 411] width 236 height 34
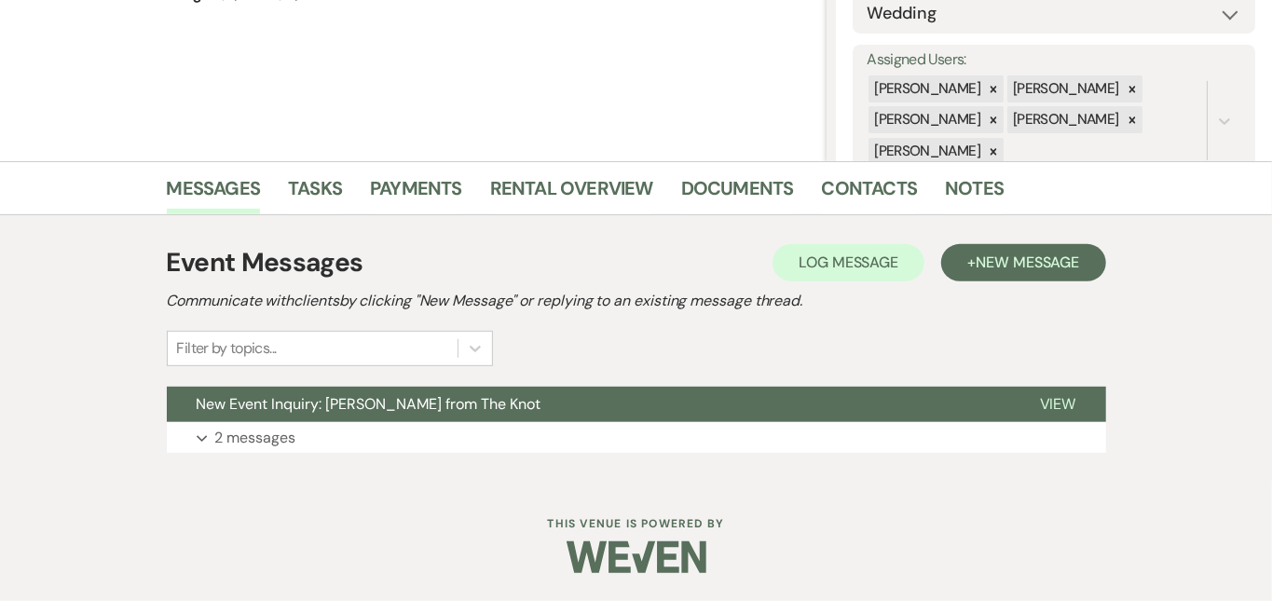
scroll to position [306, 0]
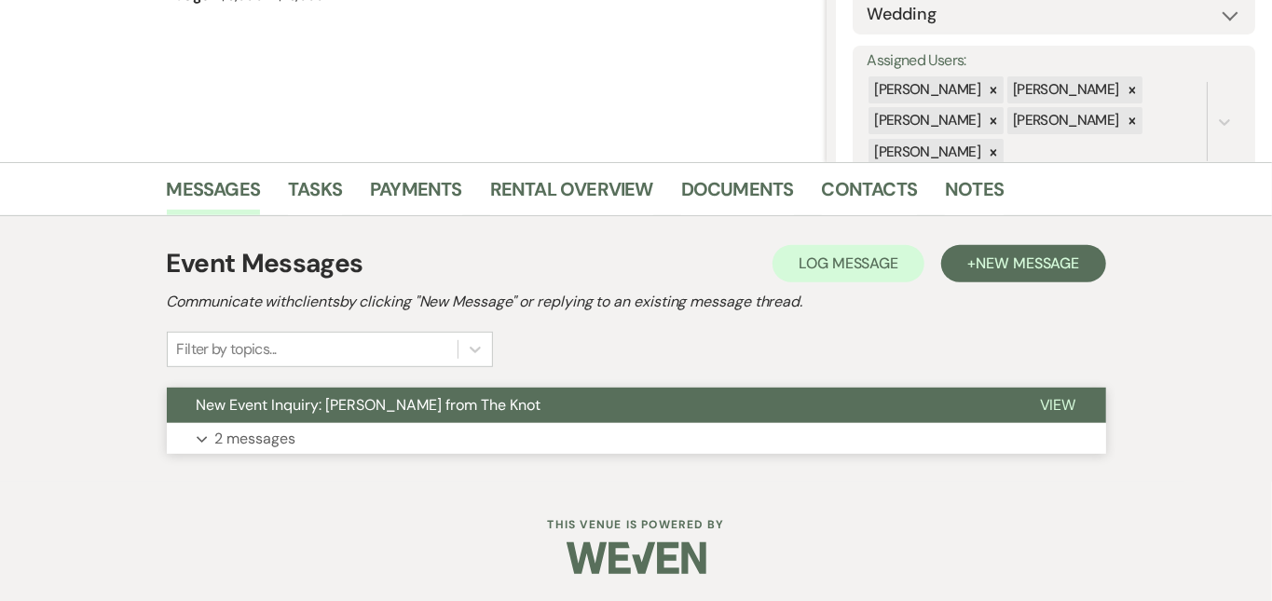
click at [555, 426] on button "Expand 2 messages" at bounding box center [637, 439] width 940 height 32
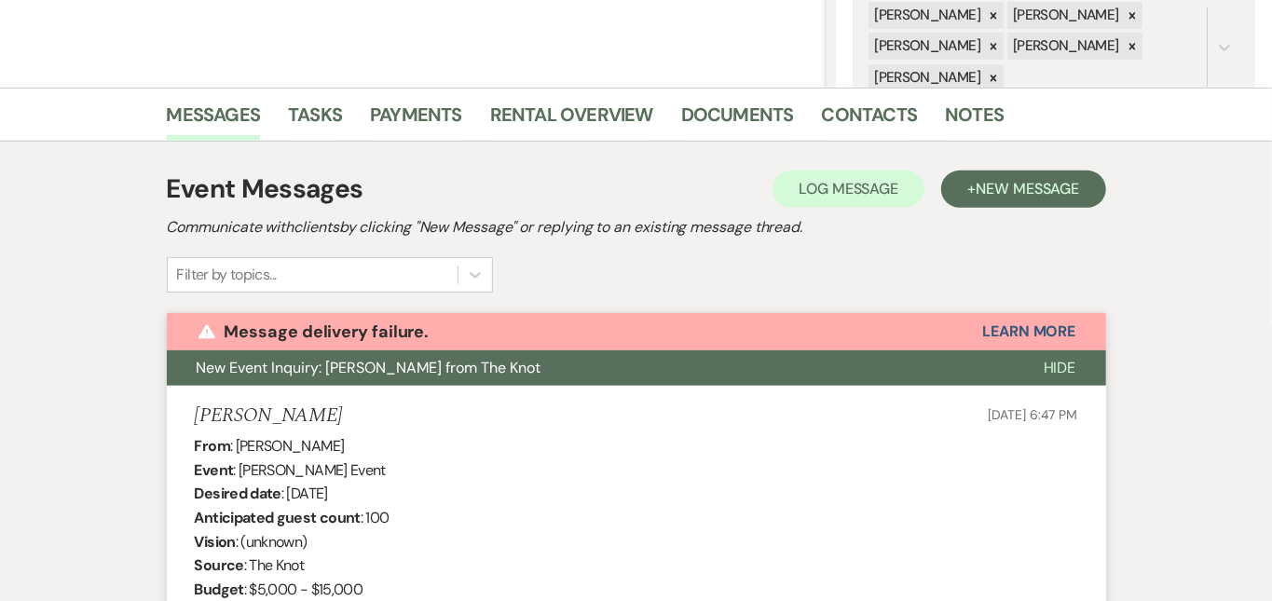
scroll to position [362, 0]
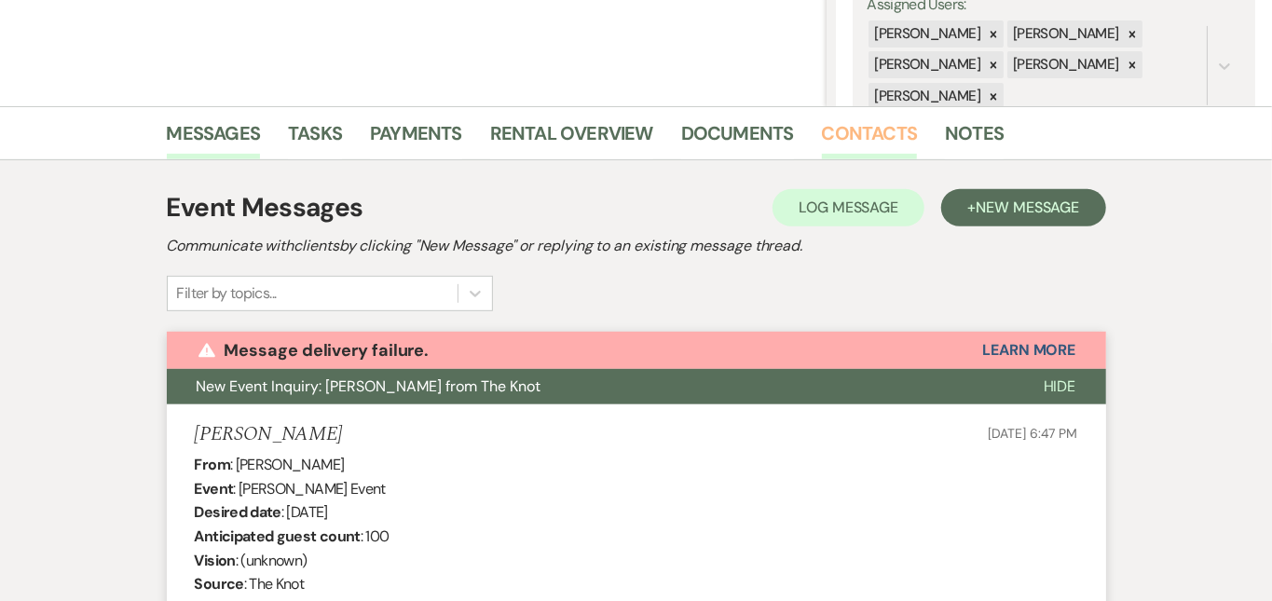
click at [822, 132] on link "Contacts" at bounding box center [870, 138] width 96 height 41
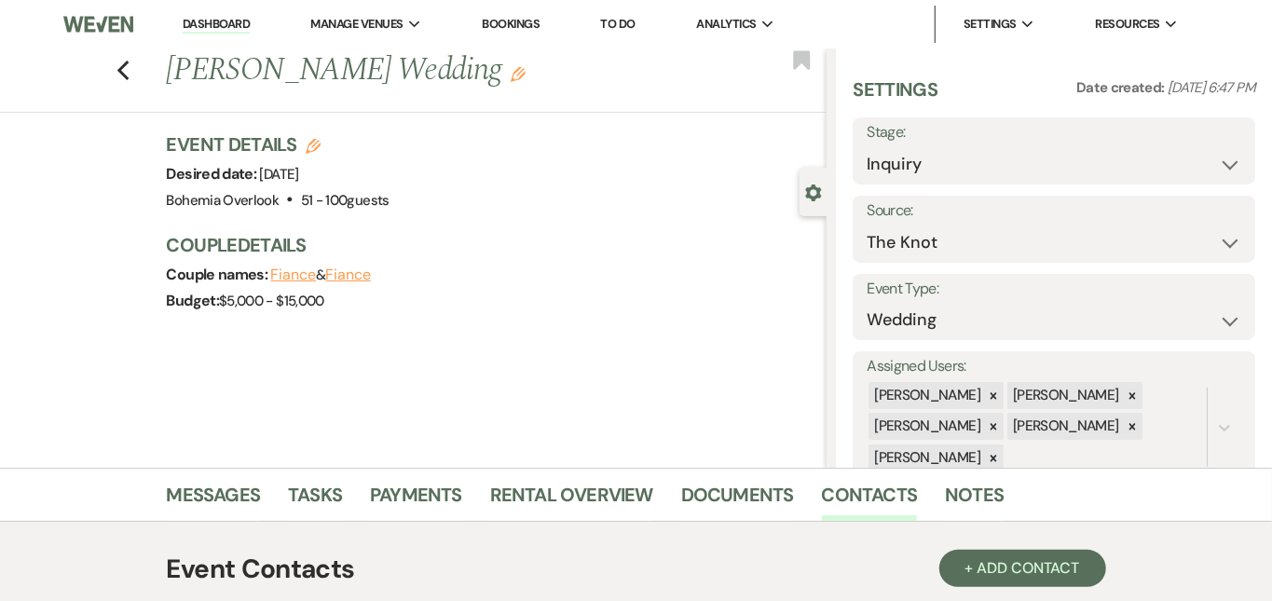
click at [221, 22] on link "Dashboard" at bounding box center [216, 25] width 67 height 18
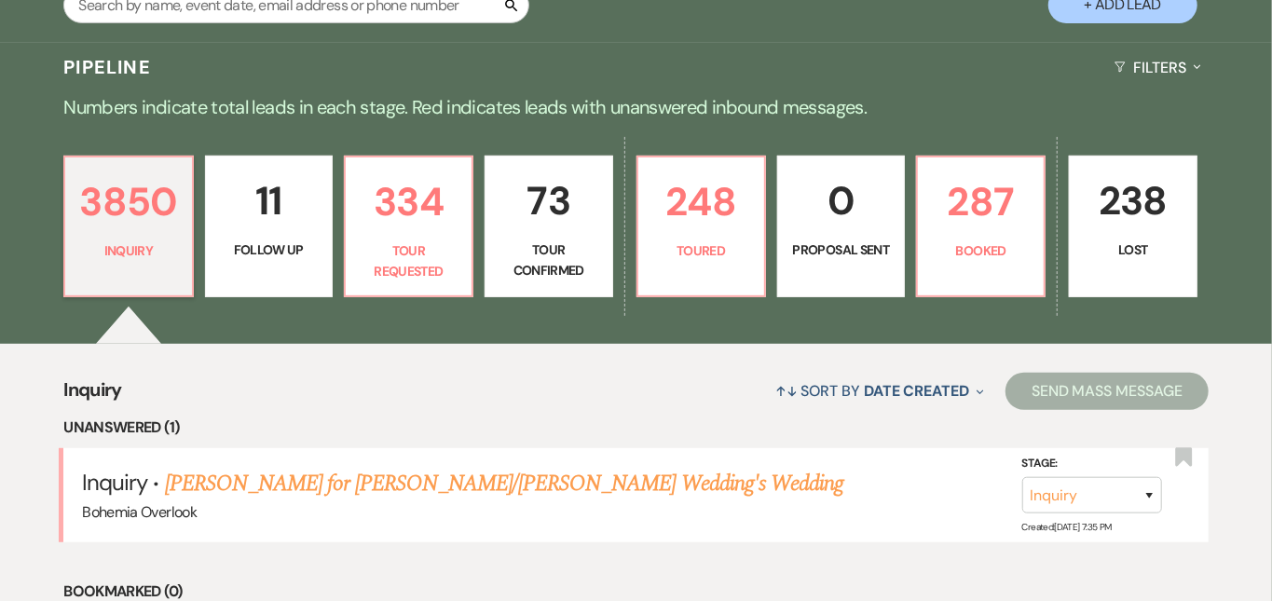
scroll to position [407, 0]
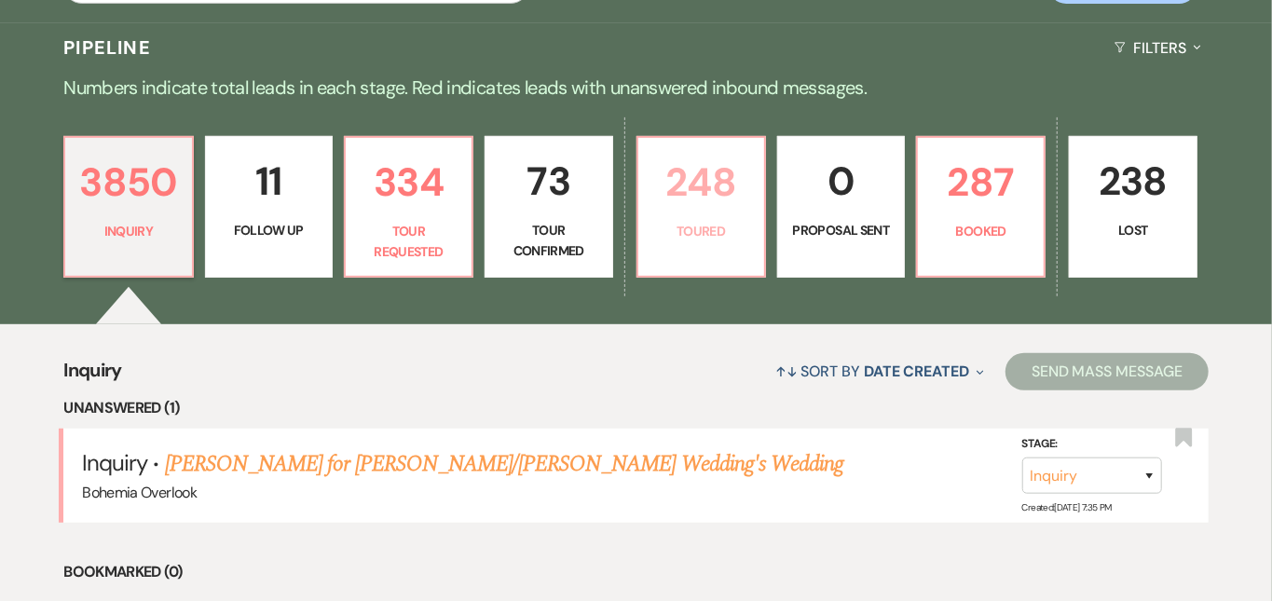
click at [753, 180] on p "248" at bounding box center [701, 182] width 103 height 62
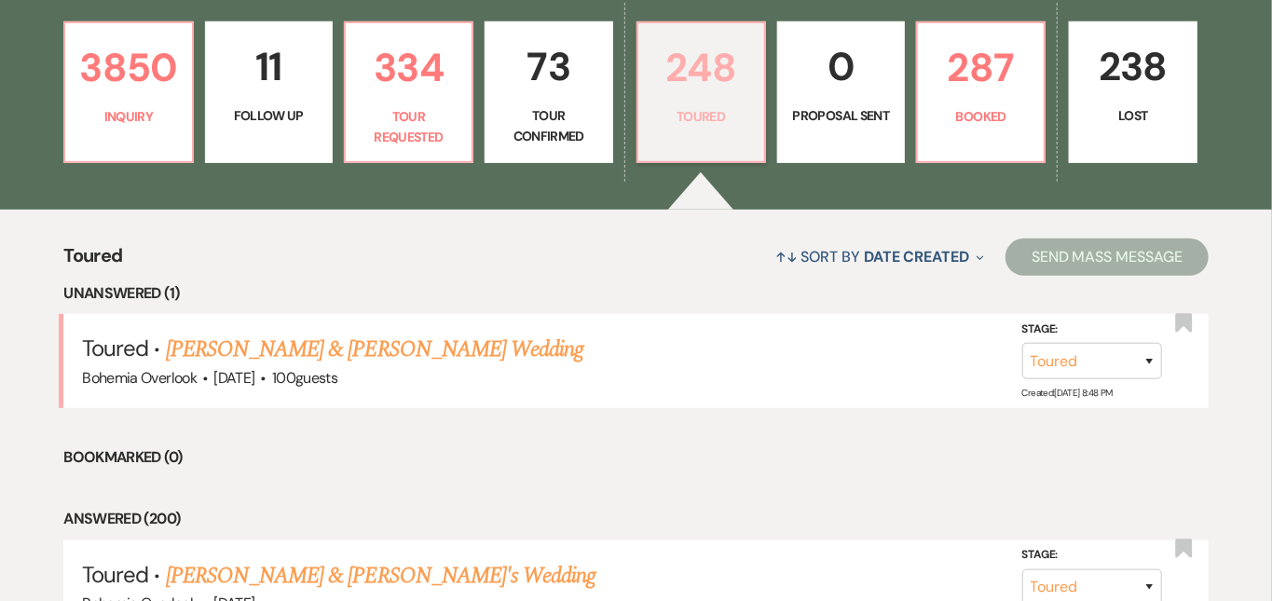
scroll to position [526, 0]
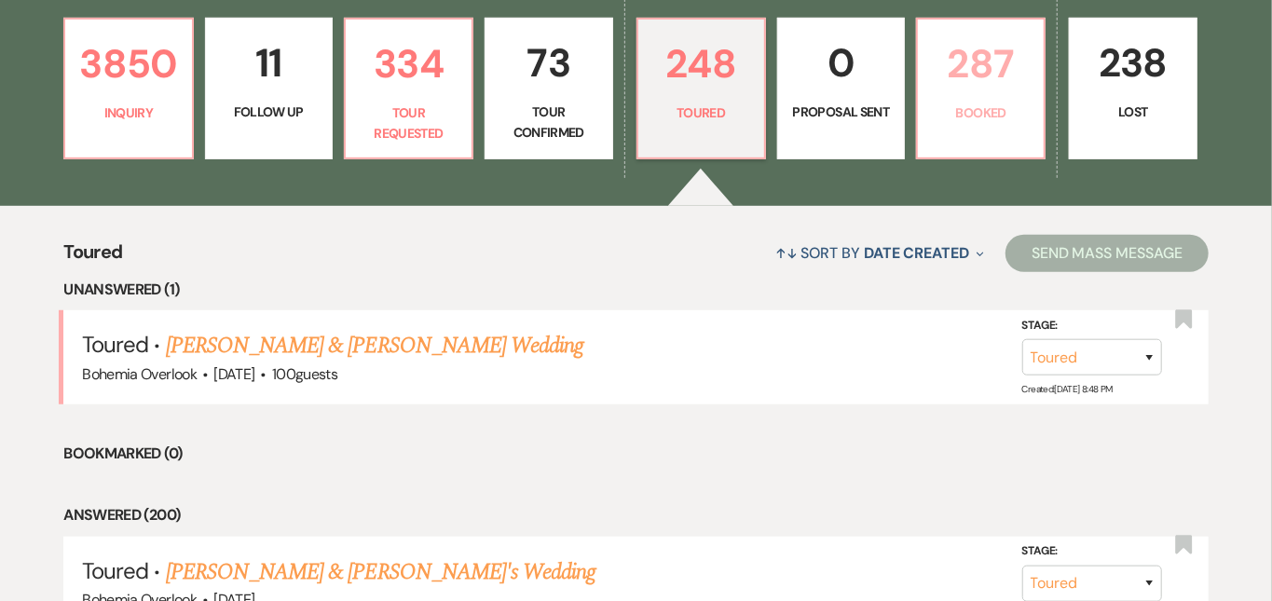
click at [1033, 72] on p "287" at bounding box center [980, 64] width 103 height 62
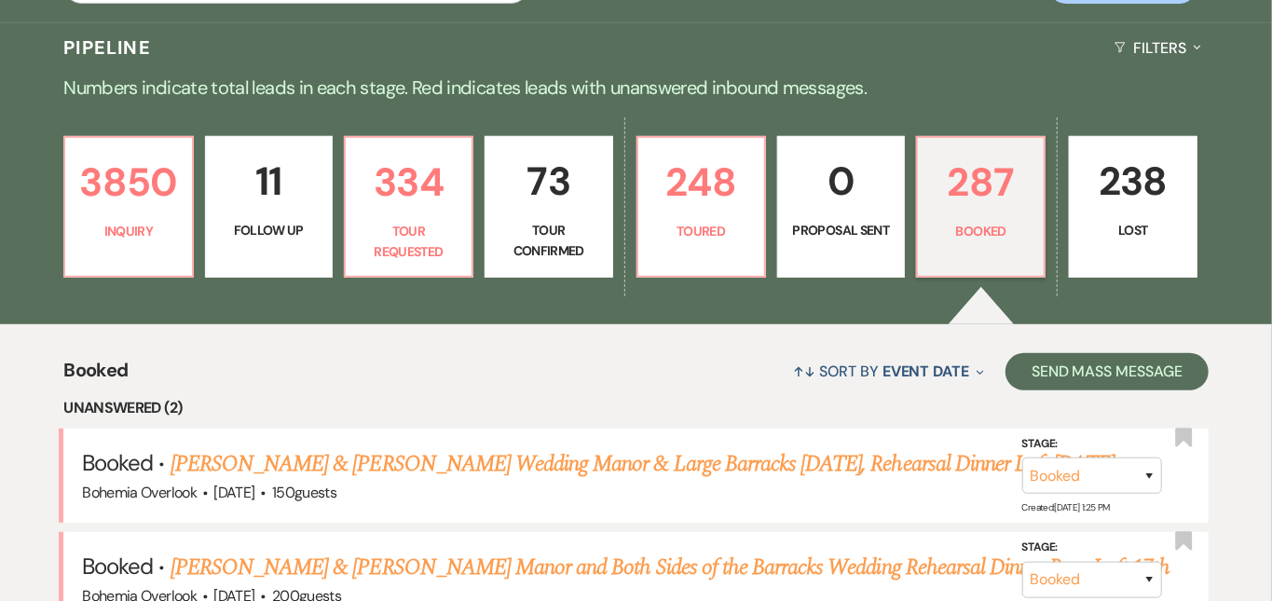
scroll to position [422, 0]
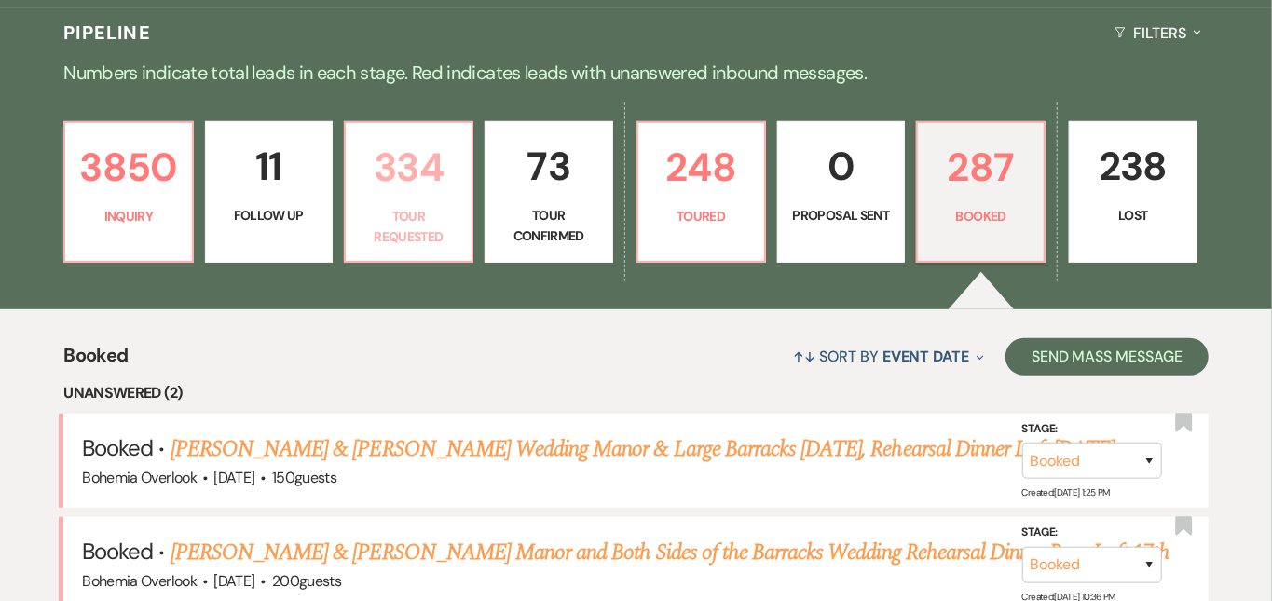
click at [442, 177] on p "334" at bounding box center [408, 167] width 103 height 62
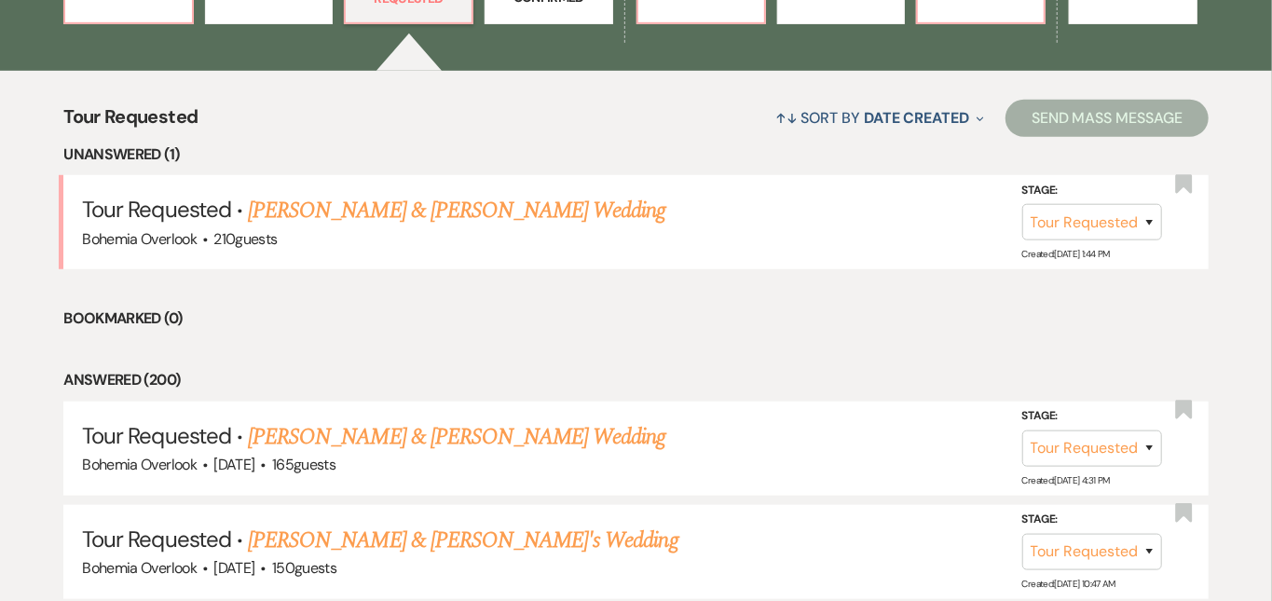
scroll to position [667, 0]
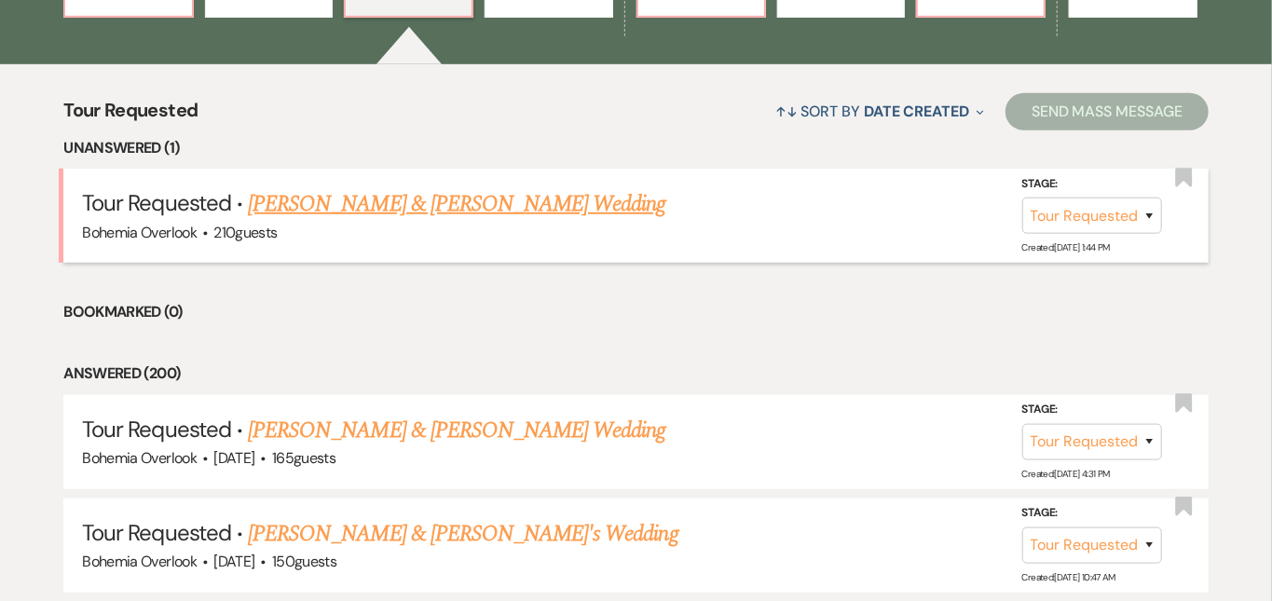
click at [567, 187] on link "Tim White & Brighid A Brennan's Wedding" at bounding box center [457, 204] width 418 height 34
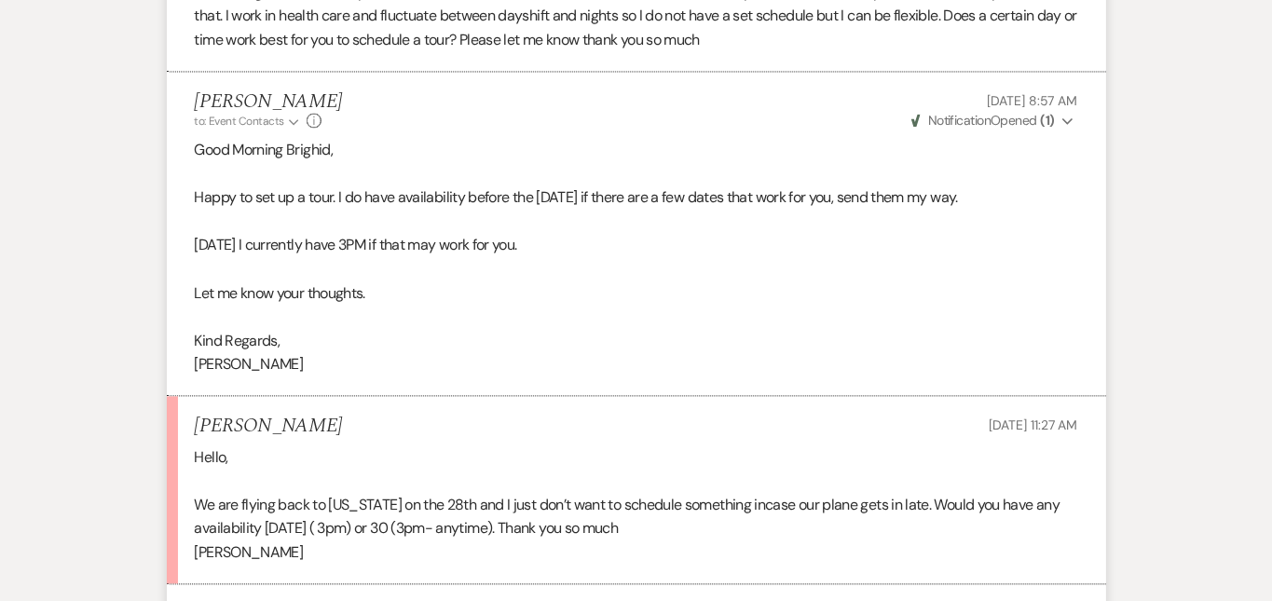
scroll to position [2097, 0]
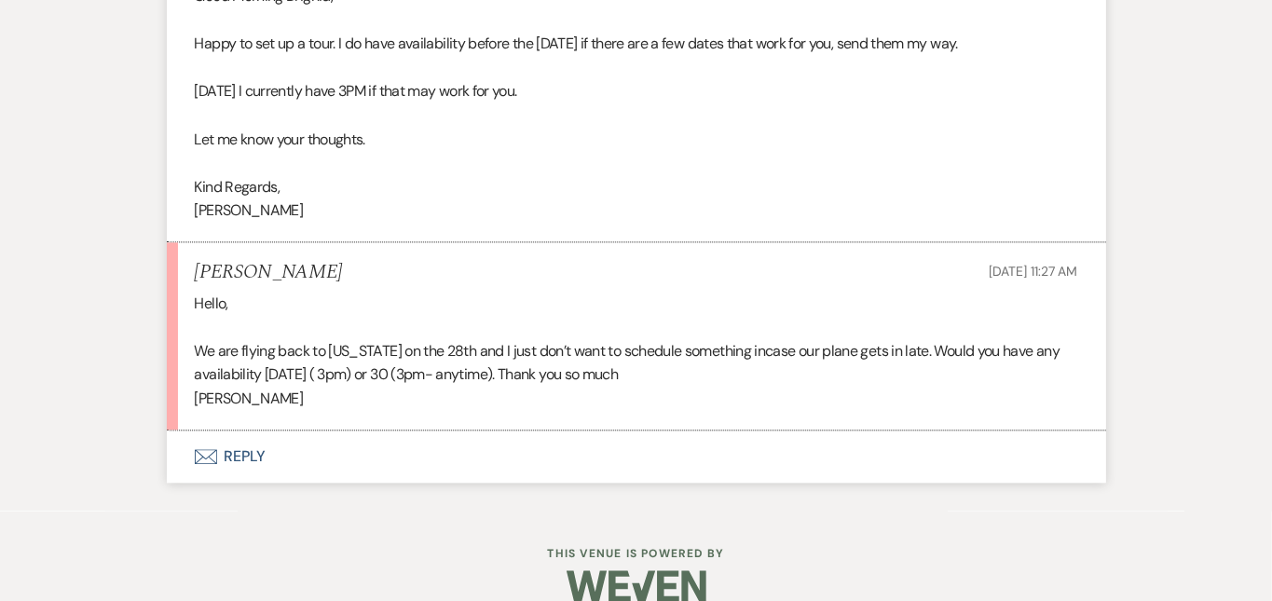
click at [679, 431] on button "Envelope Reply" at bounding box center [637, 457] width 940 height 52
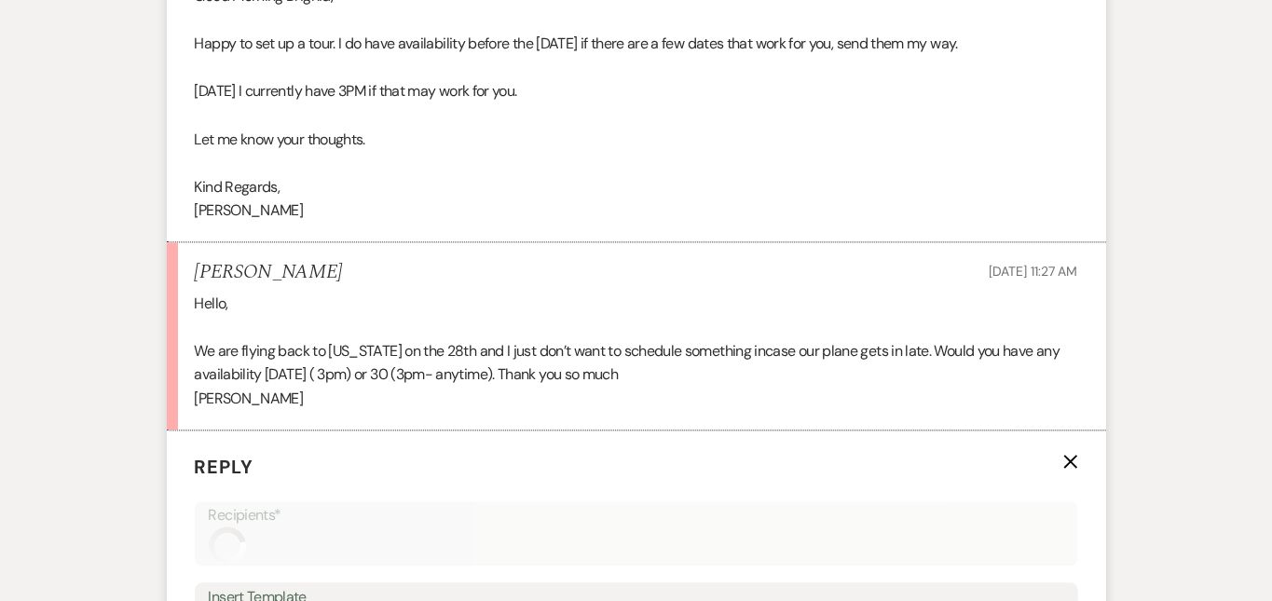
scroll to position [2469, 0]
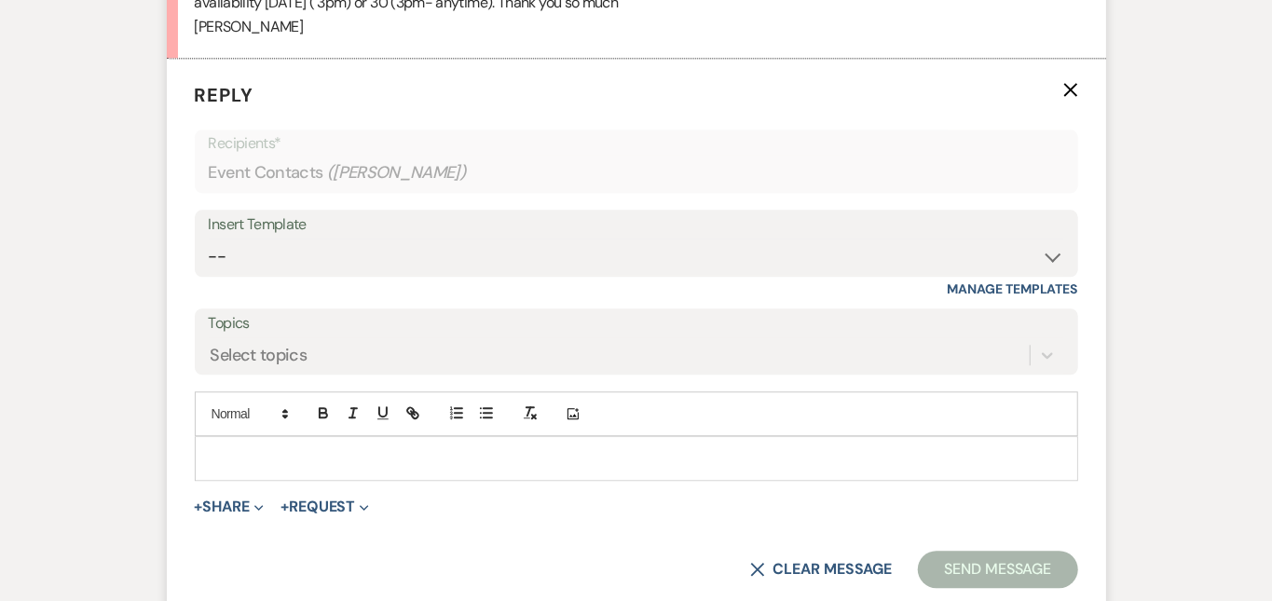
click at [680, 448] on p at bounding box center [637, 458] width 854 height 21
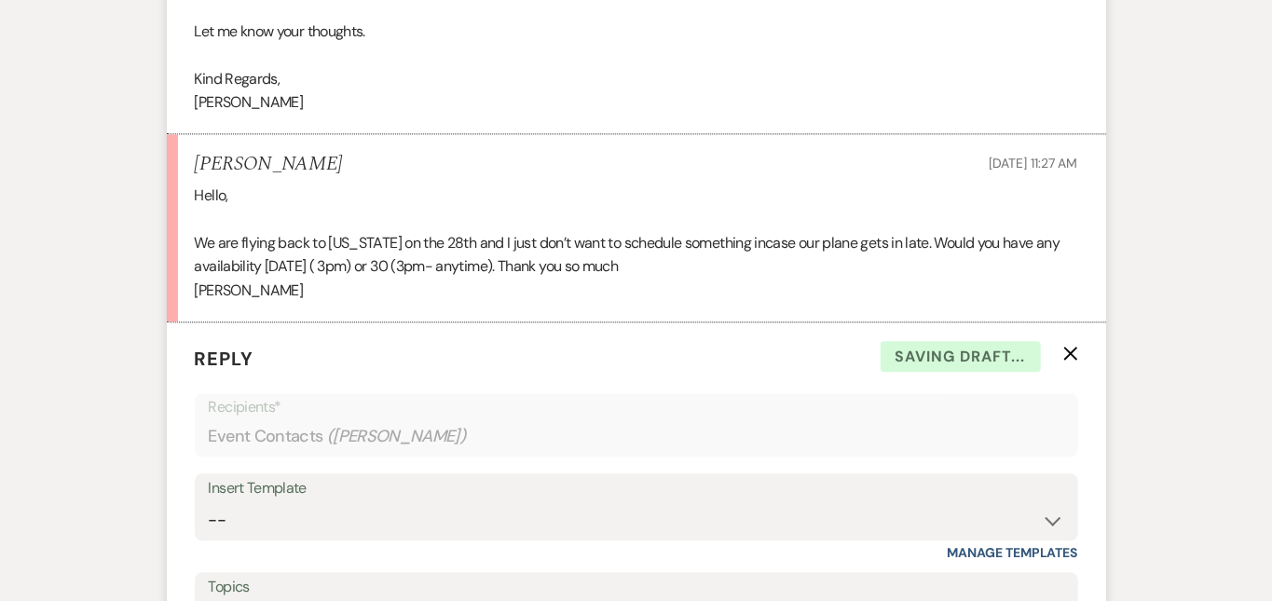
scroll to position [2190, 0]
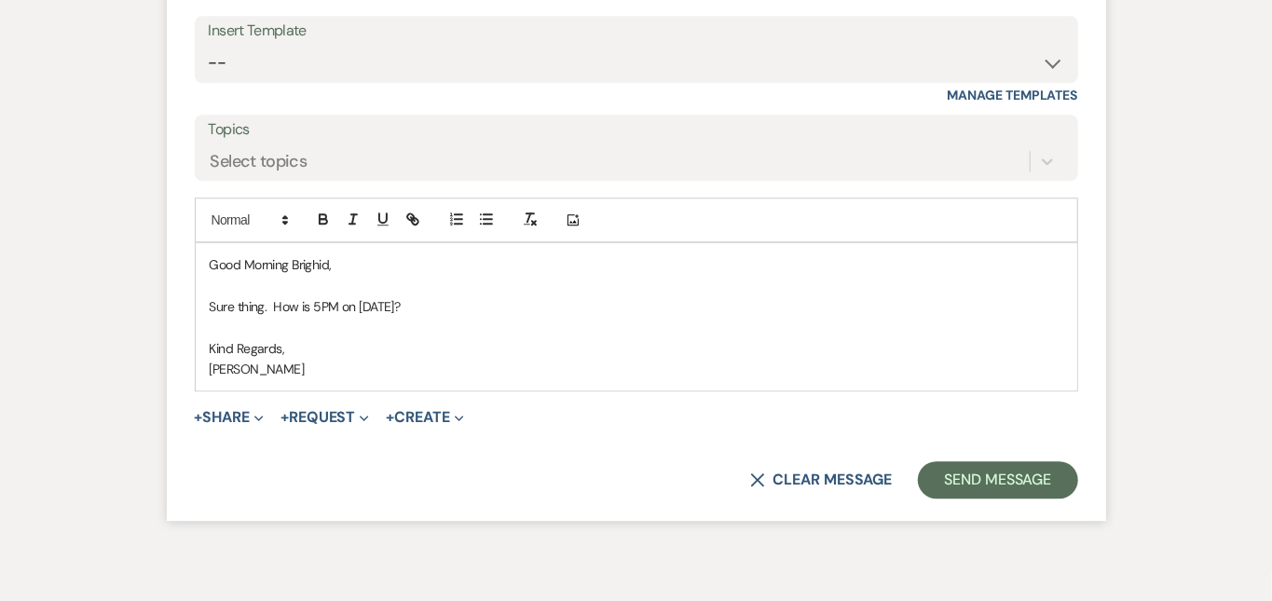
scroll to position [2720, 0]
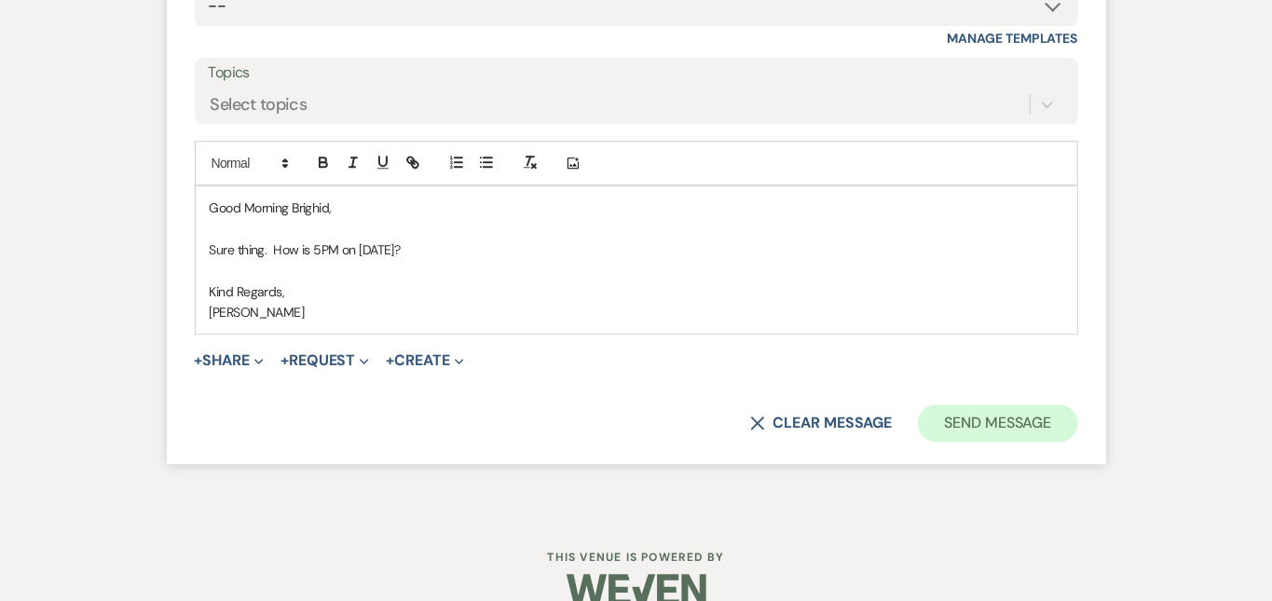
click at [1077, 405] on button "Send Message" at bounding box center [997, 423] width 159 height 37
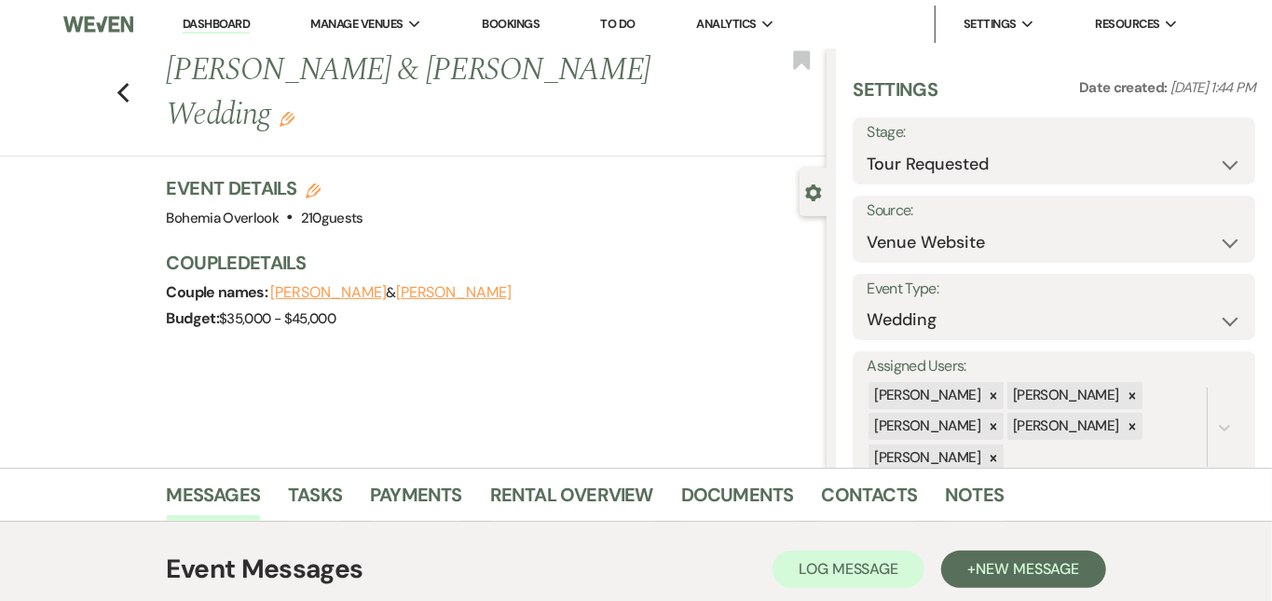
scroll to position [0, 0]
click at [236, 19] on link "Dashboard" at bounding box center [216, 25] width 67 height 18
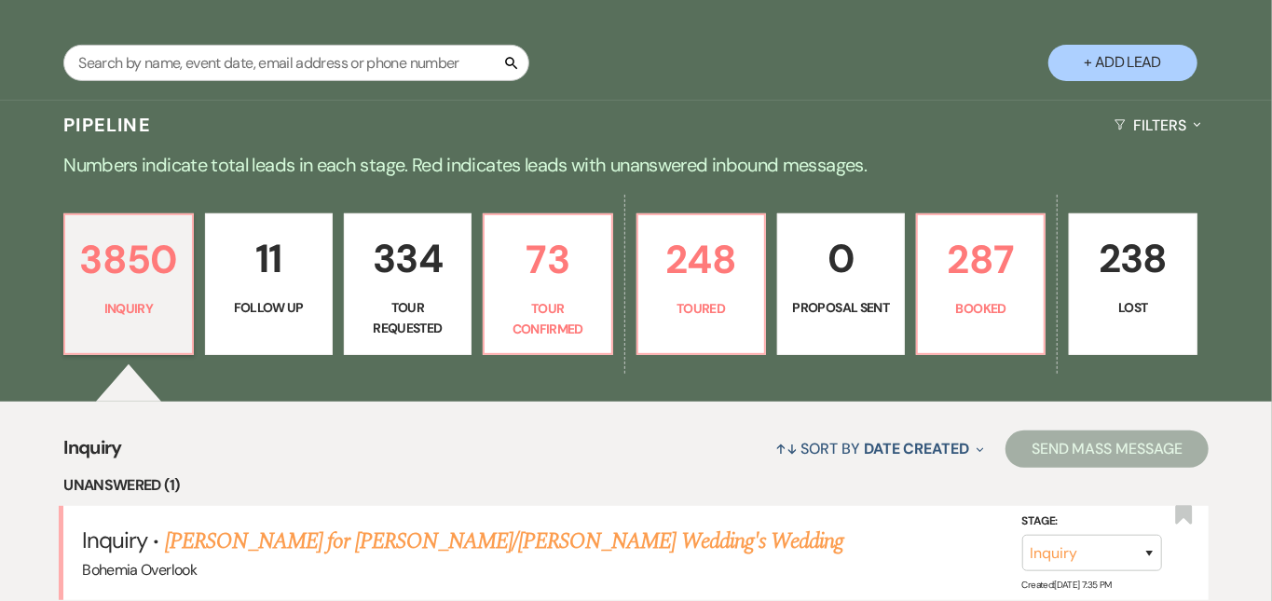
scroll to position [336, 0]
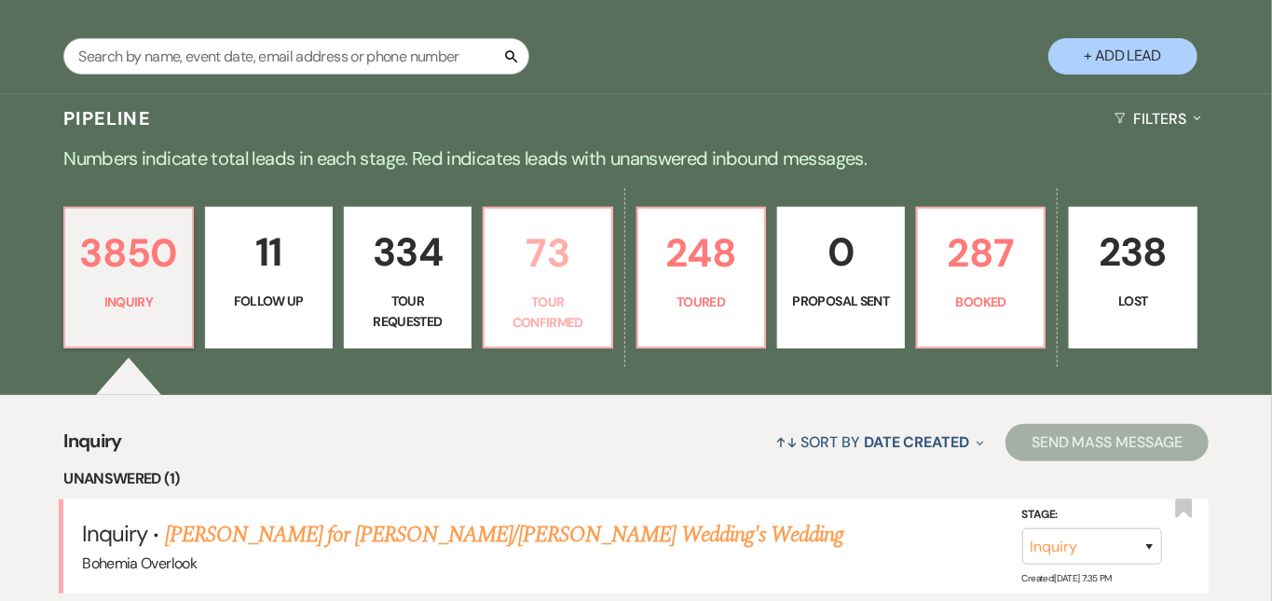
click at [591, 253] on p "73" at bounding box center [547, 253] width 103 height 62
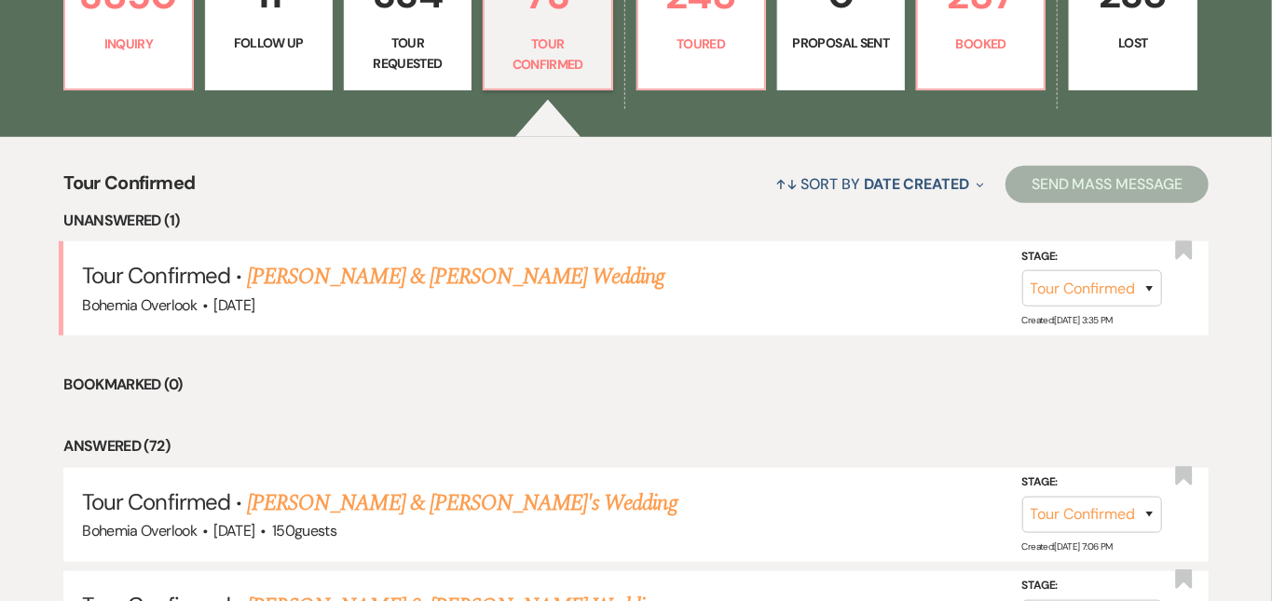
scroll to position [604, 0]
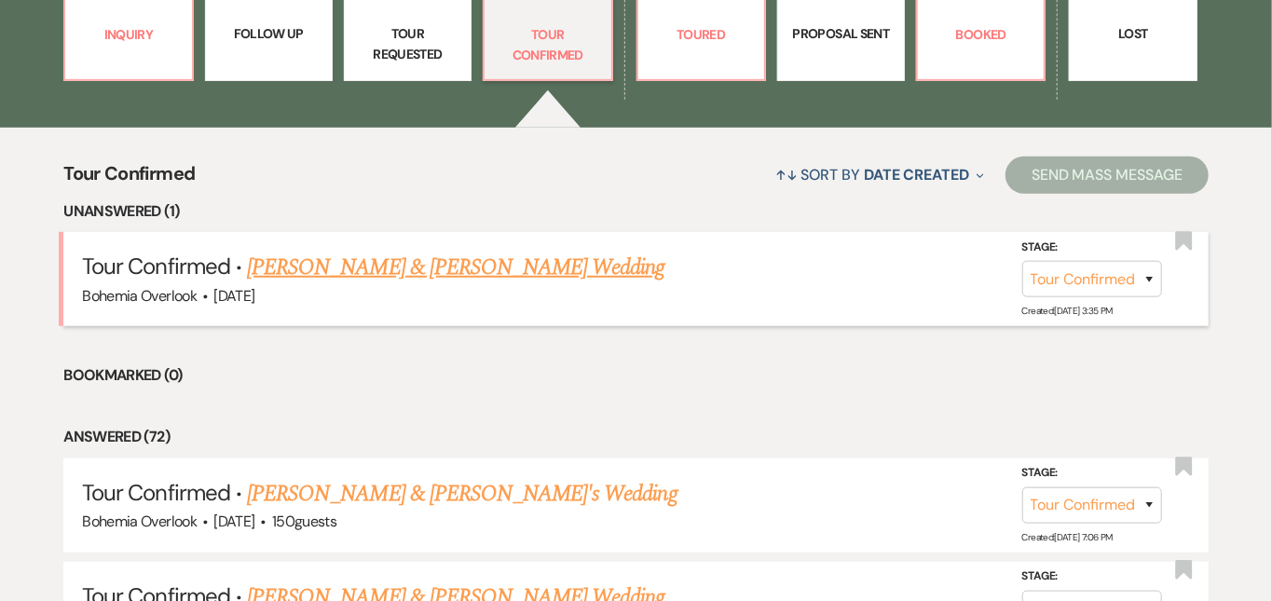
click at [553, 251] on link "Luke Harrison & Isabella Simmons's Wedding" at bounding box center [456, 268] width 418 height 34
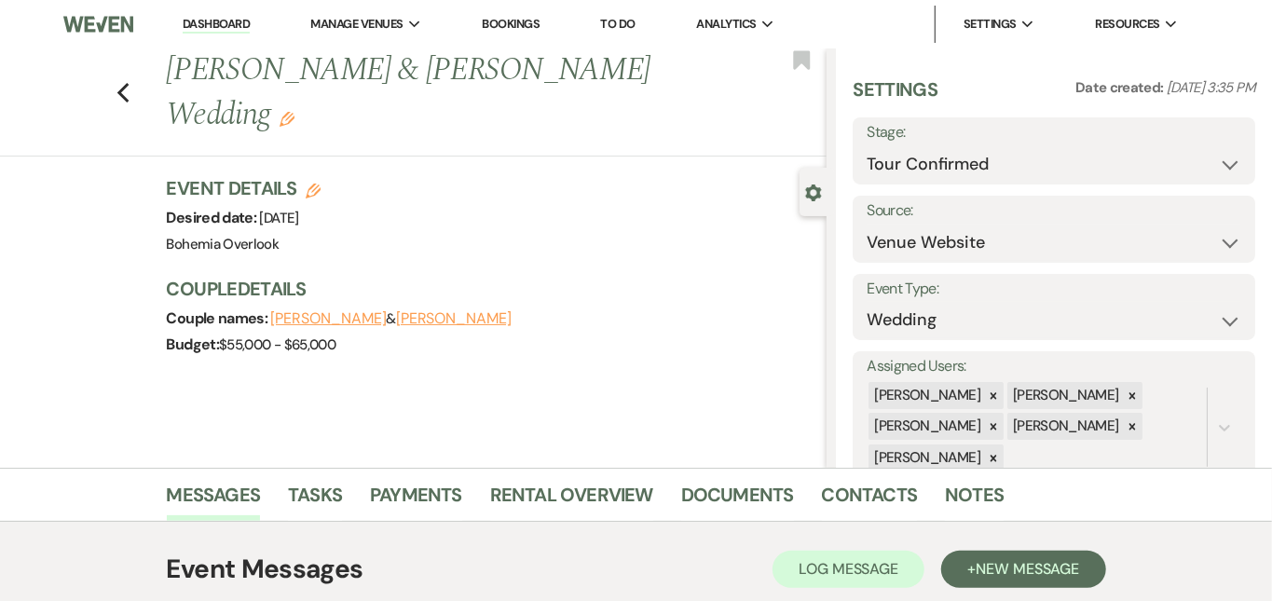
click at [221, 23] on link "Dashboard" at bounding box center [216, 25] width 67 height 18
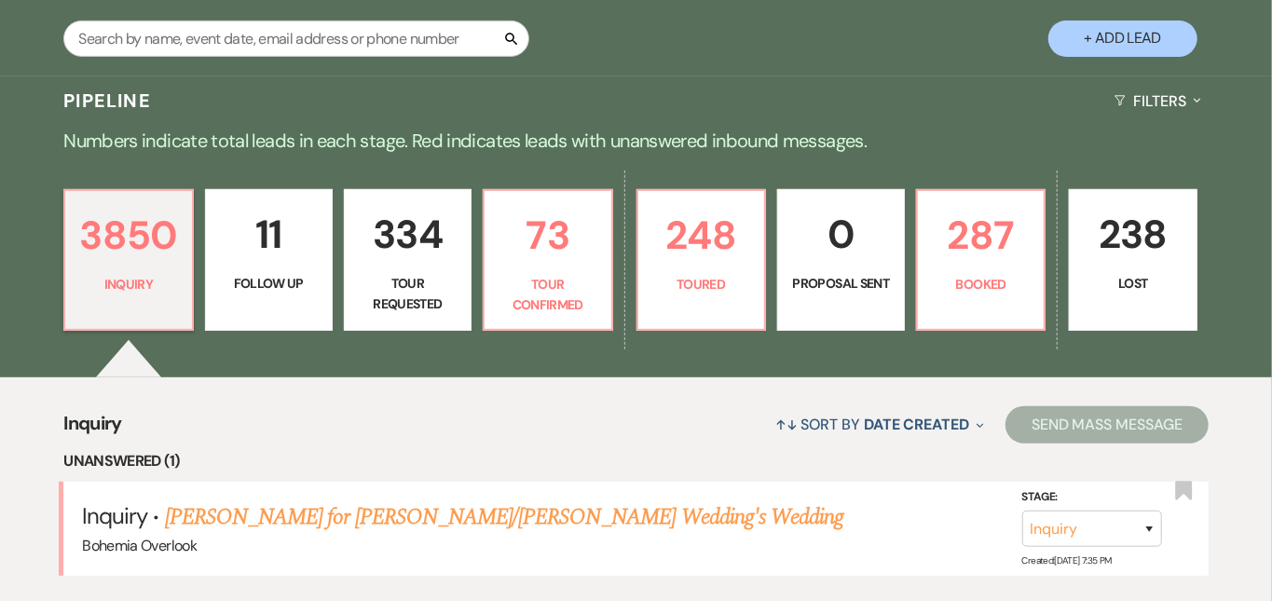
scroll to position [373, 0]
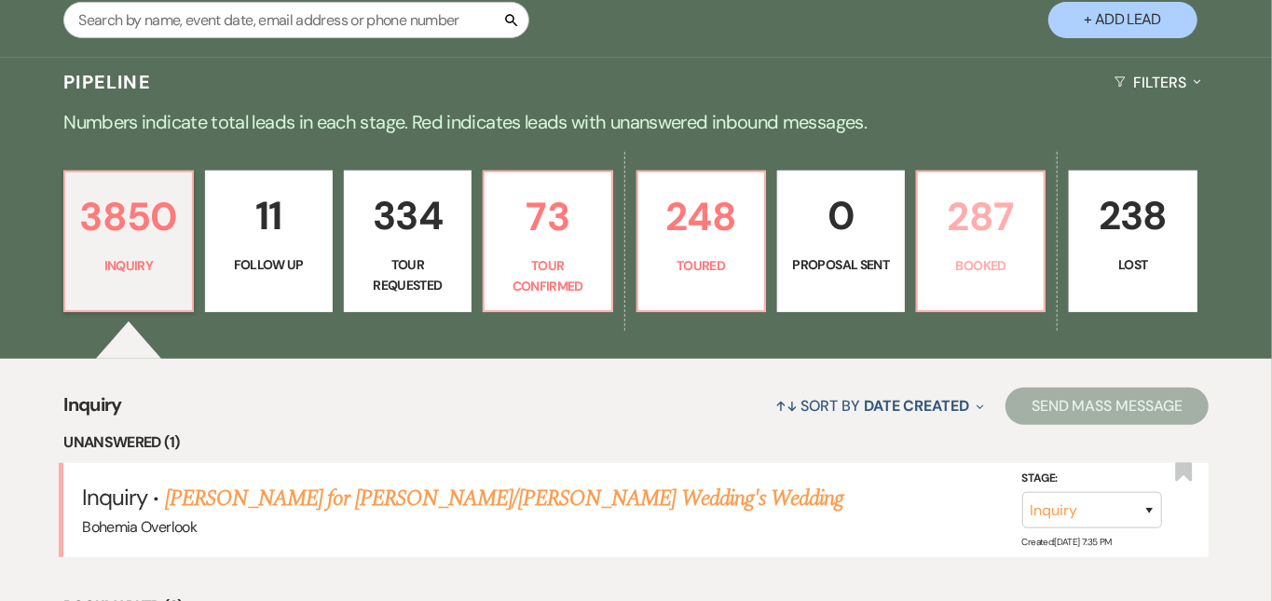
click at [1025, 227] on p "287" at bounding box center [980, 216] width 103 height 62
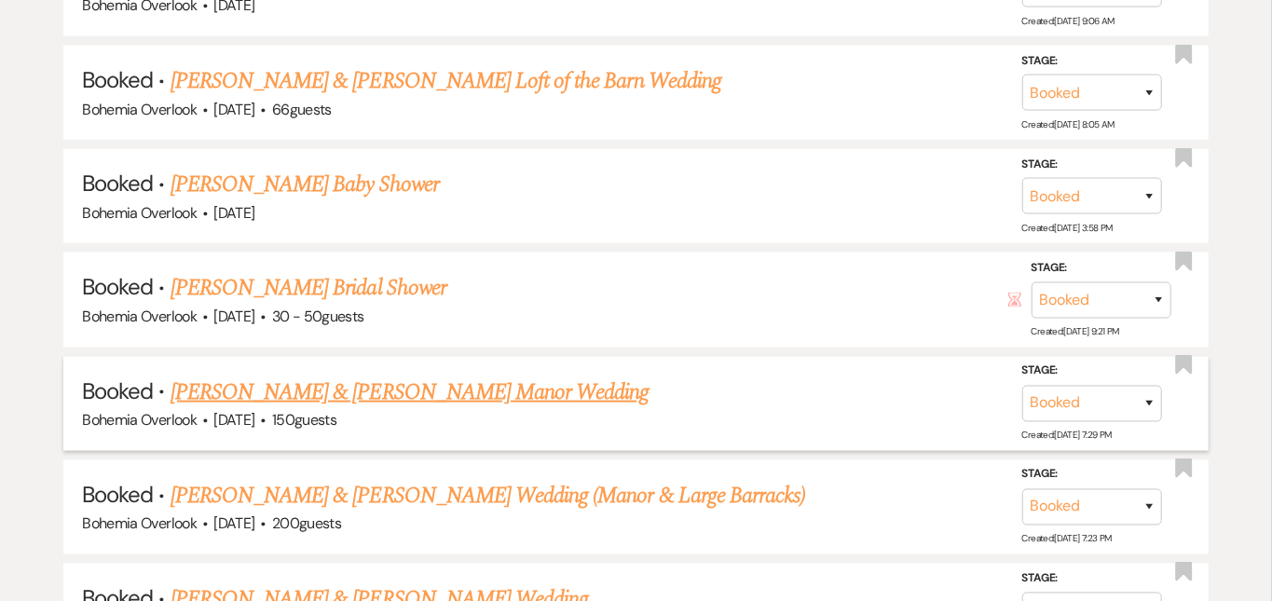
scroll to position [1217, 0]
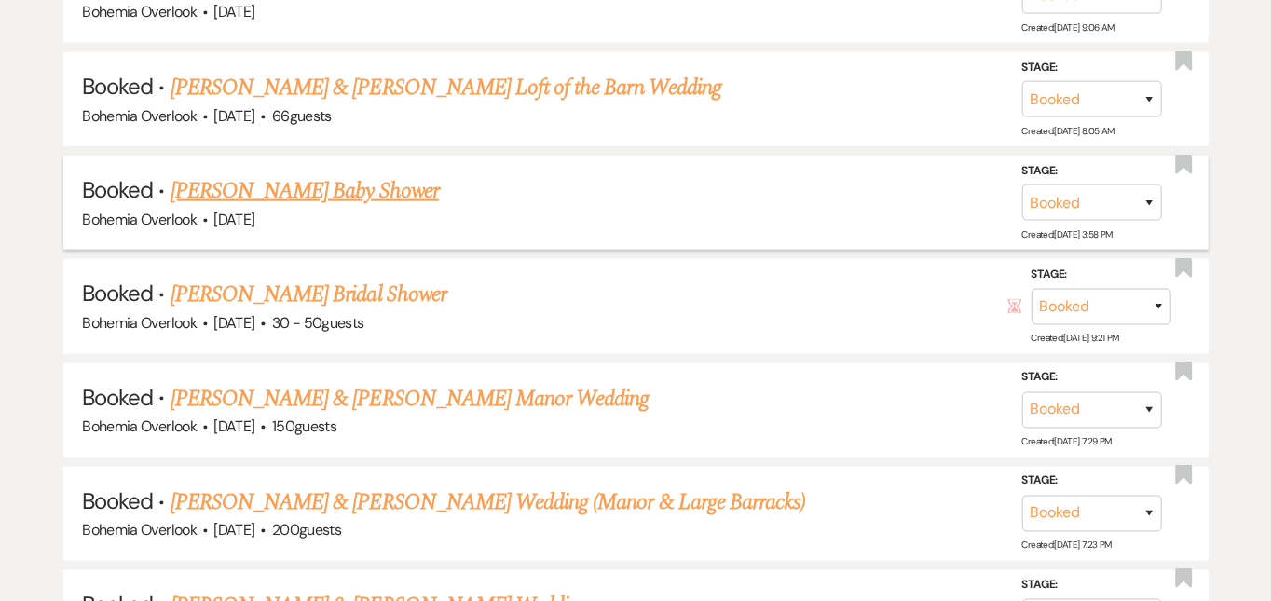
click at [355, 174] on link "[PERSON_NAME] Baby Shower" at bounding box center [305, 191] width 268 height 34
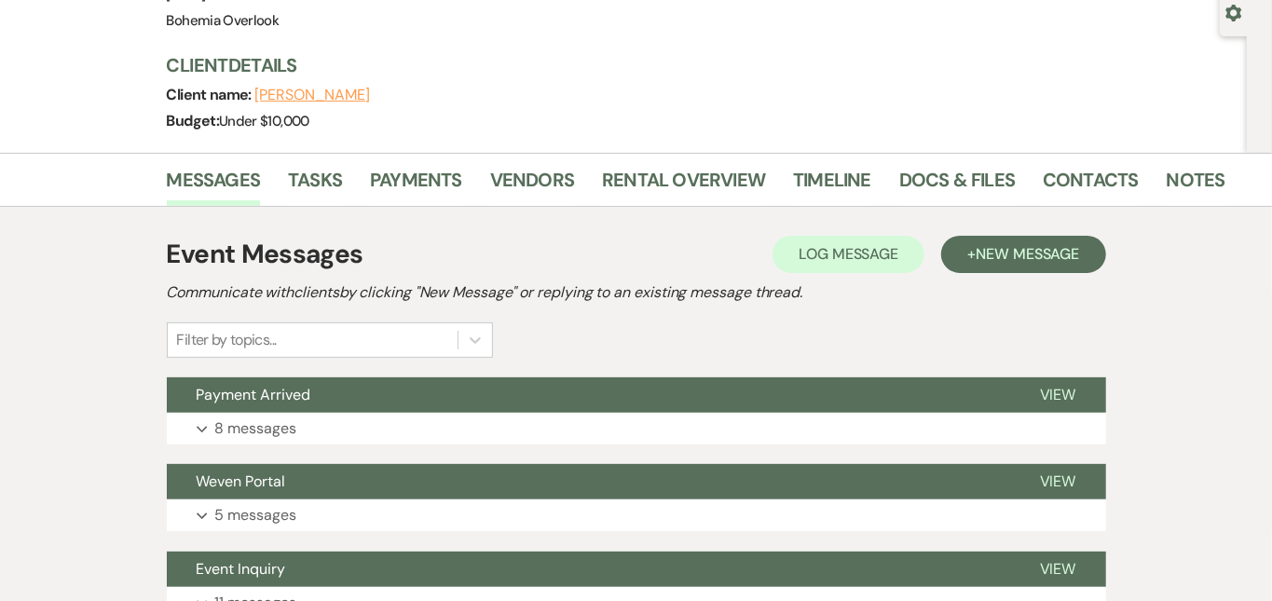
scroll to position [295, 0]
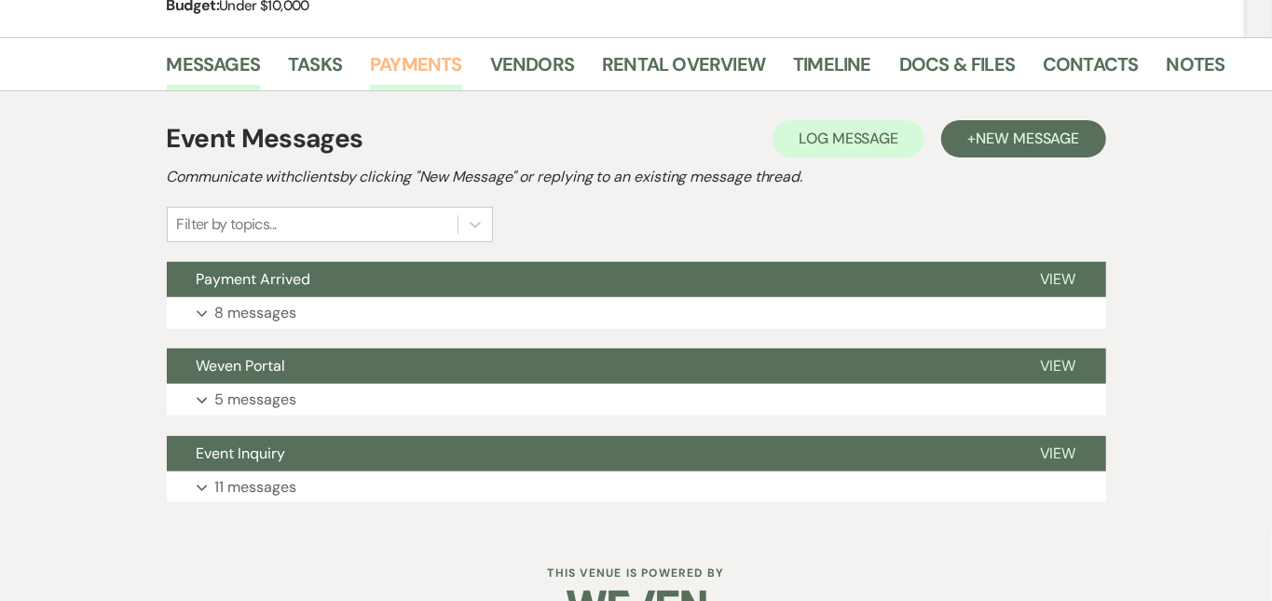
click at [381, 55] on link "Payments" at bounding box center [416, 69] width 92 height 41
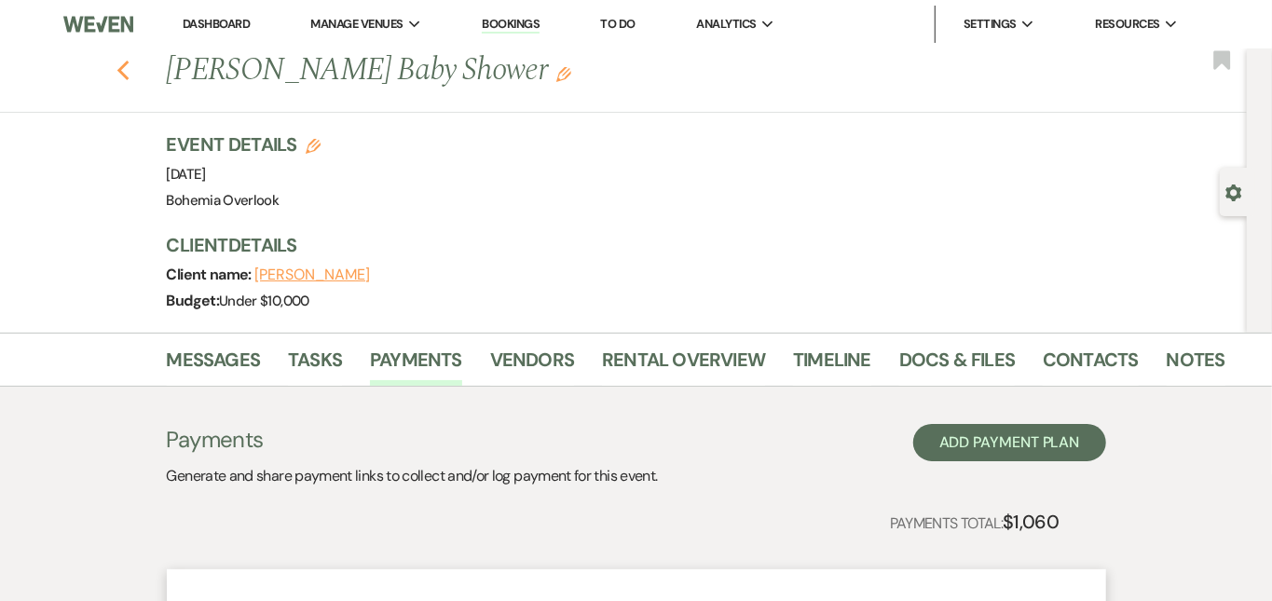
click at [117, 65] on use "button" at bounding box center [123, 71] width 12 height 21
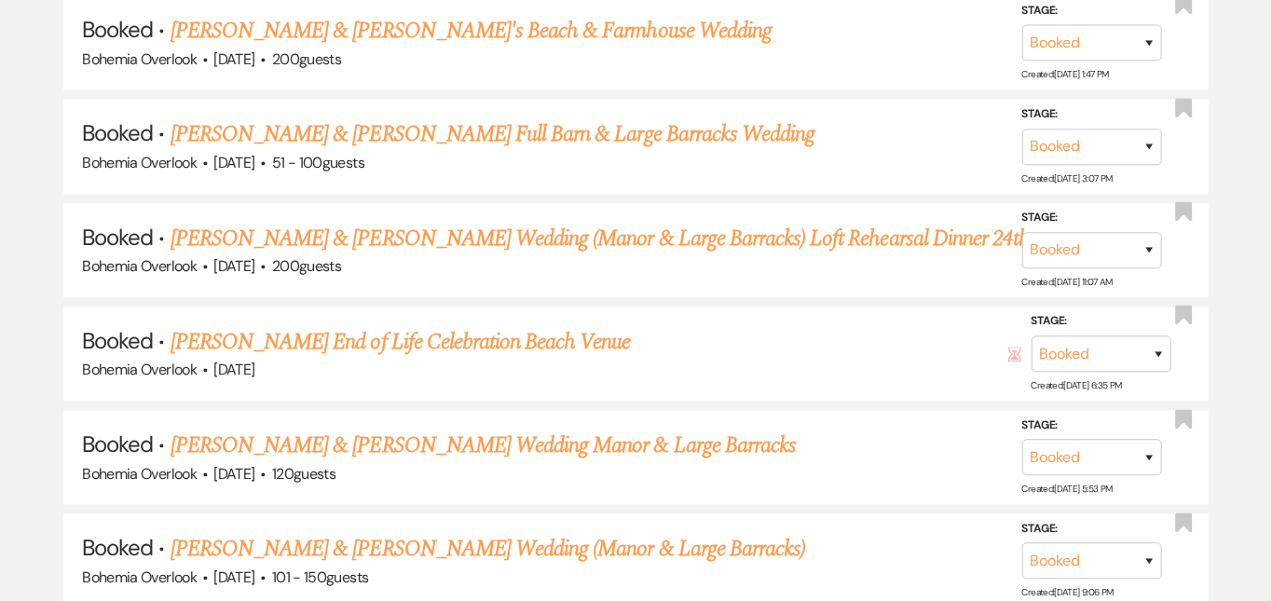
scroll to position [2006, 0]
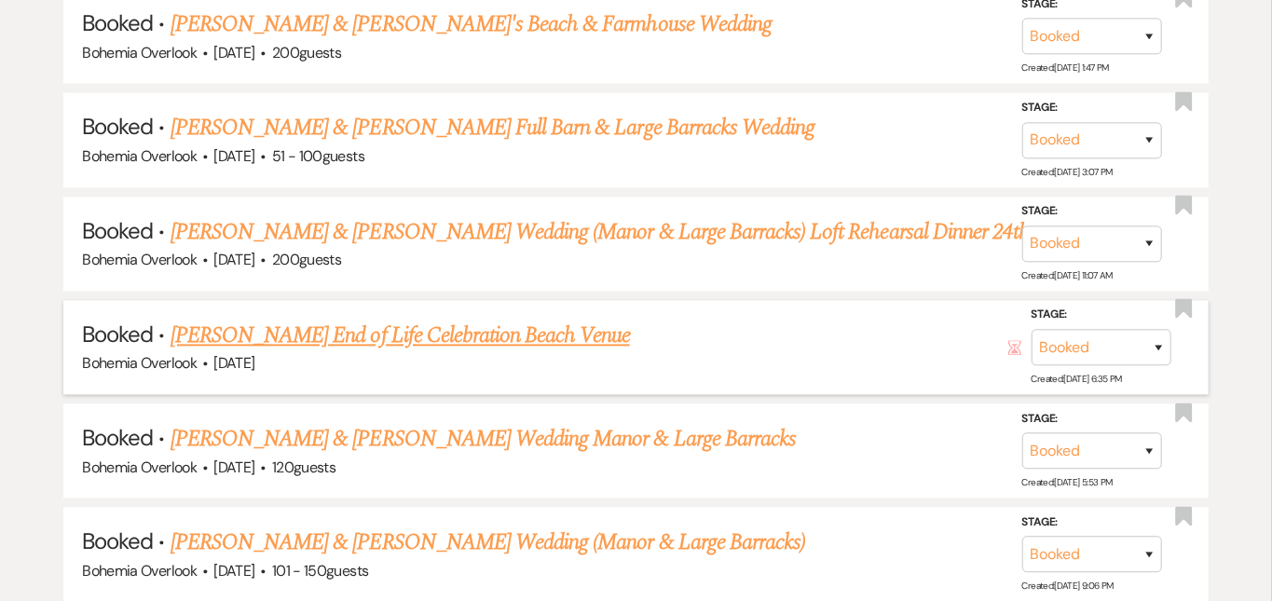
click at [575, 319] on link "Kyrie Bowe's End of Life Celebration Beach Venue" at bounding box center [400, 336] width 459 height 34
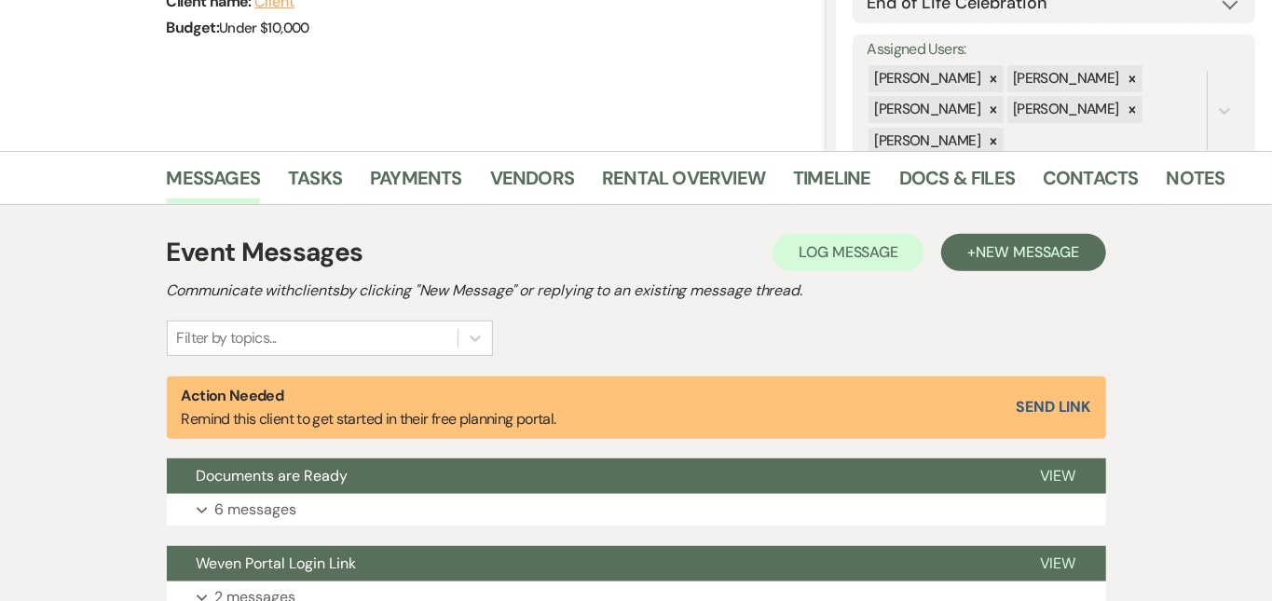
scroll to position [332, 0]
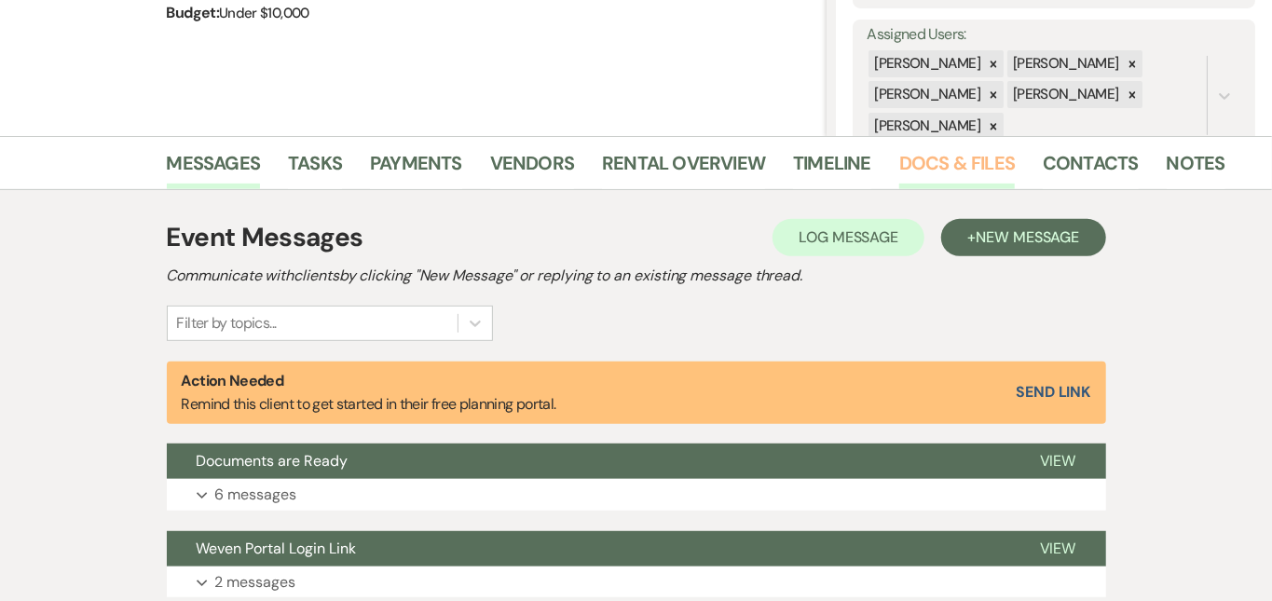
click at [899, 164] on link "Docs & Files" at bounding box center [957, 168] width 116 height 41
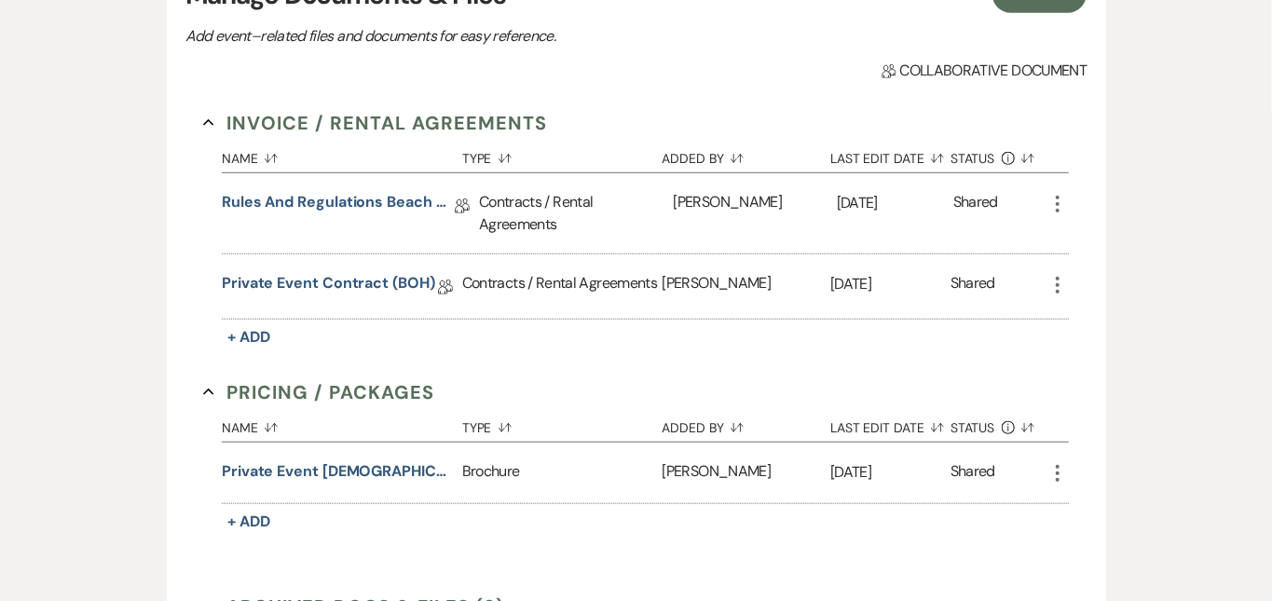
scroll to position [620, 0]
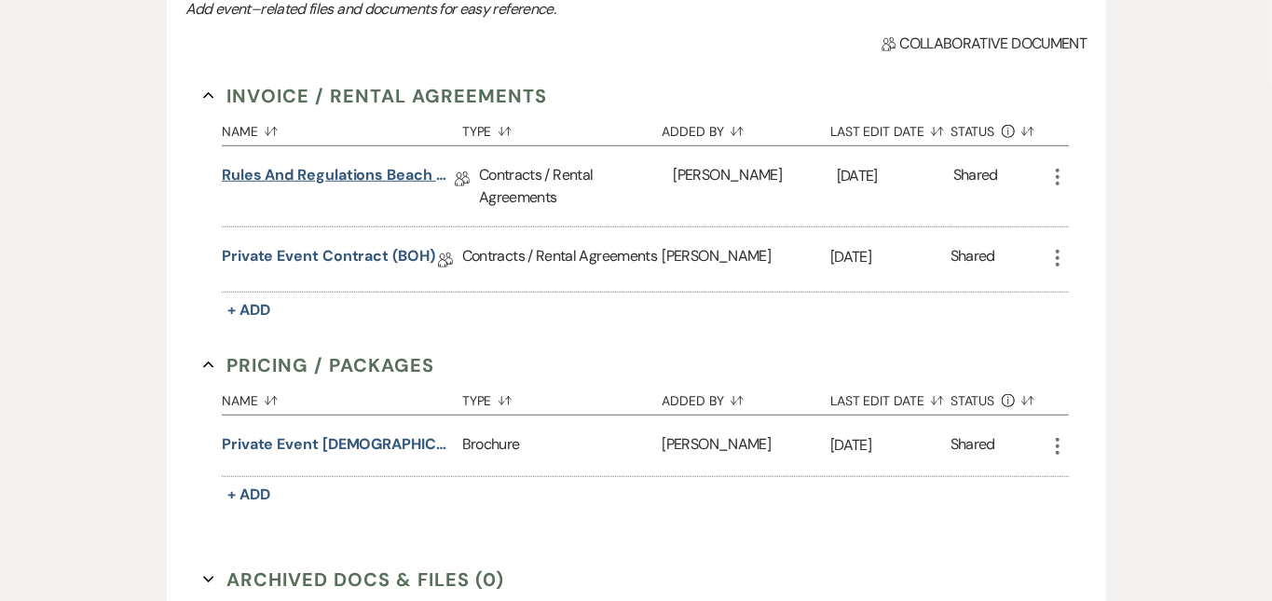
click at [388, 178] on link "Rules and Regulations Beach and Manor (BOH)" at bounding box center [338, 178] width 233 height 29
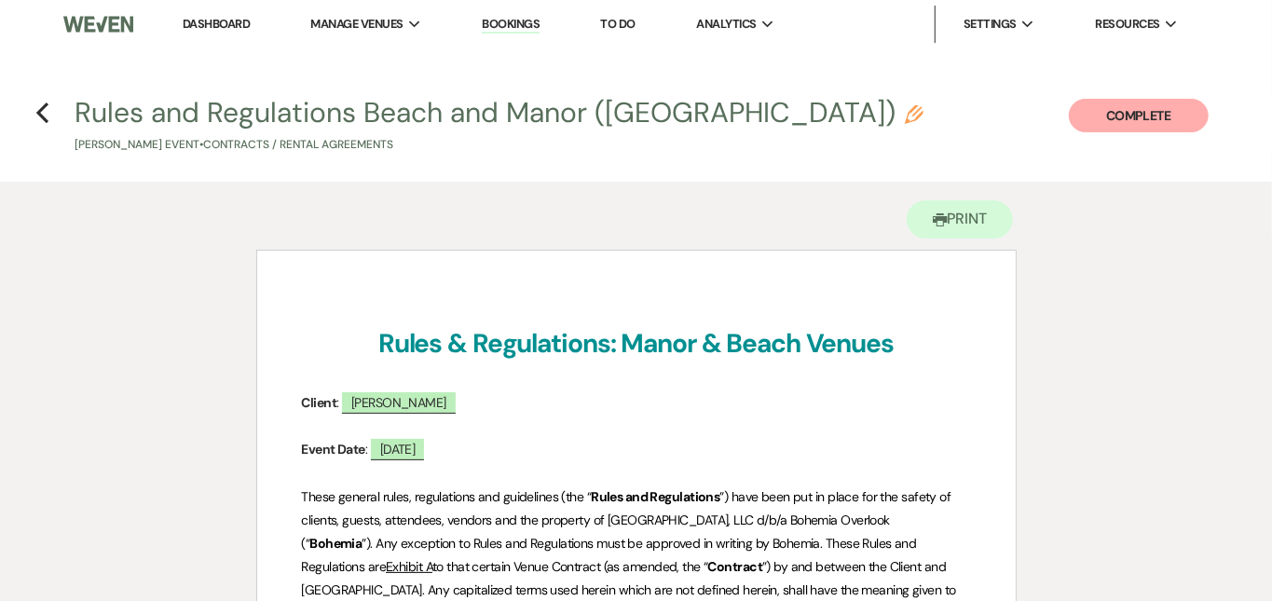
scroll to position [5064, 0]
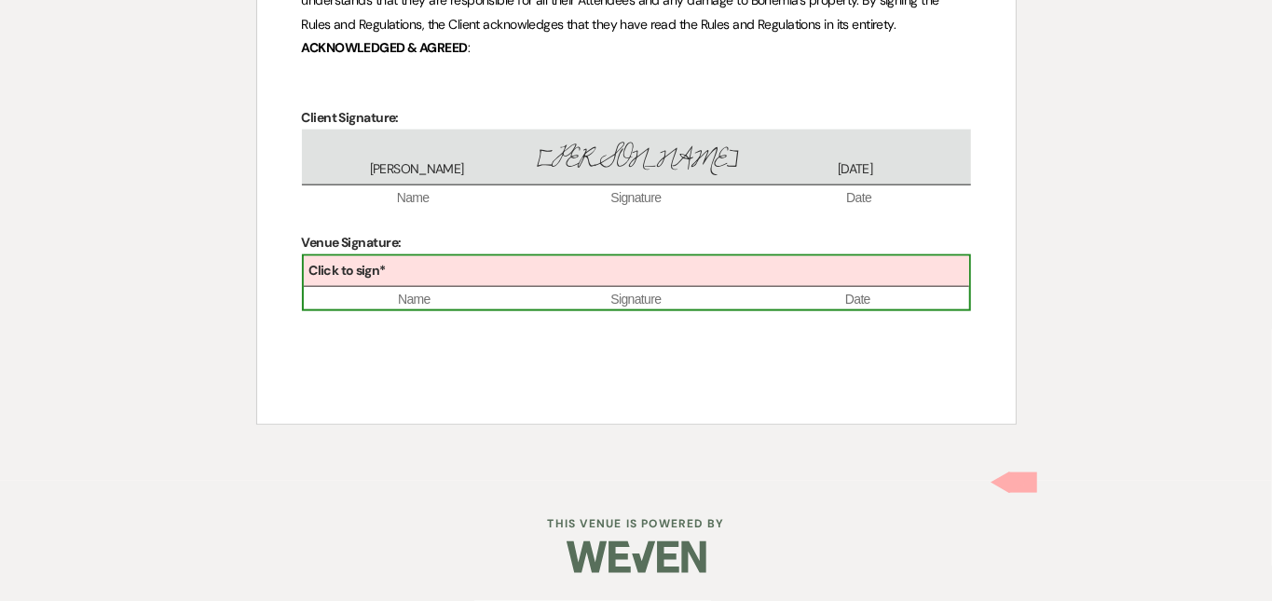
click at [494, 287] on div "Click to sign*" at bounding box center [636, 271] width 665 height 31
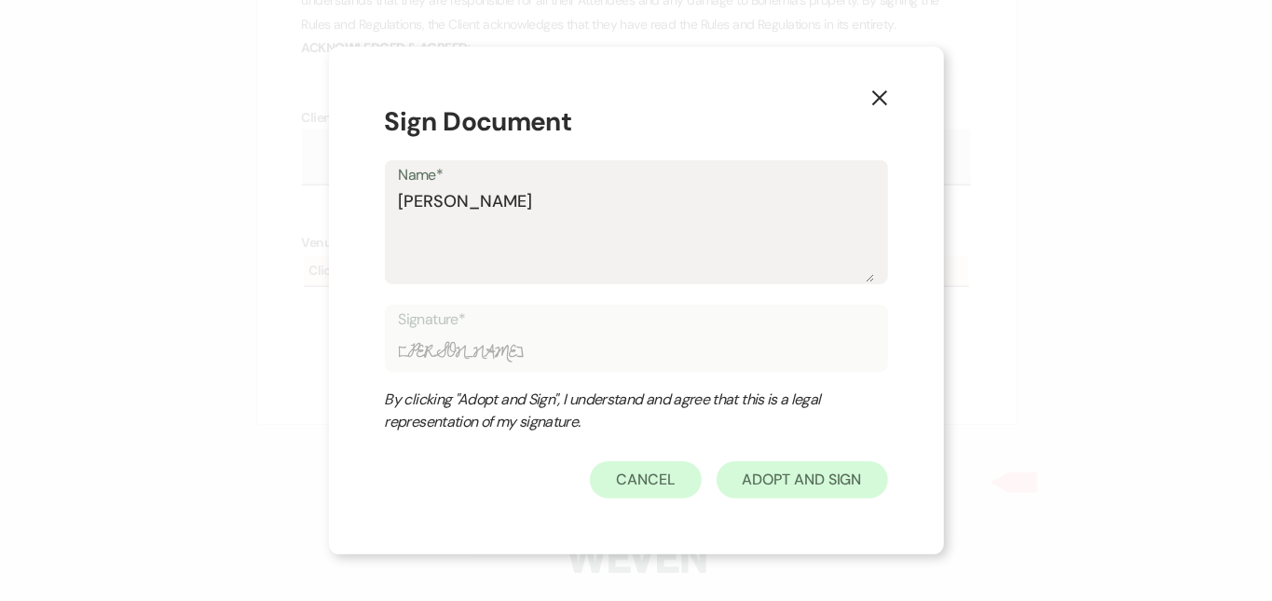
click at [776, 467] on button "Adopt And Sign" at bounding box center [802, 479] width 171 height 37
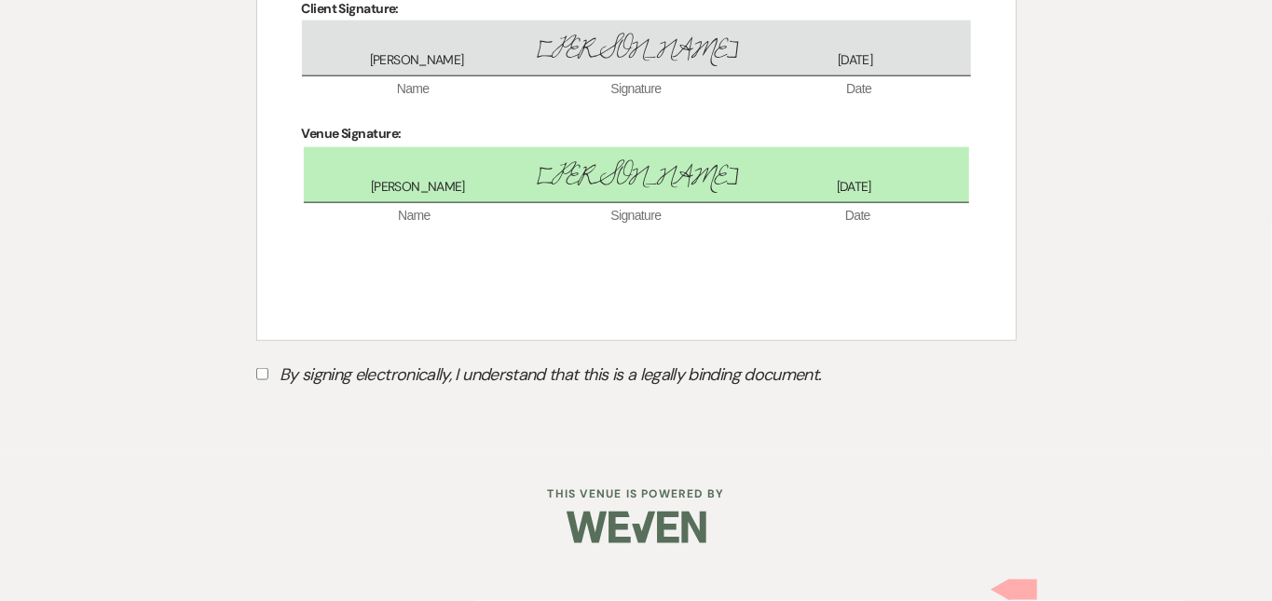
scroll to position [5183, 0]
click at [259, 380] on input "By signing electronically, I understand that this is a legally binding document." at bounding box center [262, 374] width 12 height 12
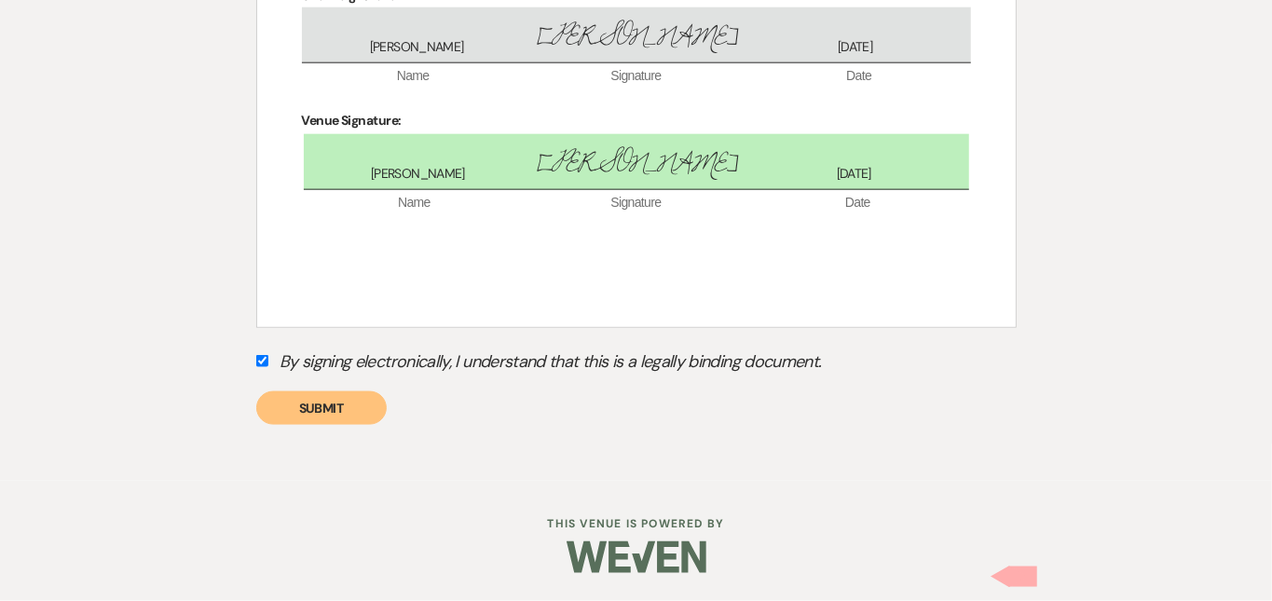
click at [336, 425] on button "Submit" at bounding box center [321, 408] width 130 height 34
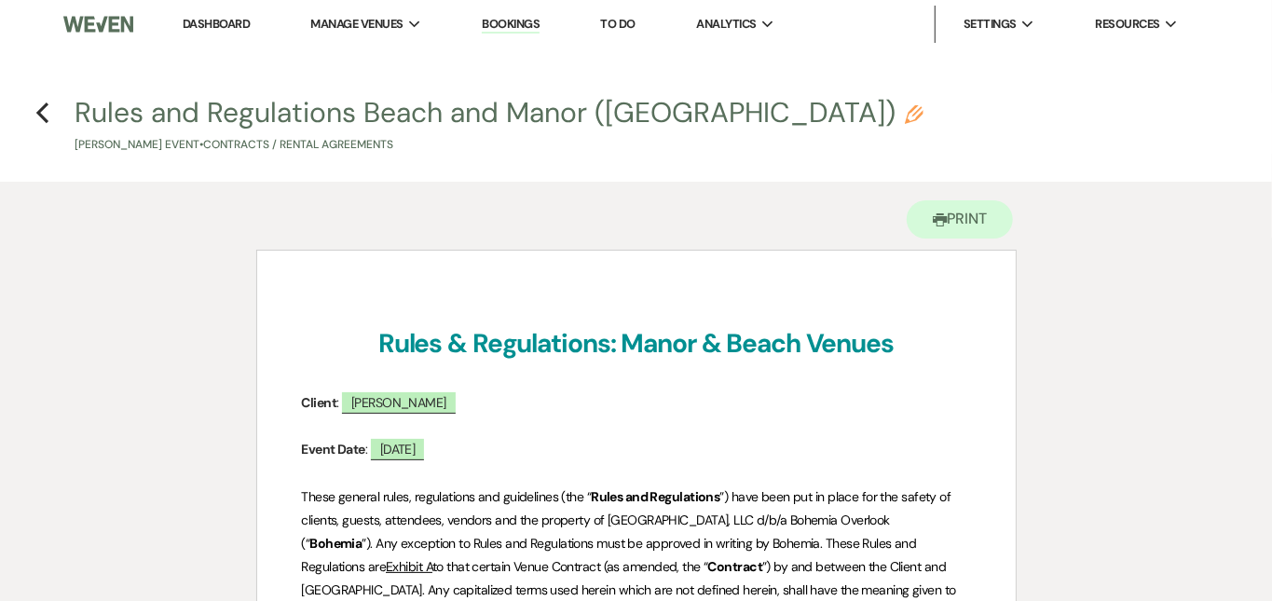
scroll to position [0, 0]
click at [43, 117] on use "button" at bounding box center [42, 113] width 12 height 21
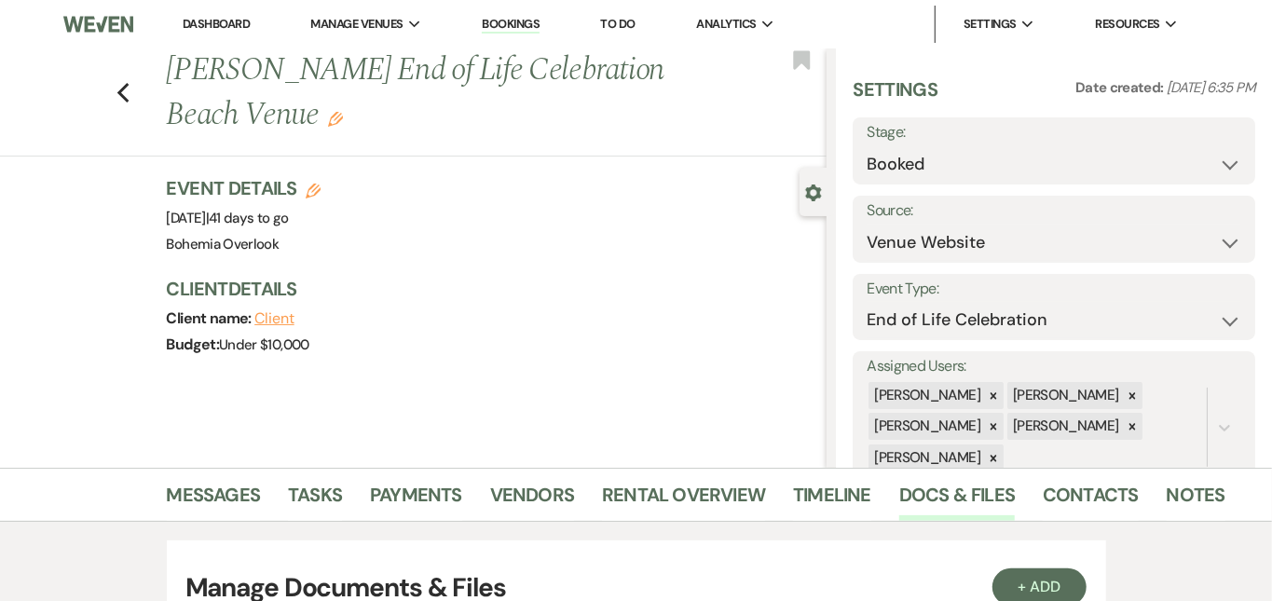
scroll to position [620, 0]
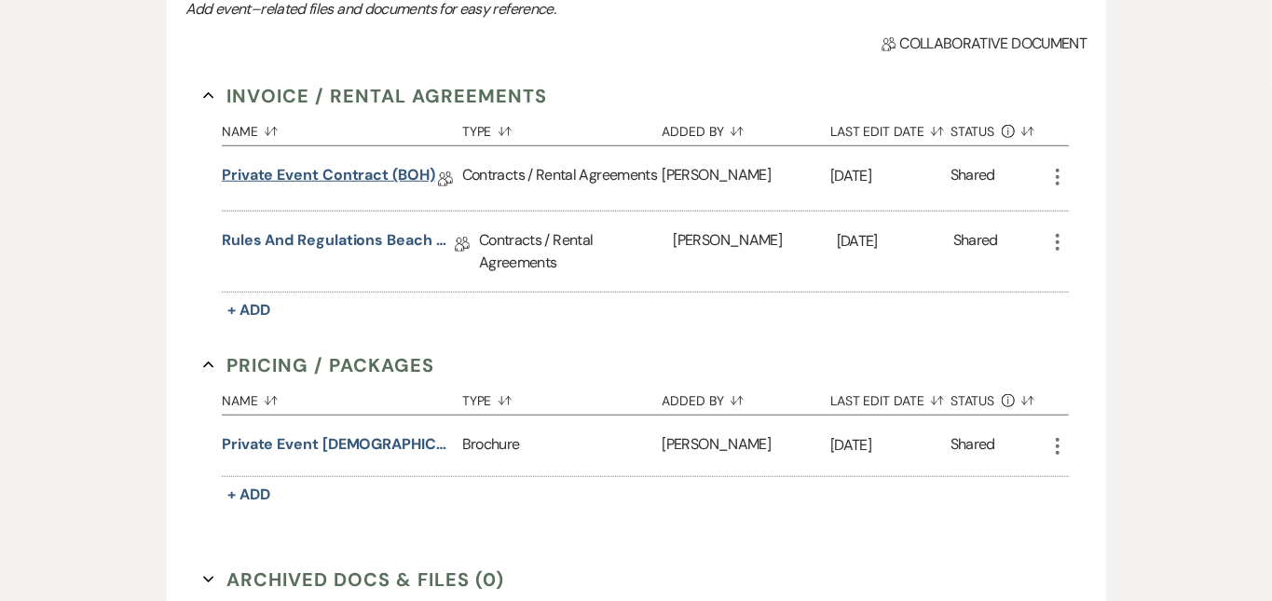
click at [360, 176] on link "Private Event Contract (BOH)" at bounding box center [328, 178] width 213 height 29
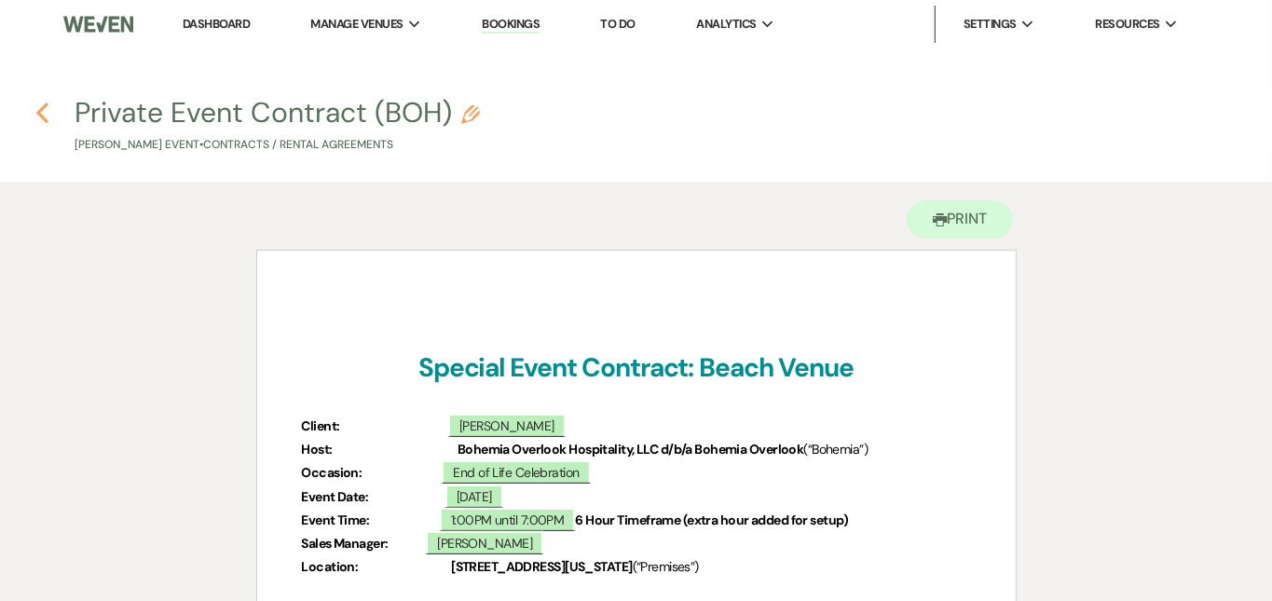
click at [43, 116] on use "button" at bounding box center [42, 113] width 12 height 21
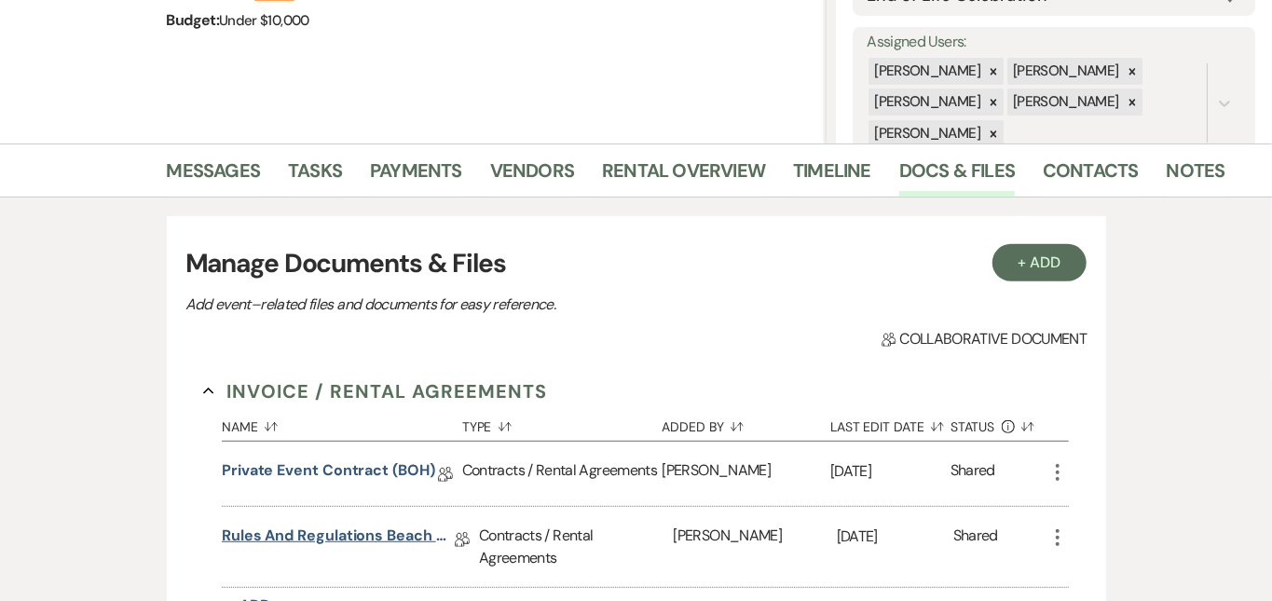
scroll to position [259, 0]
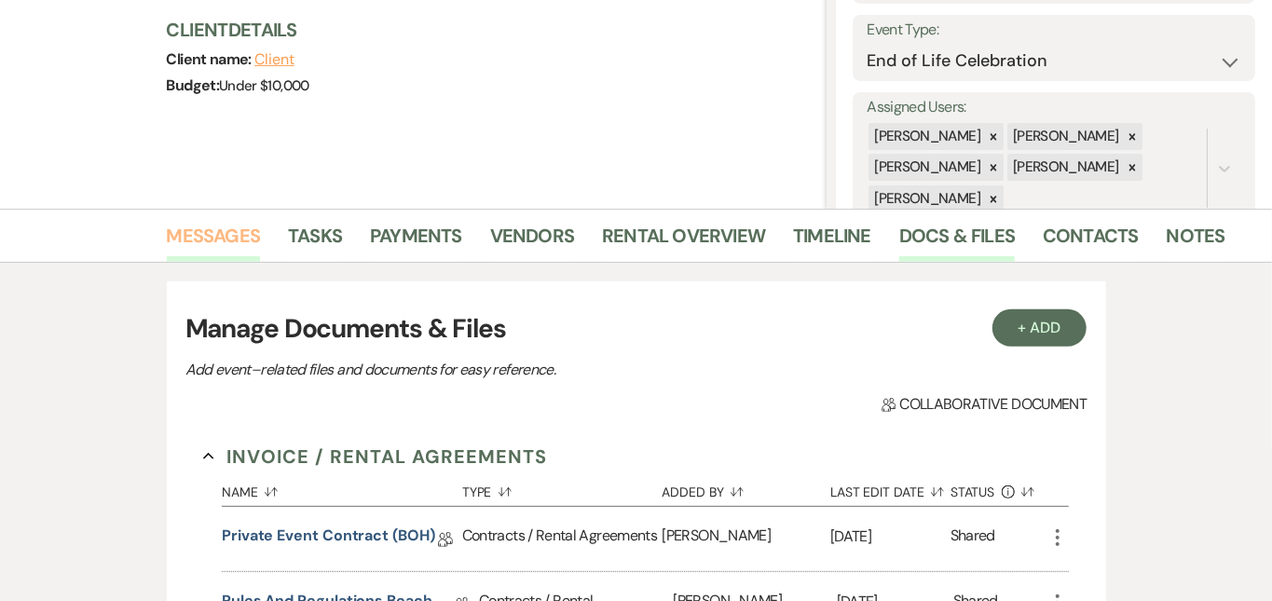
click at [167, 237] on link "Messages" at bounding box center [214, 241] width 94 height 41
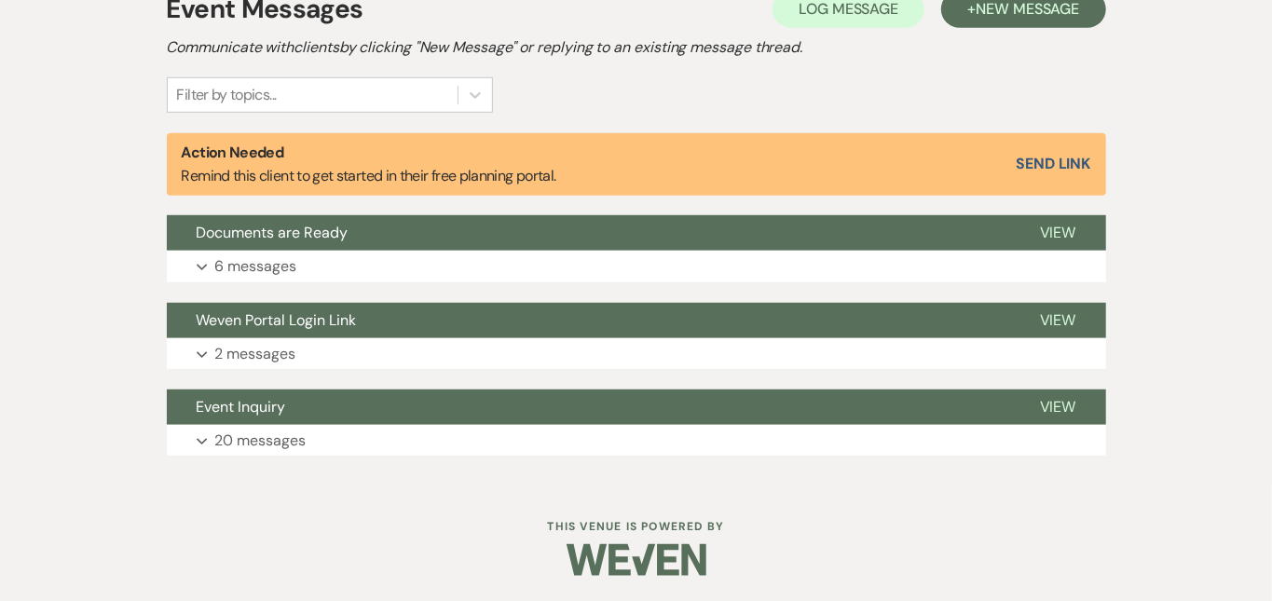
scroll to position [559, 0]
click at [414, 261] on button "Expand 6 messages" at bounding box center [637, 268] width 940 height 32
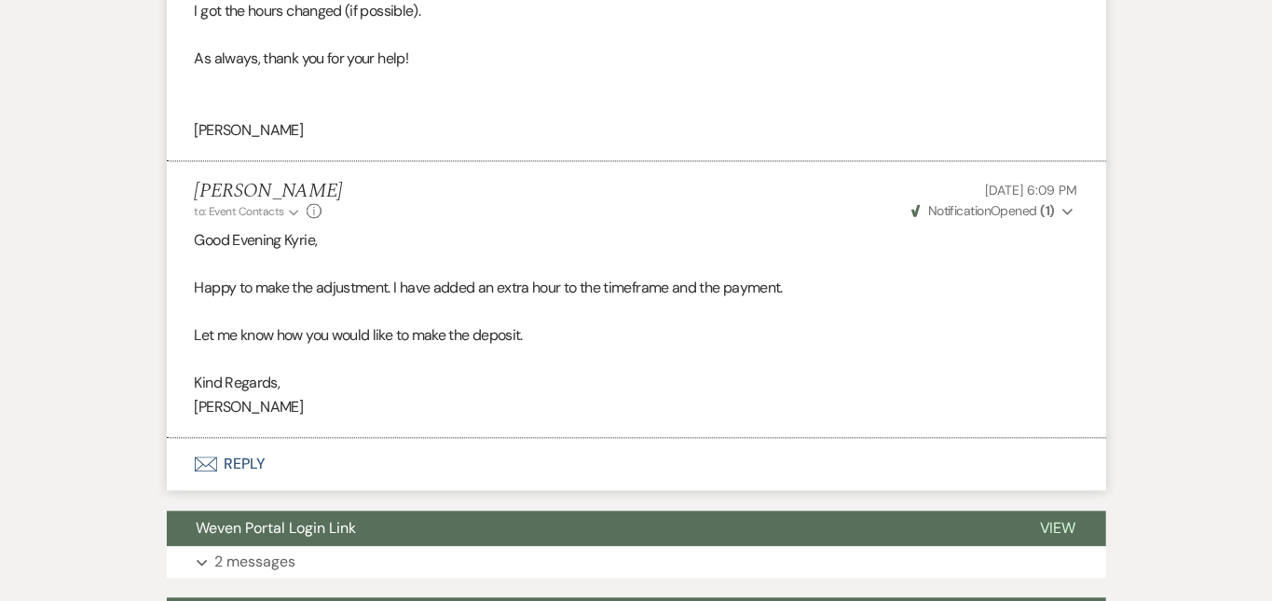
scroll to position [2080, 0]
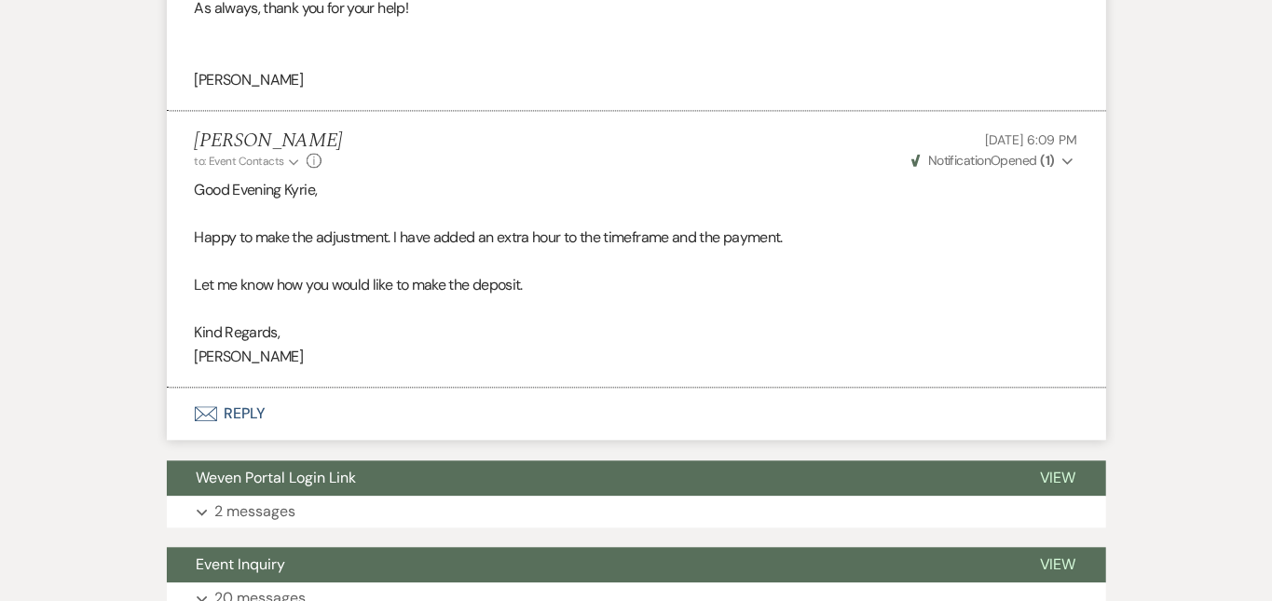
click at [374, 411] on button "Envelope Reply" at bounding box center [637, 414] width 940 height 52
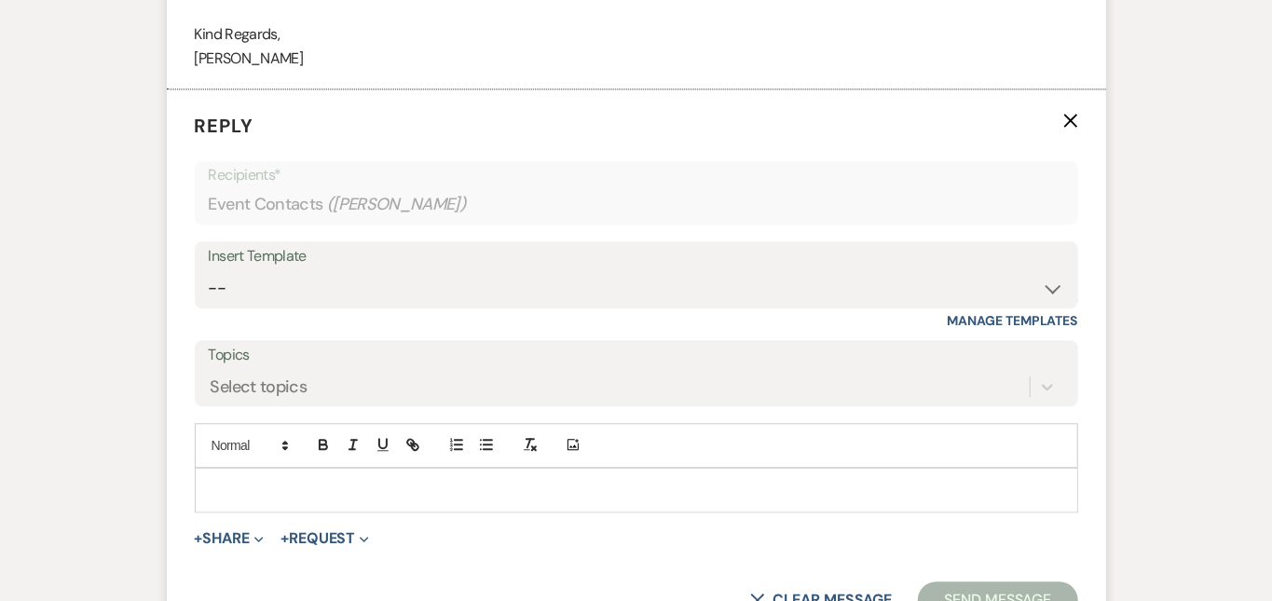
scroll to position [2435, 0]
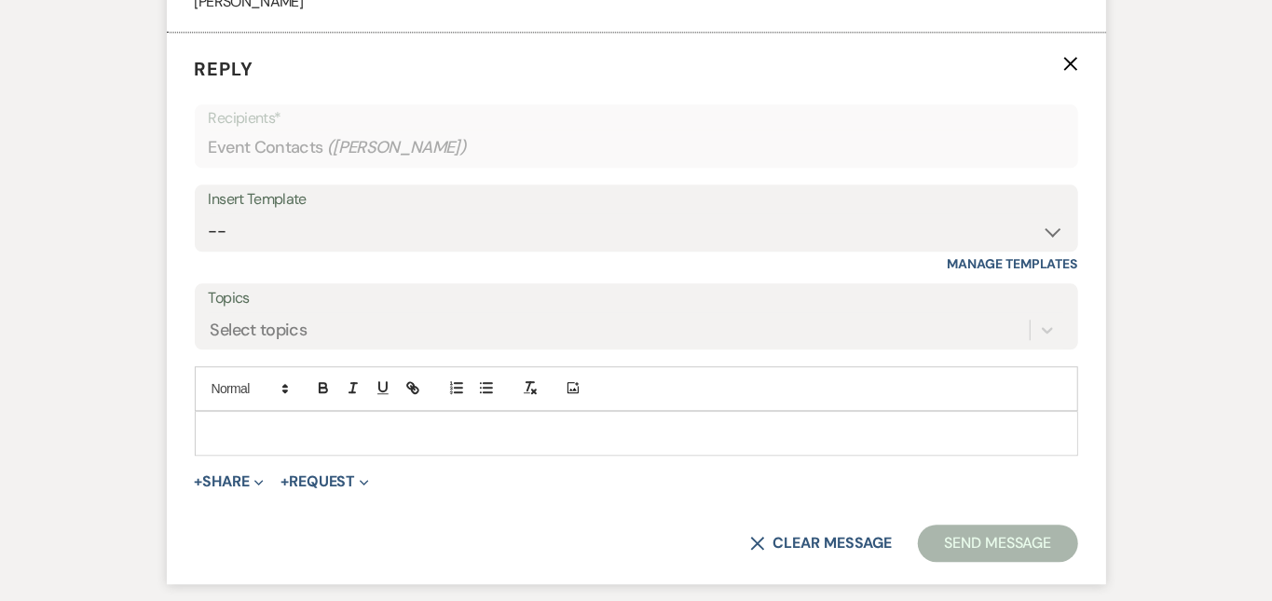
click at [378, 437] on div at bounding box center [637, 433] width 882 height 43
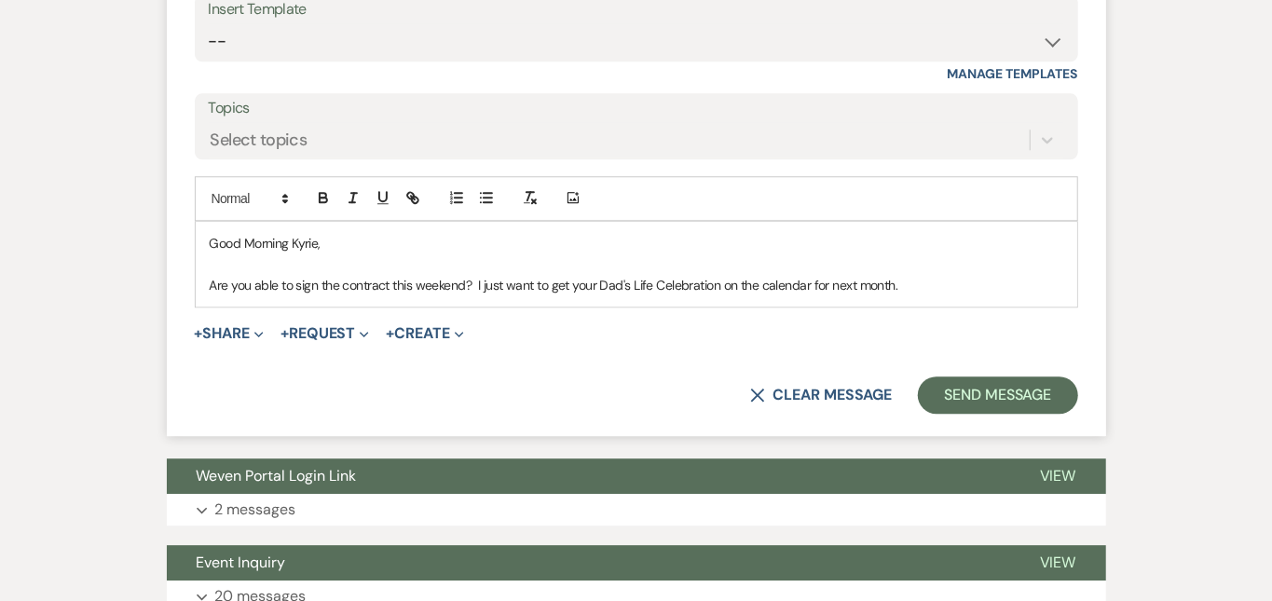
scroll to position [2638, 0]
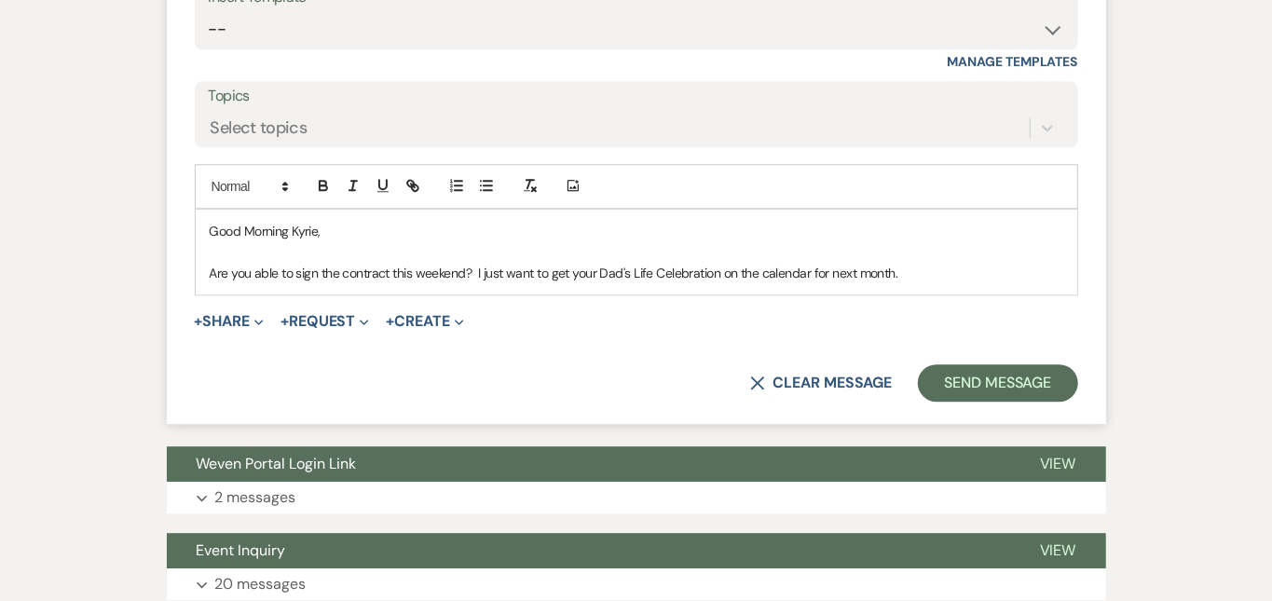
click at [1014, 263] on p "Are you able to sign the contract this weekend? I just want to get your Dad's L…" at bounding box center [637, 273] width 854 height 21
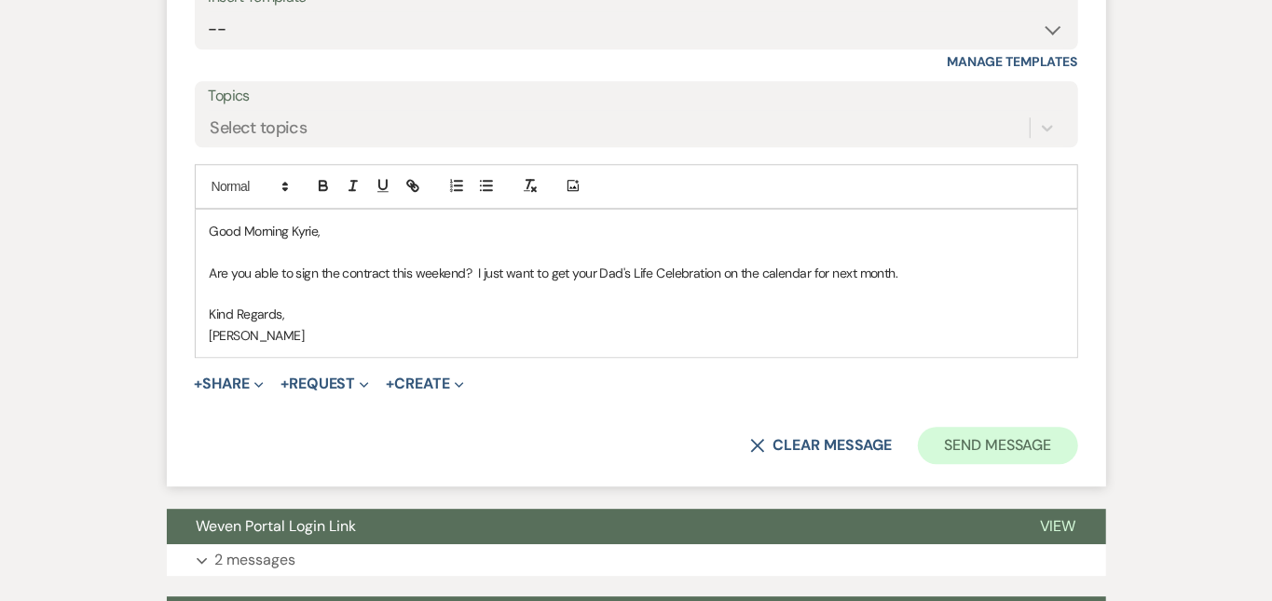
click at [1077, 445] on button "Send Message" at bounding box center [997, 445] width 159 height 37
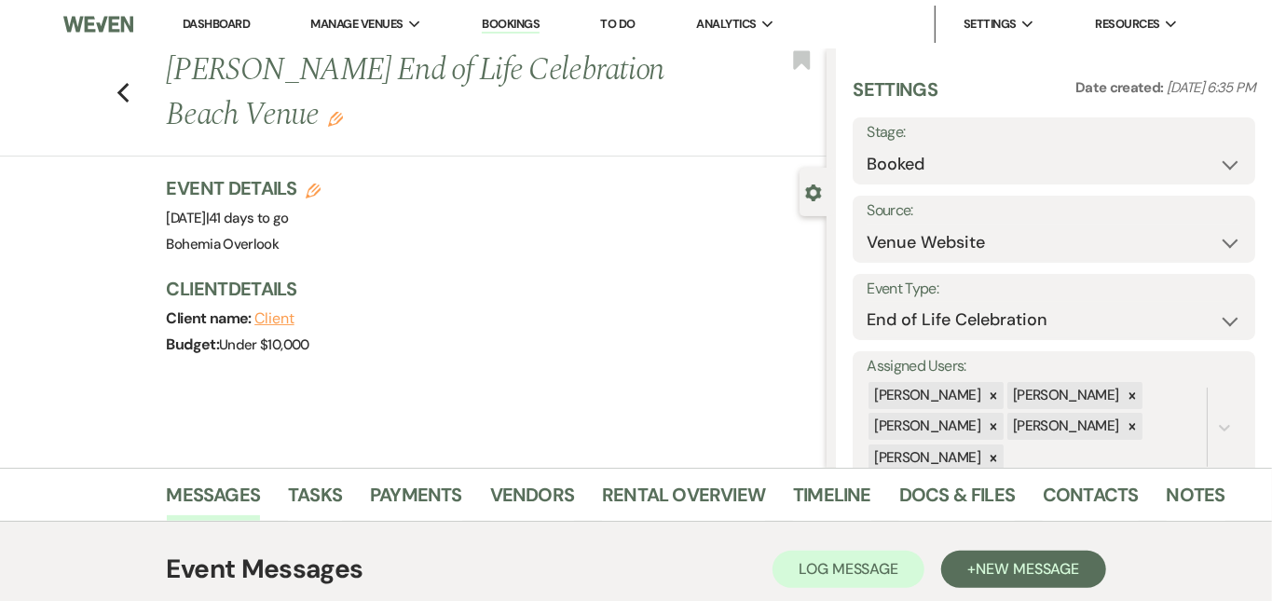
scroll to position [0, 0]
click at [235, 21] on link "Dashboard" at bounding box center [216, 24] width 67 height 16
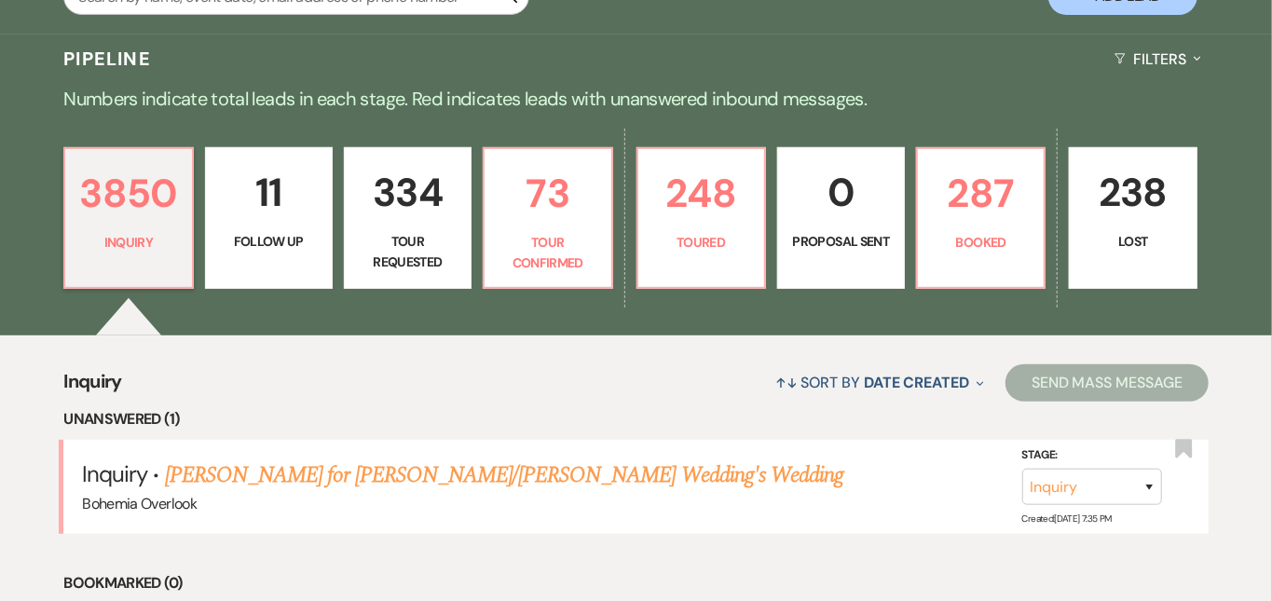
scroll to position [408, 0]
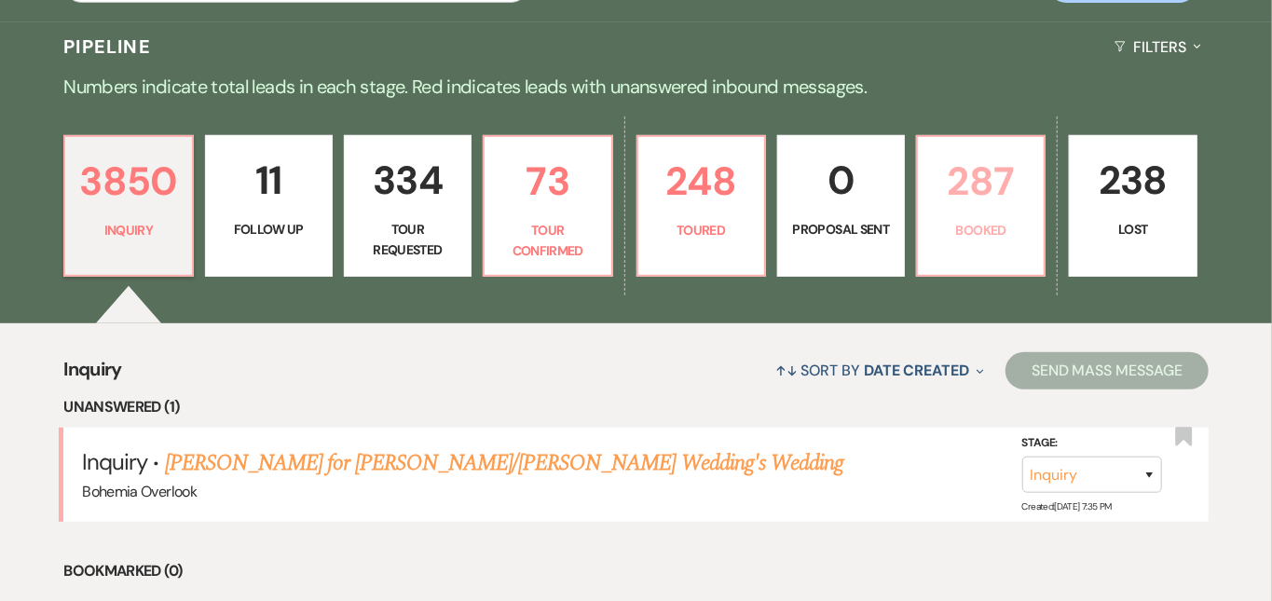
click at [1022, 193] on p "287" at bounding box center [980, 181] width 103 height 62
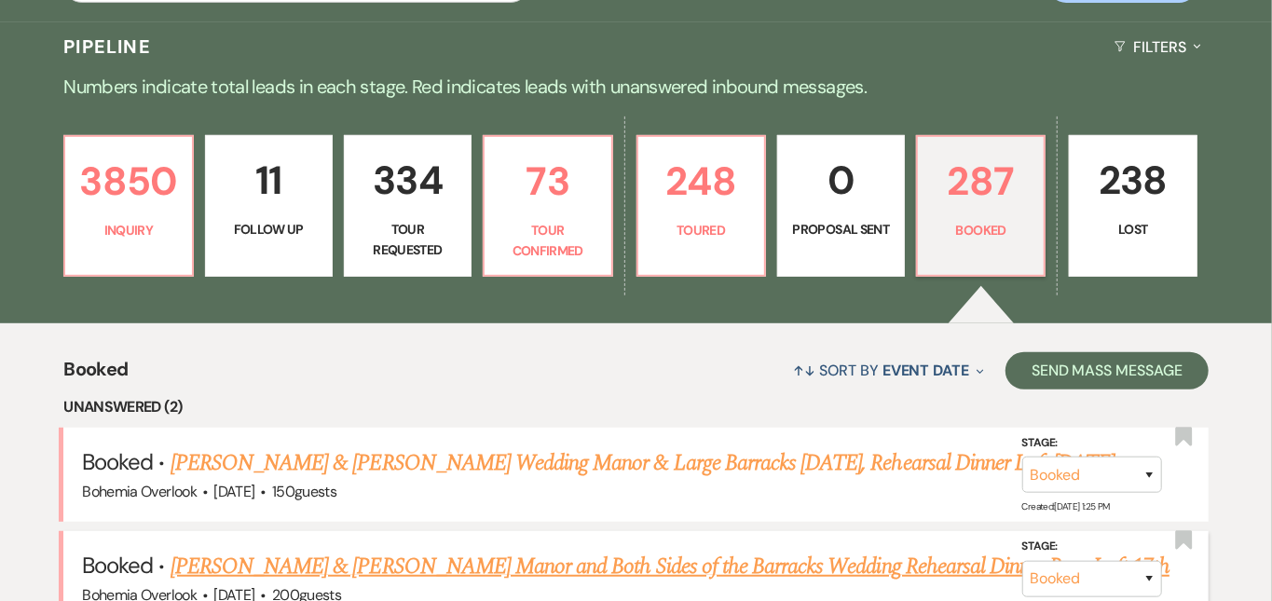
click at [528, 553] on link "[PERSON_NAME] & [PERSON_NAME] Manor and Both Sides of the Barracks Wedding Rehe…" at bounding box center [670, 567] width 999 height 34
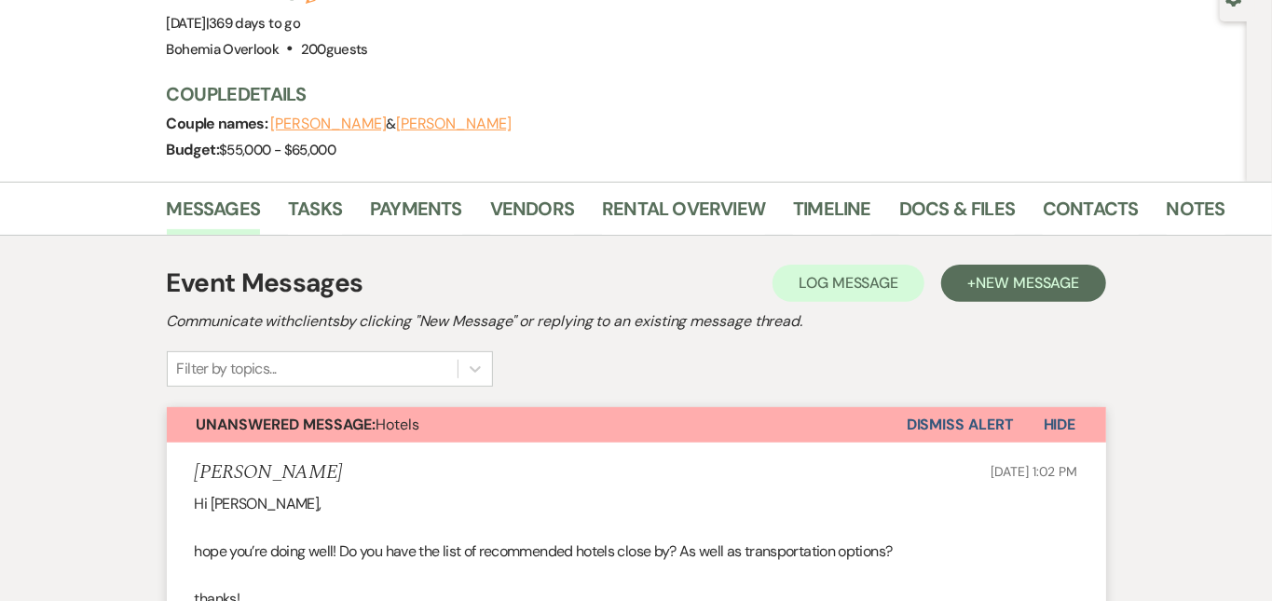
scroll to position [199, 0]
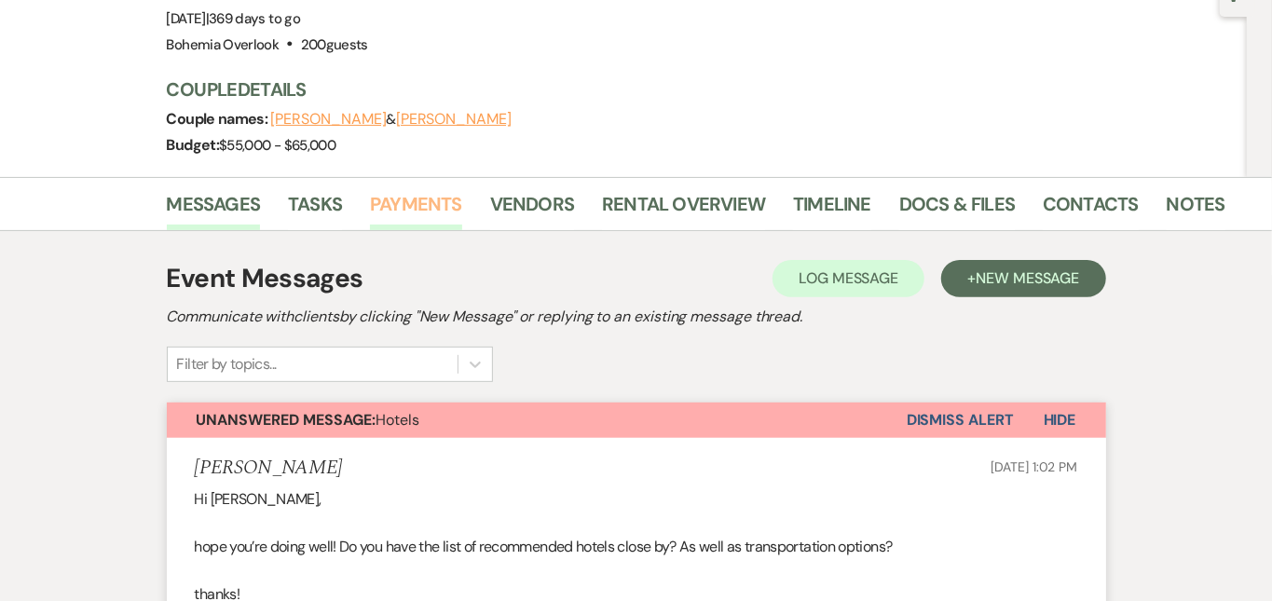
click at [384, 208] on link "Payments" at bounding box center [416, 209] width 92 height 41
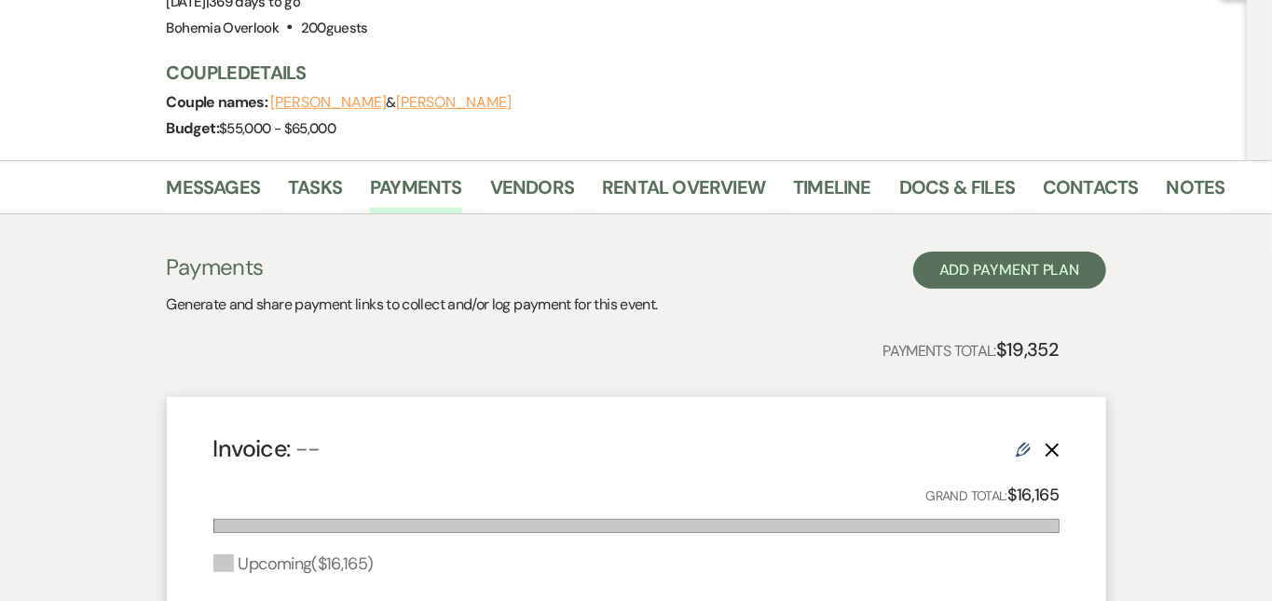
scroll to position [213, 0]
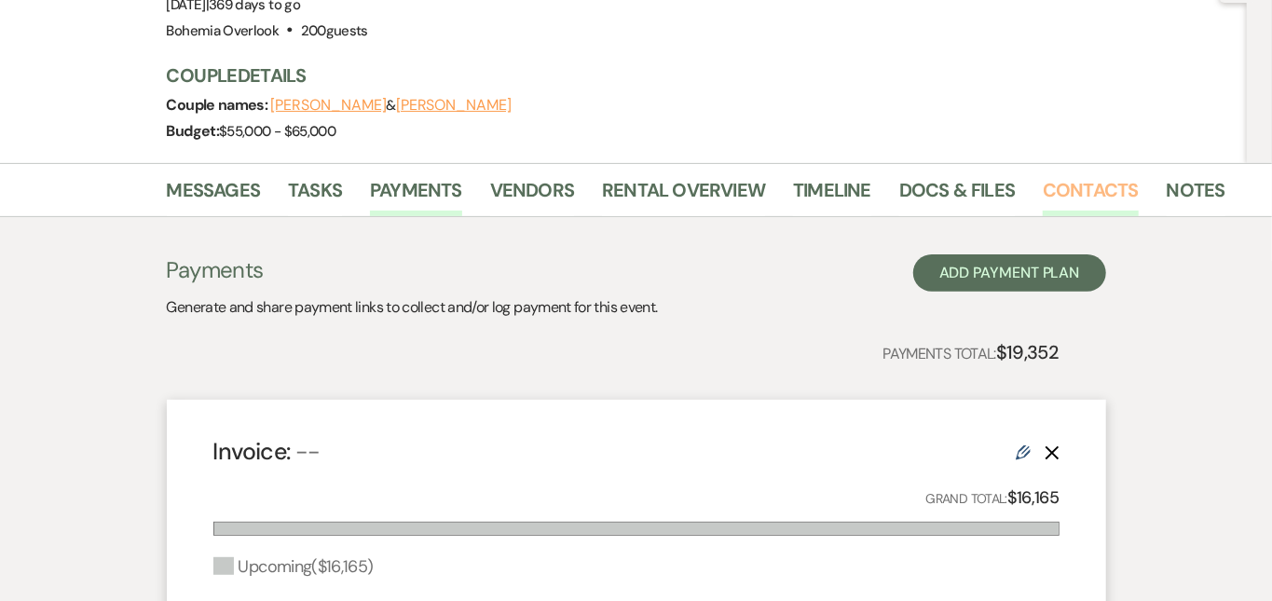
click at [1043, 193] on link "Contacts" at bounding box center [1091, 195] width 96 height 41
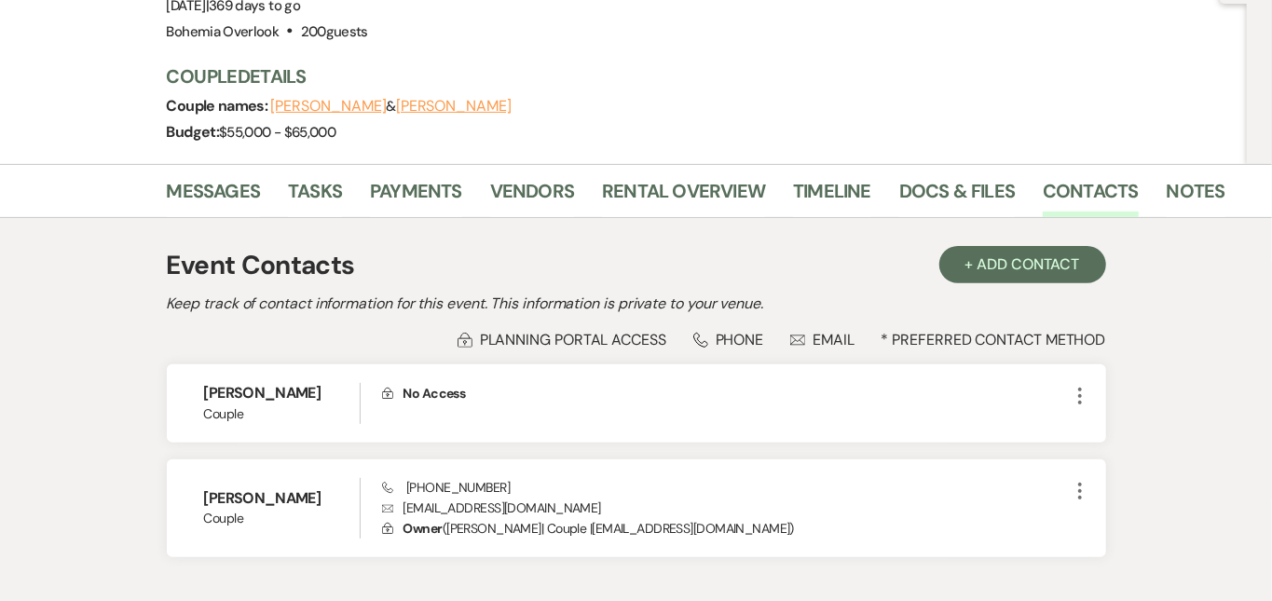
scroll to position [298, 0]
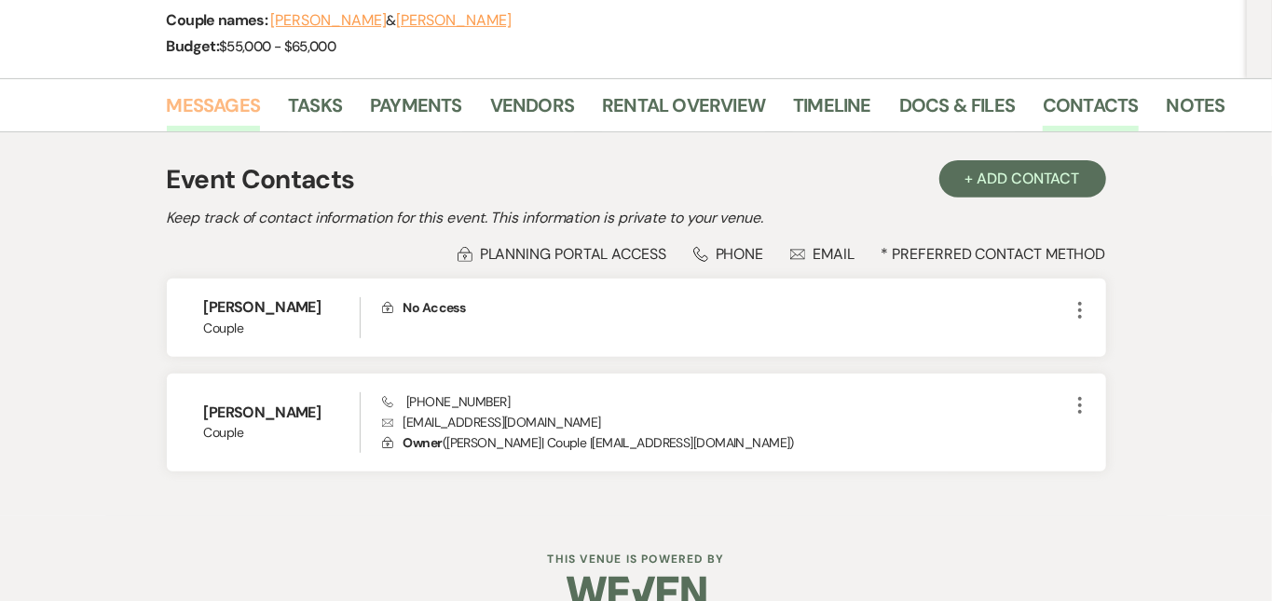
click at [167, 98] on link "Messages" at bounding box center [214, 110] width 94 height 41
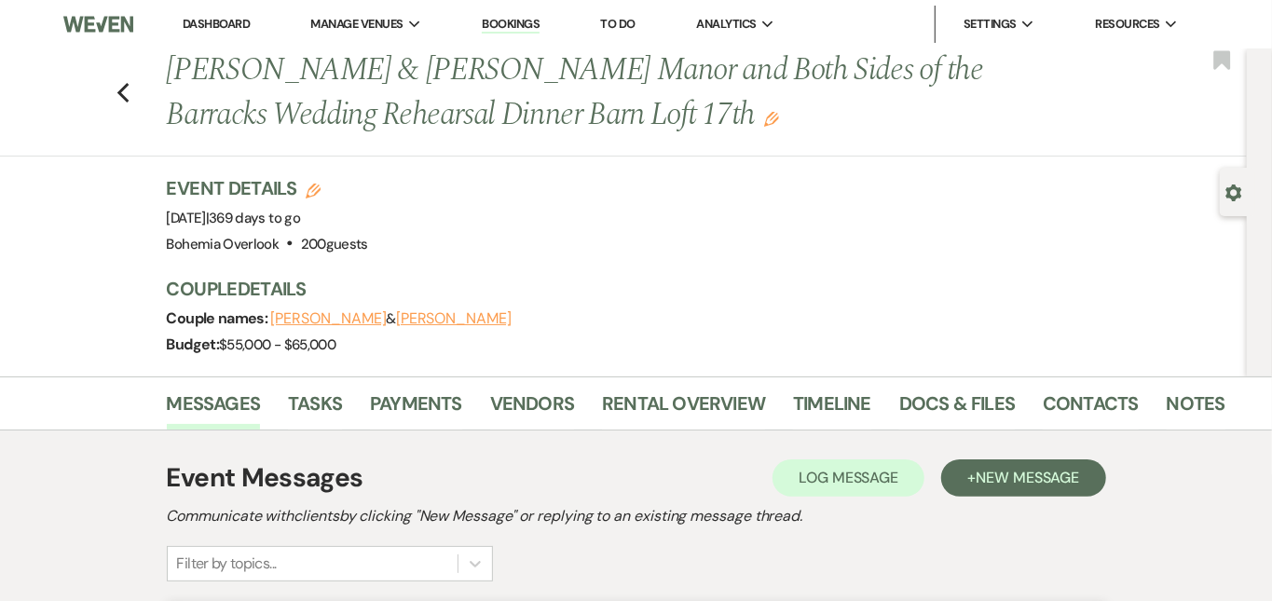
click at [233, 24] on link "Dashboard" at bounding box center [216, 24] width 67 height 16
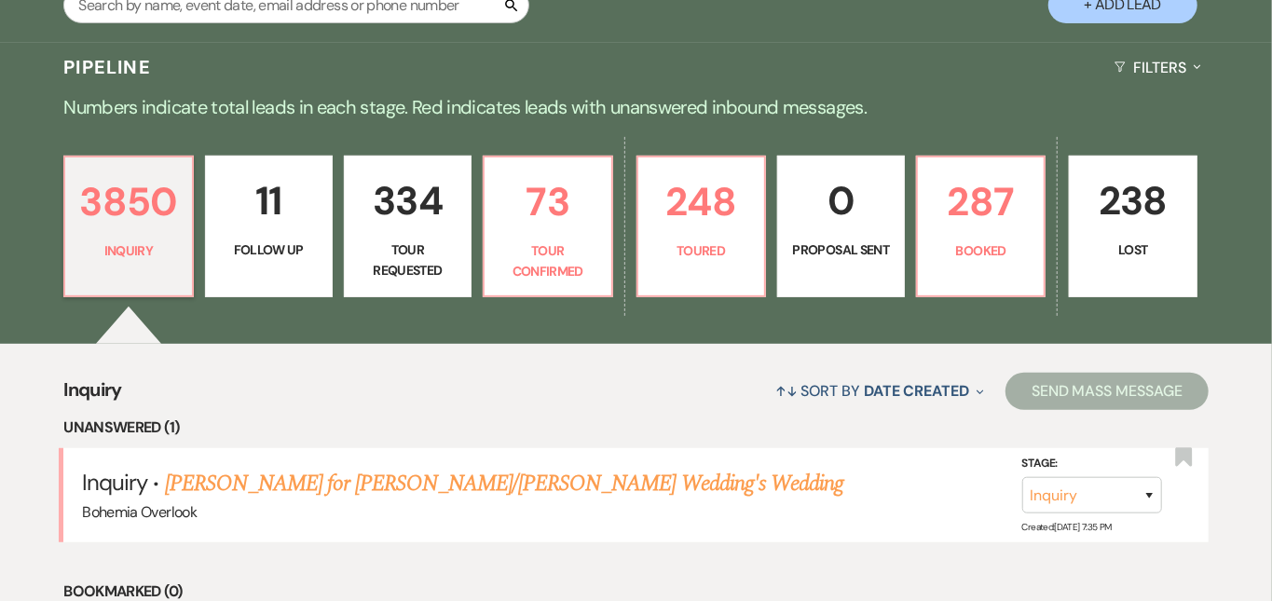
scroll to position [401, 0]
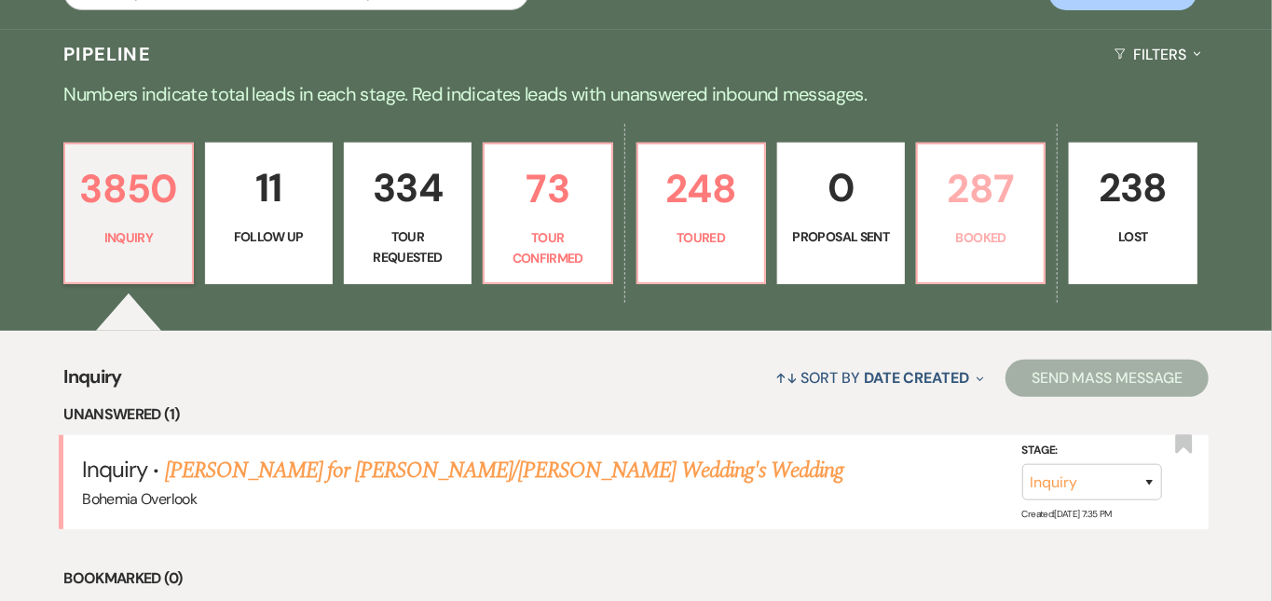
click at [1012, 158] on p "287" at bounding box center [980, 189] width 103 height 62
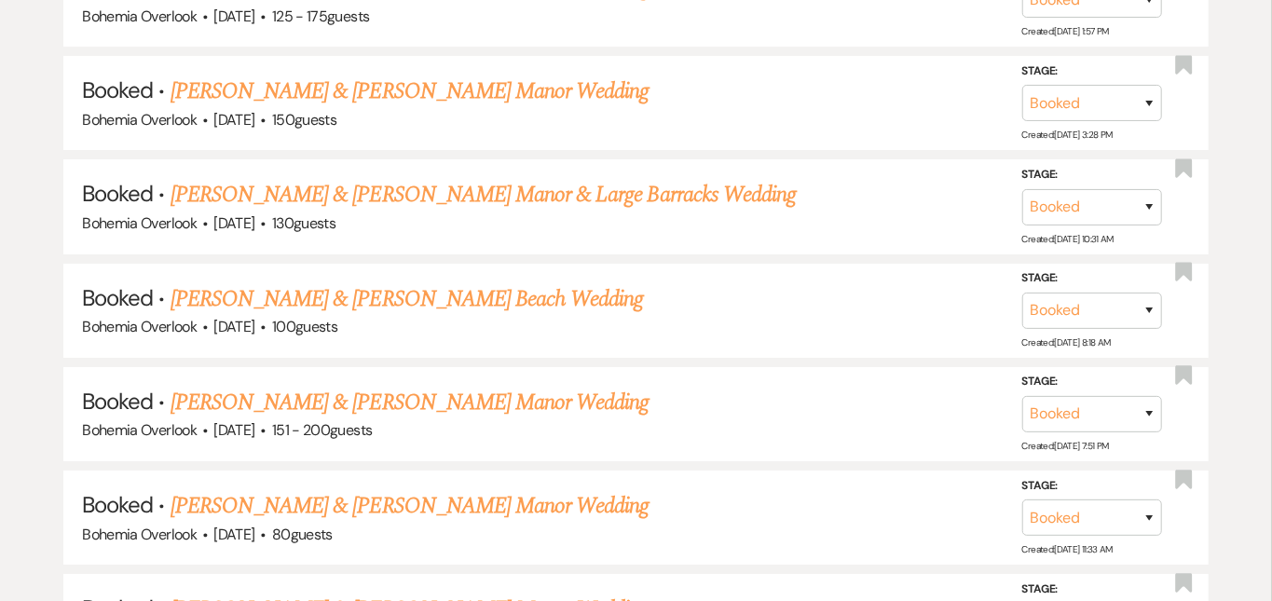
scroll to position [7456, 0]
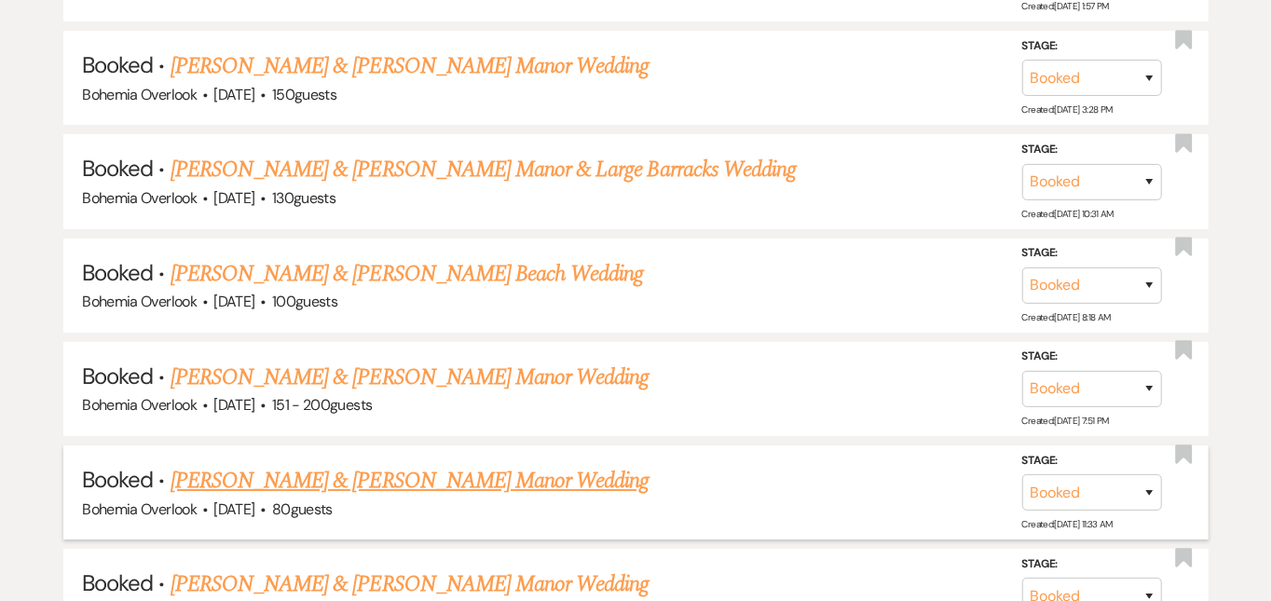
click at [605, 464] on link "[PERSON_NAME] & [PERSON_NAME] Manor Wedding" at bounding box center [410, 481] width 479 height 34
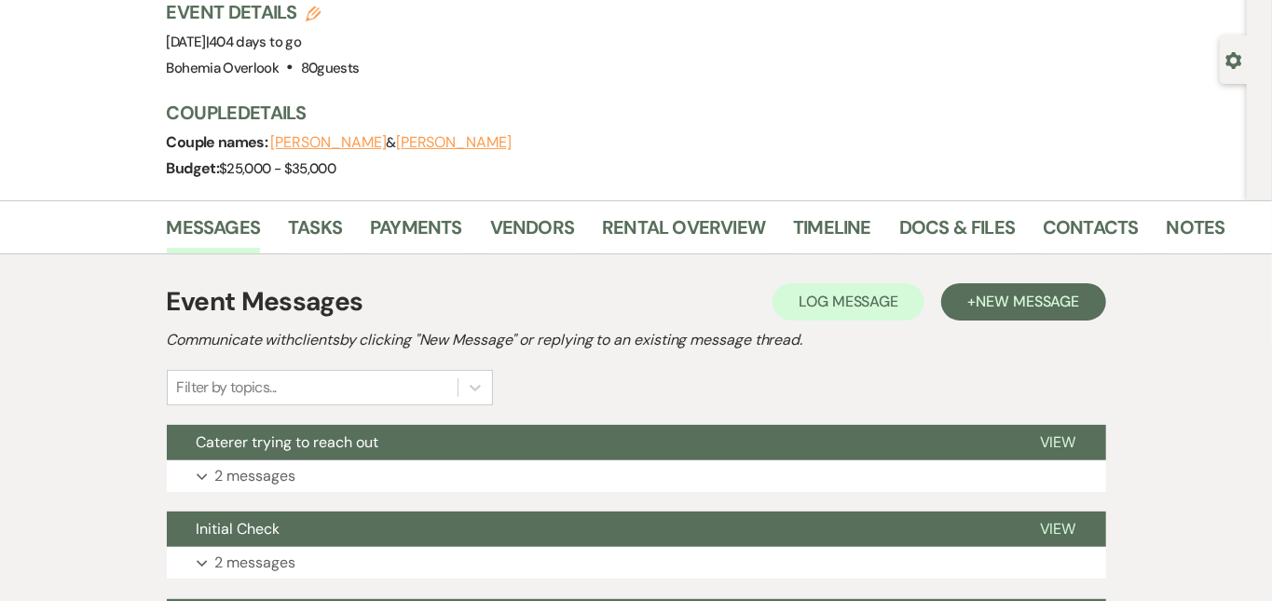
scroll to position [112, 0]
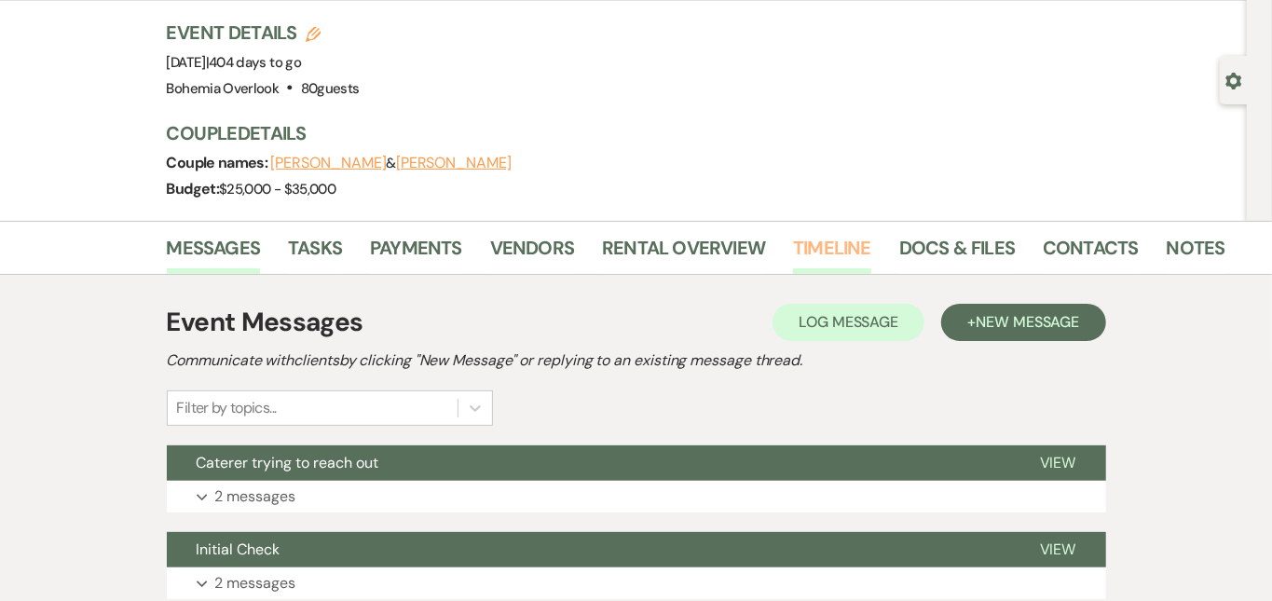
click at [793, 243] on link "Timeline" at bounding box center [832, 253] width 78 height 41
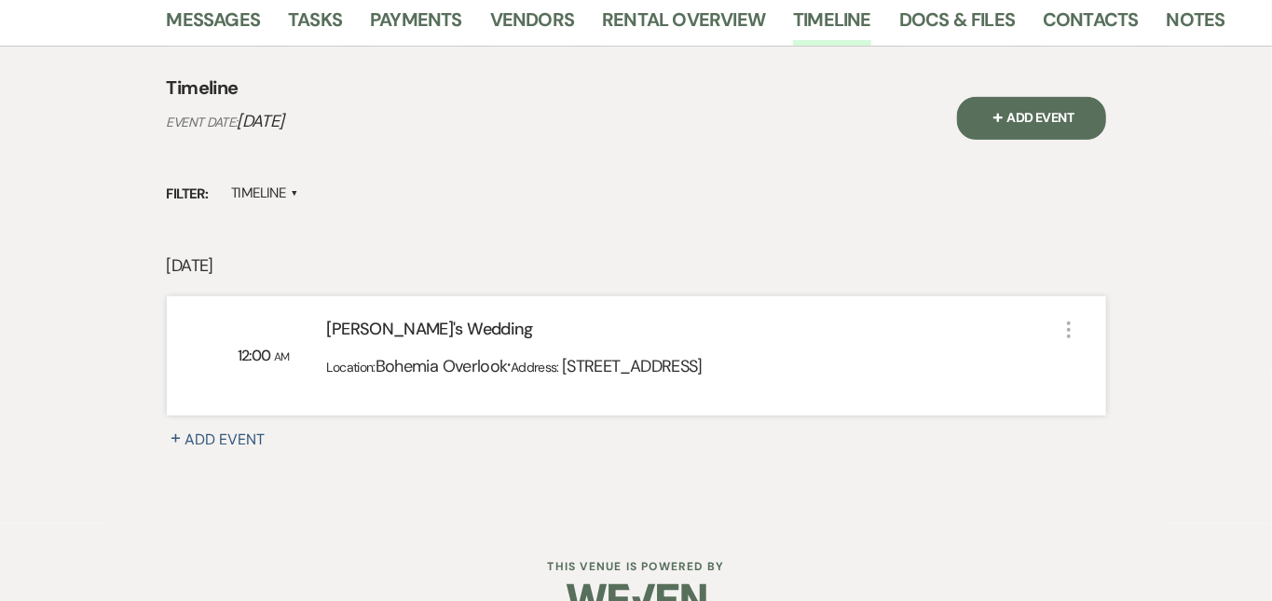
scroll to position [341, 0]
click at [1106, 120] on button "+ Add Event" at bounding box center [1031, 117] width 149 height 43
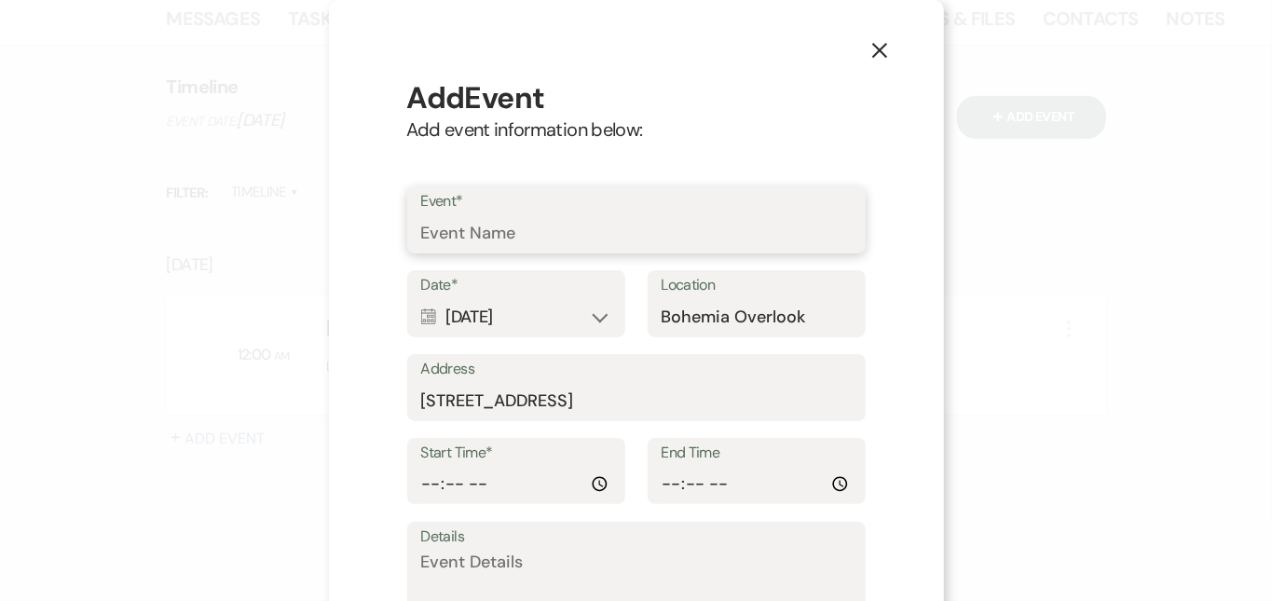
click at [775, 229] on input "Event*" at bounding box center [636, 233] width 431 height 36
click at [586, 307] on div "Calendar Oct 23, 2026 Expand" at bounding box center [516, 317] width 190 height 36
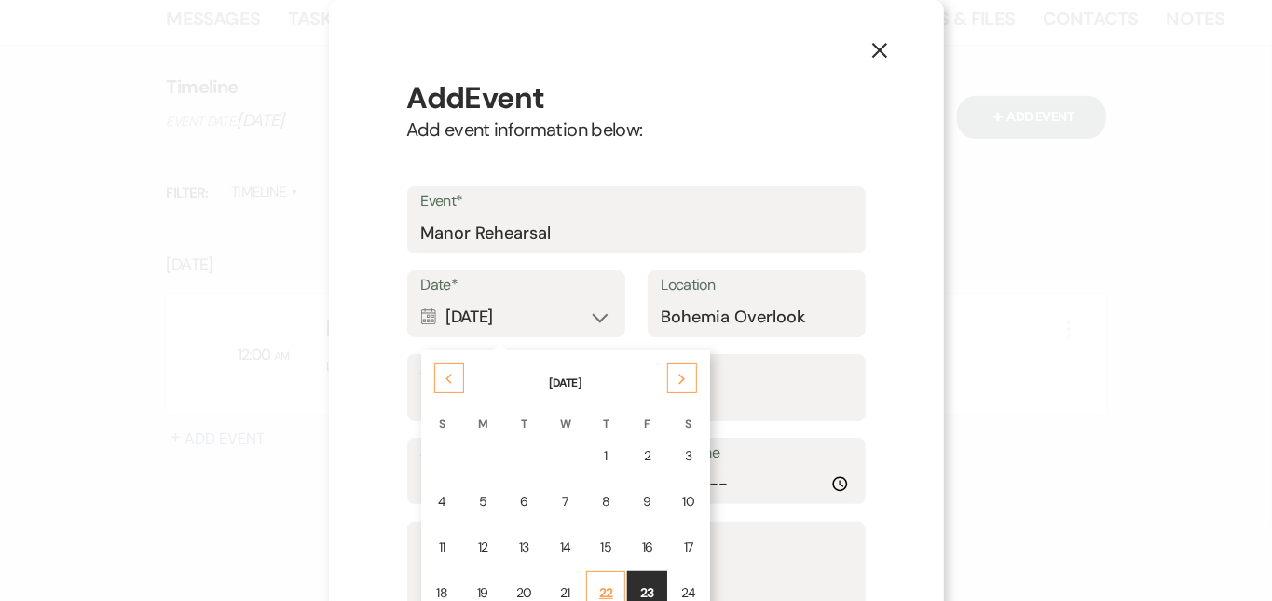
click at [613, 583] on div "22" at bounding box center [605, 593] width 15 height 20
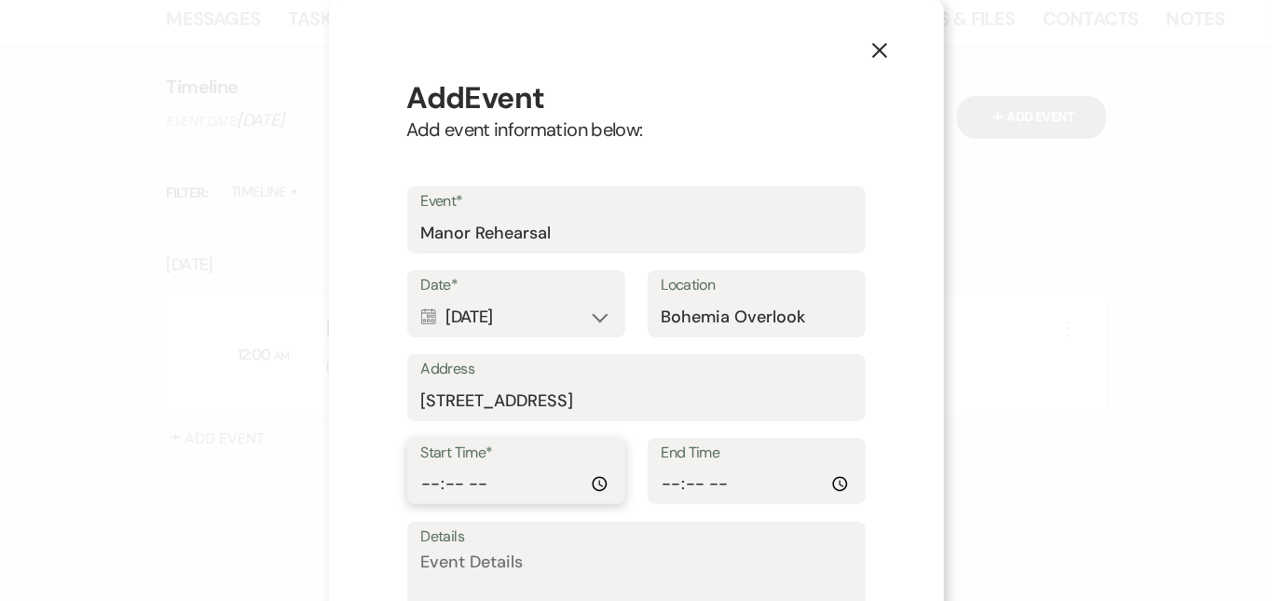
click at [434, 474] on input "Start Time*" at bounding box center [516, 484] width 190 height 36
click at [462, 476] on input "Start Time*" at bounding box center [516, 484] width 190 height 36
click at [505, 479] on input "Start Time*" at bounding box center [516, 484] width 190 height 36
click at [466, 472] on input "Start Time*" at bounding box center [516, 484] width 190 height 36
click at [498, 482] on input "Start Time*" at bounding box center [516, 484] width 190 height 36
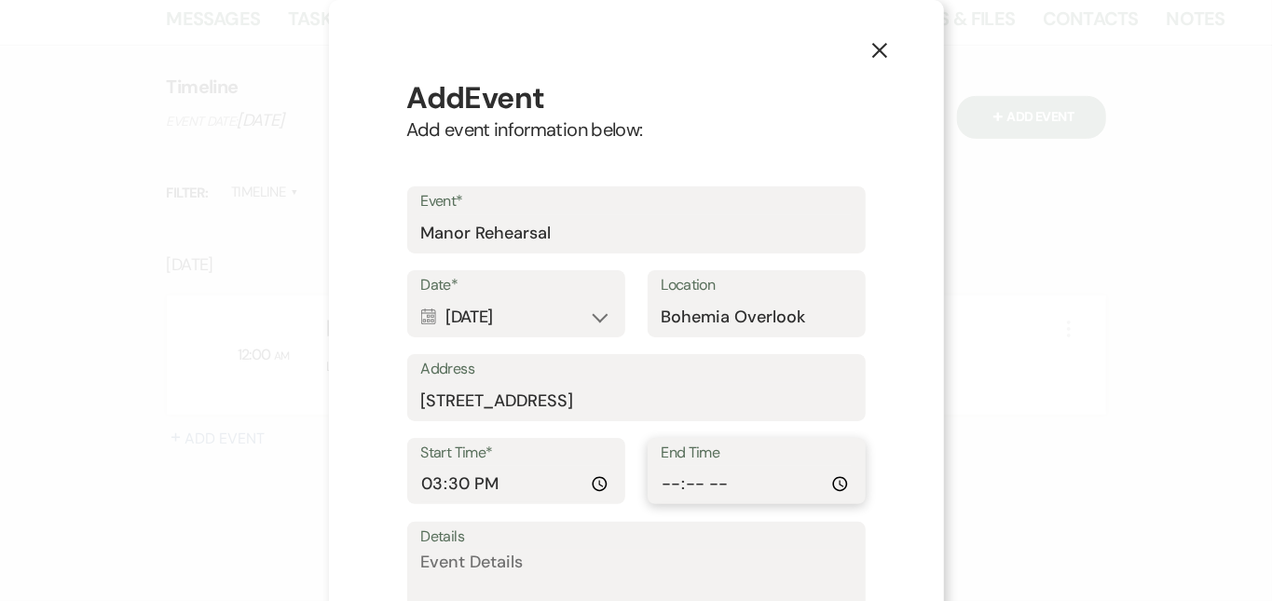
click at [672, 474] on input "End Time" at bounding box center [757, 484] width 190 height 36
click at [695, 478] on input "End Time" at bounding box center [757, 484] width 190 height 36
click at [732, 480] on input "End Time" at bounding box center [757, 484] width 190 height 36
click at [926, 402] on div "X Add Event Add event information below: Event* Manor Rehearsal Date* Calendar …" at bounding box center [636, 434] width 615 height 868
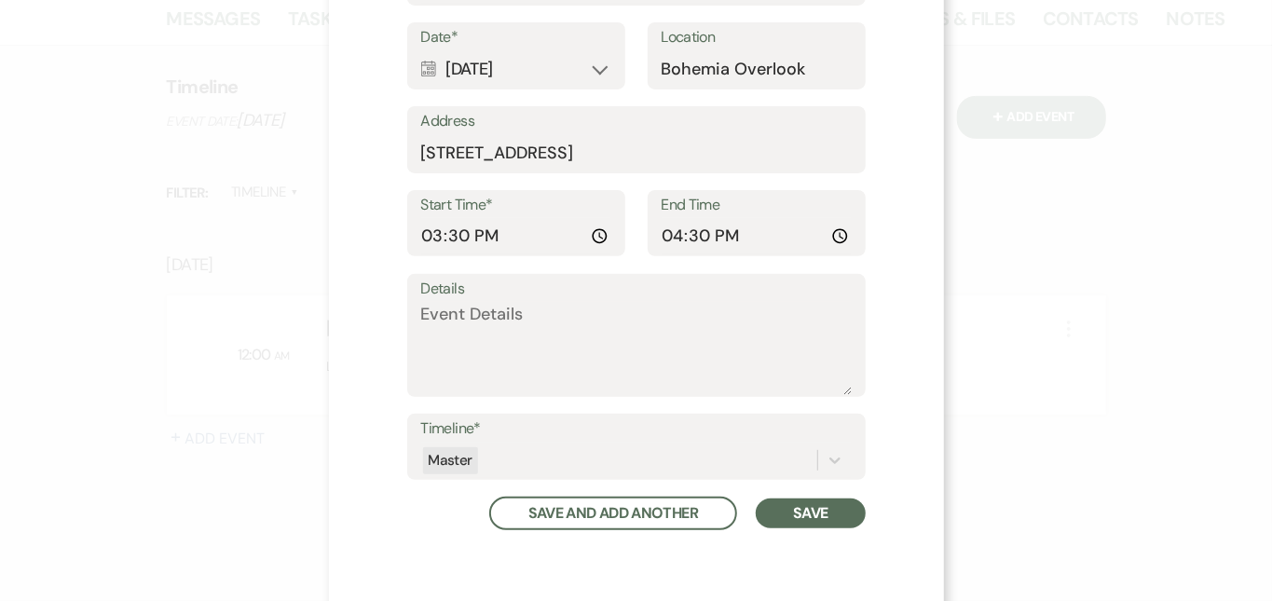
scroll to position [262, 0]
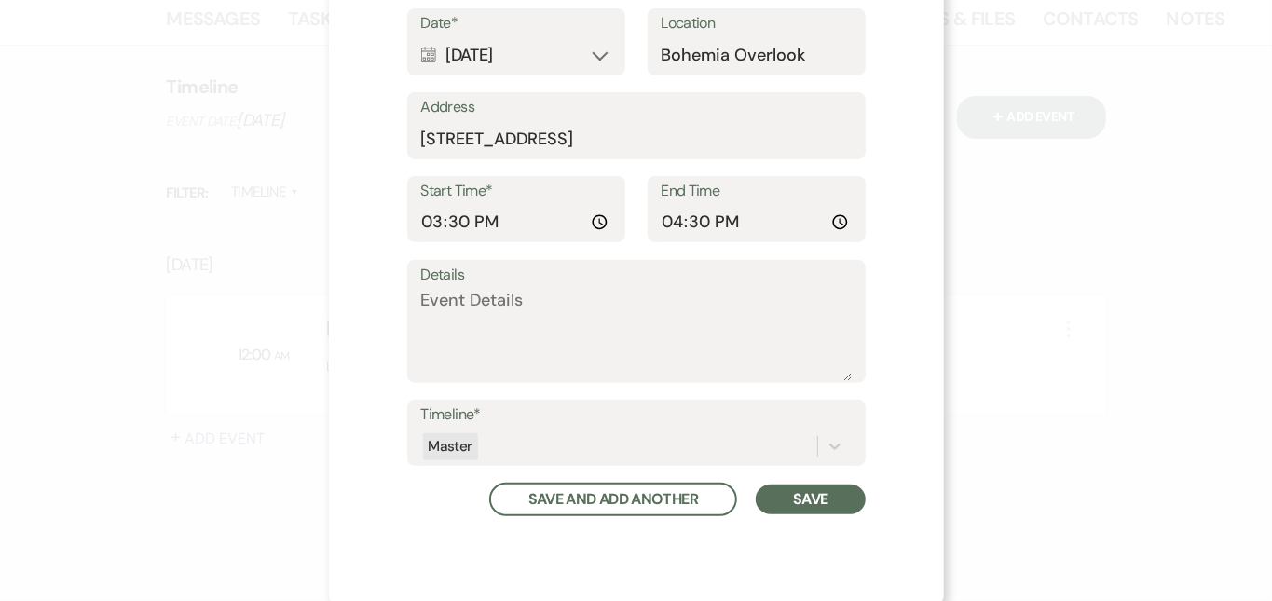
click at [807, 490] on button "Save" at bounding box center [810, 500] width 109 height 30
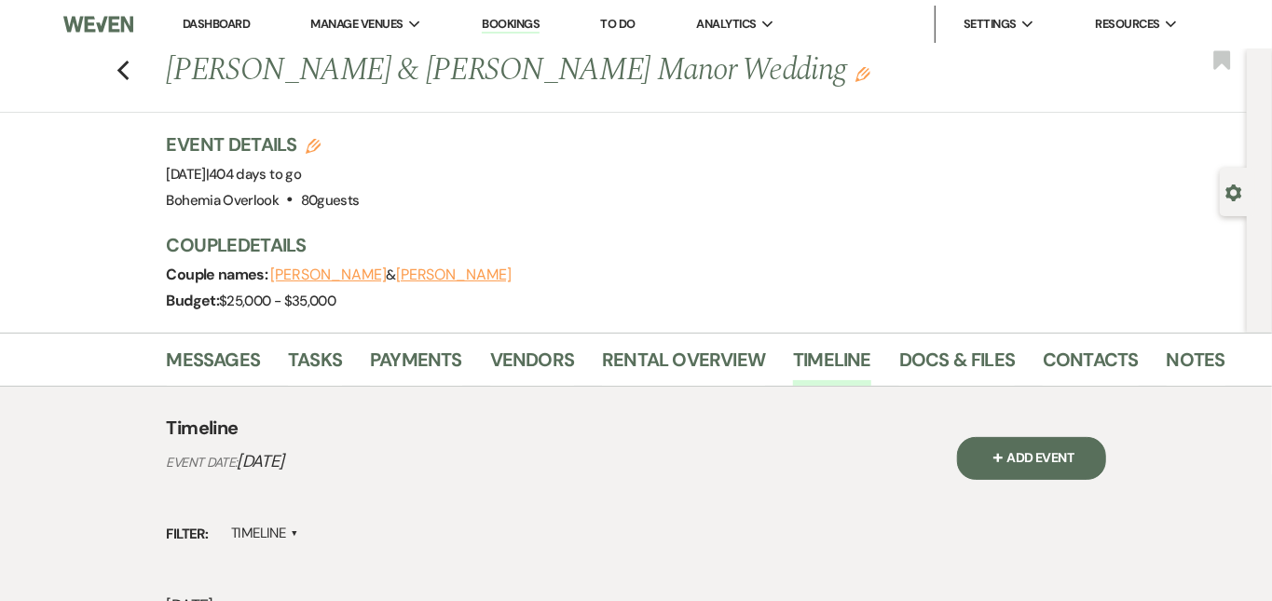
scroll to position [0, 0]
click at [216, 20] on link "Dashboard" at bounding box center [216, 24] width 67 height 16
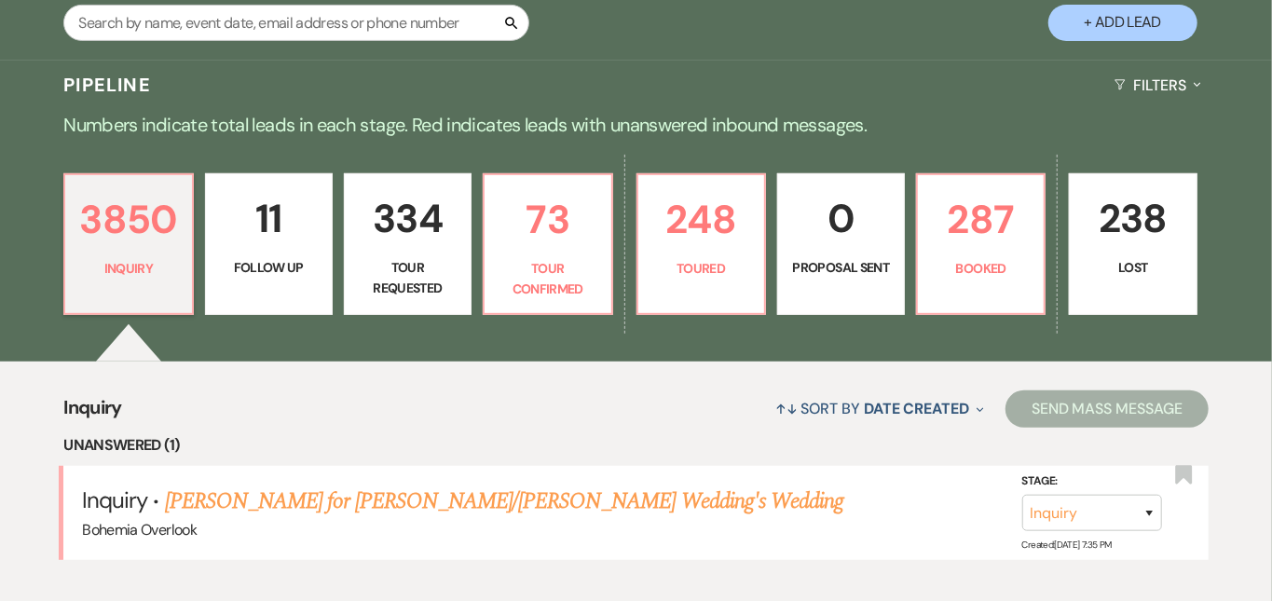
scroll to position [374, 0]
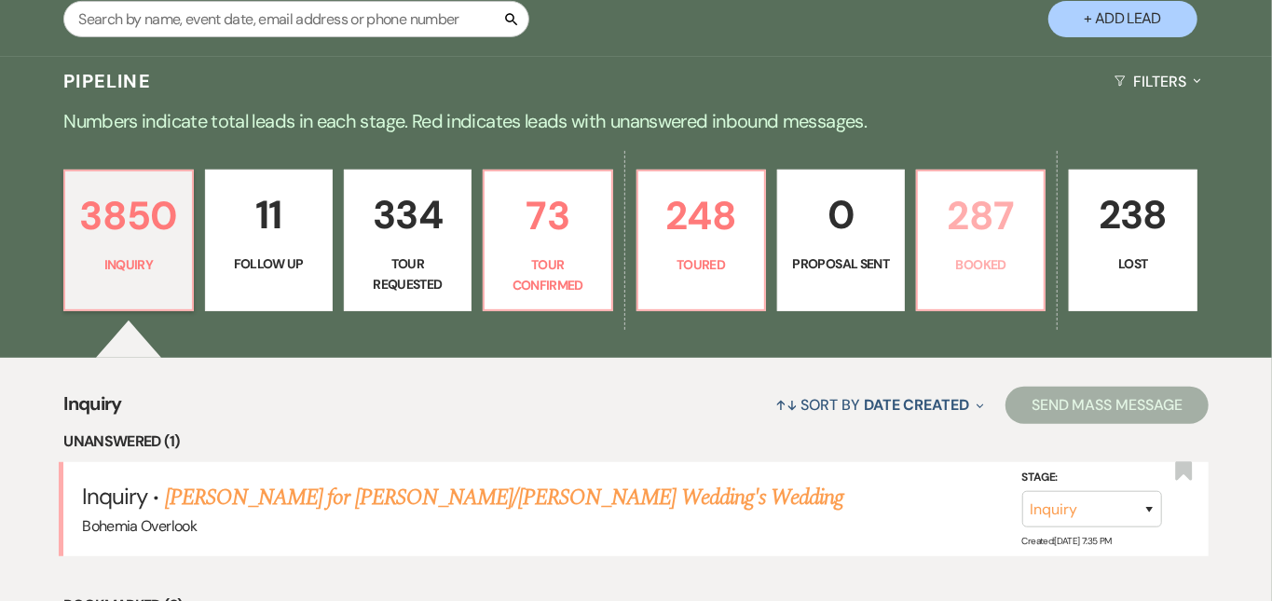
click at [1033, 217] on p "287" at bounding box center [980, 216] width 103 height 62
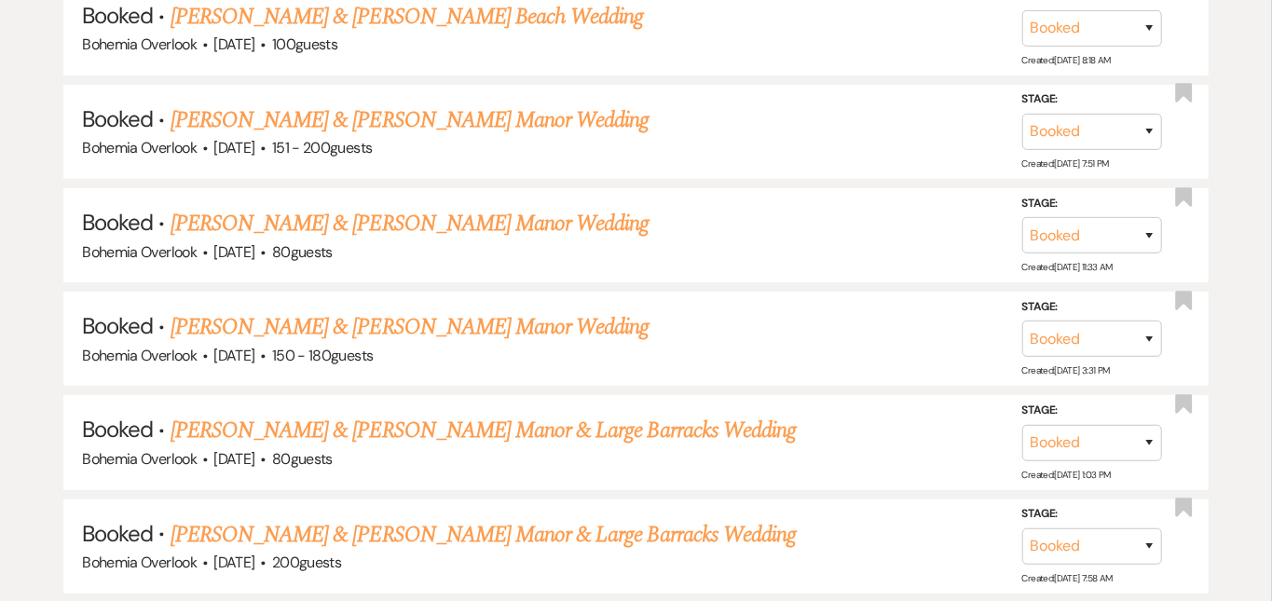
scroll to position [7718, 0]
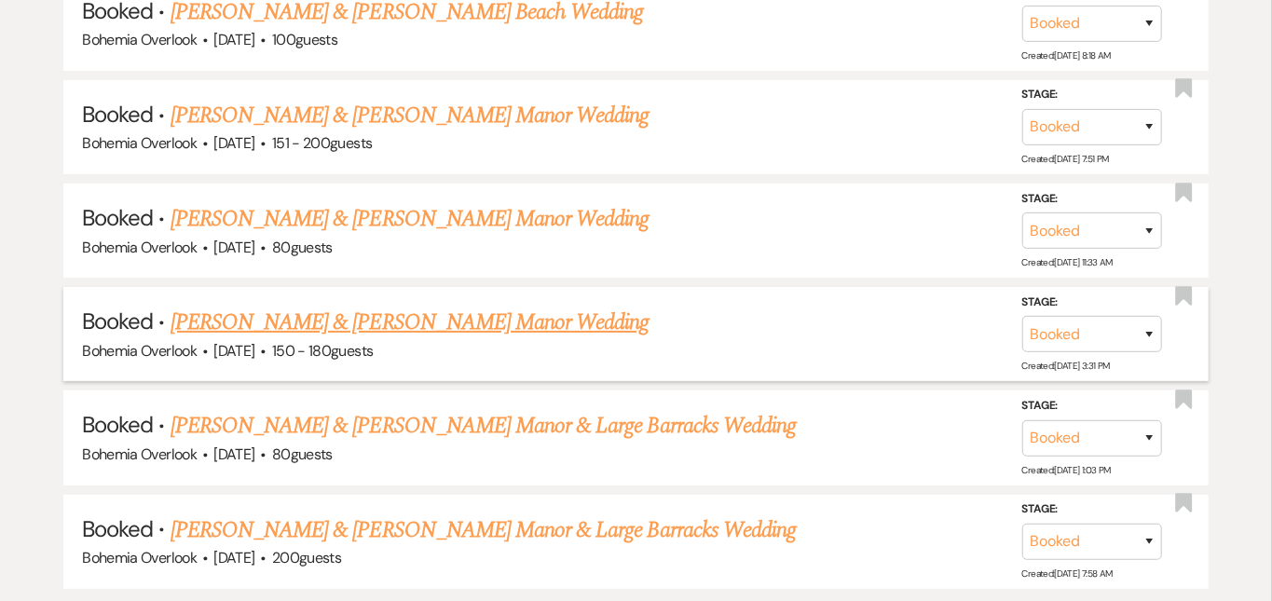
click at [531, 306] on link "[PERSON_NAME] & [PERSON_NAME] Manor Wedding" at bounding box center [410, 323] width 479 height 34
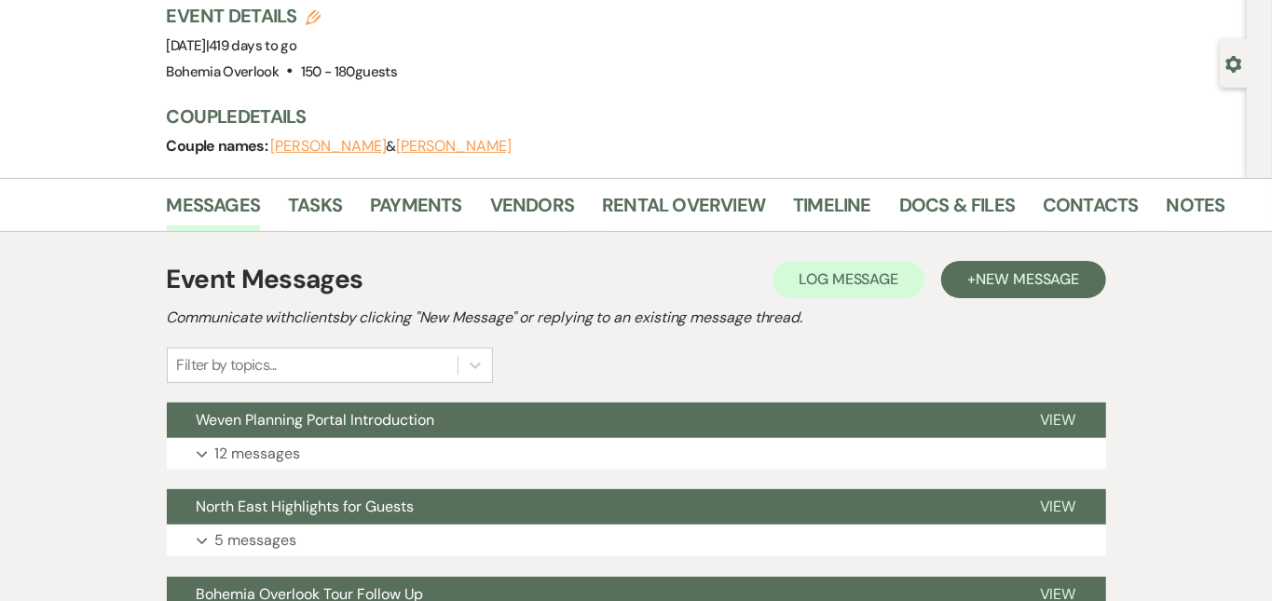
scroll to position [149, 0]
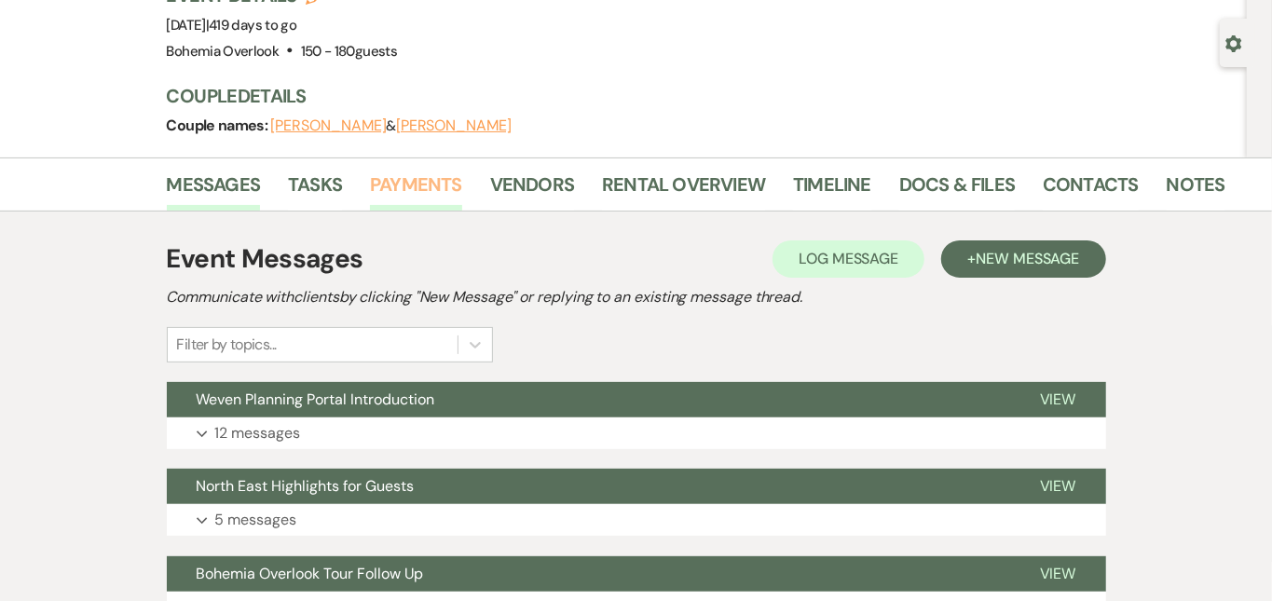
click at [371, 172] on link "Payments" at bounding box center [416, 190] width 92 height 41
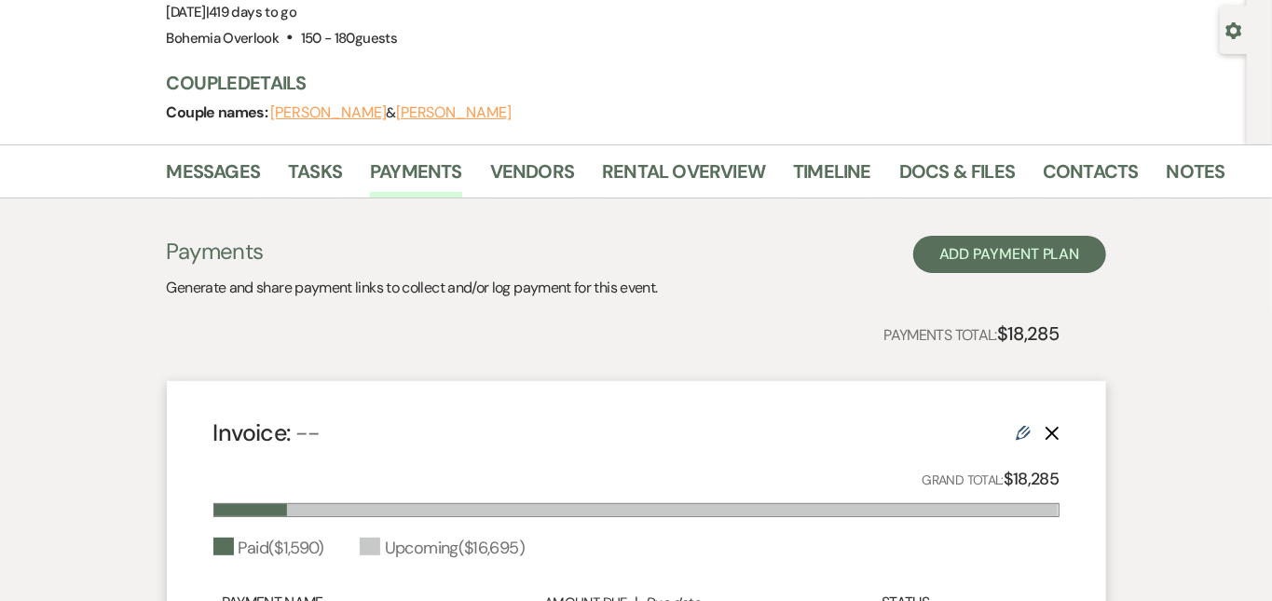
scroll to position [150, 0]
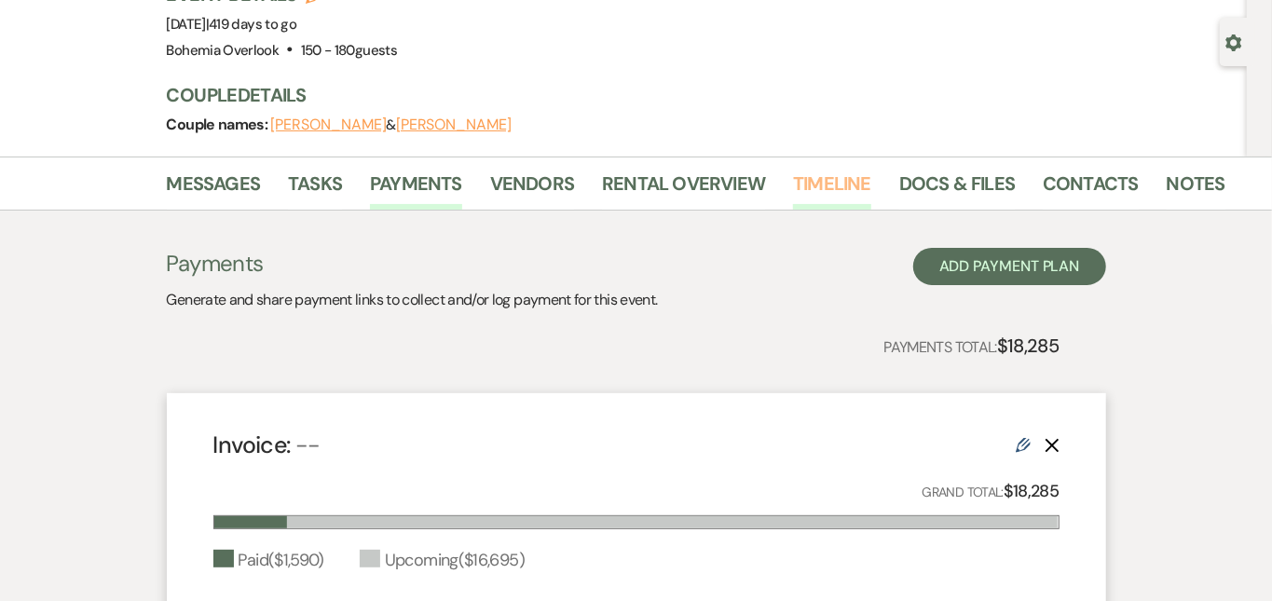
click at [793, 170] on link "Timeline" at bounding box center [832, 189] width 78 height 41
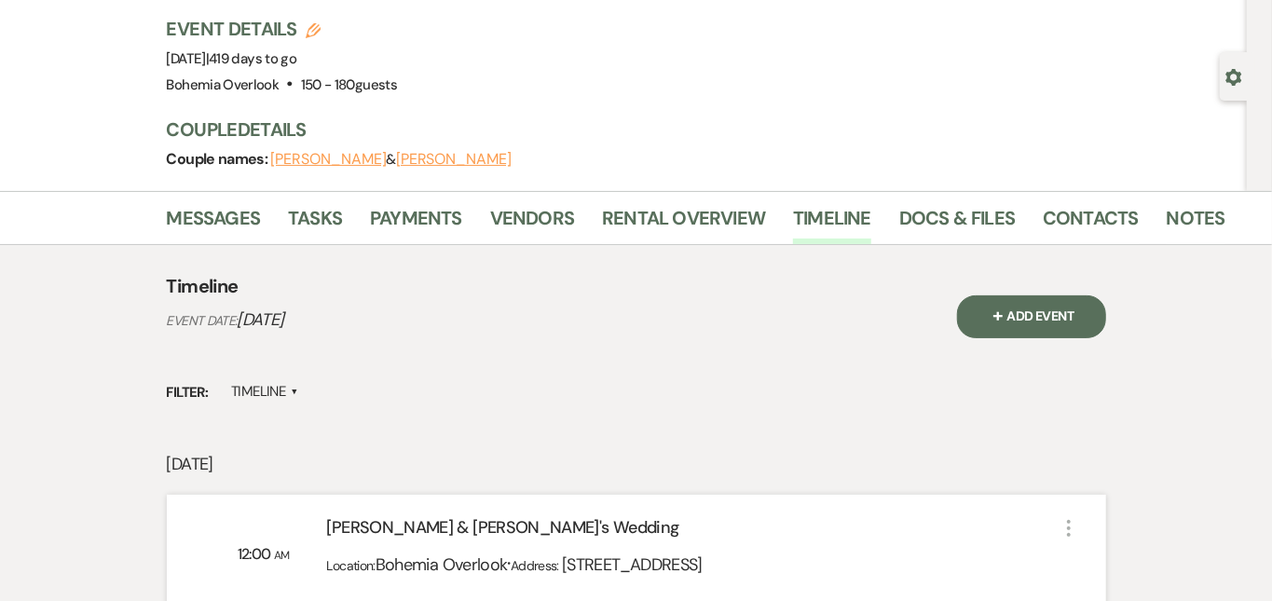
scroll to position [112, 0]
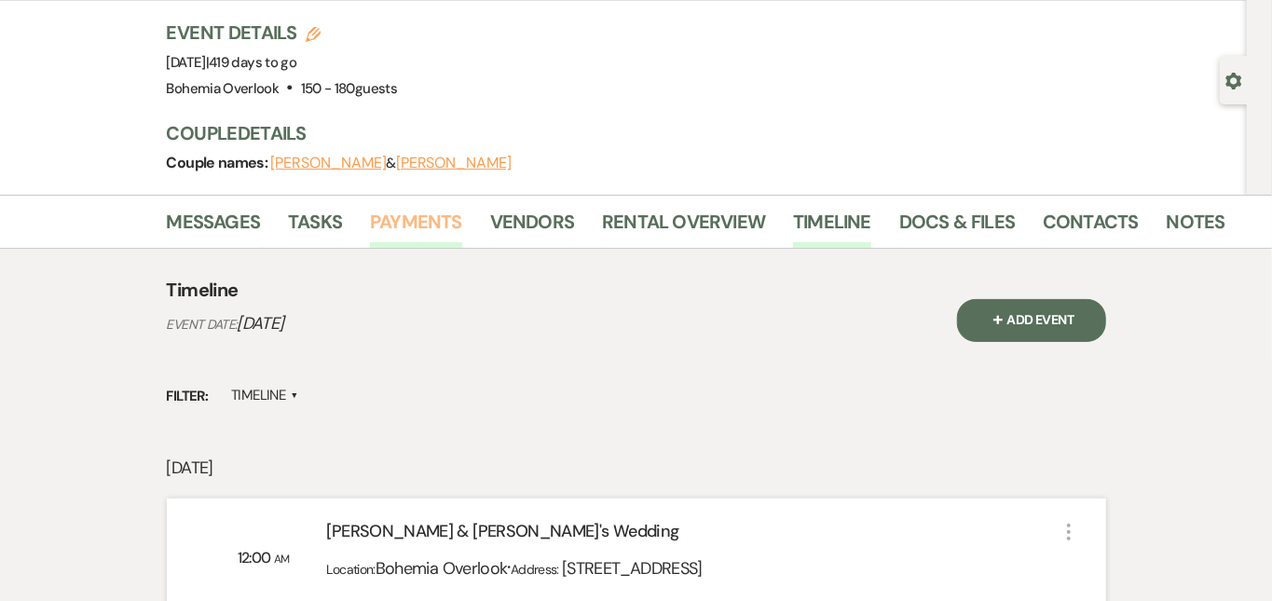
click at [375, 213] on link "Payments" at bounding box center [416, 227] width 92 height 41
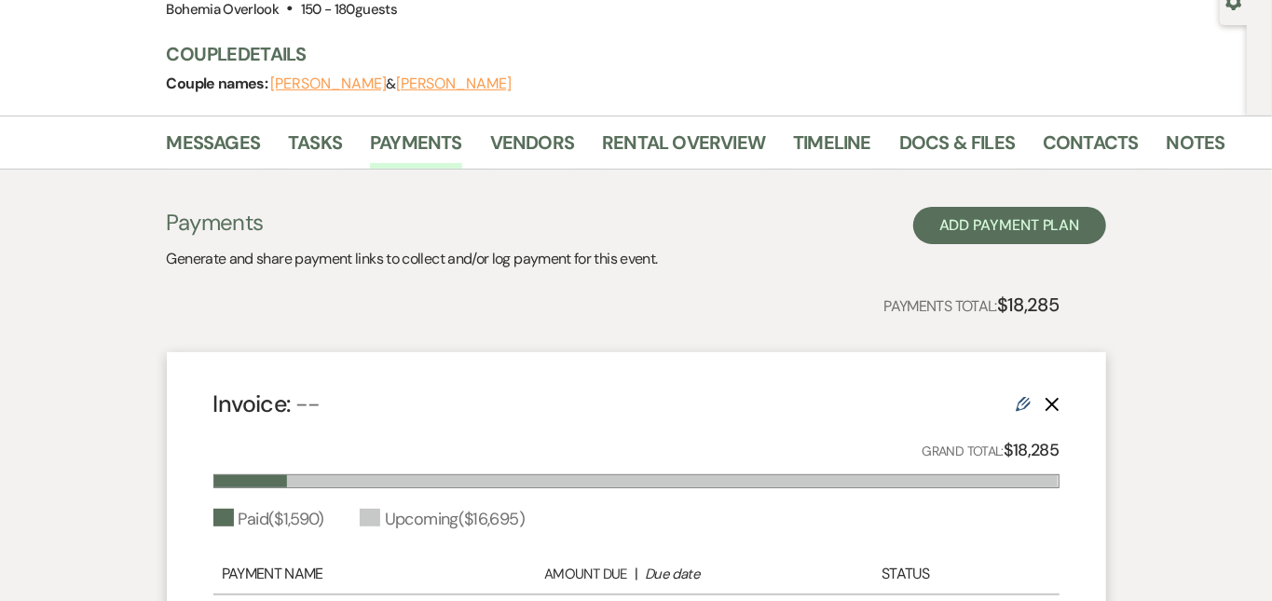
scroll to position [188, 0]
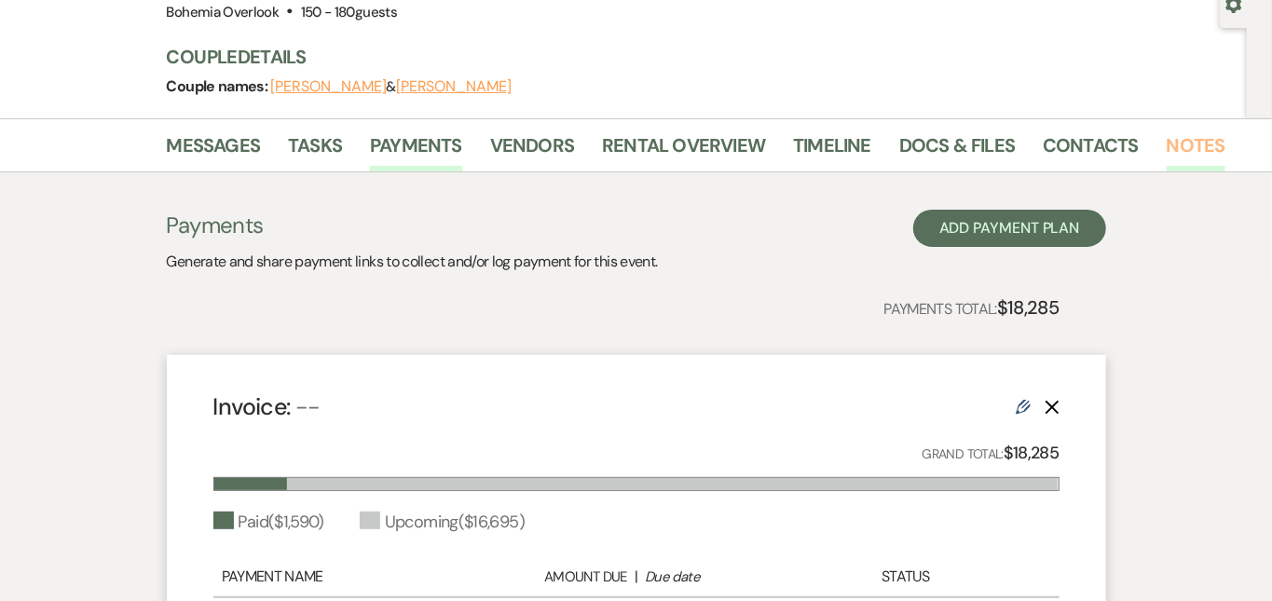
click at [1167, 144] on link "Notes" at bounding box center [1196, 150] width 59 height 41
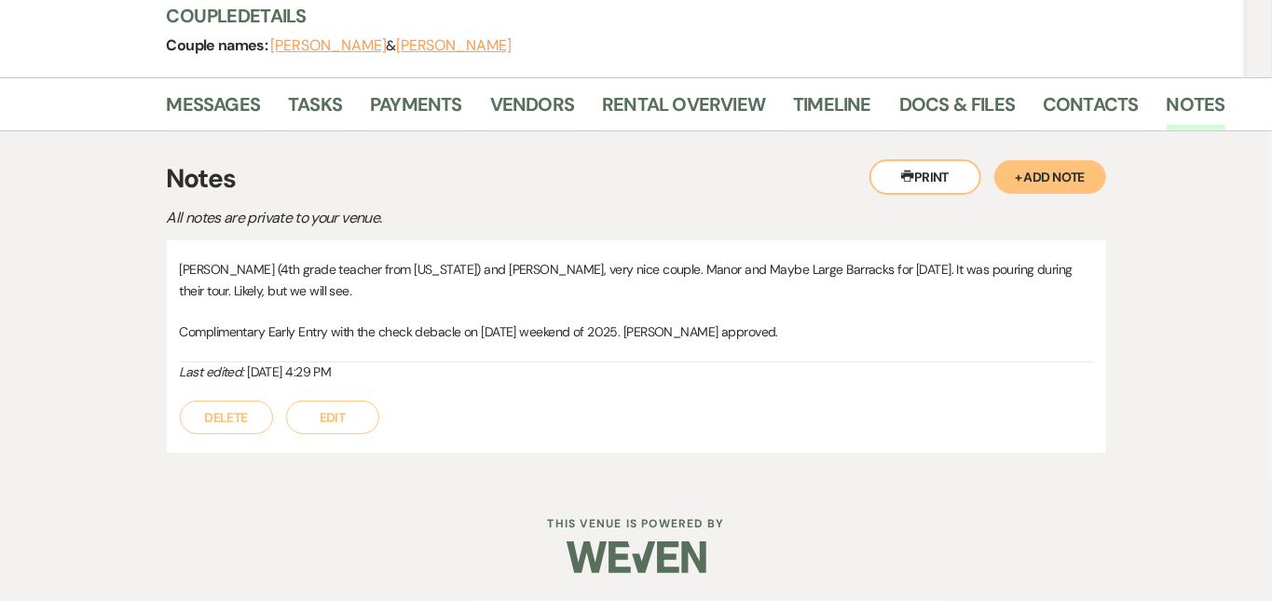
scroll to position [233, 0]
click at [286, 413] on button "Edit" at bounding box center [332, 418] width 93 height 34
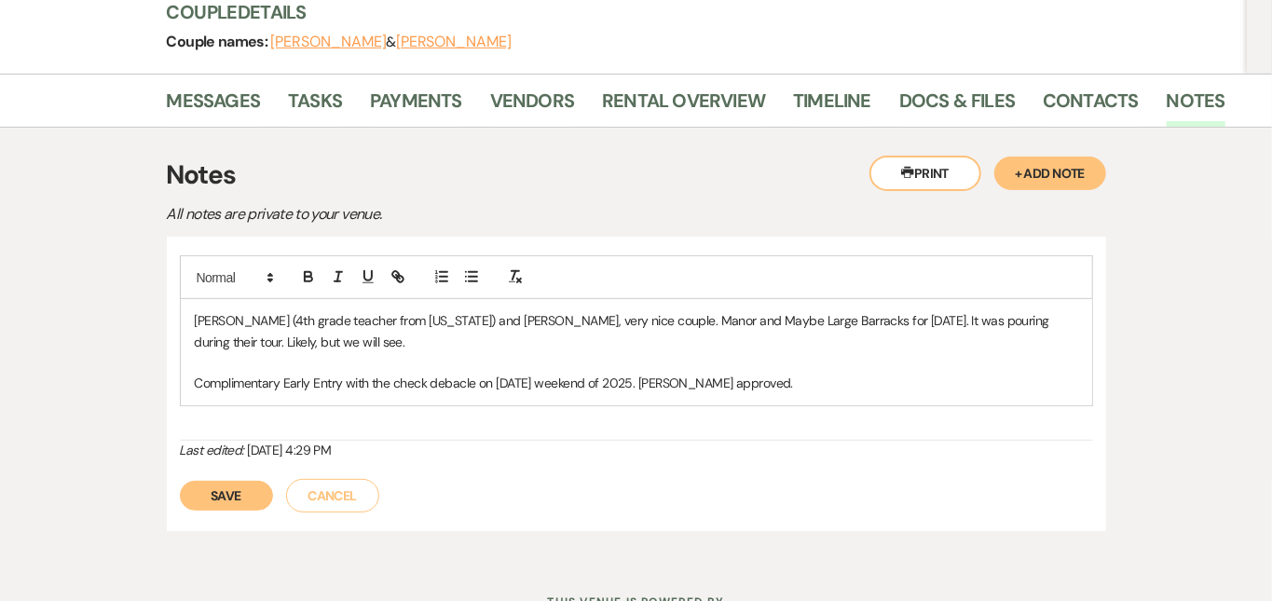
click at [764, 379] on p "Complimentary Early Entry with the check debacle on Labor Day weekend of 2025. …" at bounding box center [637, 383] width 884 height 21
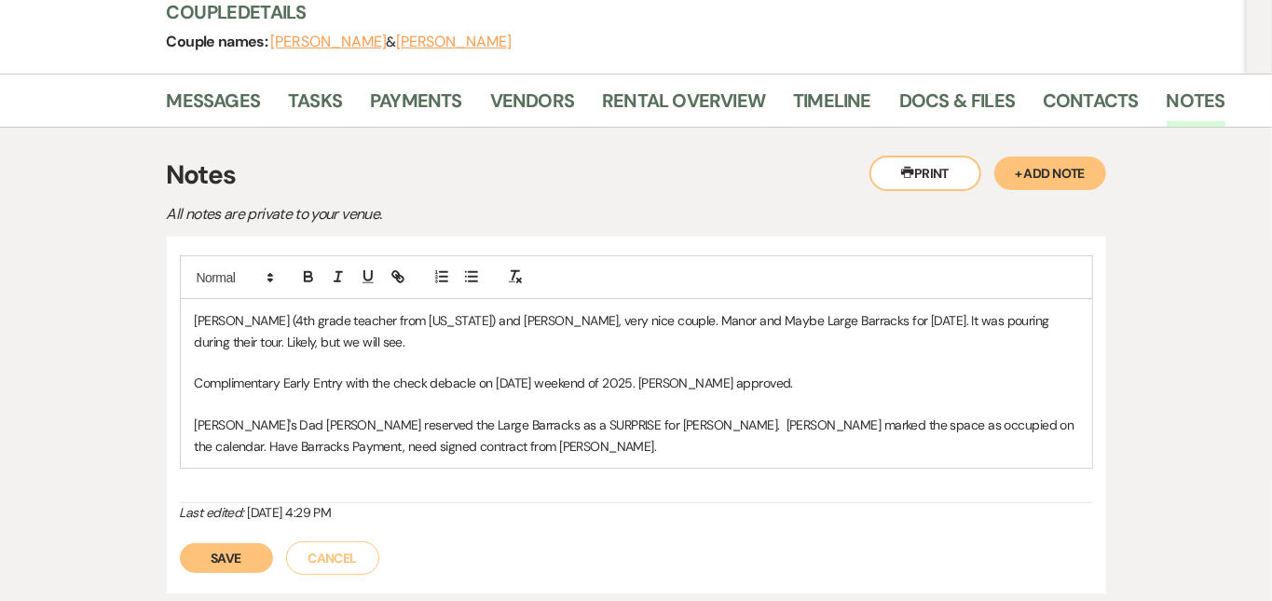
click at [180, 556] on button "Save" at bounding box center [226, 558] width 93 height 30
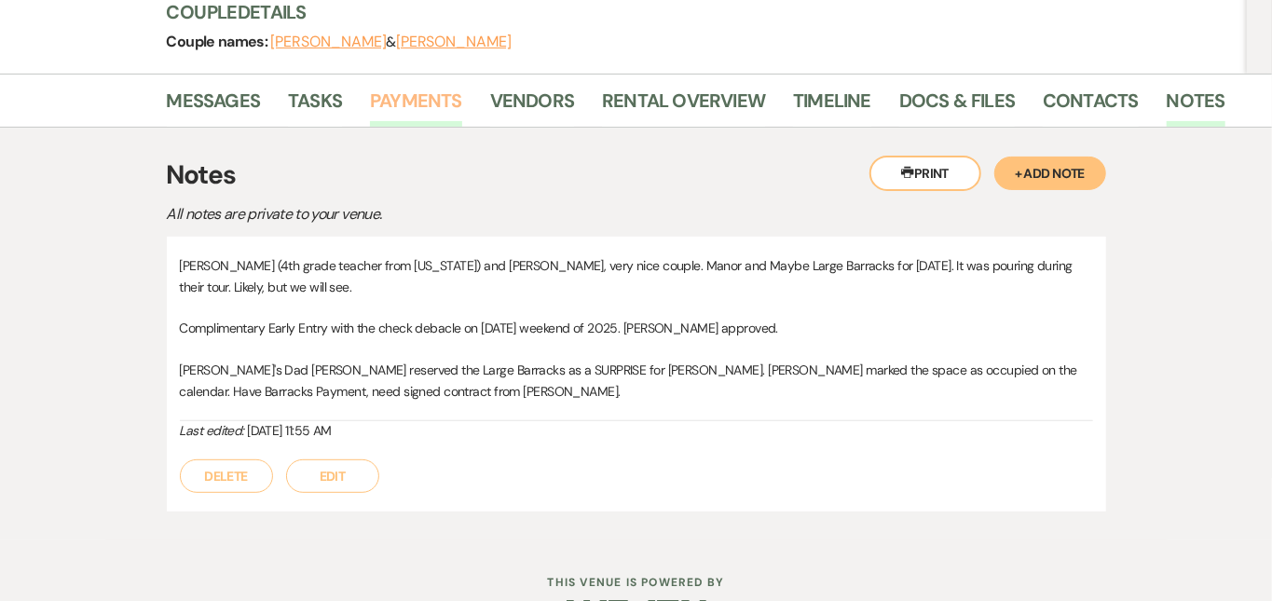
click at [370, 100] on link "Payments" at bounding box center [416, 106] width 92 height 41
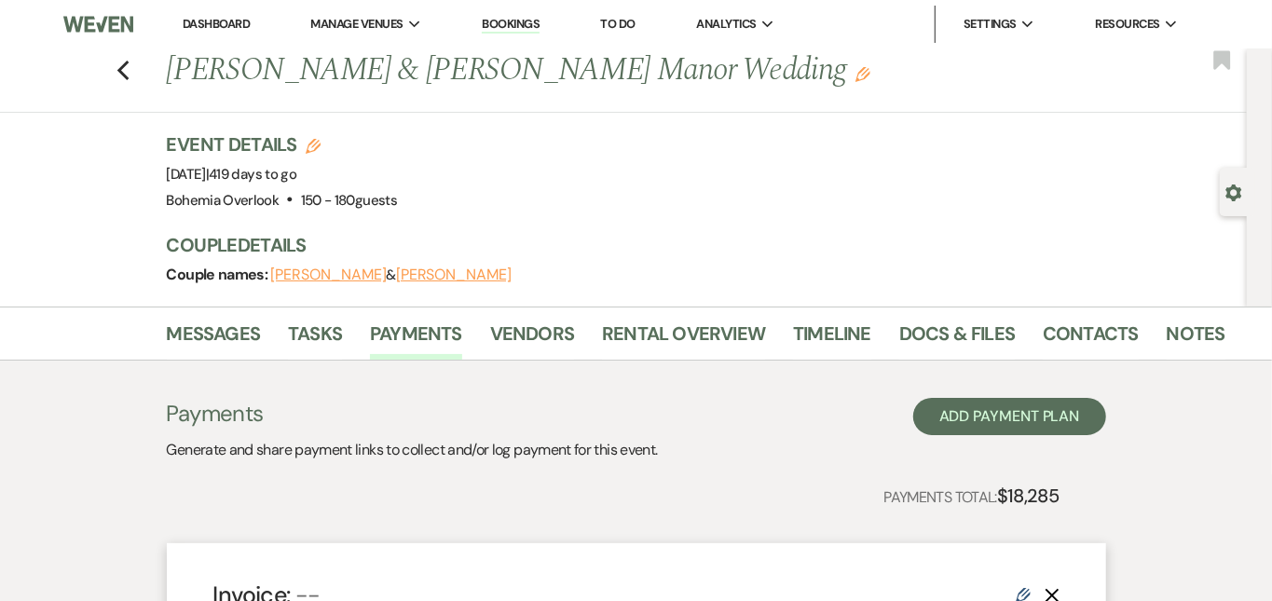
click at [855, 164] on div "Event Details Edit Event Date: Saturday, November 7th, 2026 | 419 days to go Ve…" at bounding box center [689, 172] width 1044 height 82
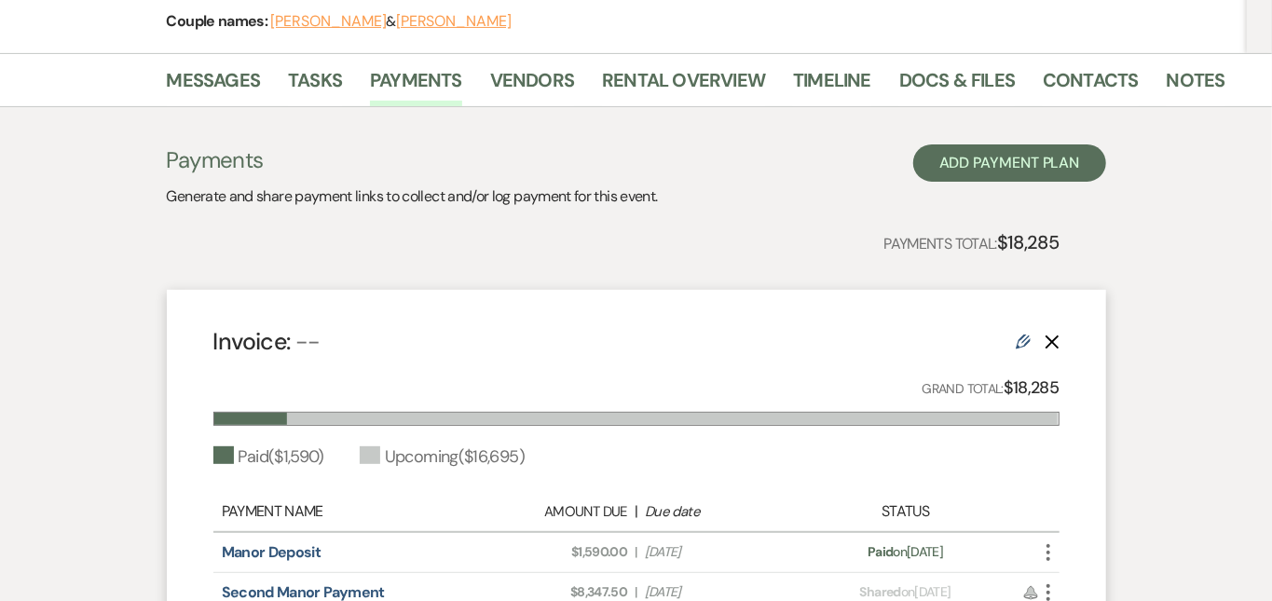
scroll to position [233, 0]
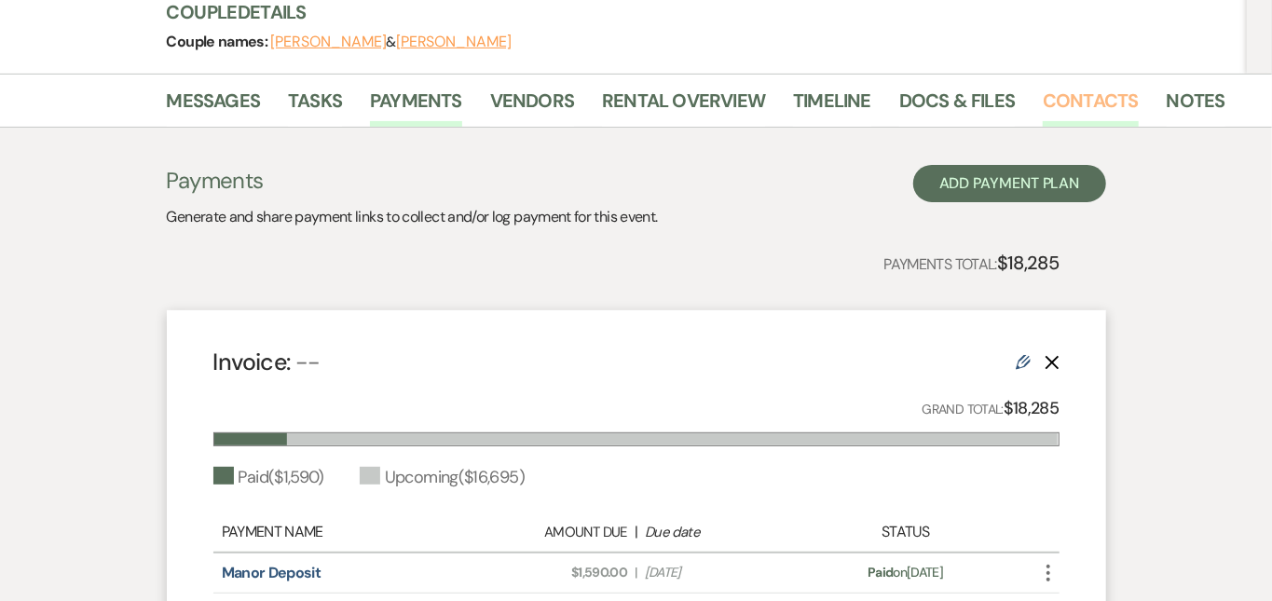
click at [1043, 102] on link "Contacts" at bounding box center [1091, 106] width 96 height 41
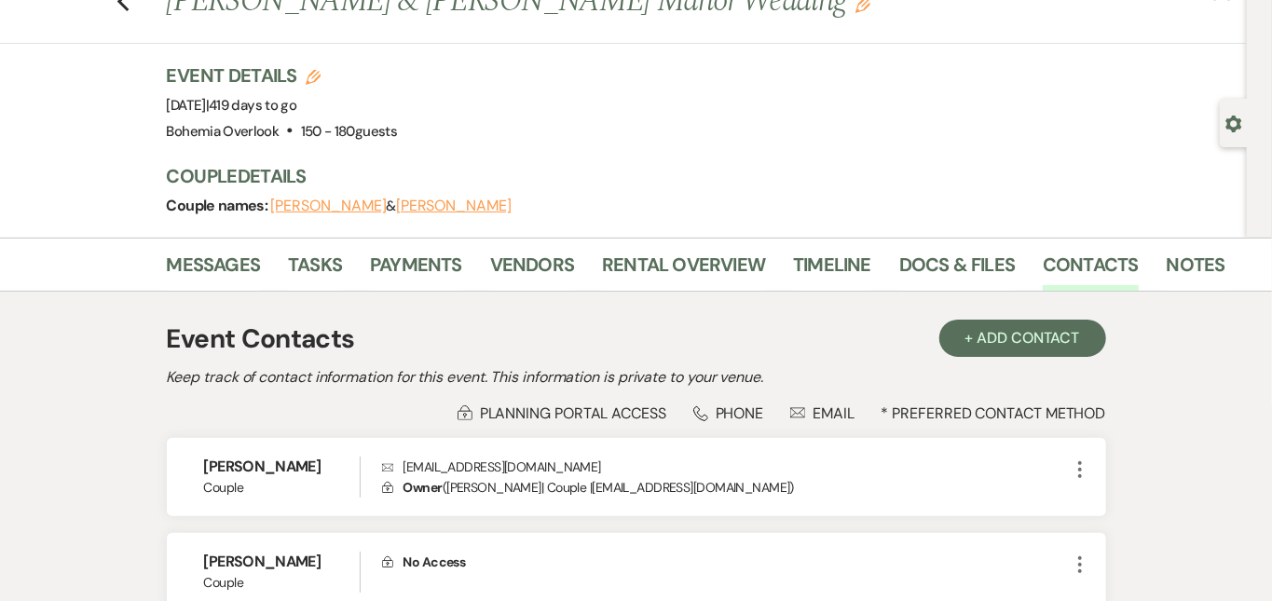
scroll to position [49, 0]
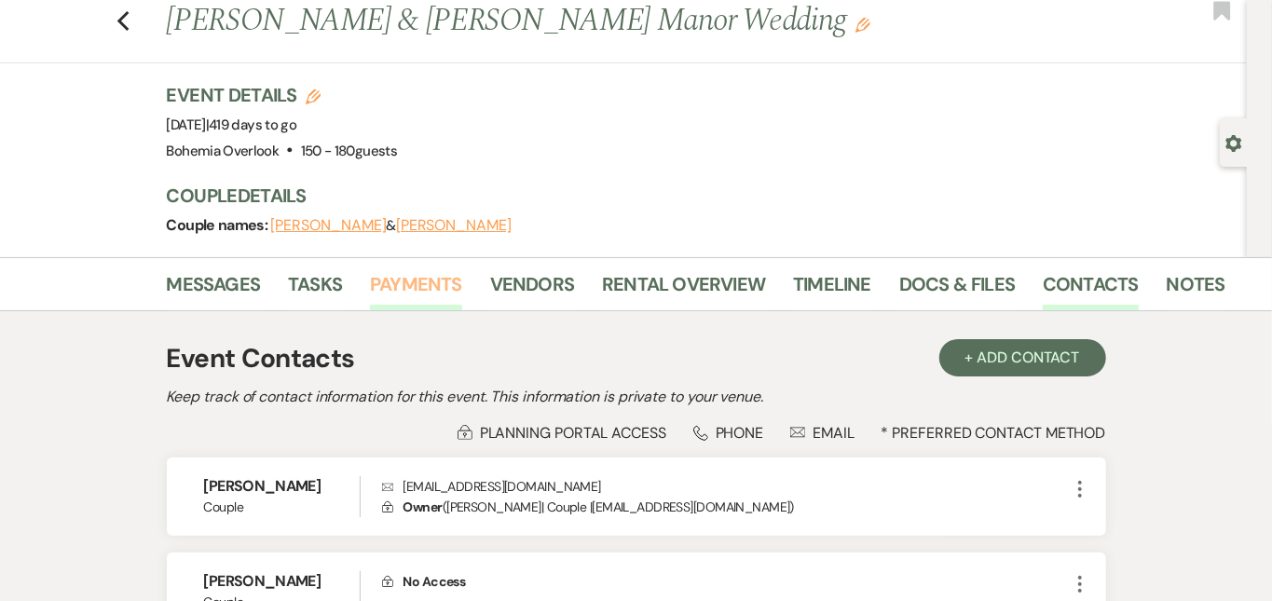
click at [377, 278] on link "Payments" at bounding box center [416, 289] width 92 height 41
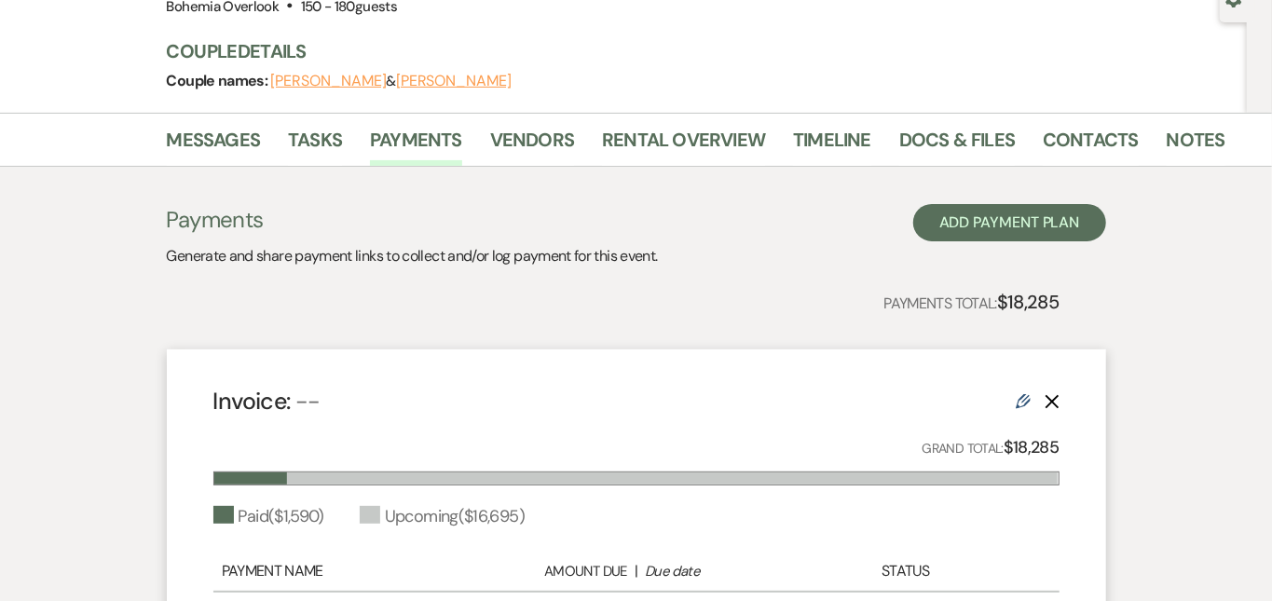
scroll to position [185, 0]
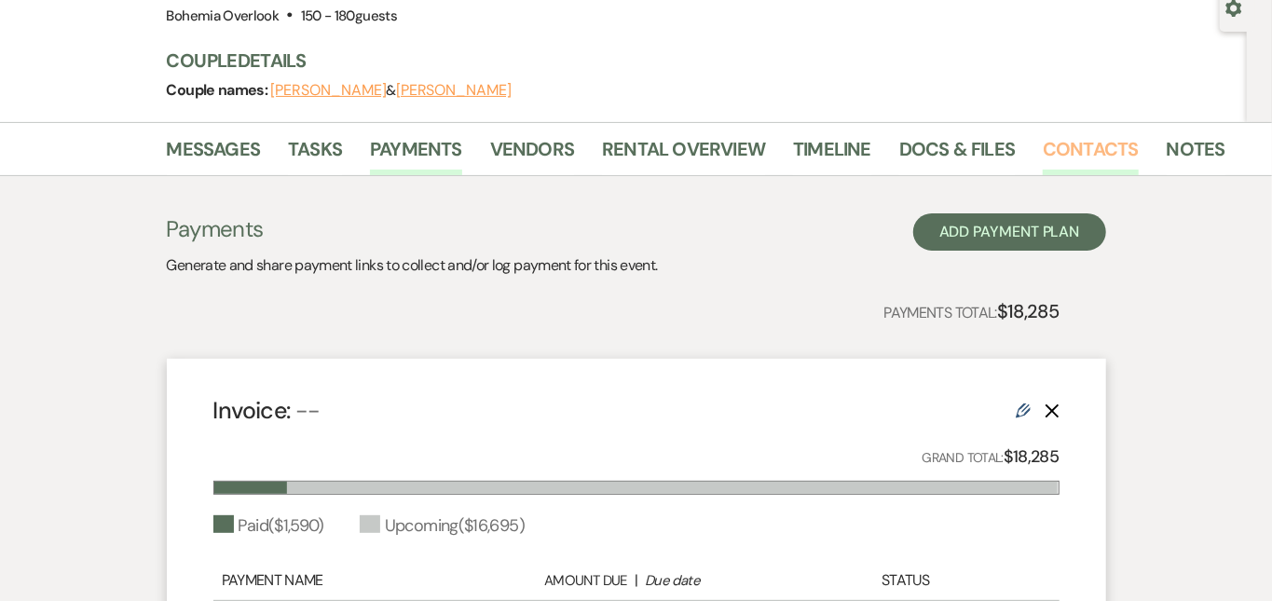
click at [1045, 139] on link "Contacts" at bounding box center [1091, 154] width 96 height 41
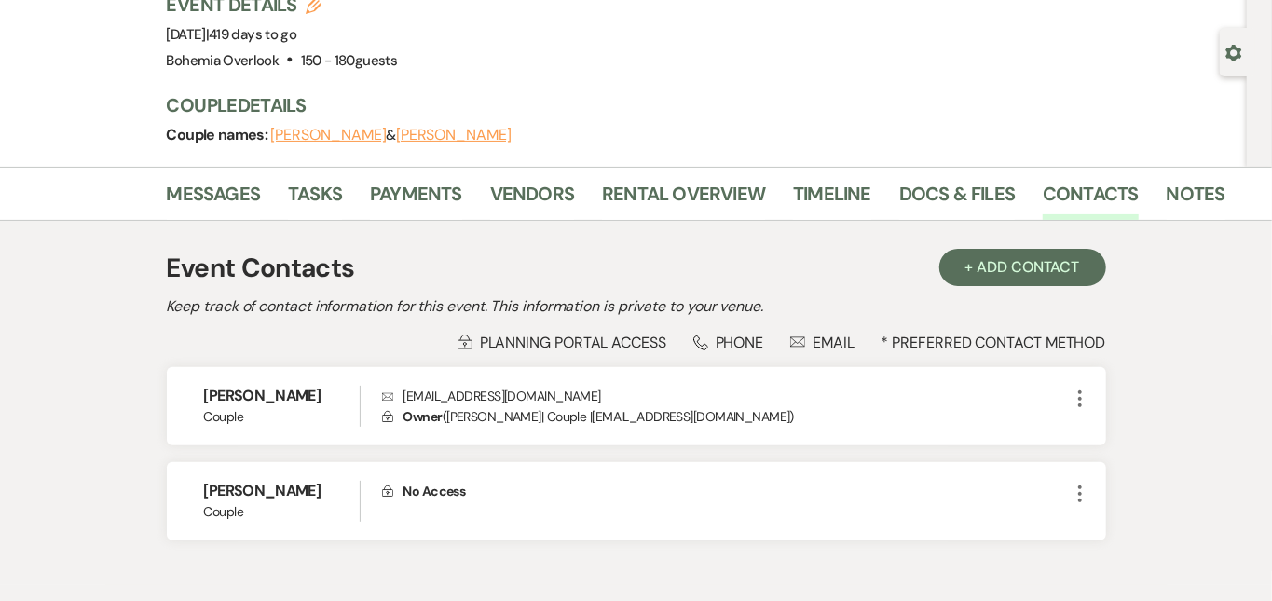
scroll to position [169, 0]
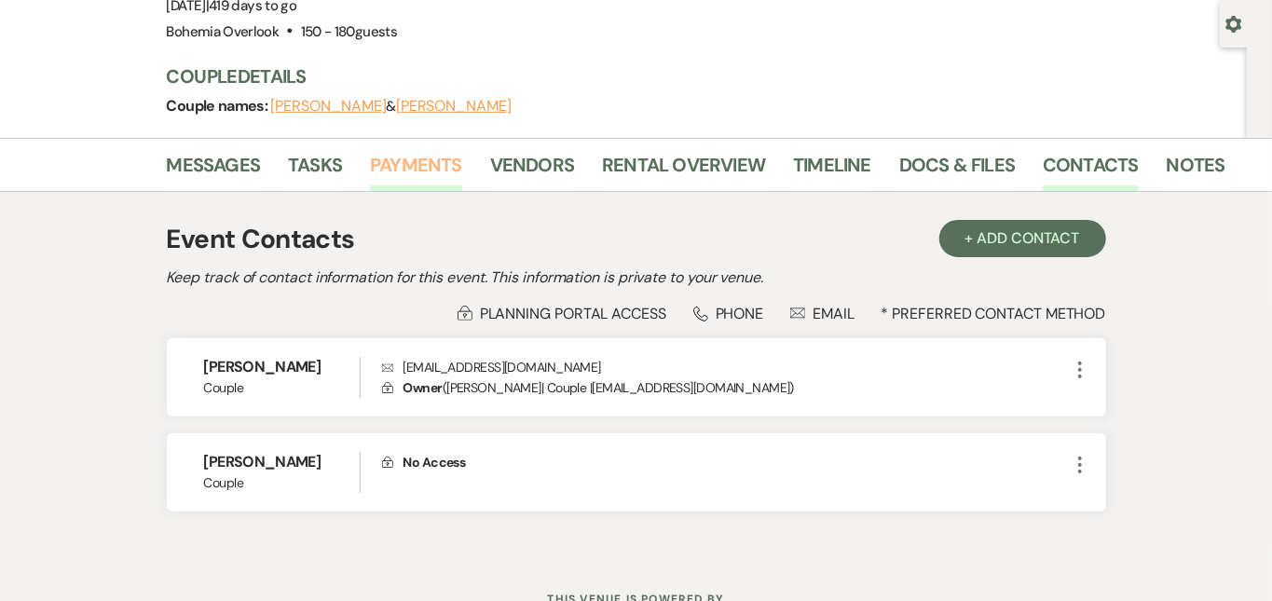
click at [382, 171] on link "Payments" at bounding box center [416, 170] width 92 height 41
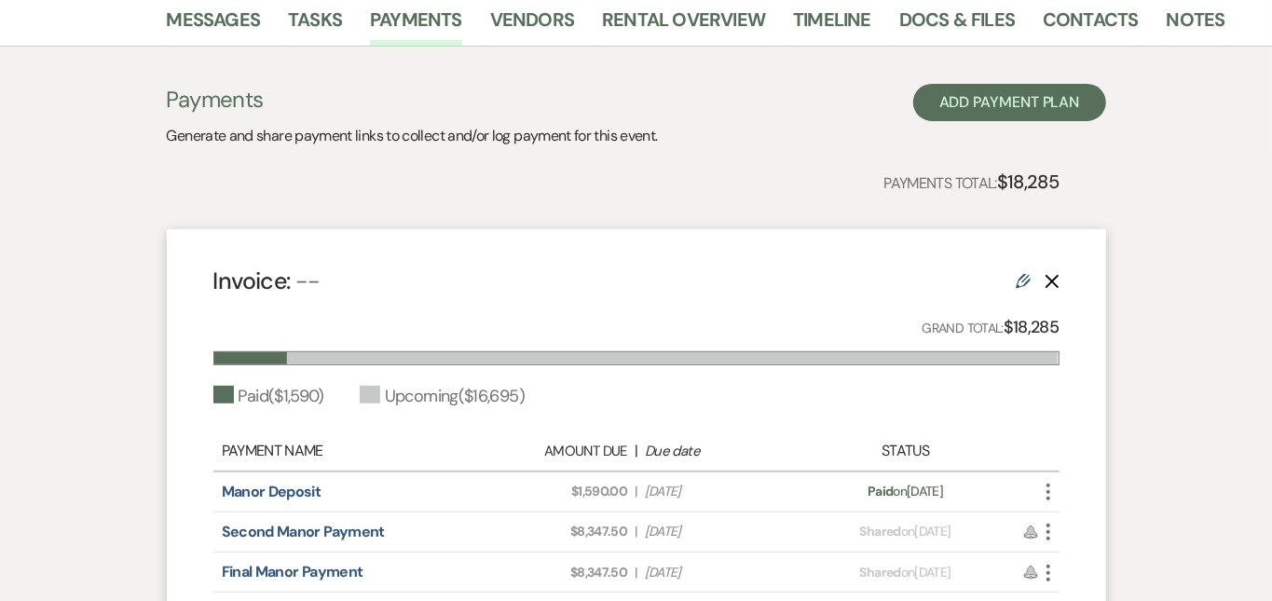
scroll to position [300, 0]
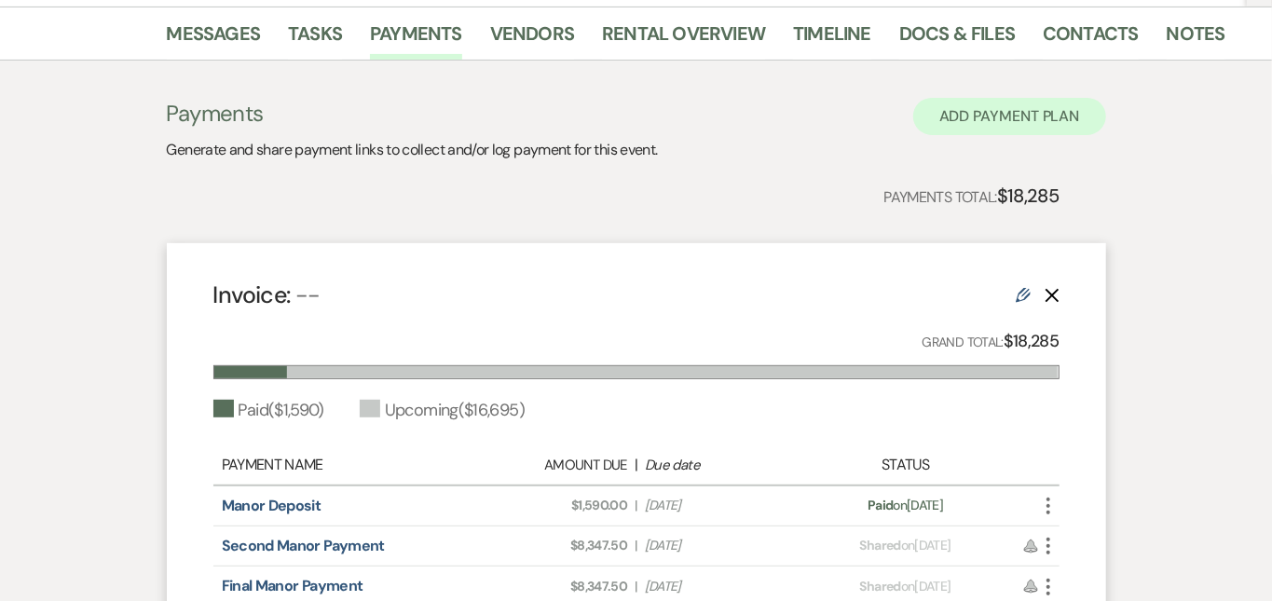
click at [1025, 114] on button "Add Payment Plan" at bounding box center [1009, 116] width 193 height 37
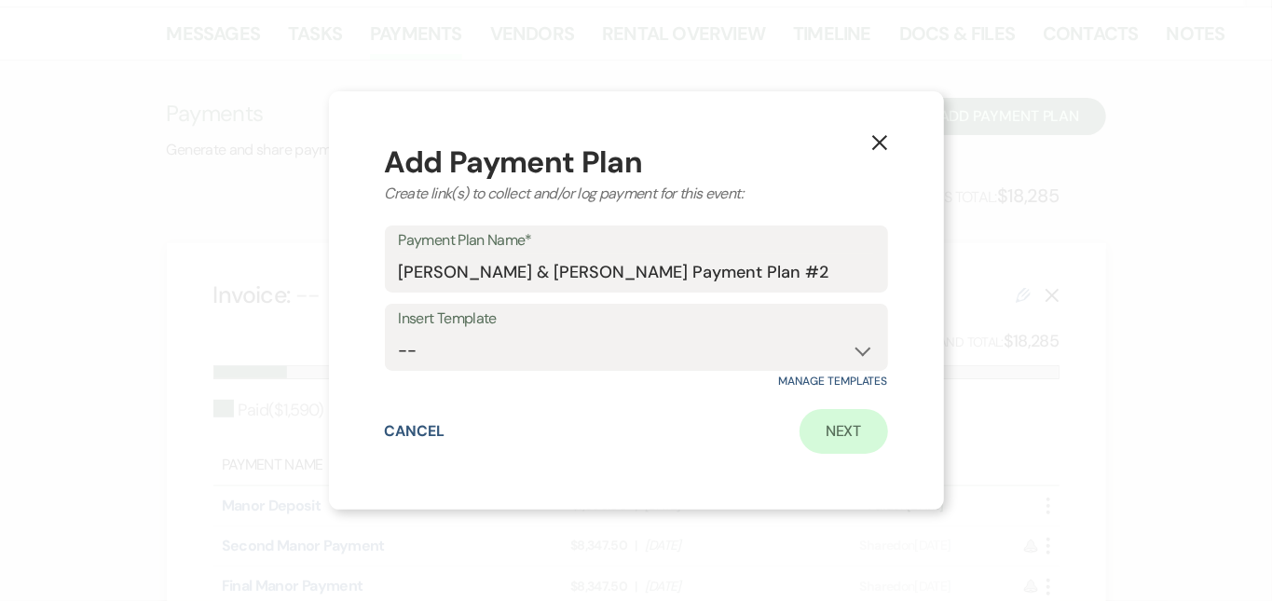
click at [839, 434] on link "Next" at bounding box center [844, 431] width 89 height 45
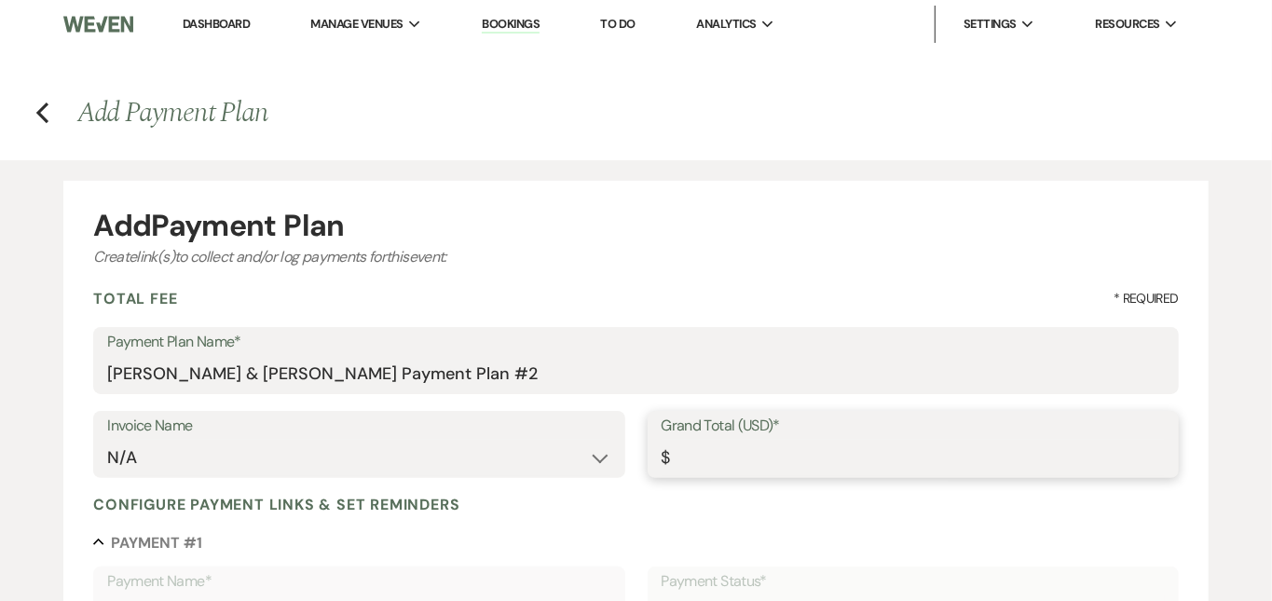
click at [764, 446] on input "Grand Total (USD)*" at bounding box center [913, 458] width 503 height 36
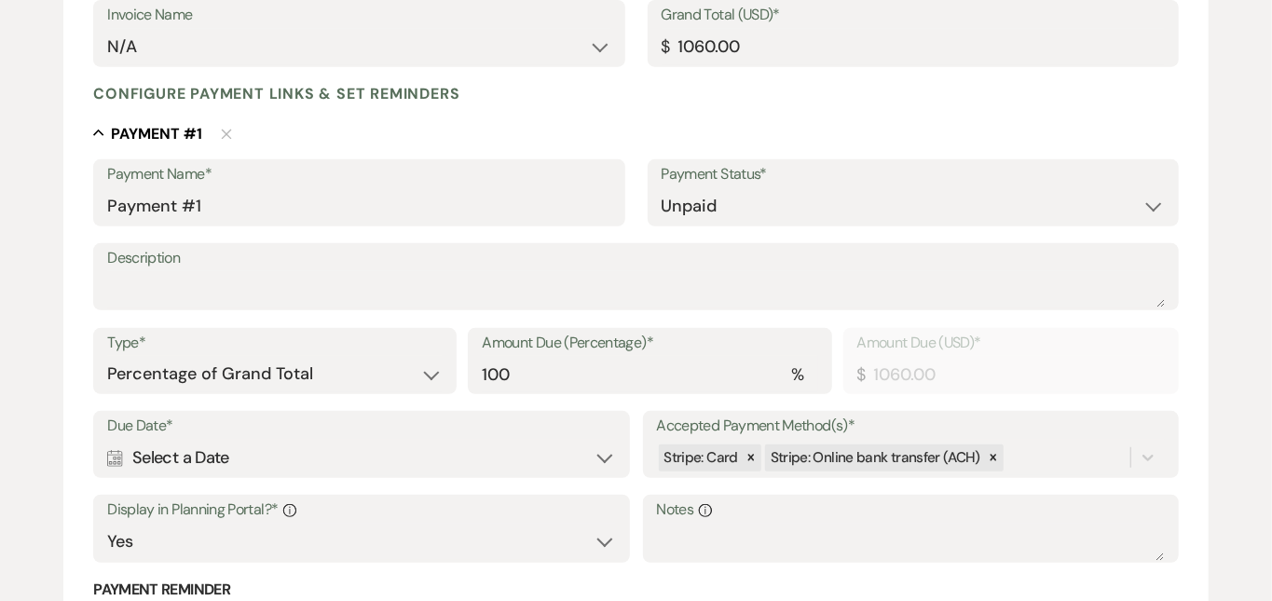
scroll to position [414, 0]
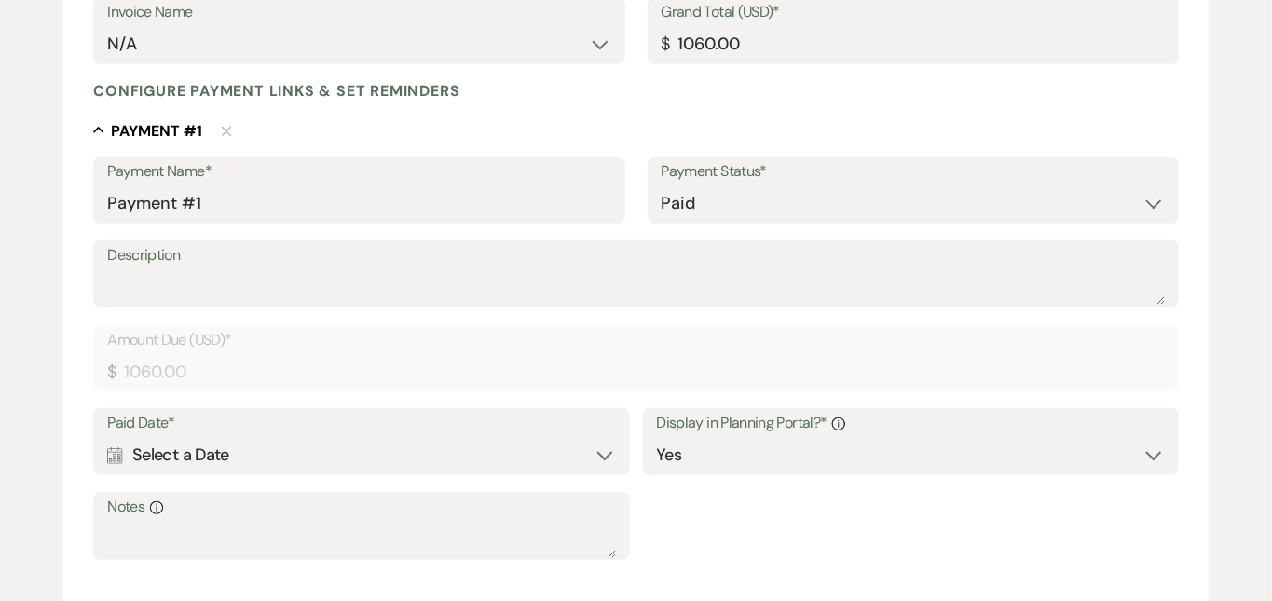
click at [1220, 263] on div "Add Payment Plan Create link(s) to collect and/or log payments for this event: …" at bounding box center [636, 318] width 1272 height 1145
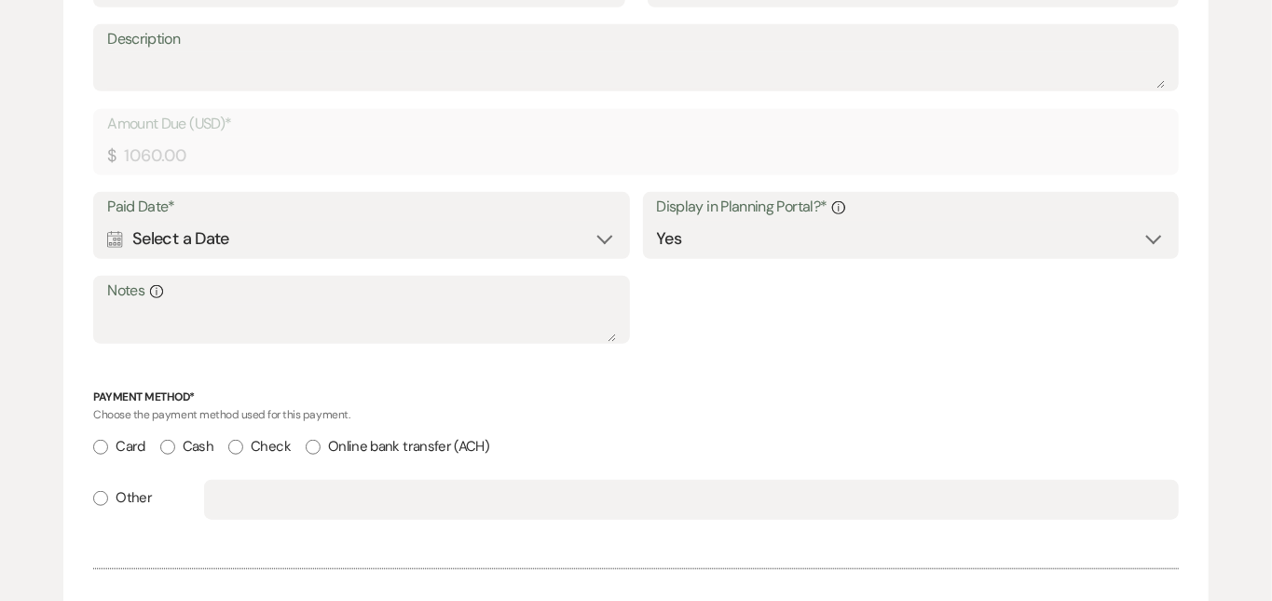
scroll to position [636, 0]
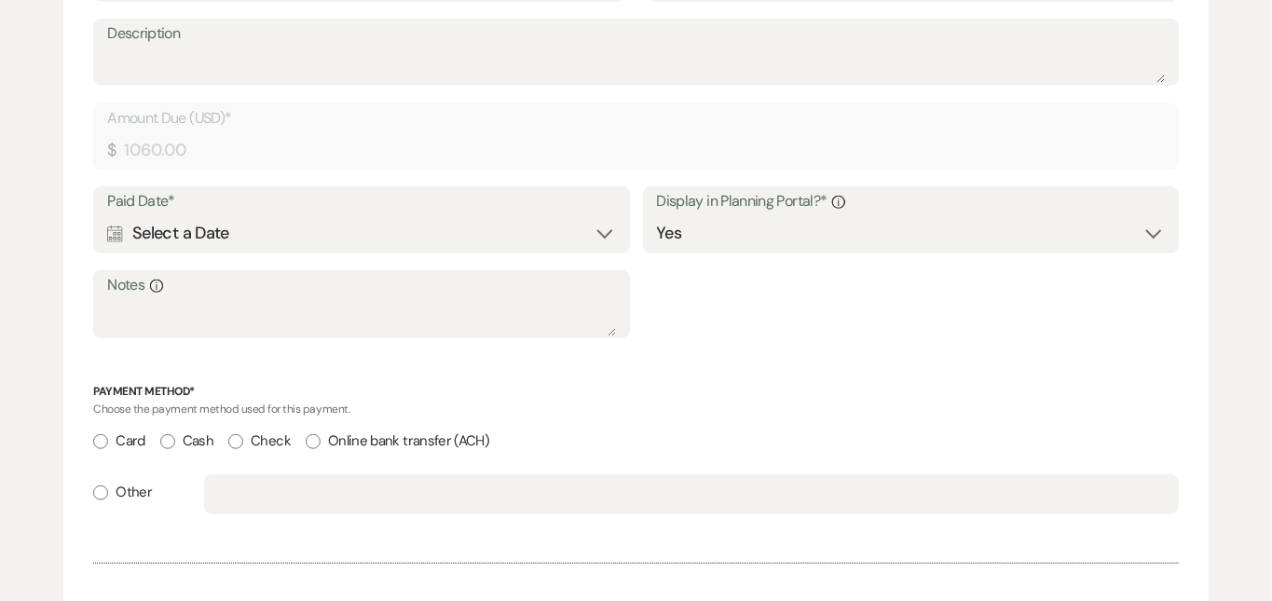
click at [579, 230] on div "Calendar Select a Date Expand" at bounding box center [361, 233] width 508 height 36
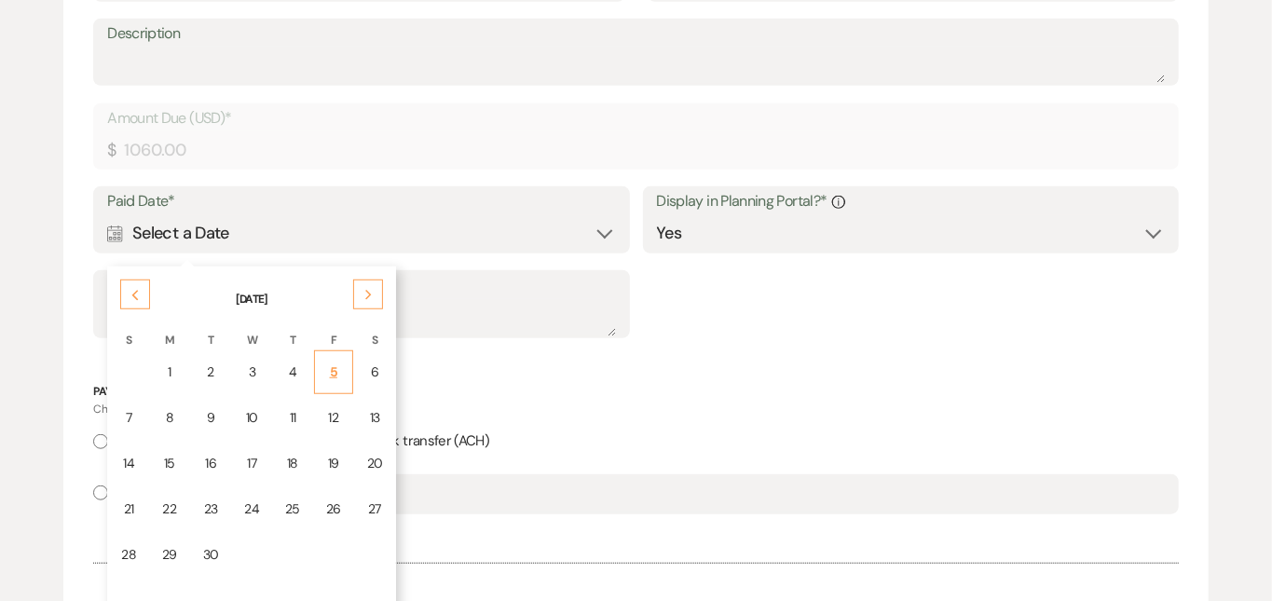
click at [337, 368] on div "5" at bounding box center [333, 373] width 15 height 20
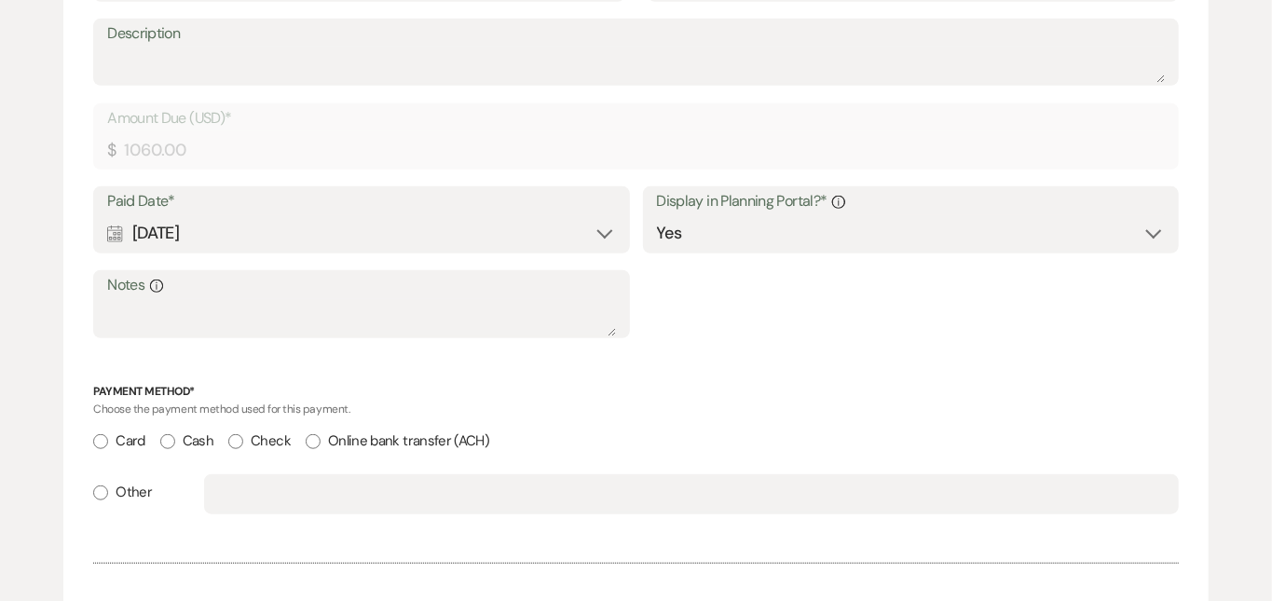
click at [235, 435] on input "Check" at bounding box center [235, 441] width 15 height 15
click at [1250, 333] on div "Add Payment Plan Create link(s) to collect and/or log payments for this event: …" at bounding box center [636, 120] width 1272 height 1190
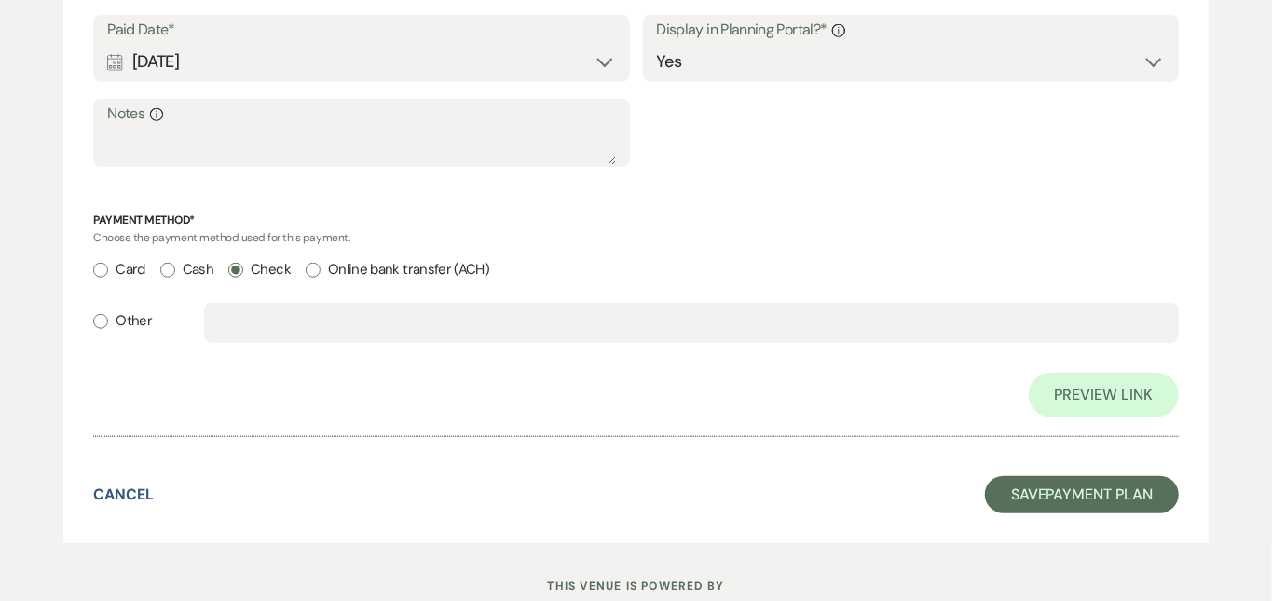
scroll to position [846, 0]
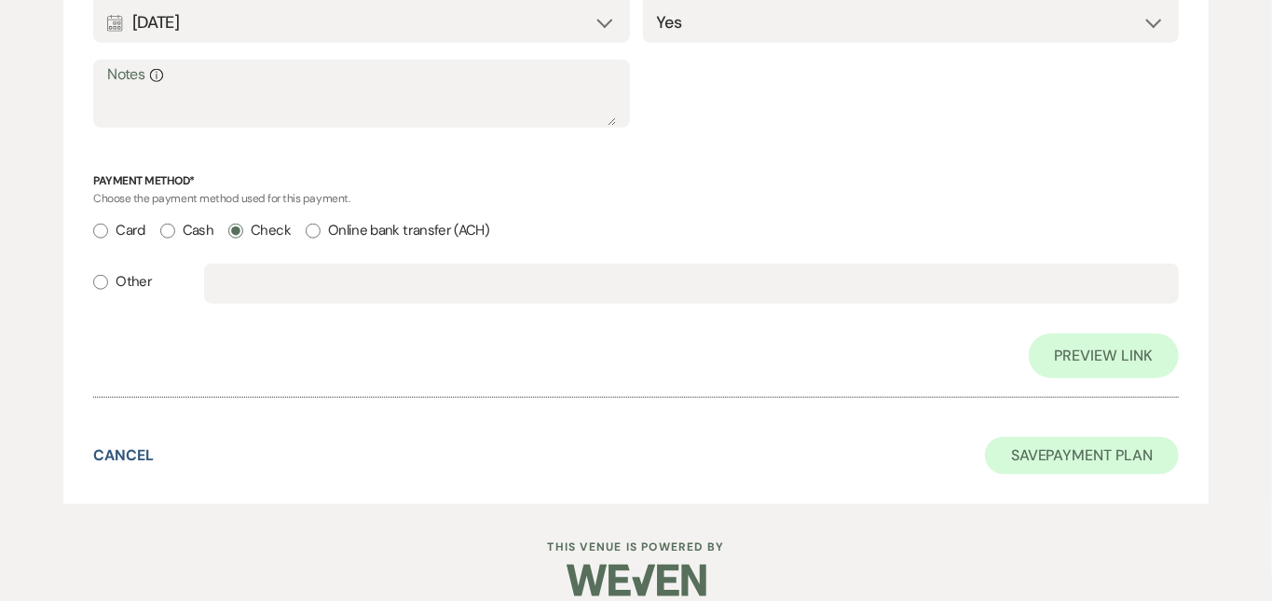
click at [1090, 437] on button "Save Payment Plan" at bounding box center [1082, 455] width 194 height 37
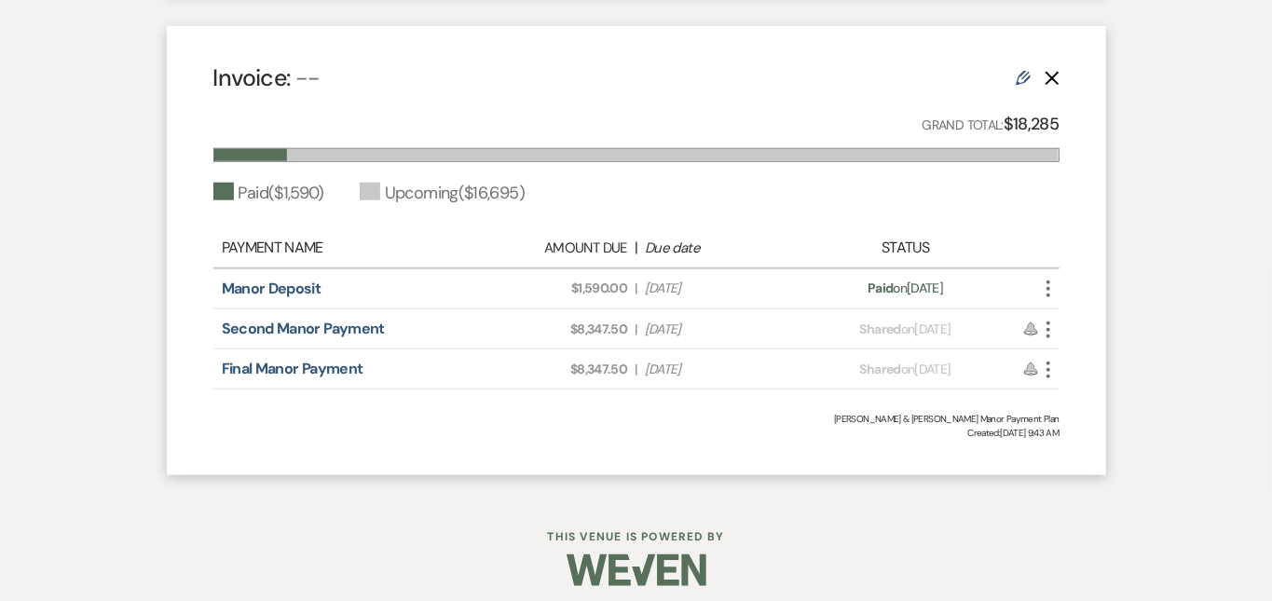
scroll to position [923, 0]
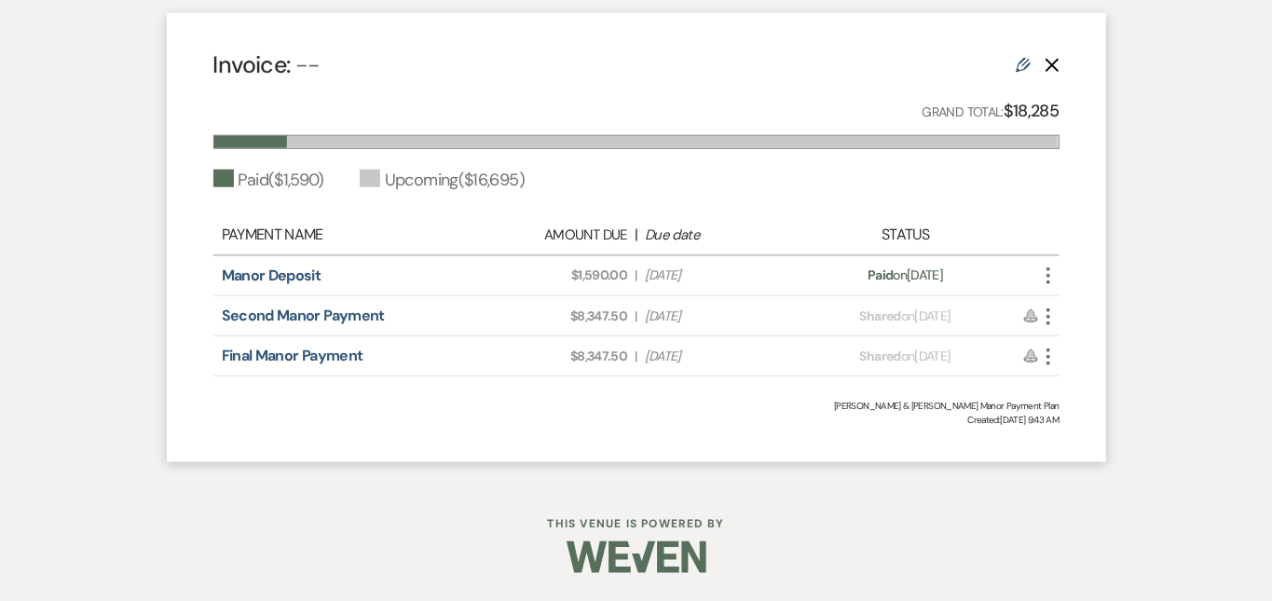
click at [1031, 58] on icon "Edit" at bounding box center [1023, 65] width 15 height 15
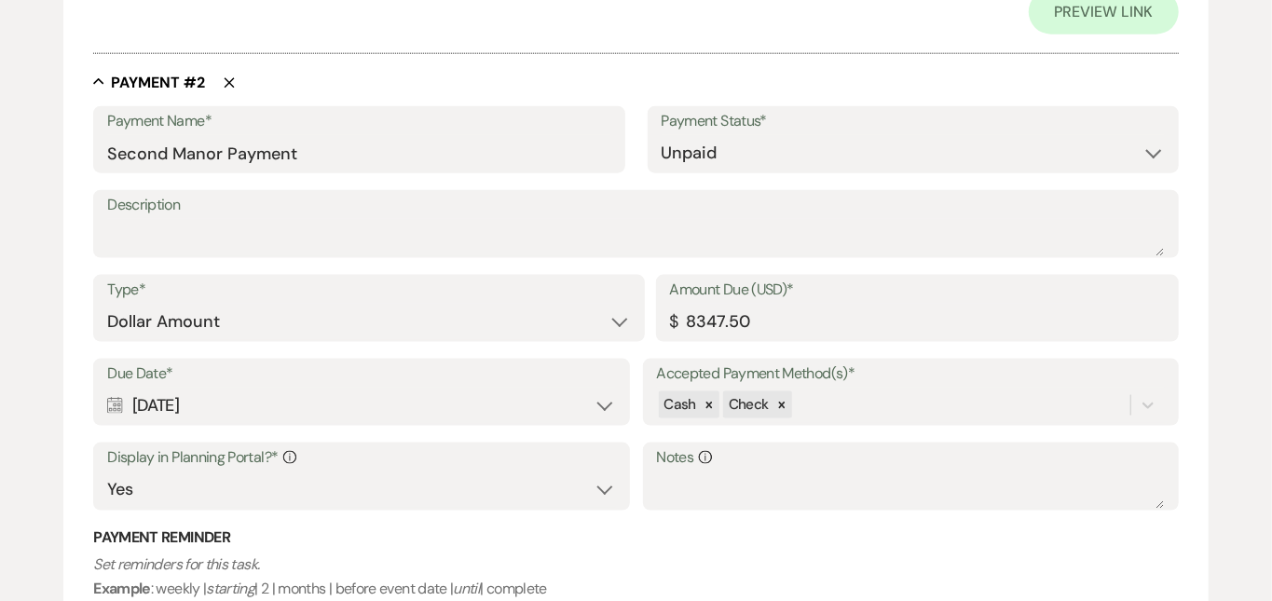
scroll to position [1214, 0]
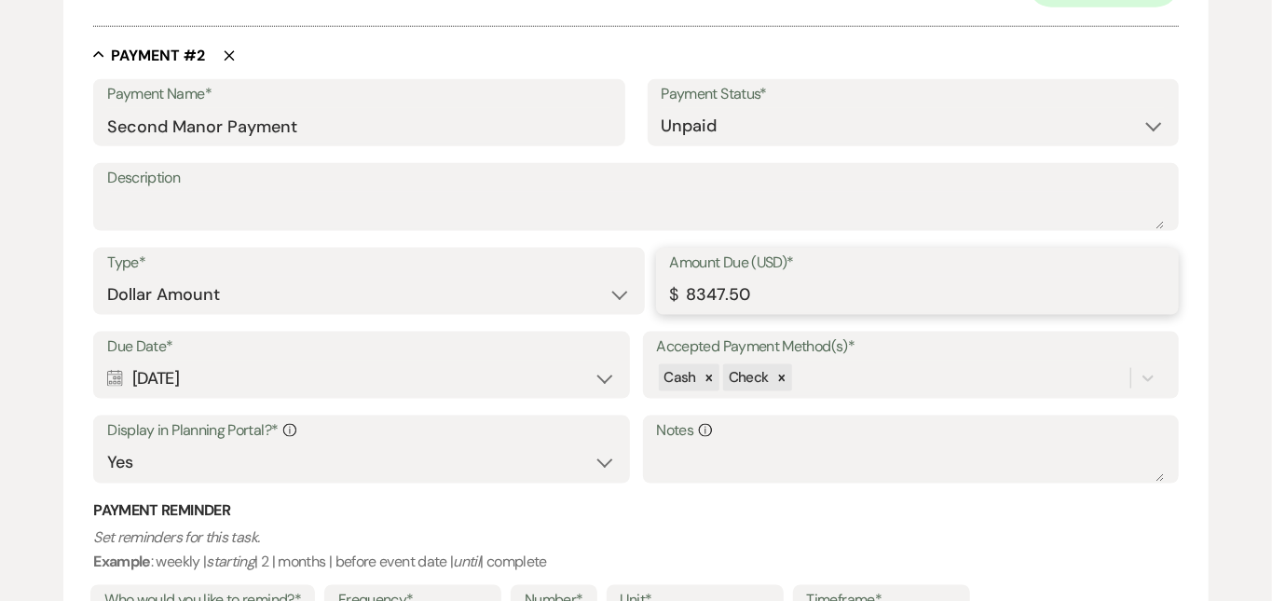
click at [963, 288] on input "8347.50" at bounding box center [917, 295] width 495 height 36
click at [1231, 263] on div "Edit Payment Plan Create link(s) to collect and/or log payments for this event:…" at bounding box center [636, 311] width 1272 height 2728
click at [1268, 244] on div "Edit Payment Plan Create link(s) to collect and/or log payments for this event:…" at bounding box center [636, 311] width 1272 height 2728
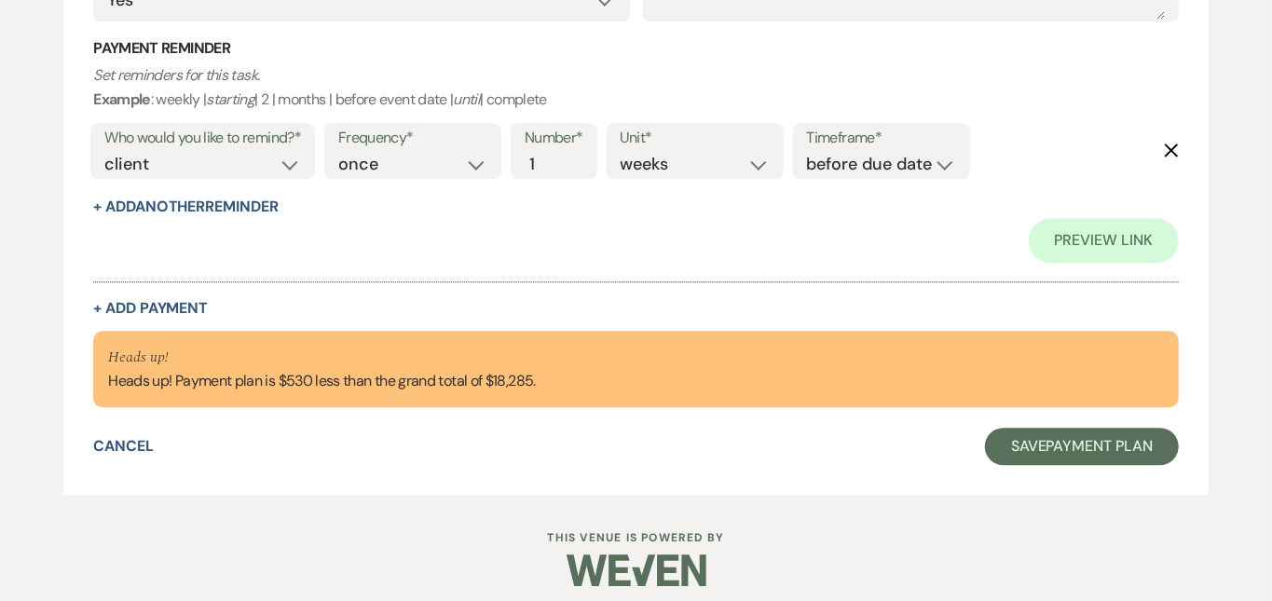
scroll to position [2388, 0]
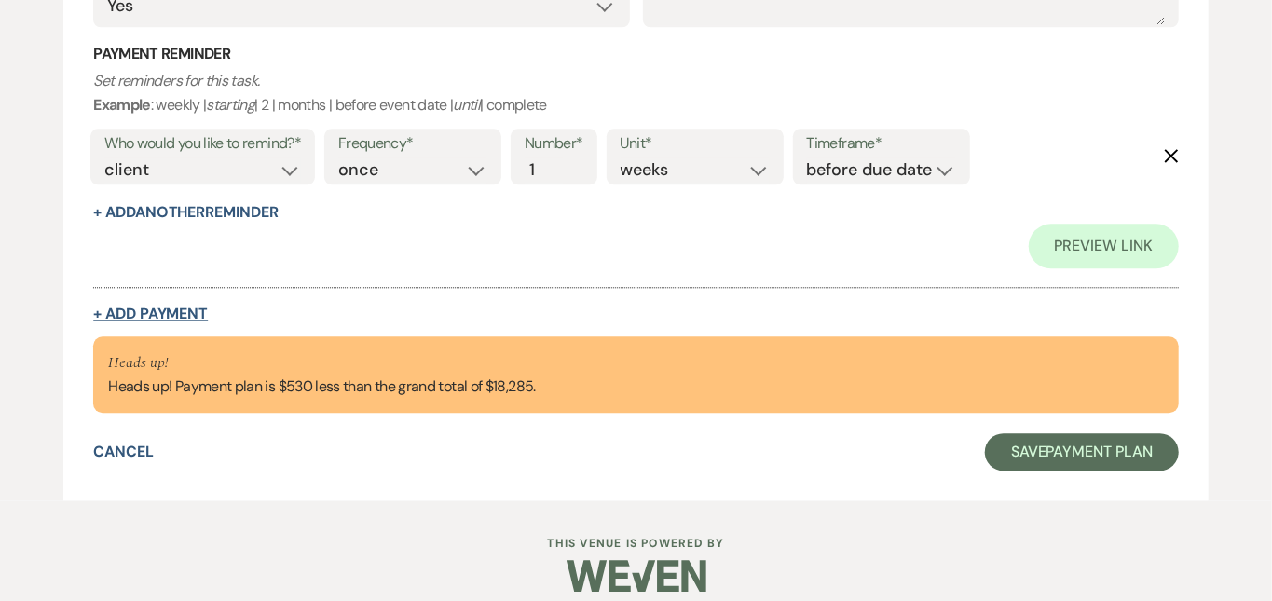
click at [198, 307] on button "+ Add Payment" at bounding box center [150, 314] width 115 height 15
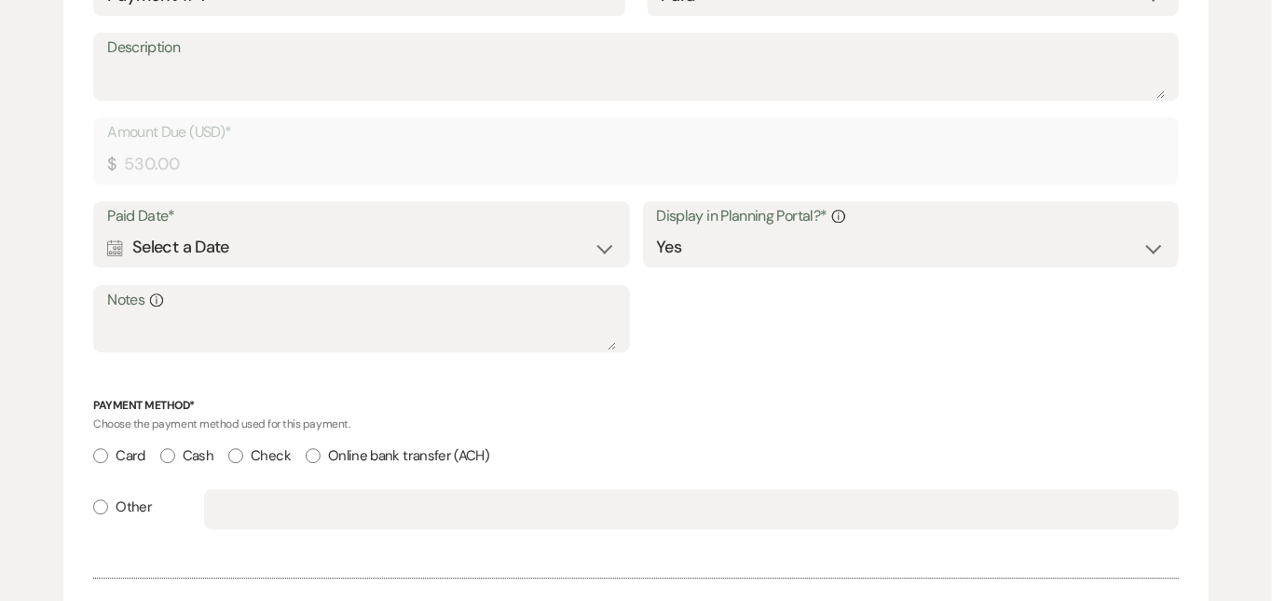
scroll to position [2659, 0]
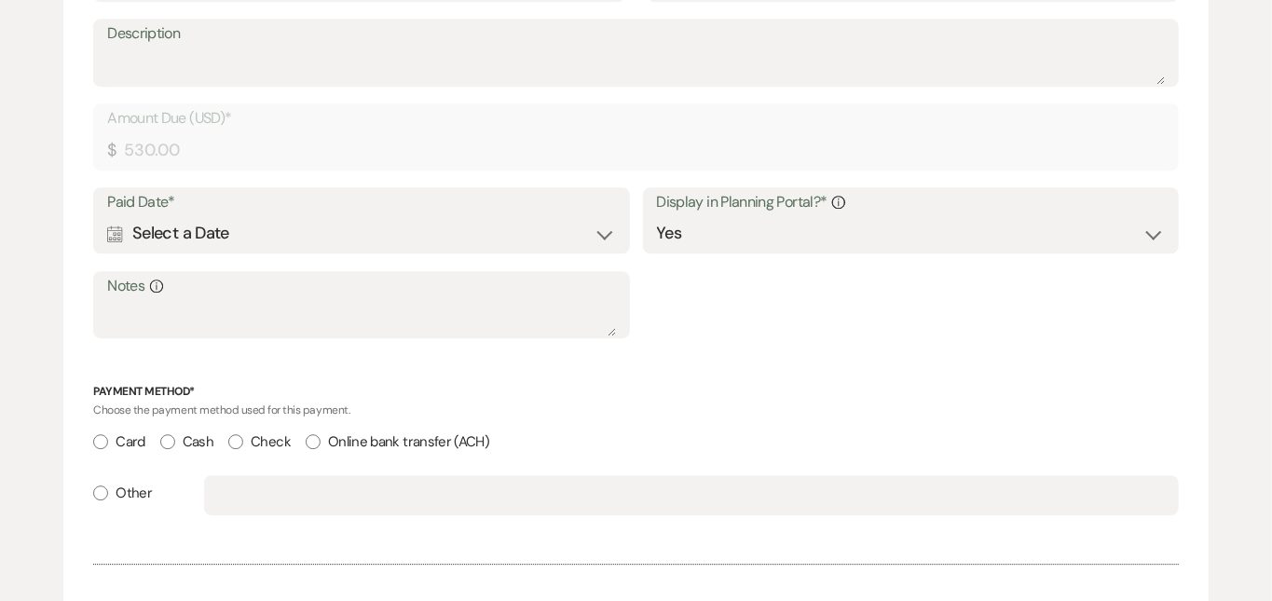
click at [528, 215] on div "Calendar Select a Date Expand" at bounding box center [361, 233] width 508 height 36
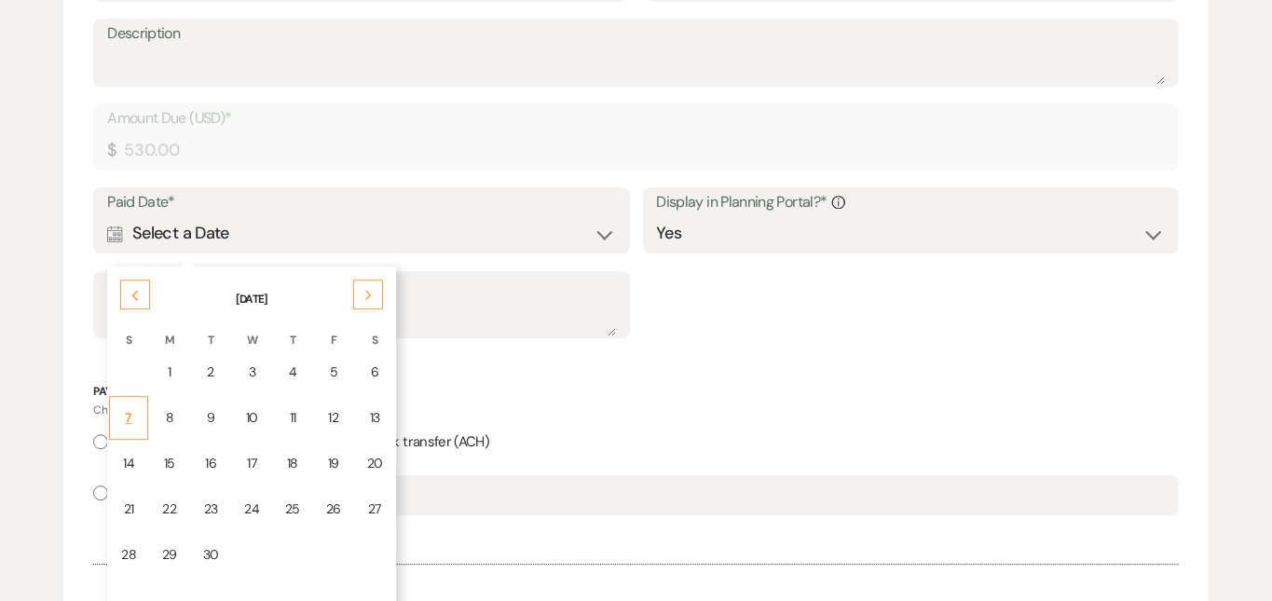
click at [138, 396] on td "7" at bounding box center [128, 418] width 39 height 44
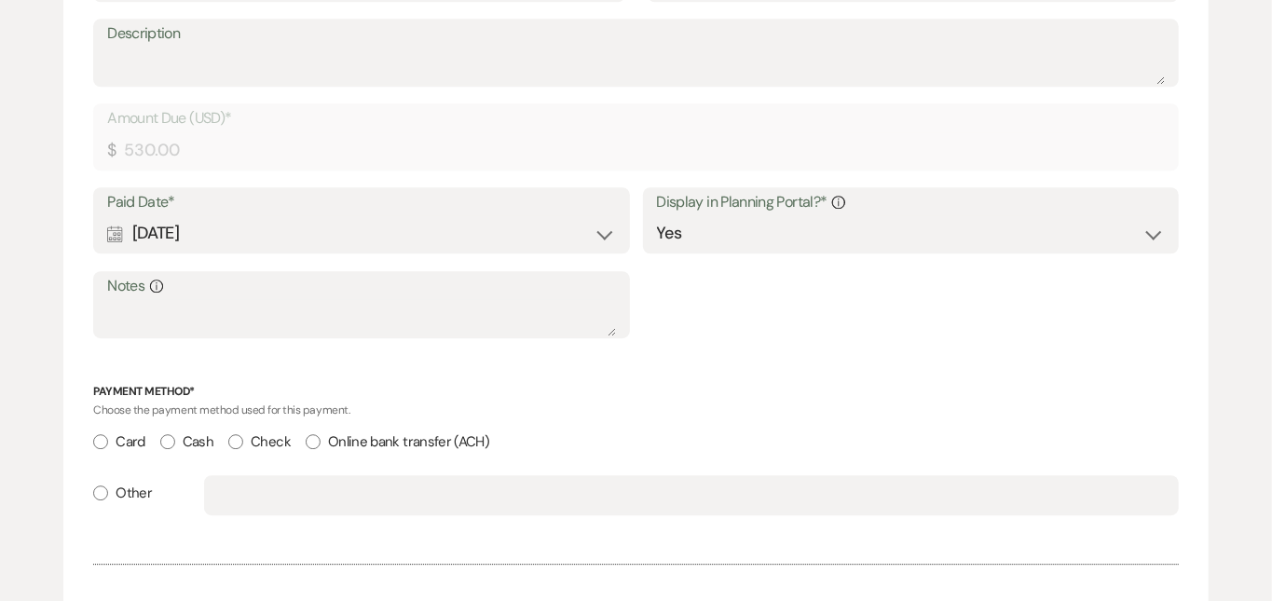
click at [231, 434] on input "Check" at bounding box center [235, 441] width 15 height 15
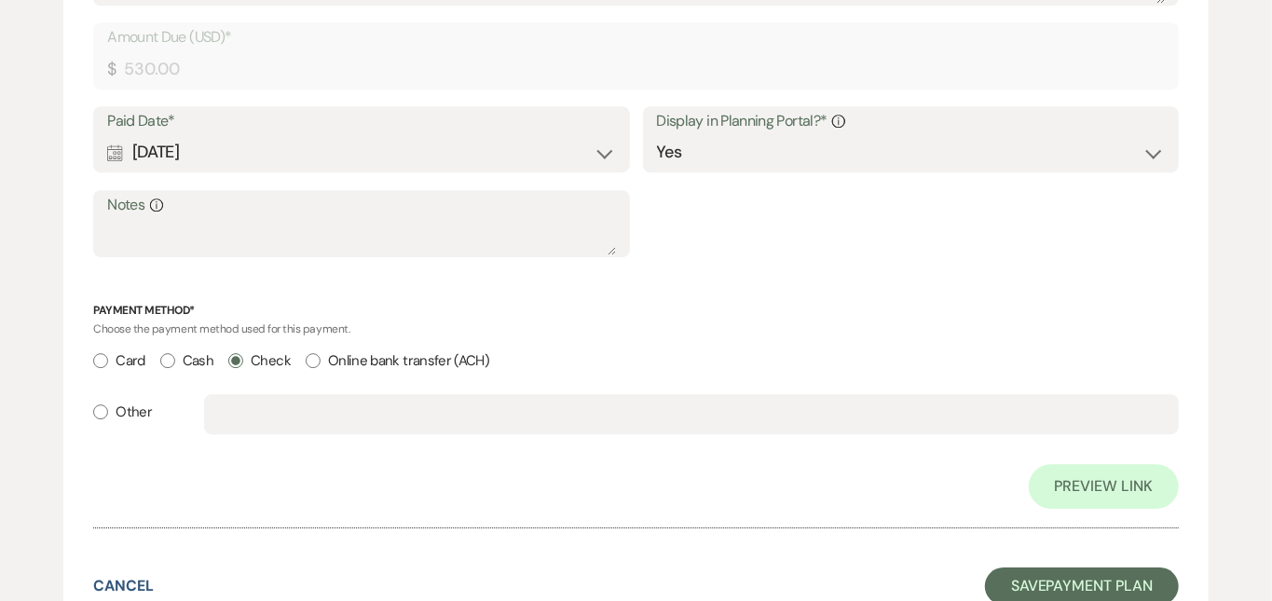
scroll to position [2887, 0]
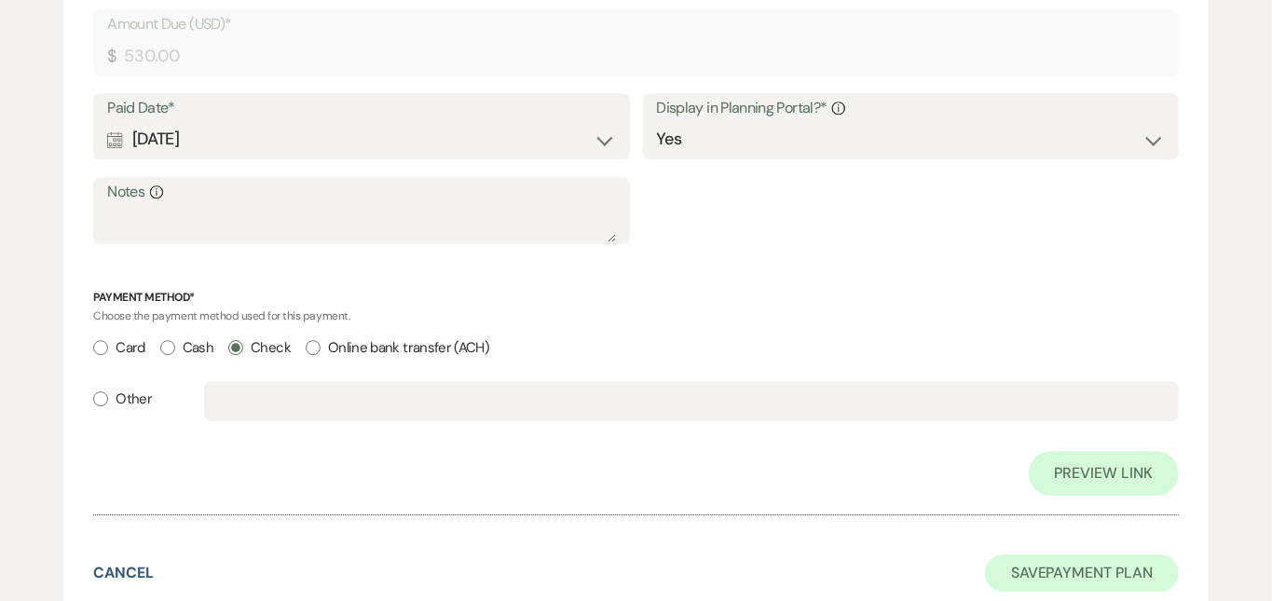
click at [1090, 555] on button "Save Payment Plan" at bounding box center [1082, 573] width 194 height 37
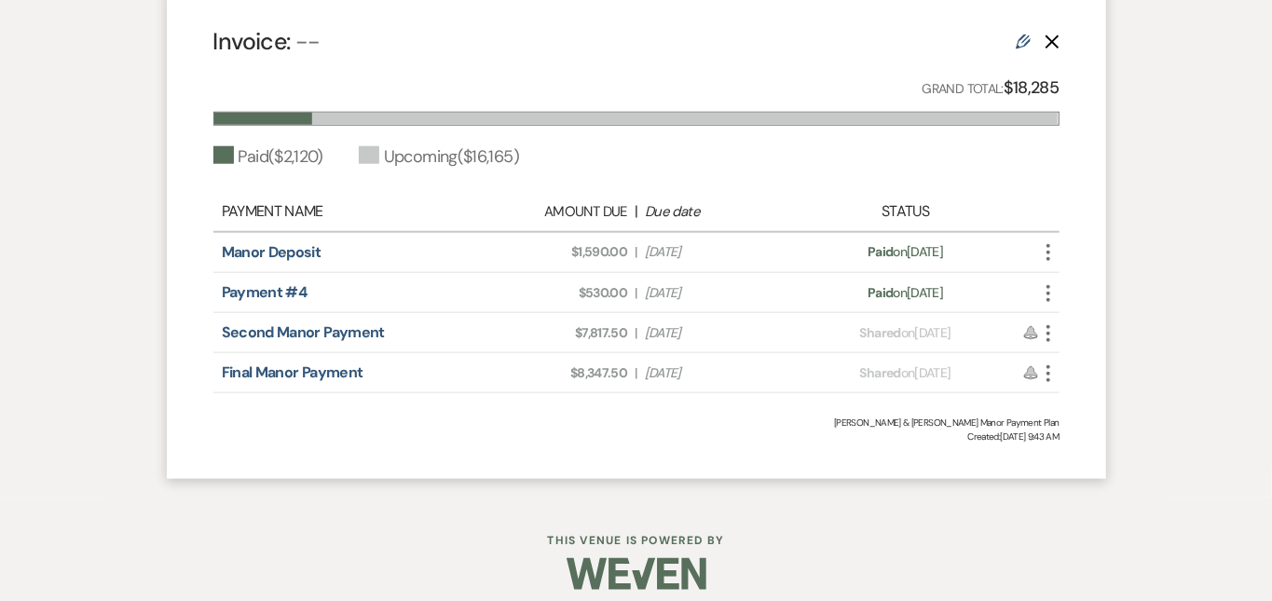
scroll to position [963, 0]
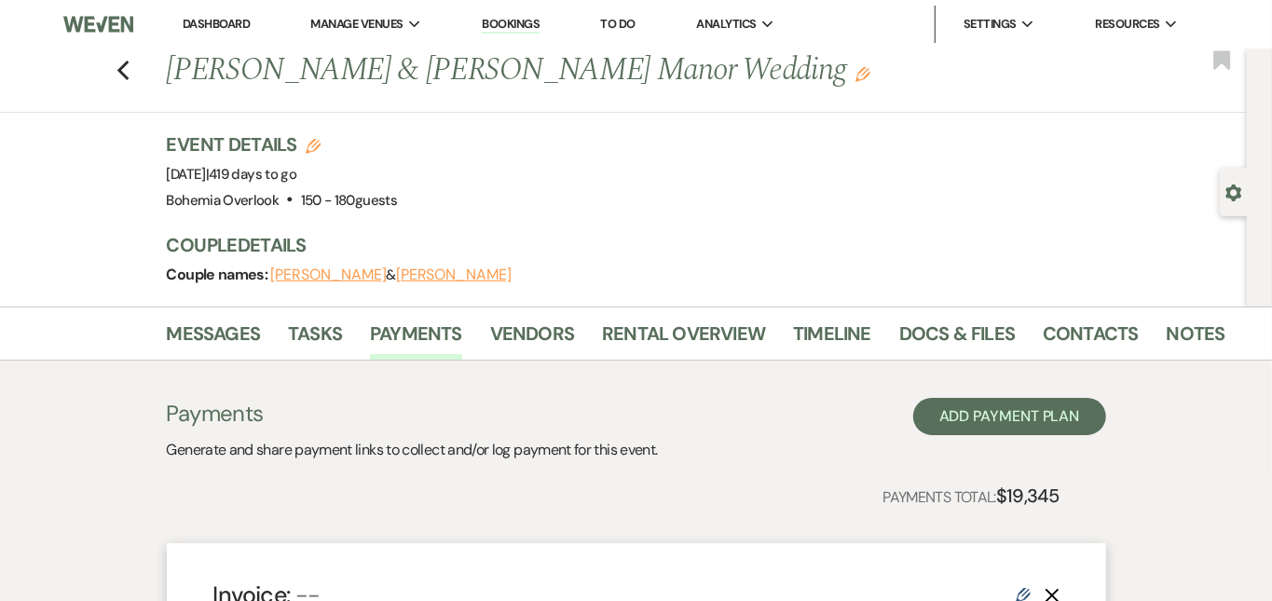
scroll to position [0, 0]
click at [224, 23] on link "Dashboard" at bounding box center [216, 24] width 67 height 16
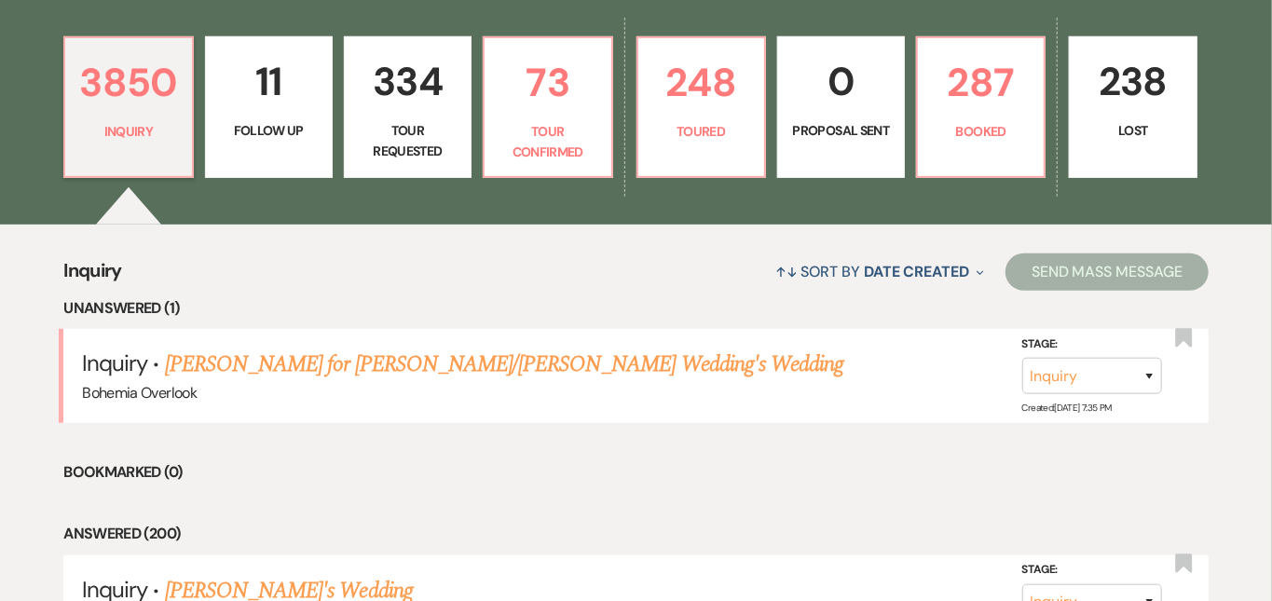
scroll to position [511, 0]
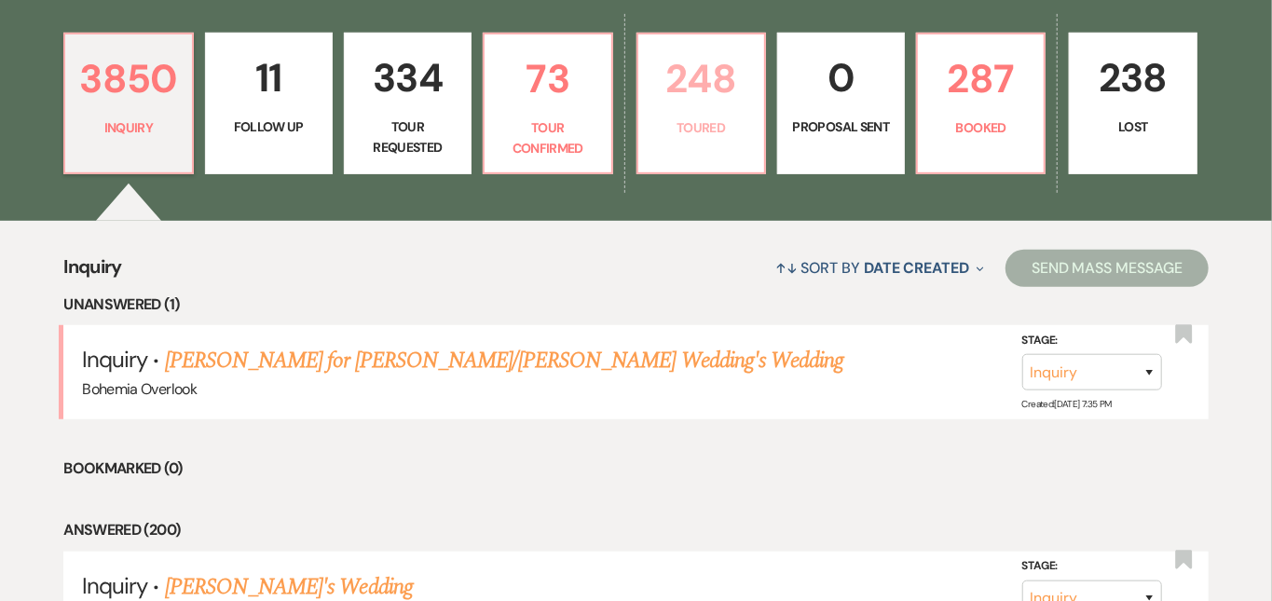
click at [753, 76] on p "248" at bounding box center [701, 79] width 103 height 62
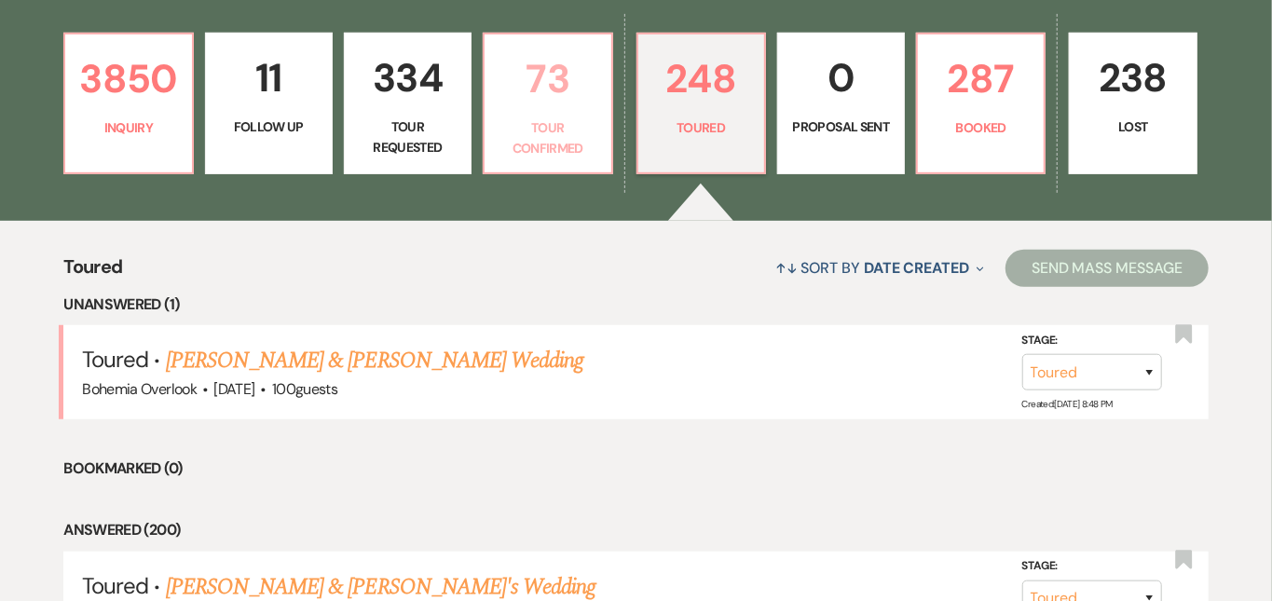
click at [583, 90] on p "73" at bounding box center [547, 79] width 103 height 62
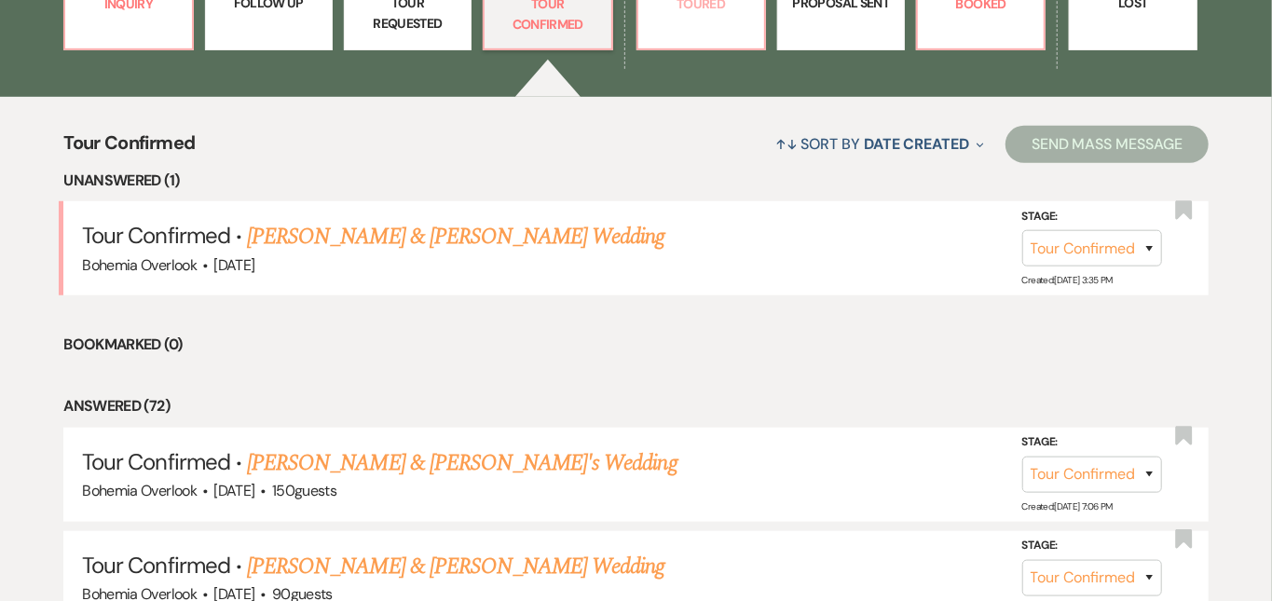
scroll to position [653, 0]
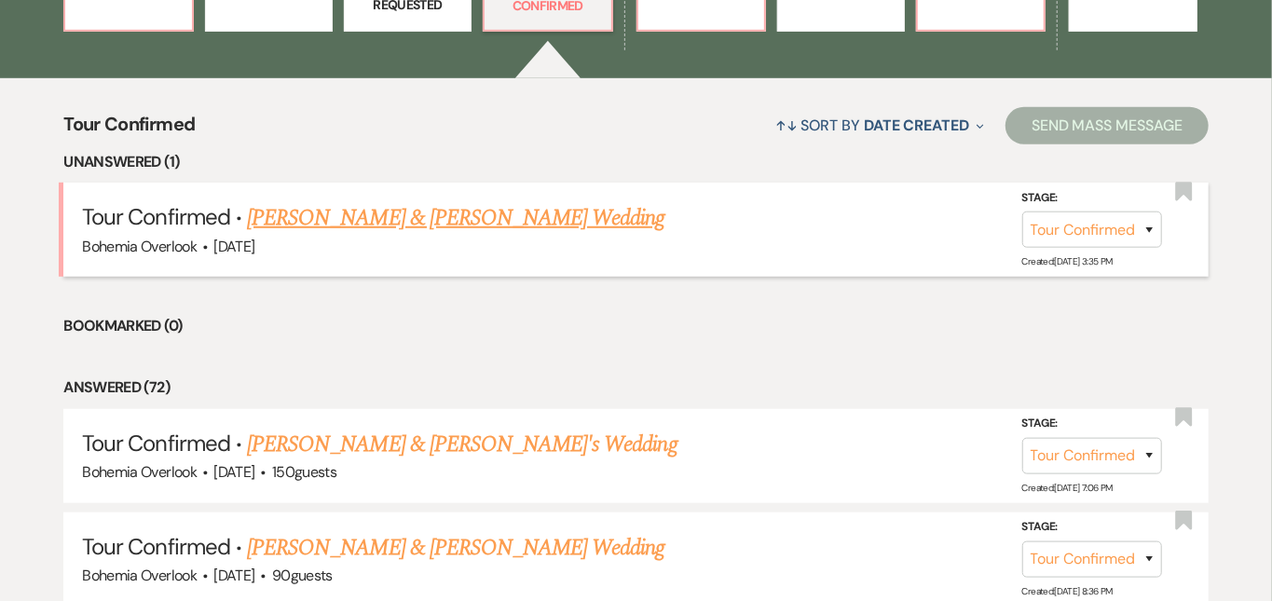
click at [565, 201] on link "Luke Harrison & Isabella Simmons's Wedding" at bounding box center [456, 218] width 418 height 34
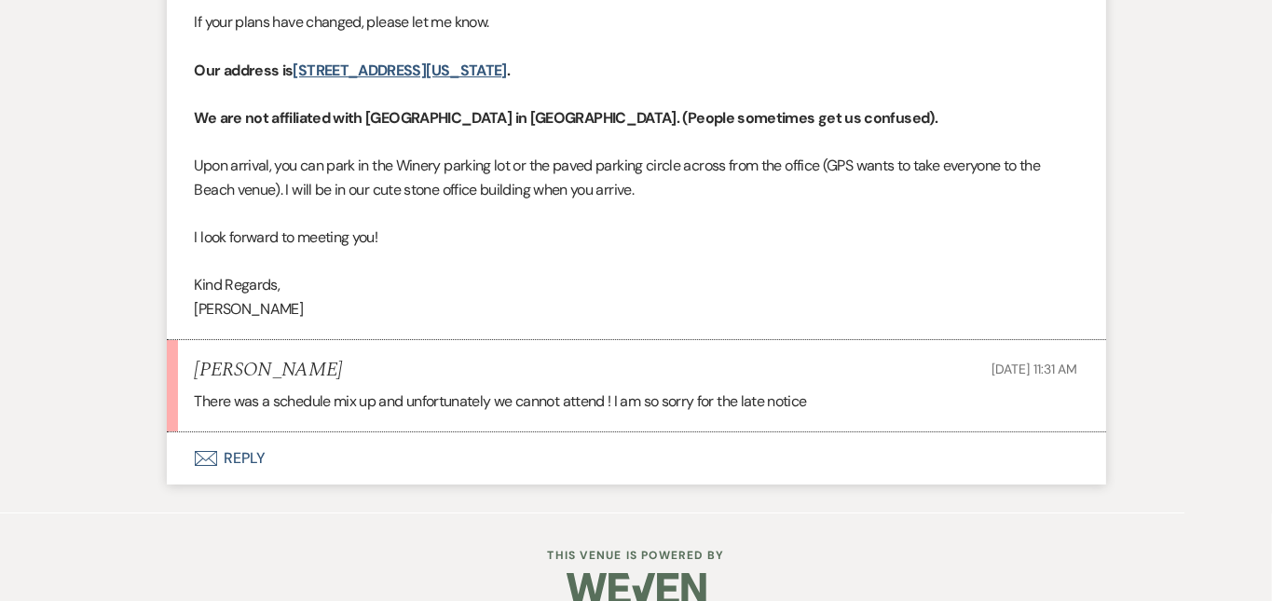
scroll to position [3523, 0]
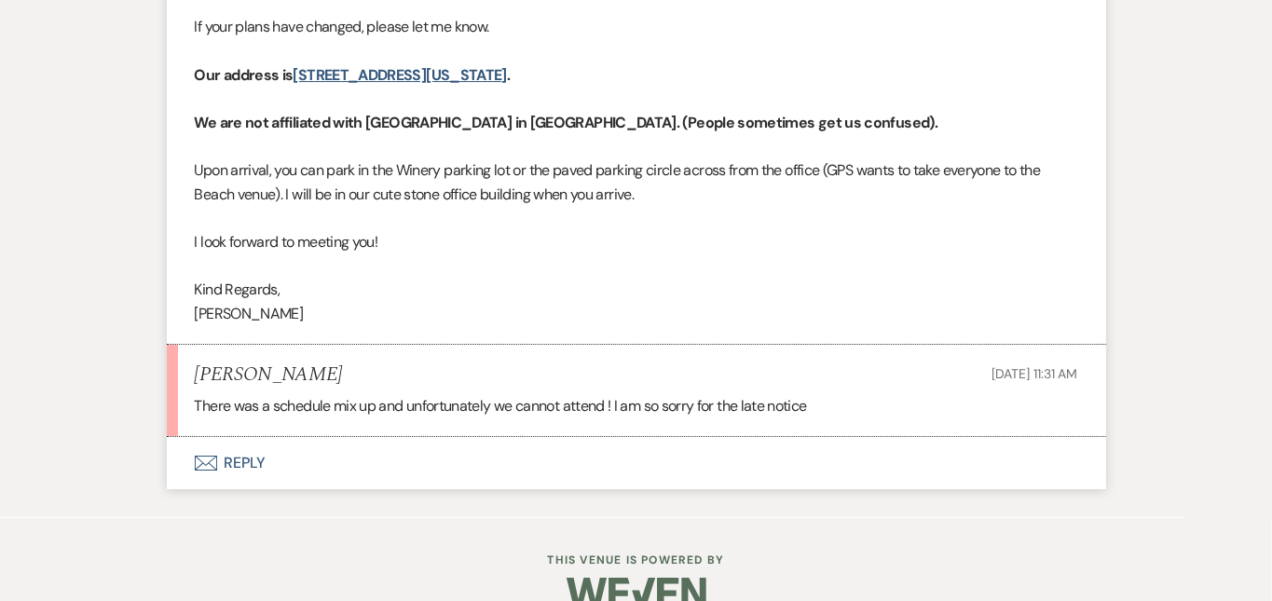
click at [518, 437] on button "Envelope Reply" at bounding box center [637, 463] width 940 height 52
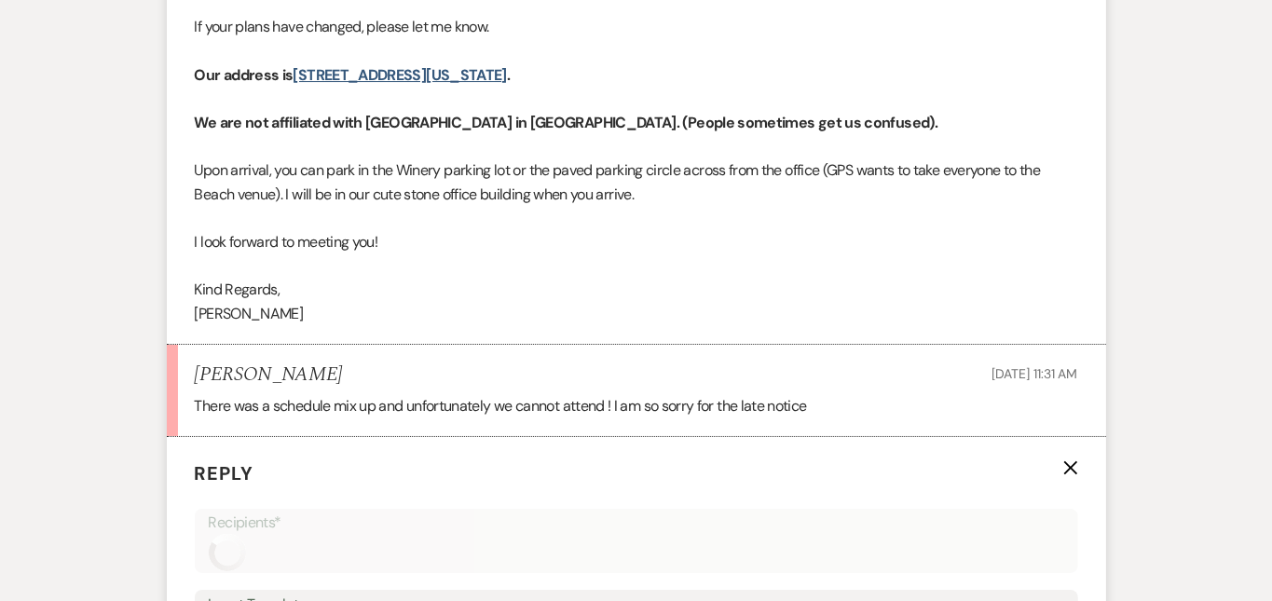
scroll to position [3900, 0]
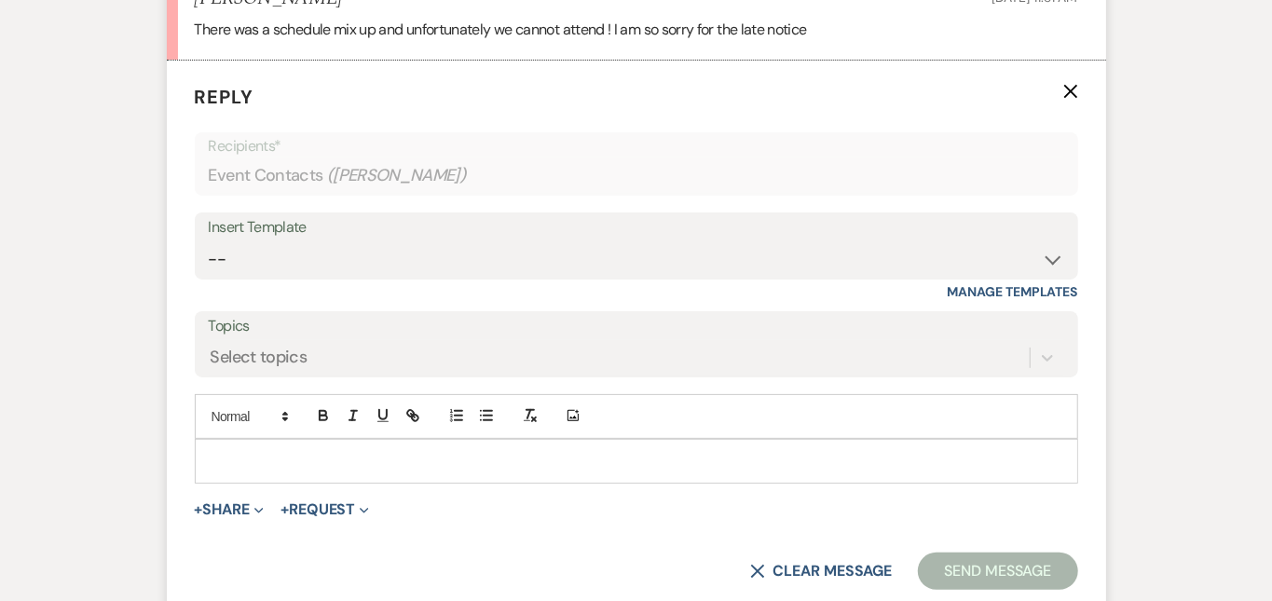
click at [520, 451] on p at bounding box center [637, 461] width 854 height 21
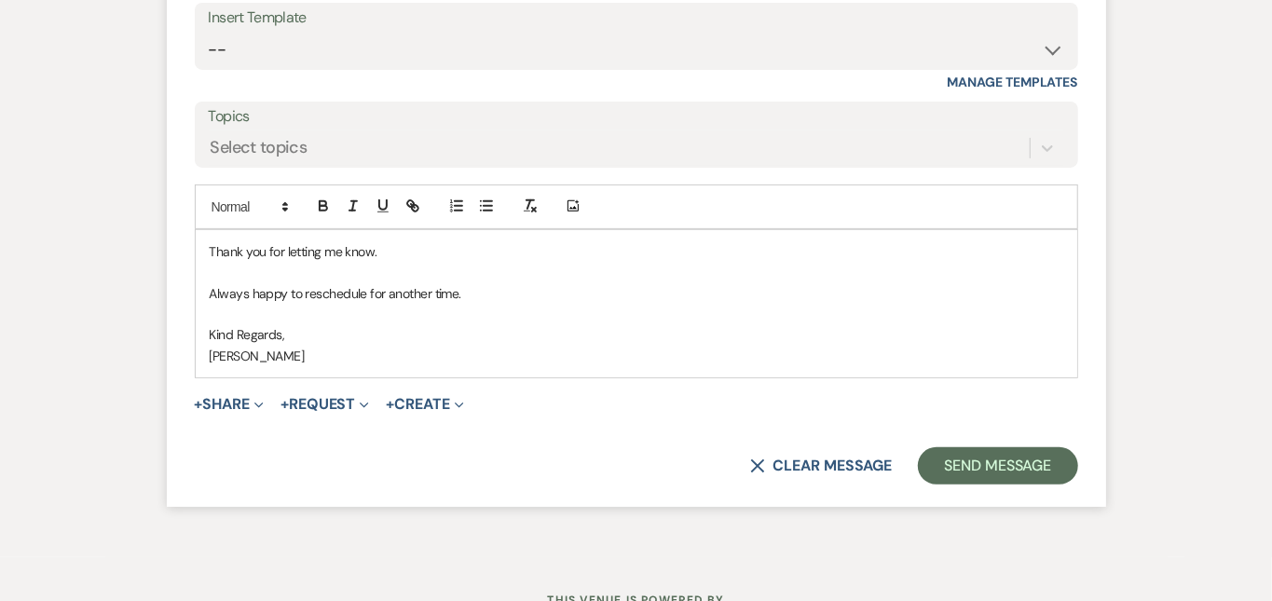
scroll to position [4118, 0]
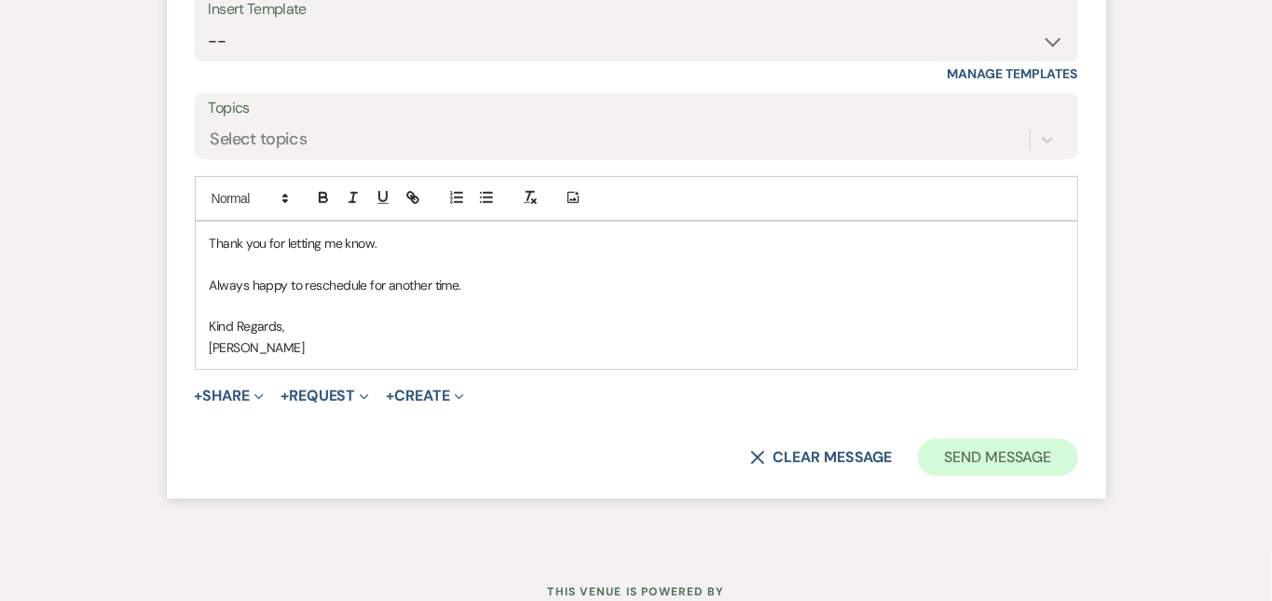
click at [1077, 439] on button "Send Message" at bounding box center [997, 457] width 159 height 37
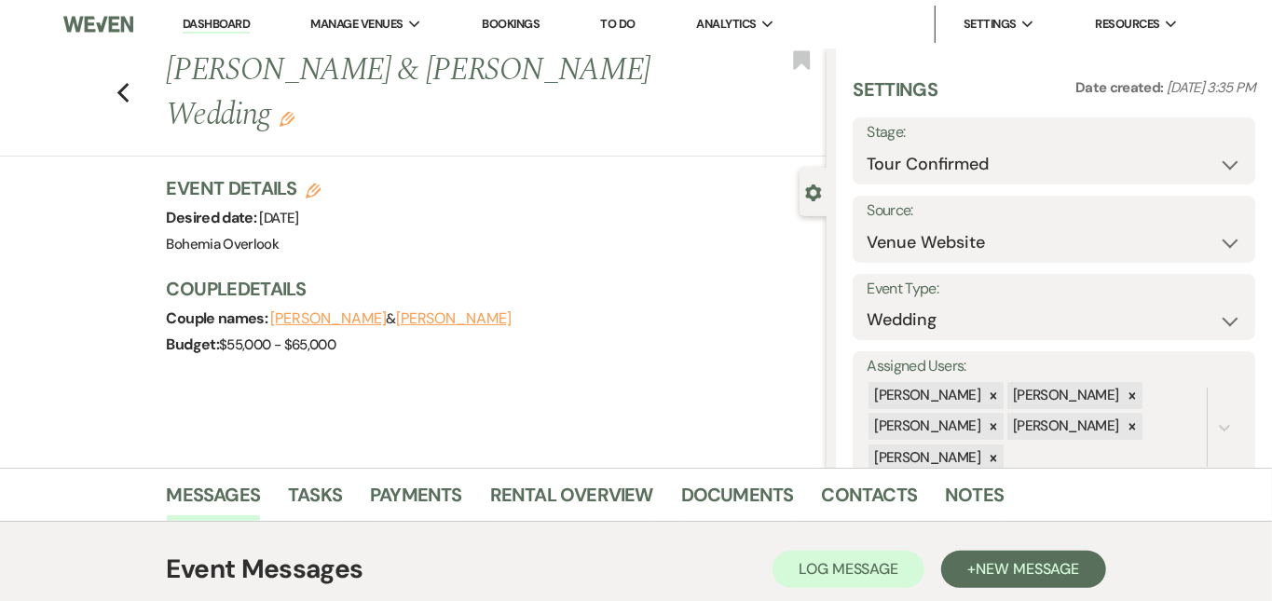
scroll to position [0, 0]
click at [1200, 138] on button "Save" at bounding box center [1214, 150] width 84 height 37
click at [231, 21] on link "Dashboard" at bounding box center [216, 25] width 67 height 18
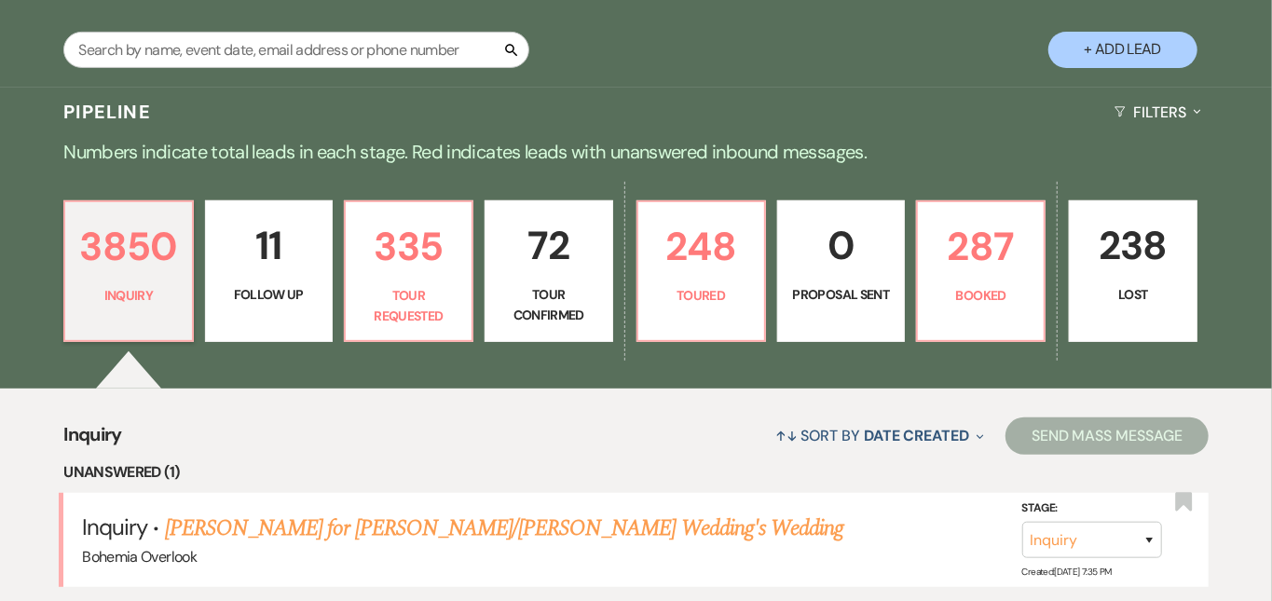
scroll to position [344, 0]
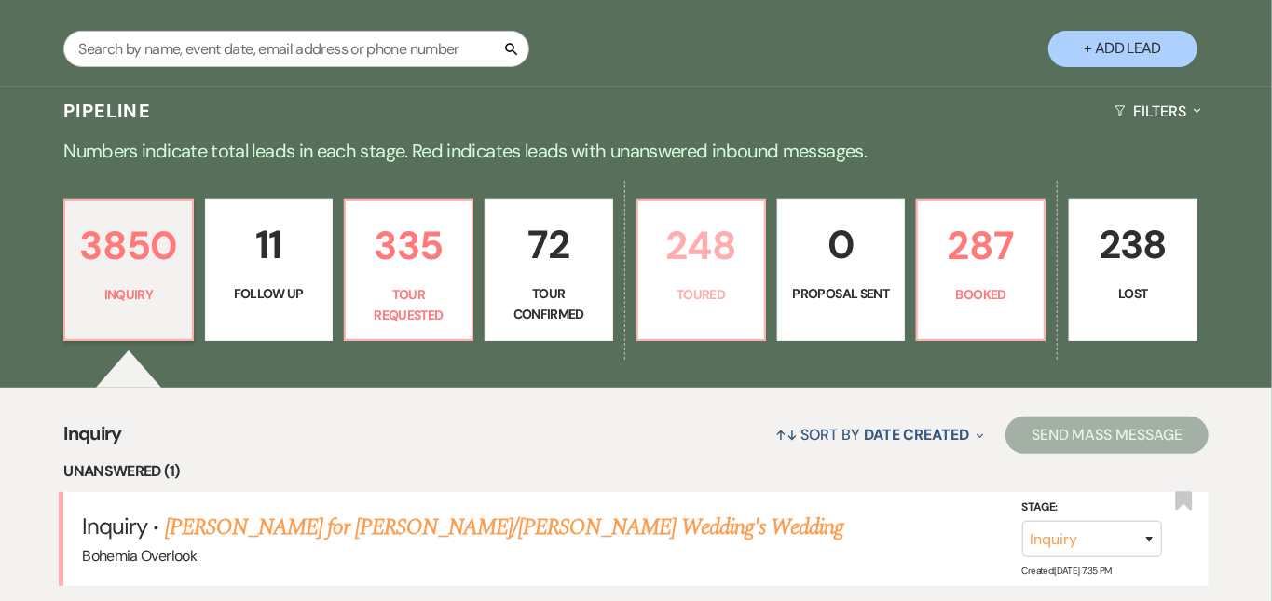
click at [734, 245] on p "248" at bounding box center [701, 245] width 103 height 62
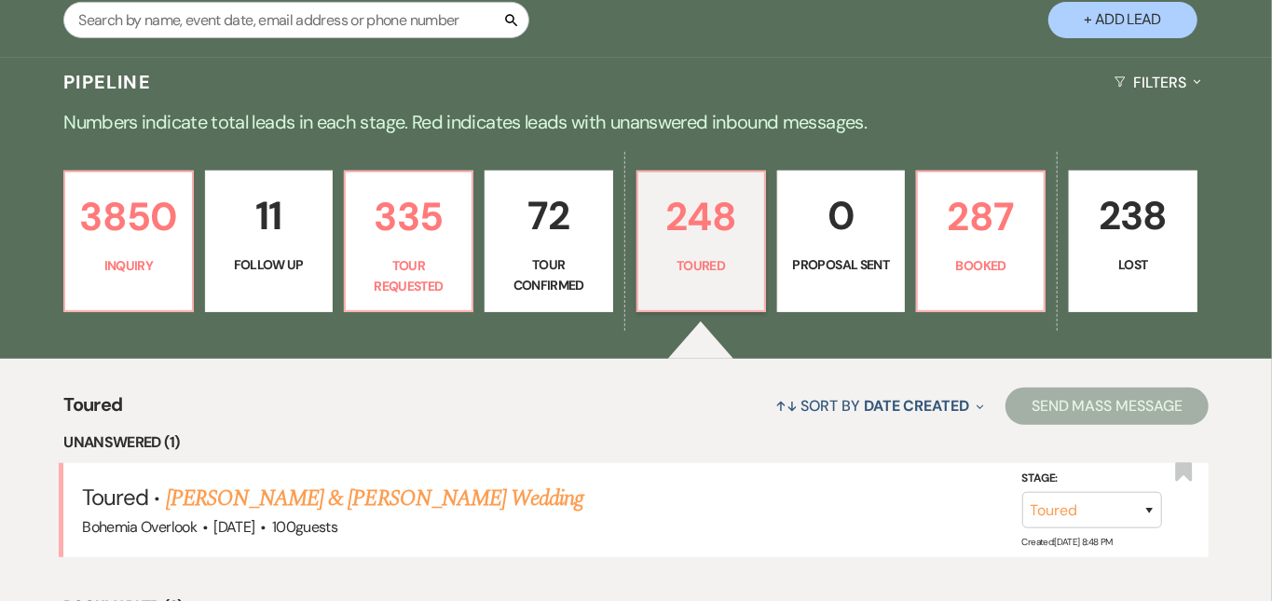
scroll to position [363, 0]
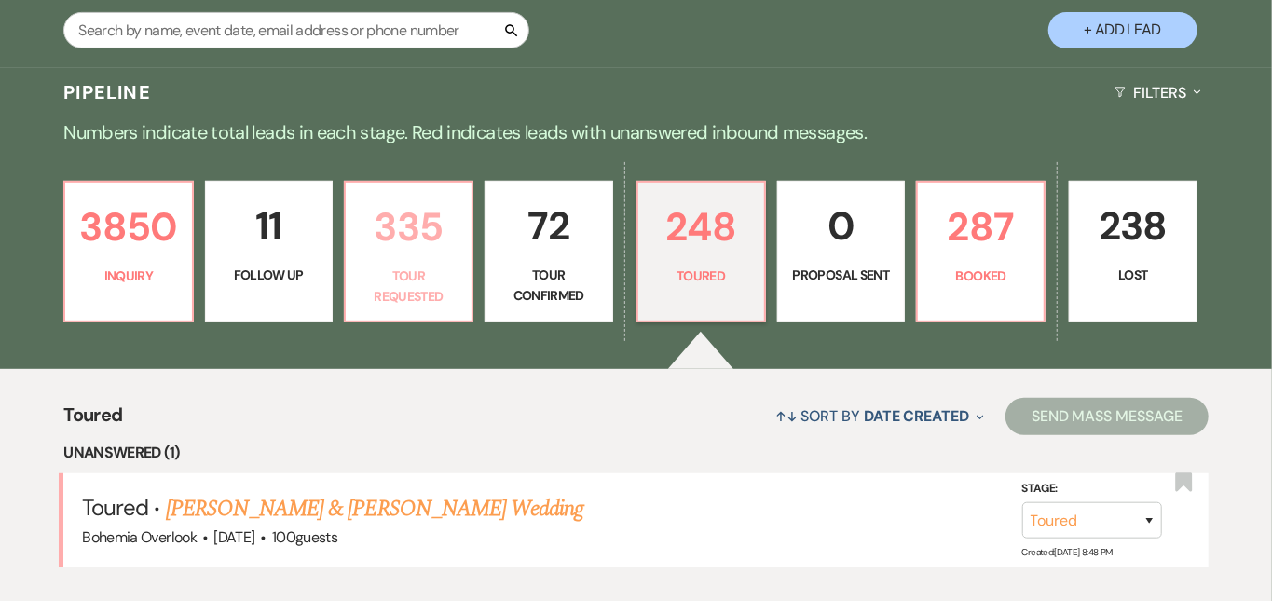
click at [445, 223] on p "335" at bounding box center [408, 227] width 103 height 62
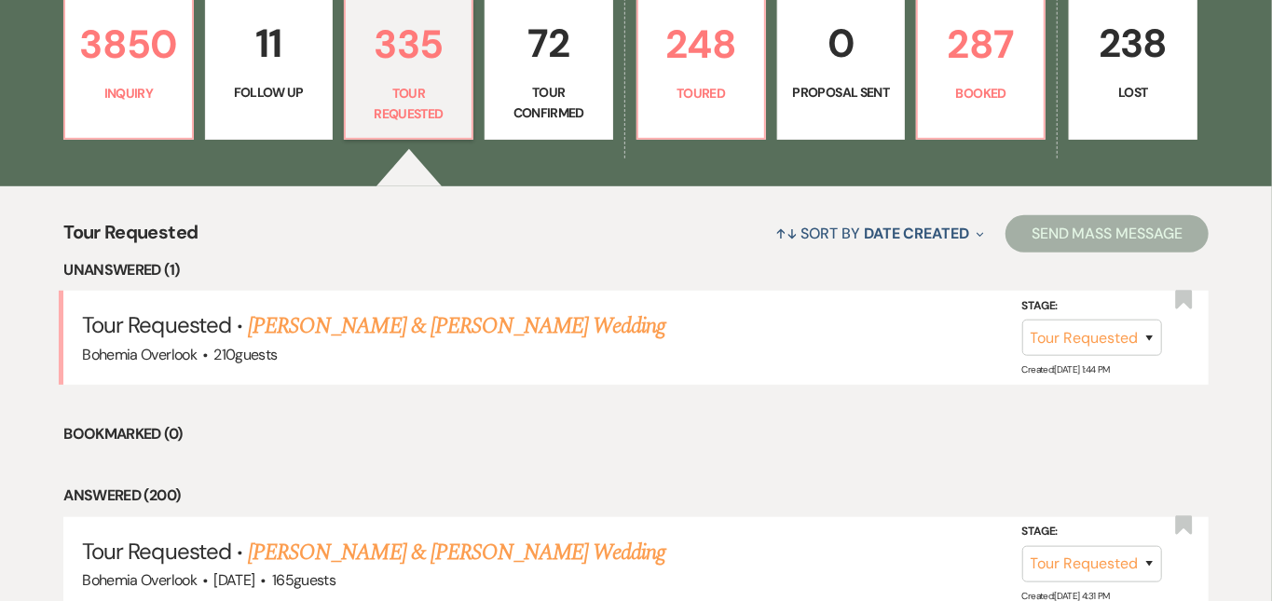
scroll to position [546, 0]
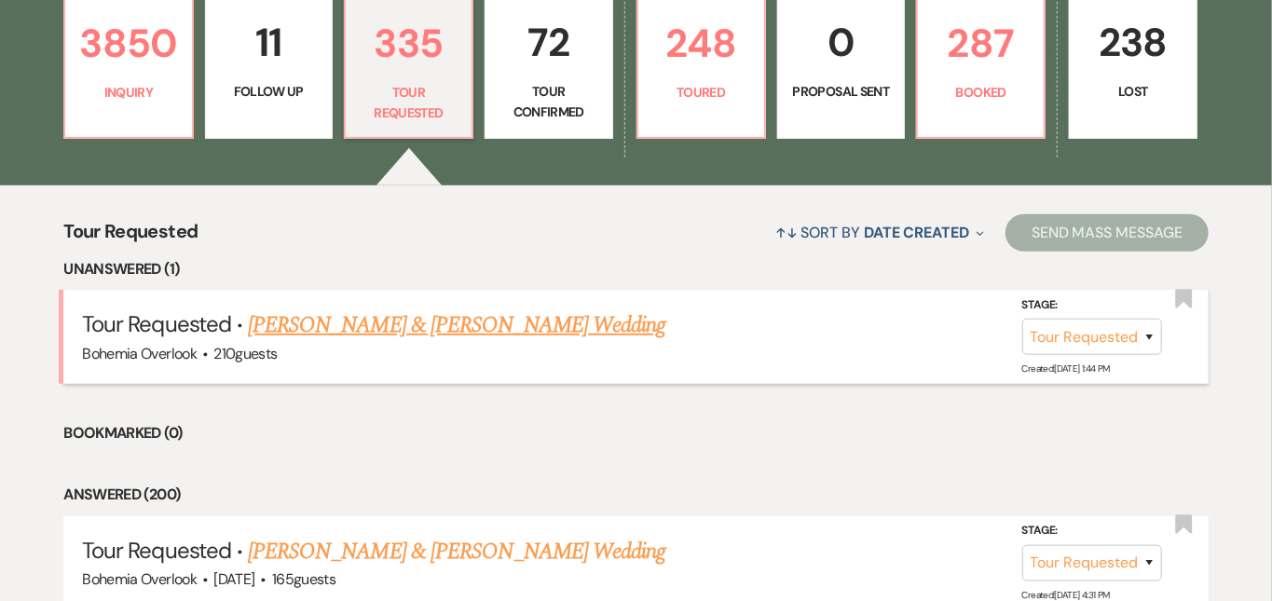
click at [501, 312] on link "Tim White & Brighid A Brennan's Wedding" at bounding box center [457, 326] width 418 height 34
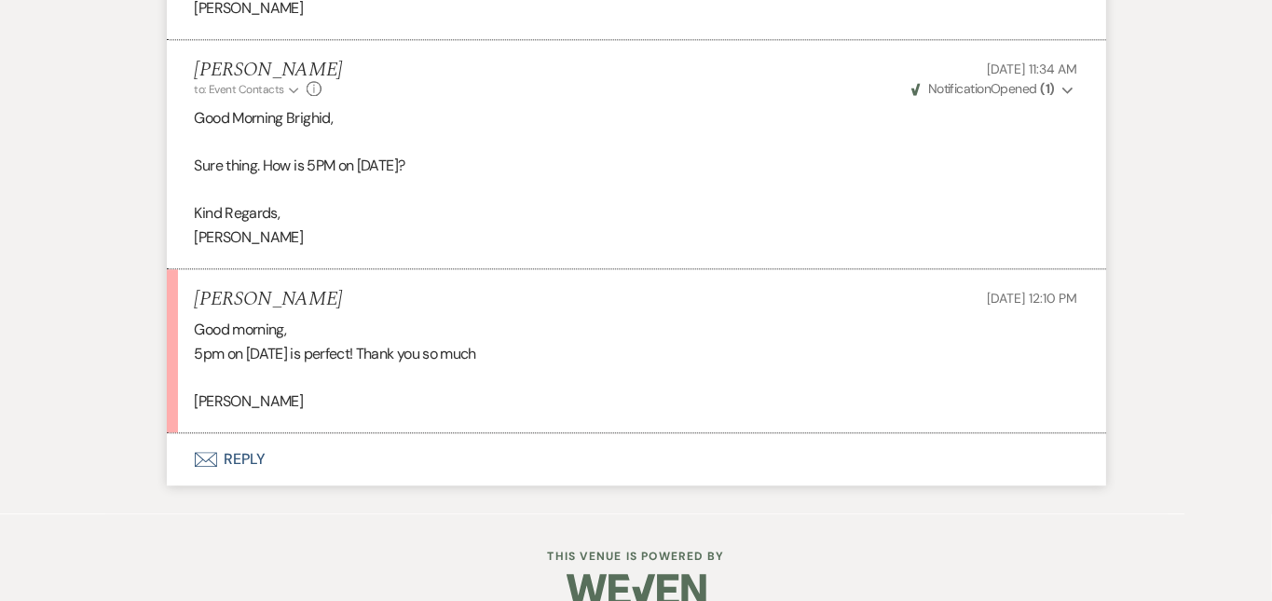
scroll to position [2485, 0]
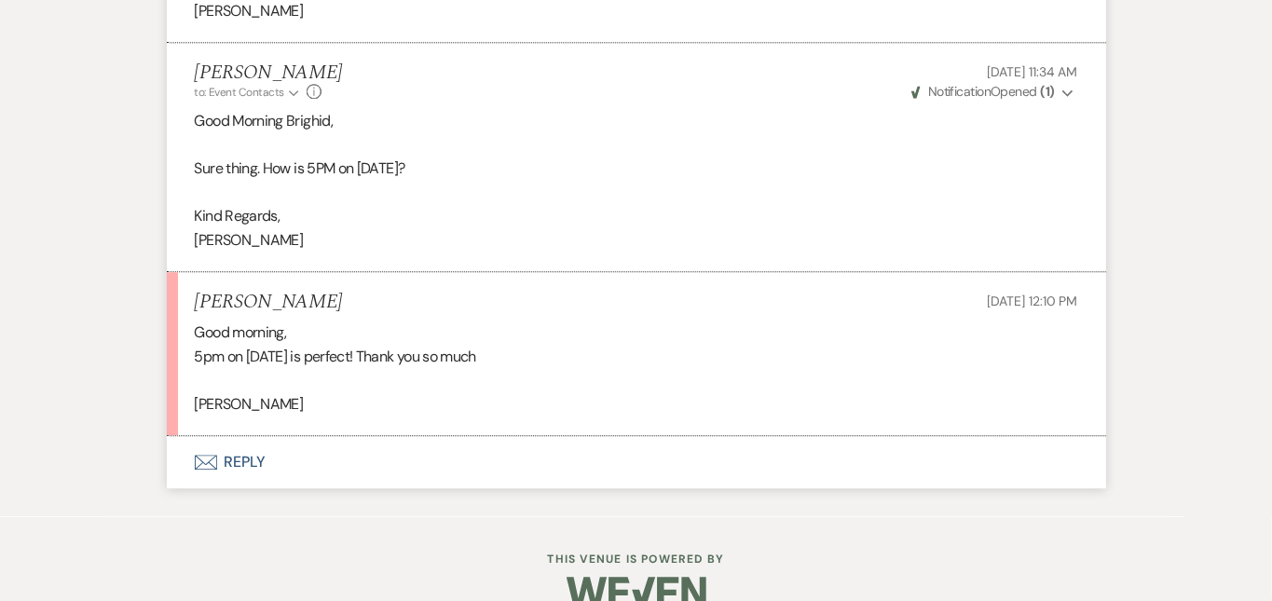
drag, startPoint x: 291, startPoint y: 269, endPoint x: 138, endPoint y: 247, distance: 154.5
click at [167, 272] on li "Brighid A Brennan Sep 13, 2025, 12:10 PM Good morning, 5pm on September 30th is…" at bounding box center [637, 354] width 940 height 164
copy h5 "Brighid A Brennan"
click at [601, 272] on li "Brighid A Brennan Sep 13, 2025, 12:10 PM Good morning, 5pm on September 30th is…" at bounding box center [637, 354] width 940 height 164
click at [533, 436] on button "Envelope Reply" at bounding box center [637, 462] width 940 height 52
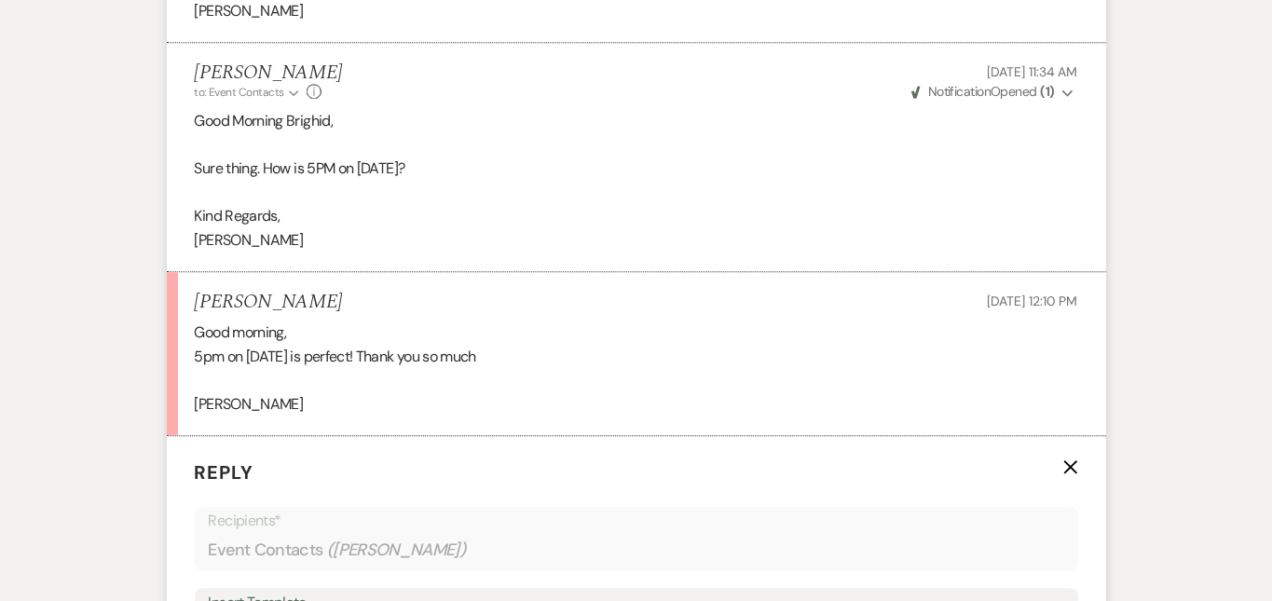
scroll to position [2861, 0]
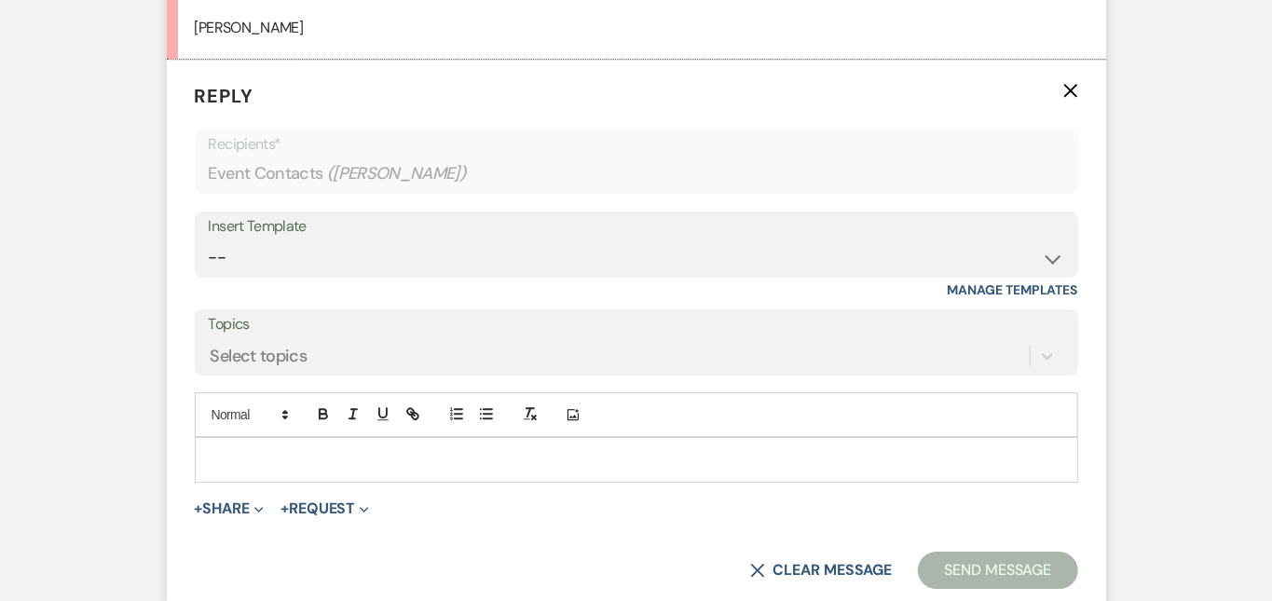
click at [533, 449] on p at bounding box center [637, 459] width 854 height 21
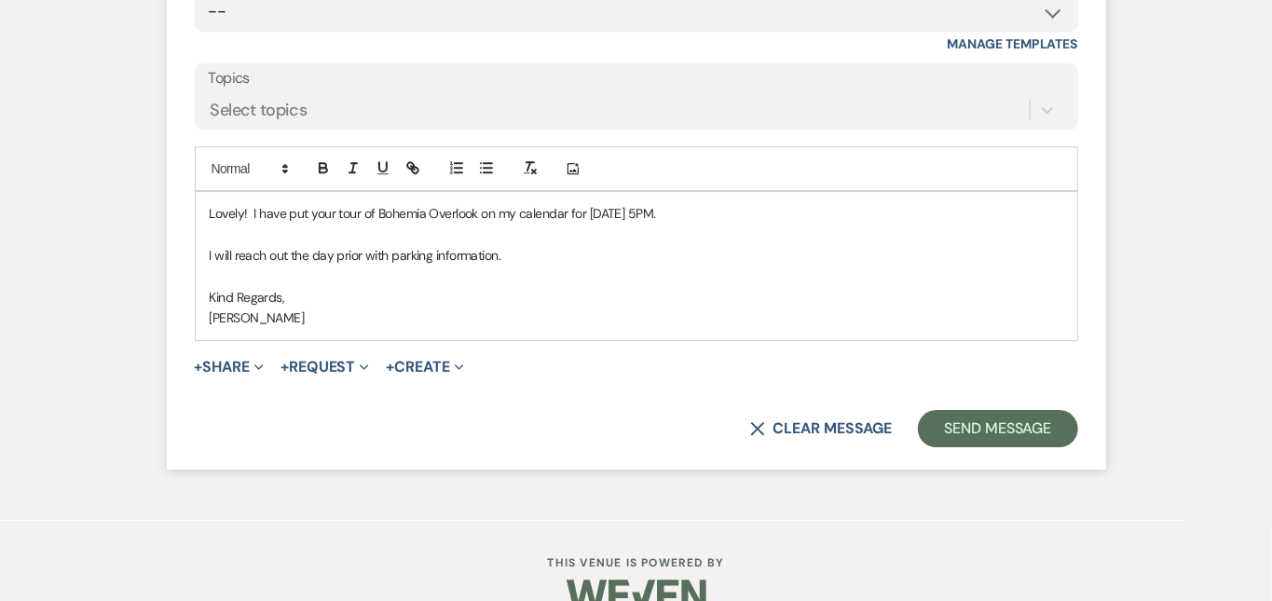
scroll to position [3111, 0]
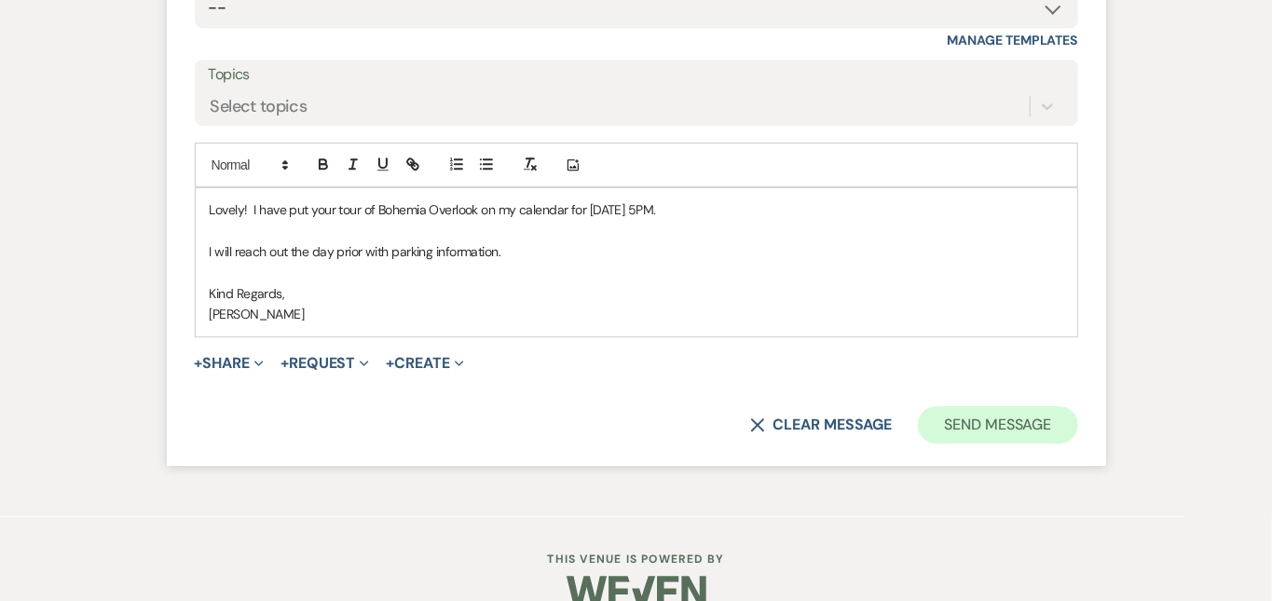
click at [1077, 406] on button "Send Message" at bounding box center [997, 424] width 159 height 37
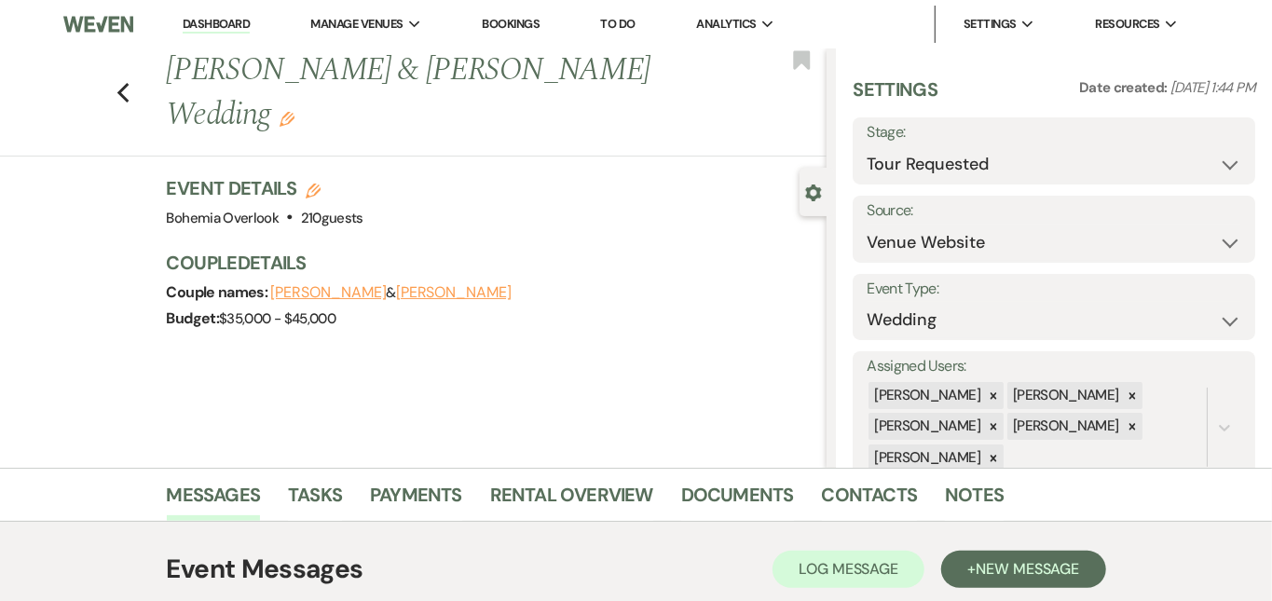
scroll to position [0, 0]
click at [1232, 138] on button "Save" at bounding box center [1214, 150] width 84 height 37
click at [211, 20] on link "Dashboard" at bounding box center [216, 25] width 67 height 18
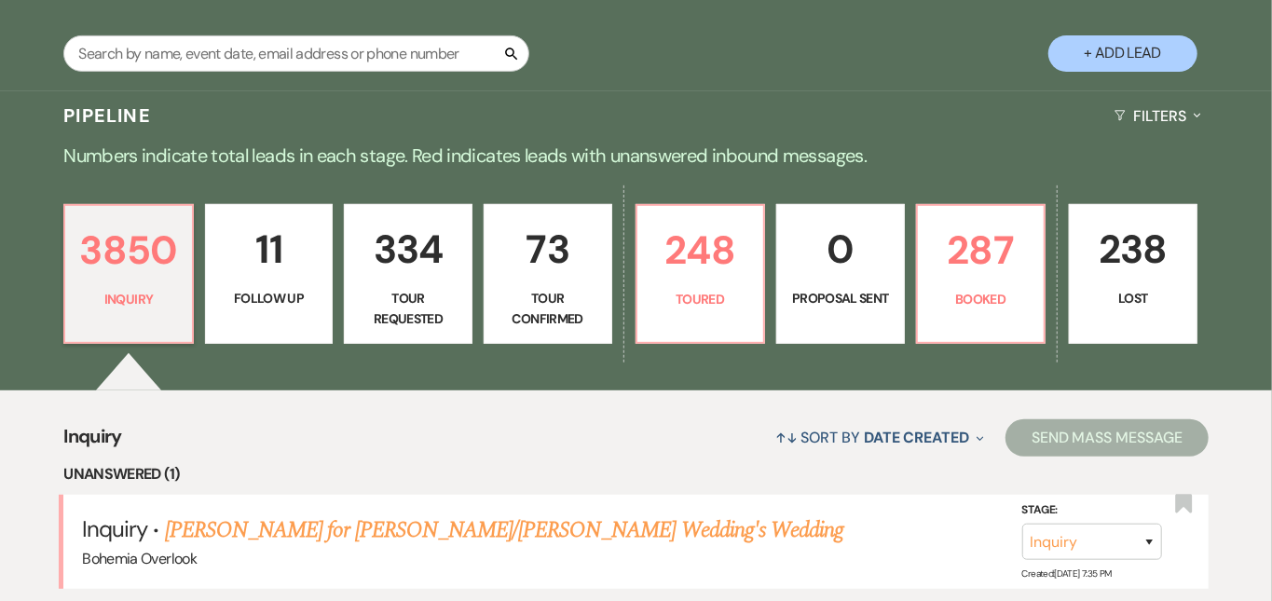
scroll to position [352, 0]
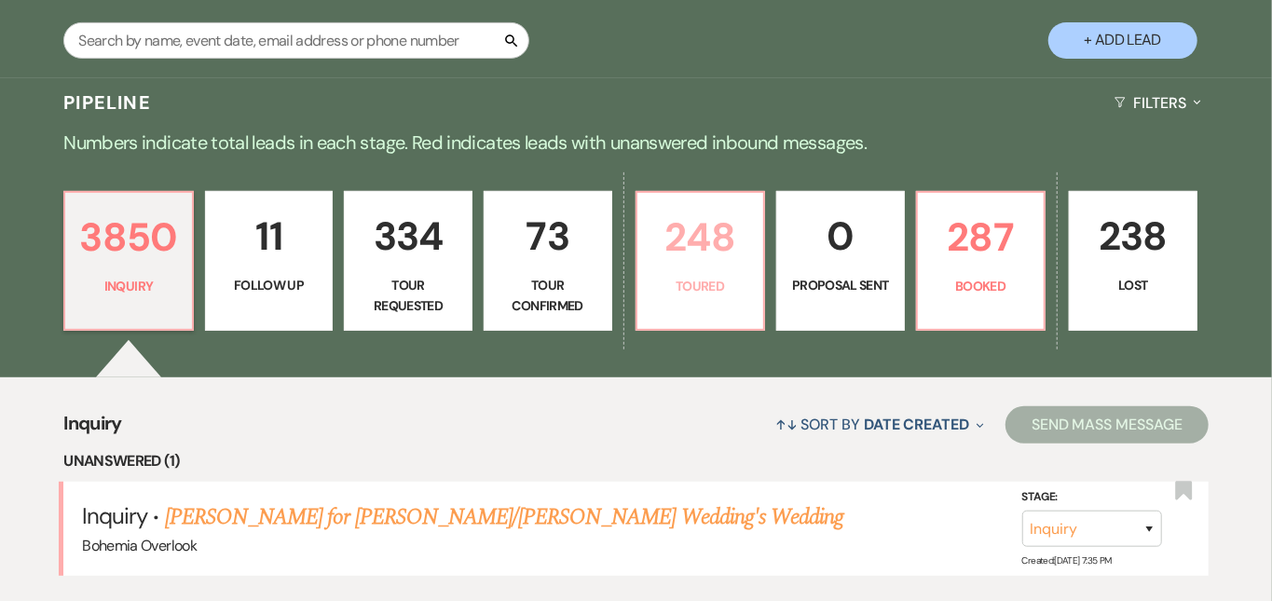
click at [720, 243] on p "248" at bounding box center [701, 237] width 104 height 62
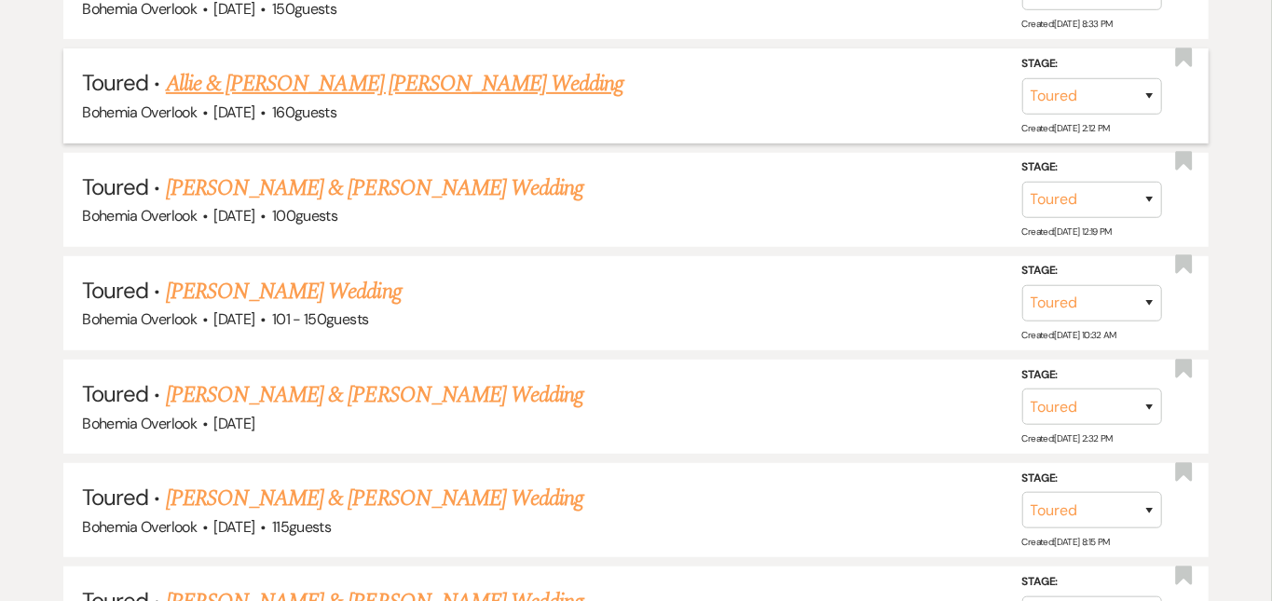
scroll to position [4250, 0]
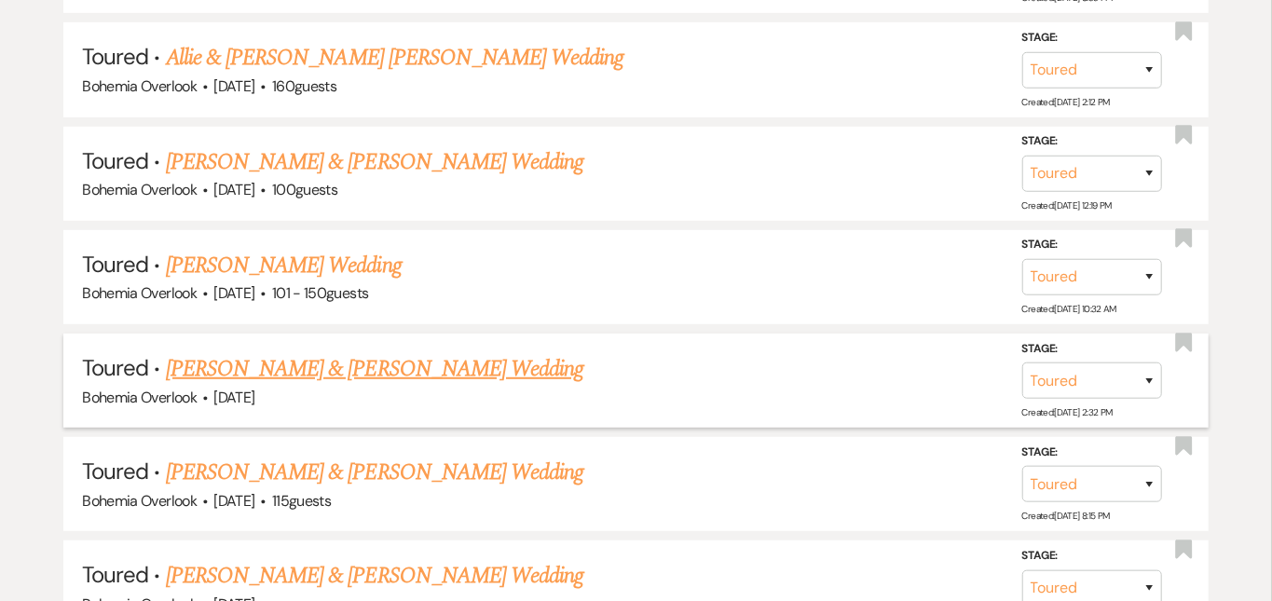
click at [433, 352] on link "Trevor Shaw & Katie Manders's Wedding" at bounding box center [375, 369] width 418 height 34
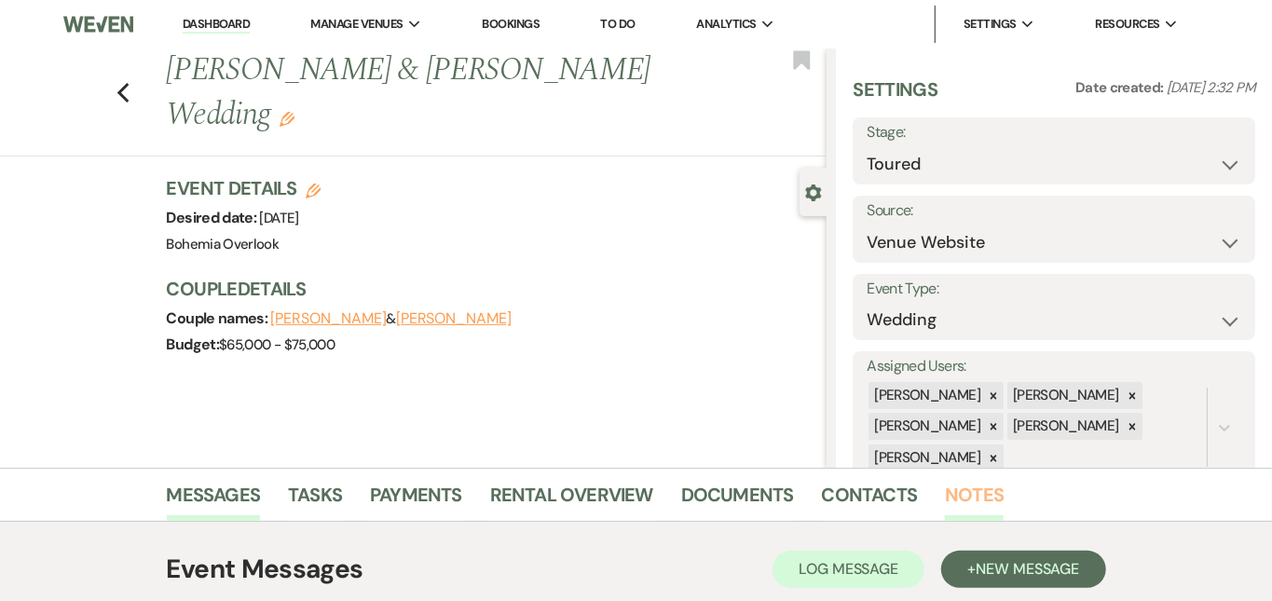
click at [945, 492] on link "Notes" at bounding box center [974, 500] width 59 height 41
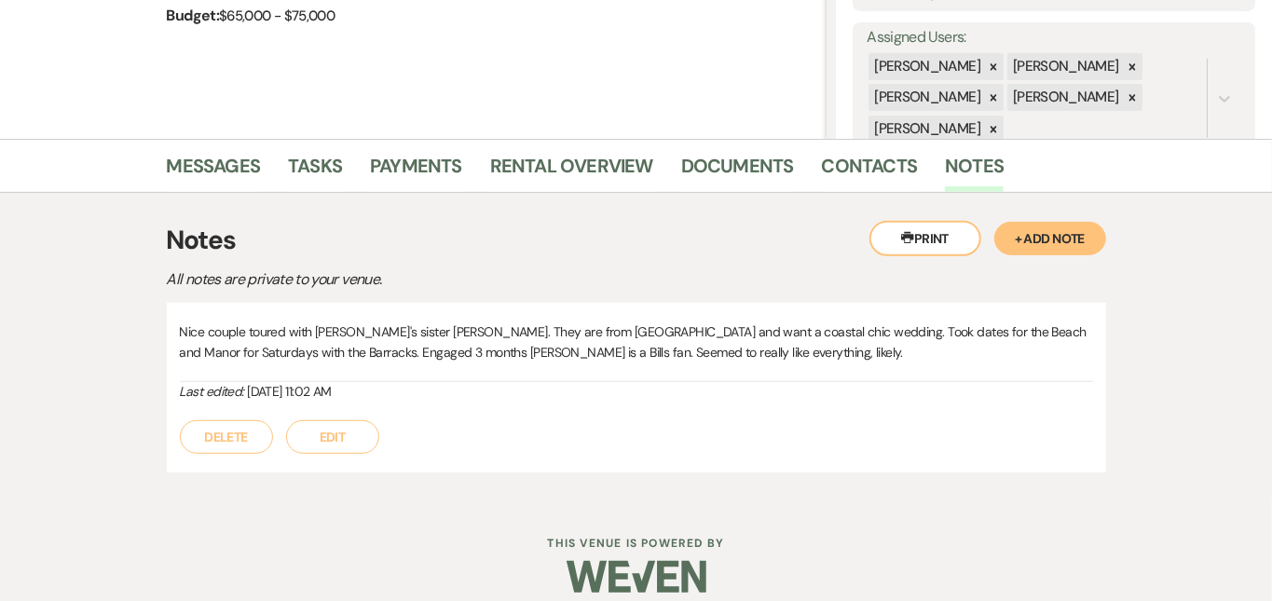
scroll to position [355, 0]
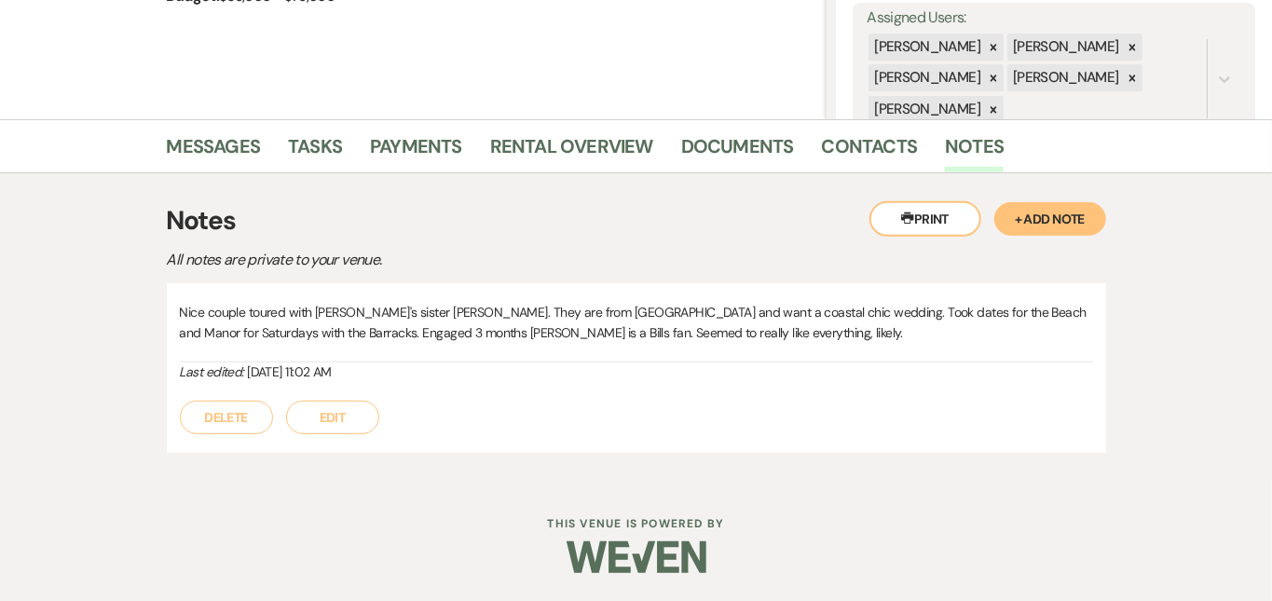
click at [293, 427] on button "Edit" at bounding box center [332, 418] width 93 height 34
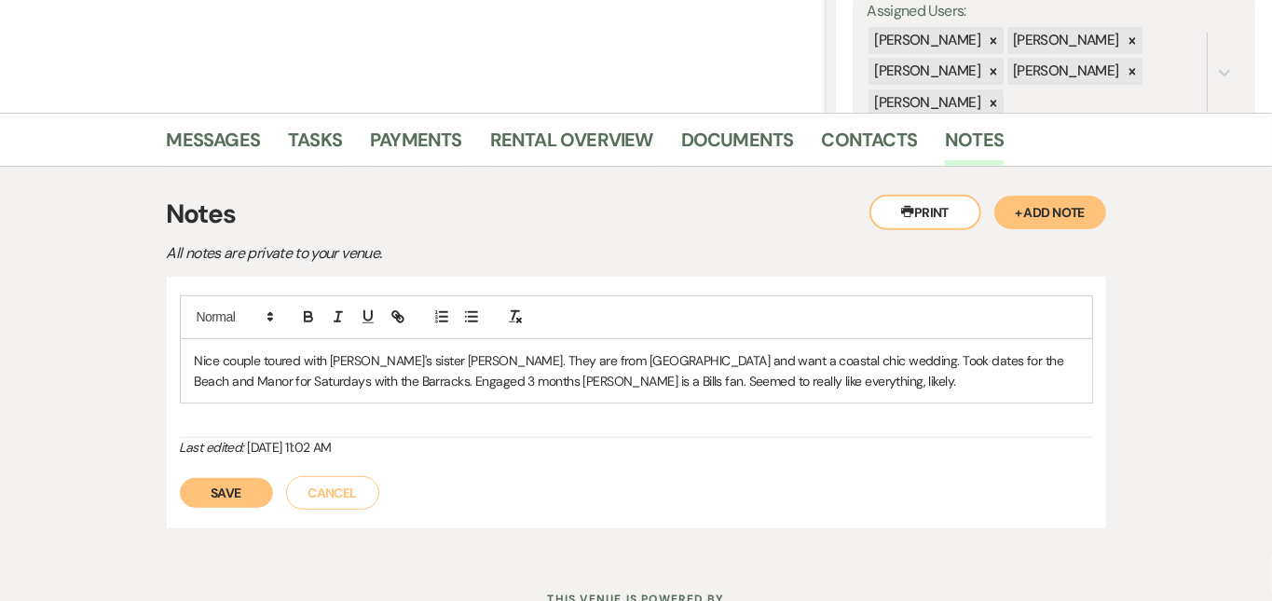
click at [616, 377] on p "Nice couple toured with Katie's sister Alex. They are from Annapolis and want a…" at bounding box center [637, 371] width 884 height 42
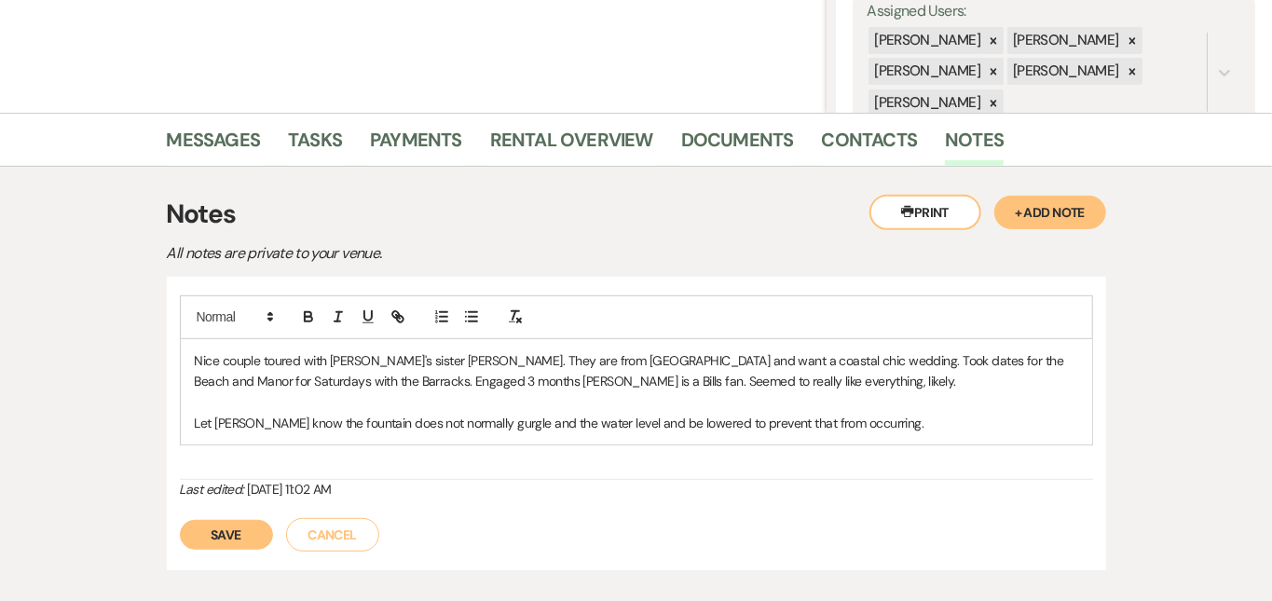
click at [180, 530] on button "Save" at bounding box center [226, 535] width 93 height 30
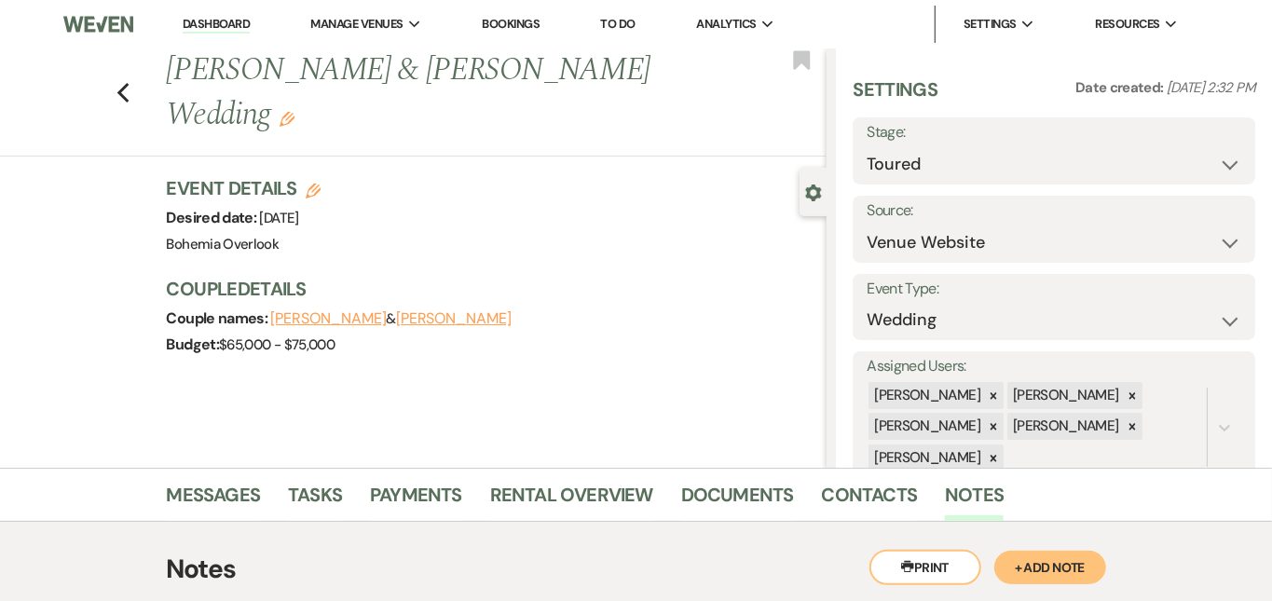
scroll to position [0, 0]
click at [217, 26] on link "Dashboard" at bounding box center [216, 25] width 67 height 18
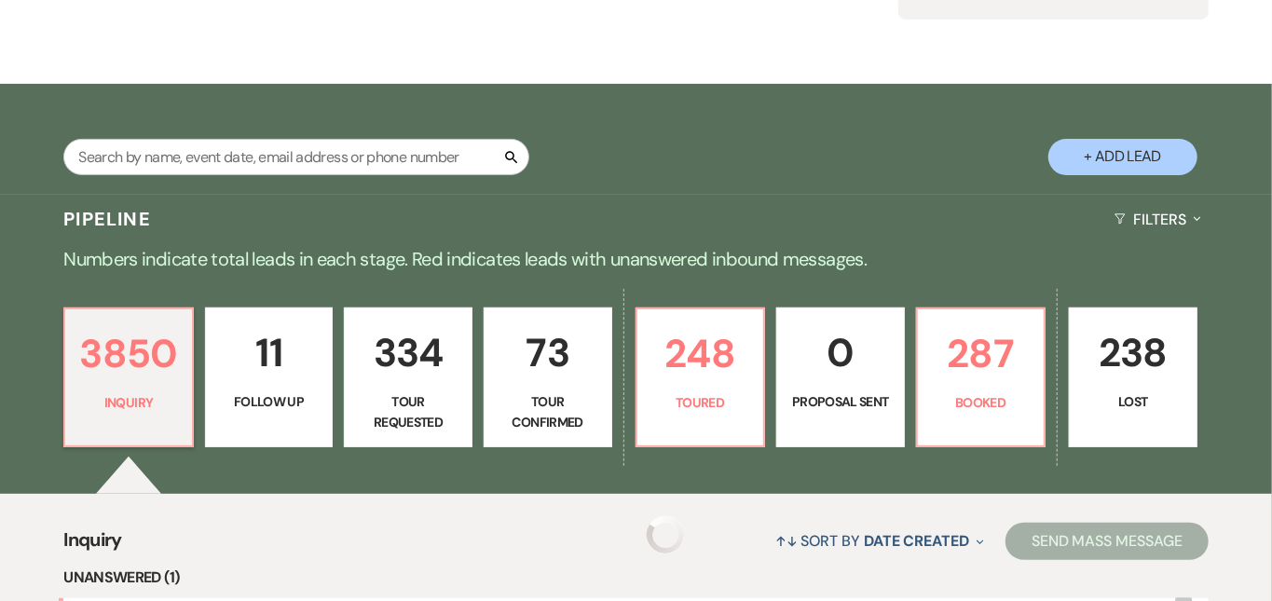
scroll to position [242, 0]
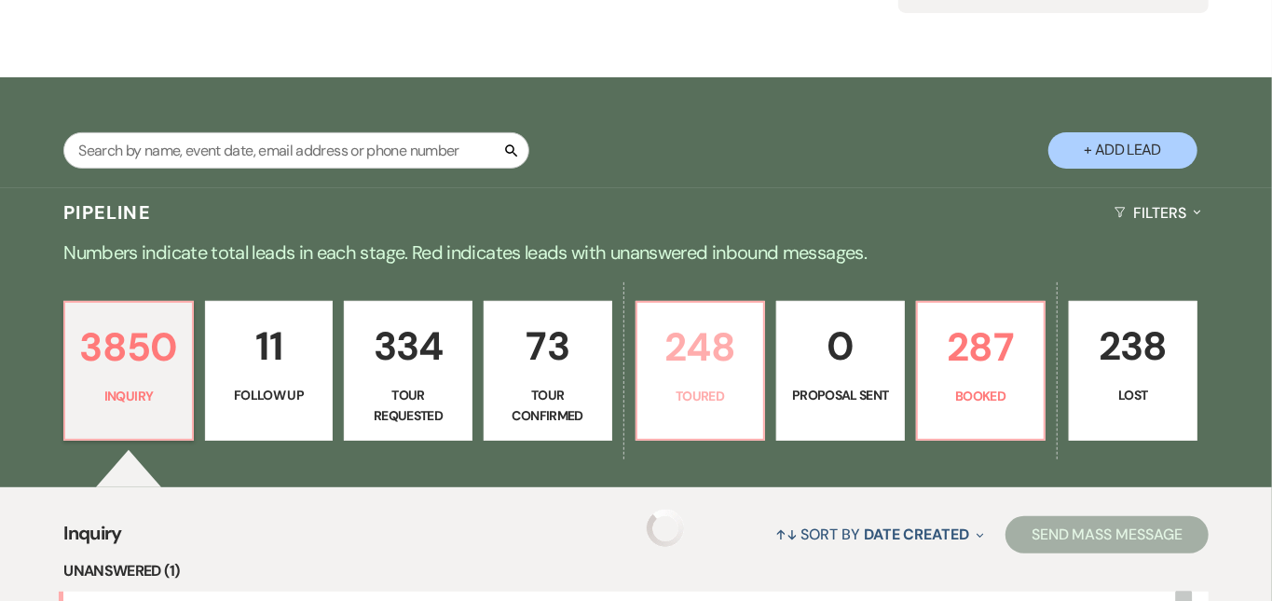
click at [753, 358] on p "248" at bounding box center [701, 347] width 104 height 62
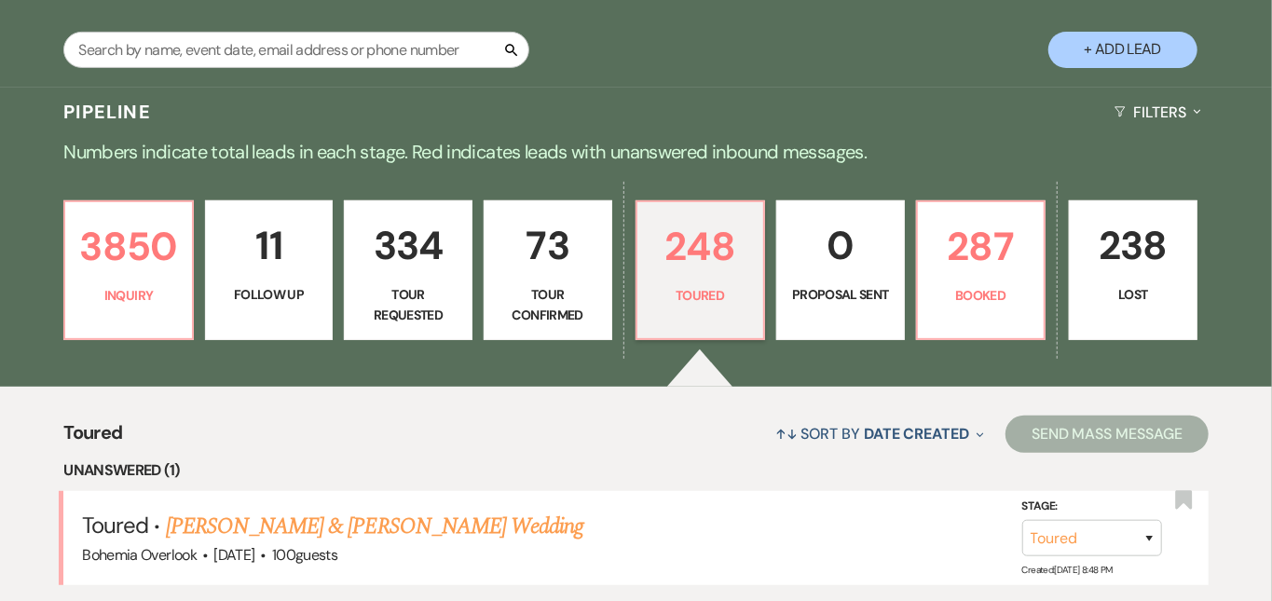
scroll to position [314, 0]
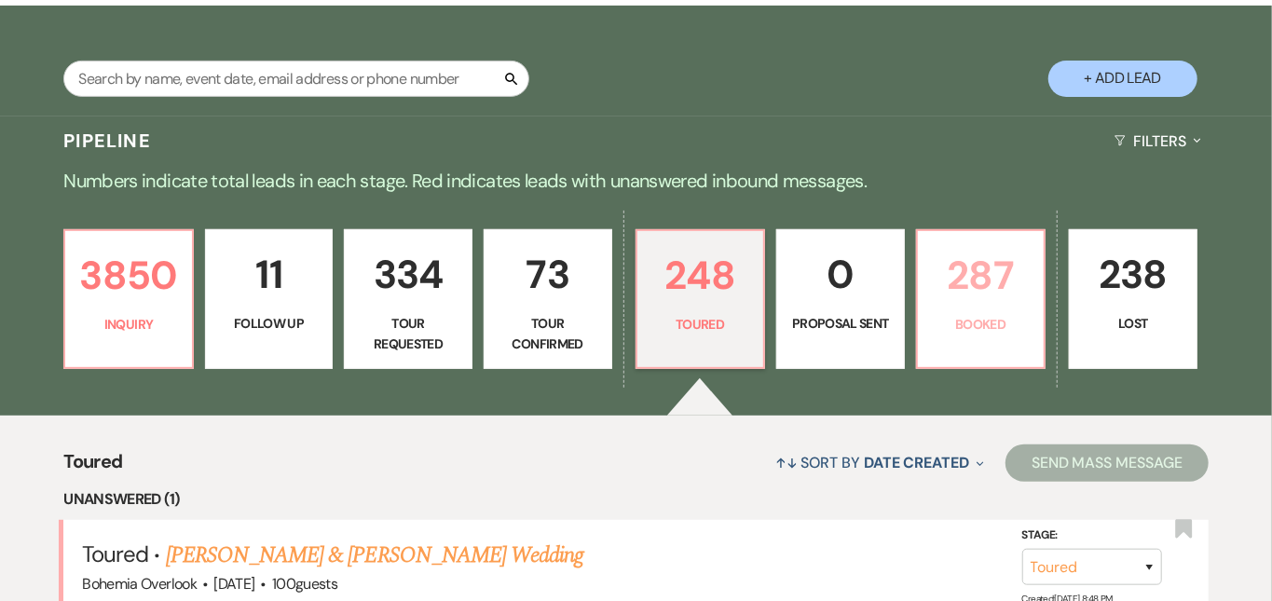
click at [1034, 305] on p "287" at bounding box center [981, 275] width 104 height 62
